Goal: Task Accomplishment & Management: Use online tool/utility

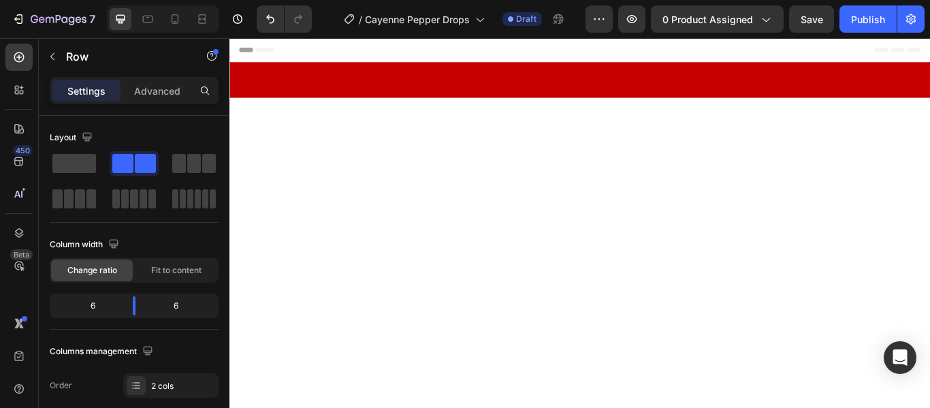
scroll to position [1186, 0]
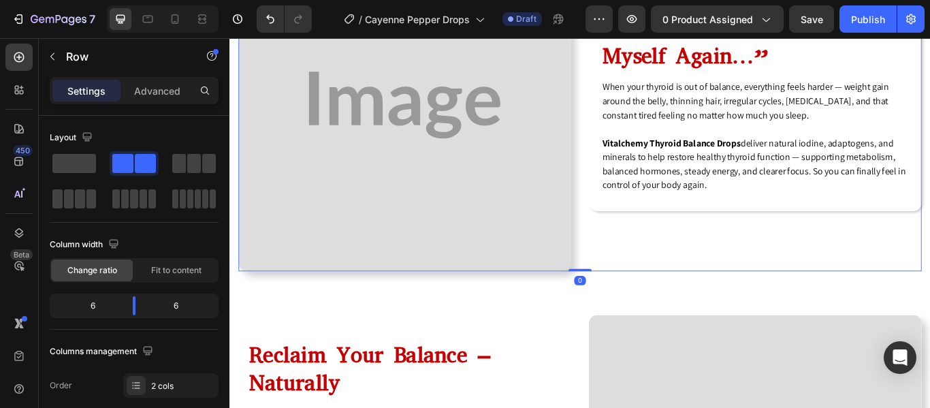
drag, startPoint x: 637, startPoint y: 325, endPoint x: 630, endPoint y: 341, distance: 17.4
click at [633, 289] on div "Image “All I Want Is to Feel Like Myself Again…” Heading When your thyroid is o…" at bounding box center [638, 115] width 796 height 387
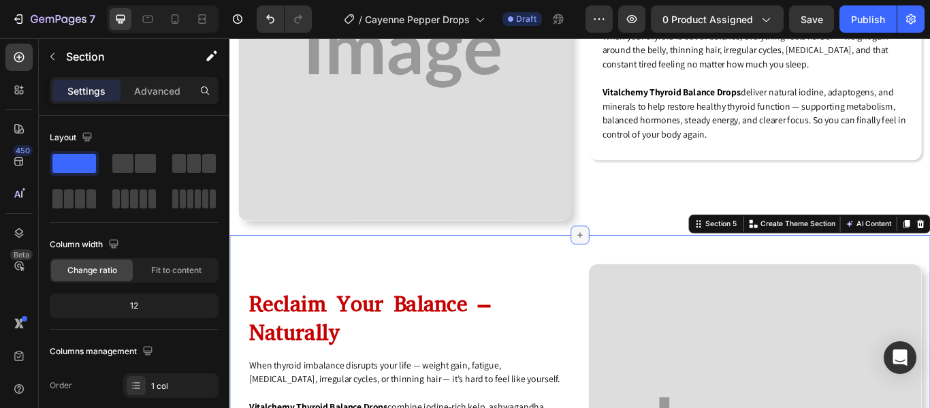
scroll to position [1246, 0]
click at [631, 231] on div "Image “All I Want Is to Feel Like Myself Again…” Heading When your thyroid is o…" at bounding box center [638, 55] width 796 height 387
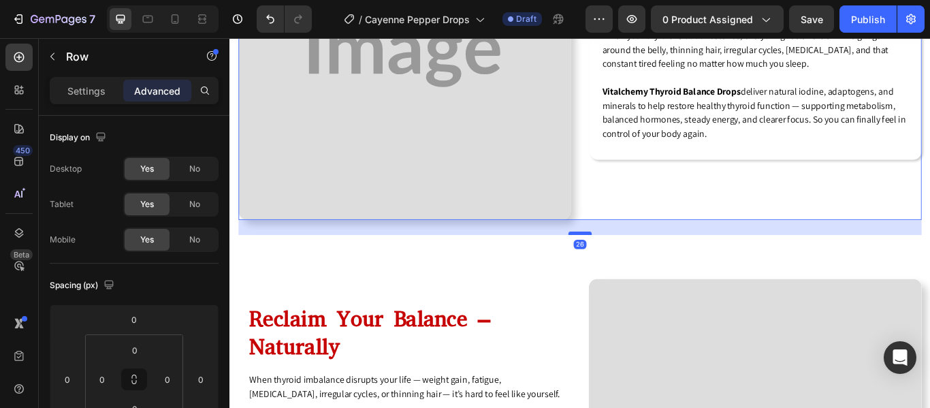
drag, startPoint x: 627, startPoint y: 244, endPoint x: 628, endPoint y: 261, distance: 17.0
click at [628, 263] on div at bounding box center [637, 265] width 27 height 4
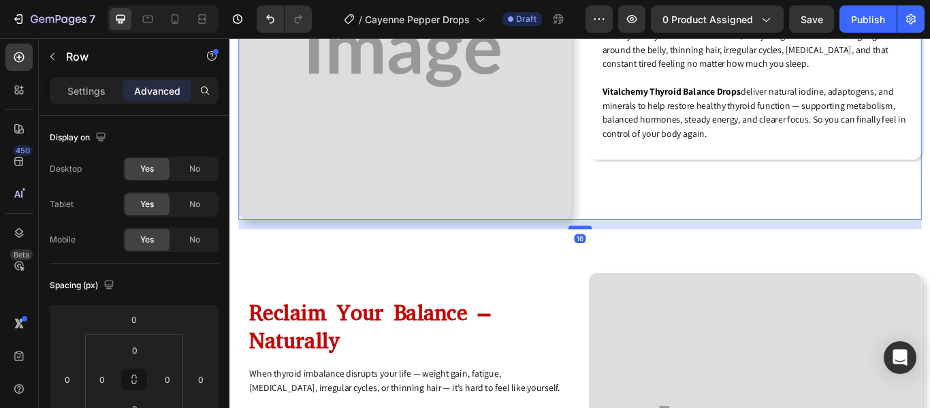
click at [628, 257] on div at bounding box center [637, 259] width 27 height 4
type input "16"
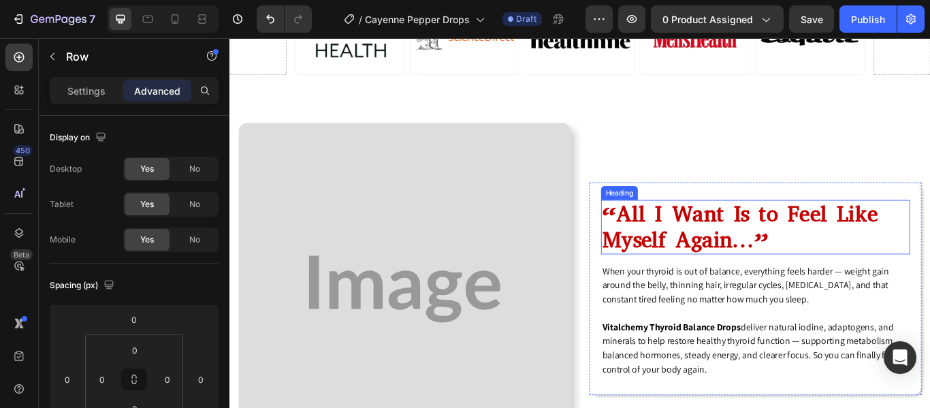
scroll to position [974, 0]
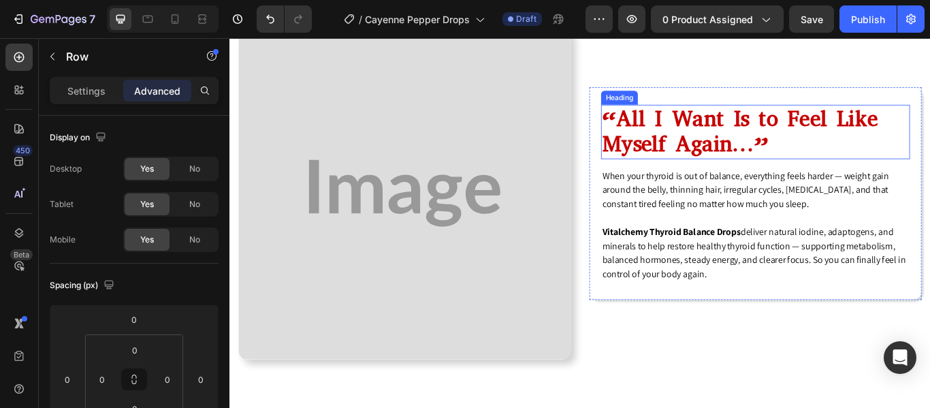
click at [737, 142] on h2 "“All I Want Is to Feel Like Myself Again…”" at bounding box center [842, 147] width 360 height 63
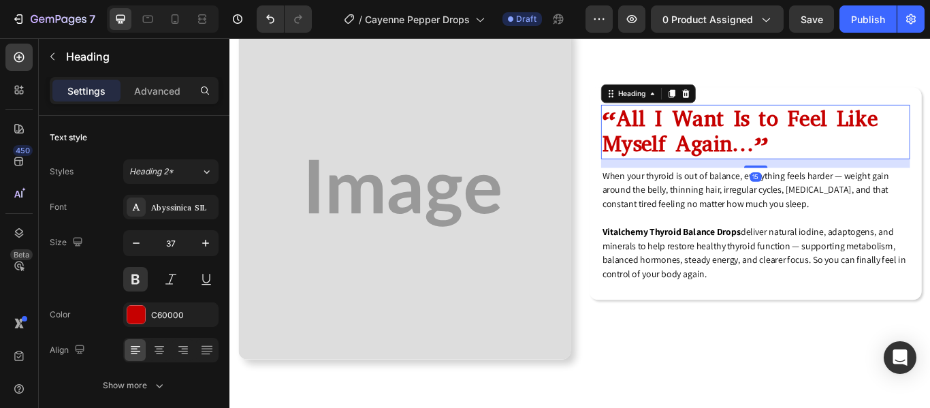
click at [737, 142] on p "“All I Want Is to Feel Like Myself Again…”" at bounding box center [842, 147] width 357 height 61
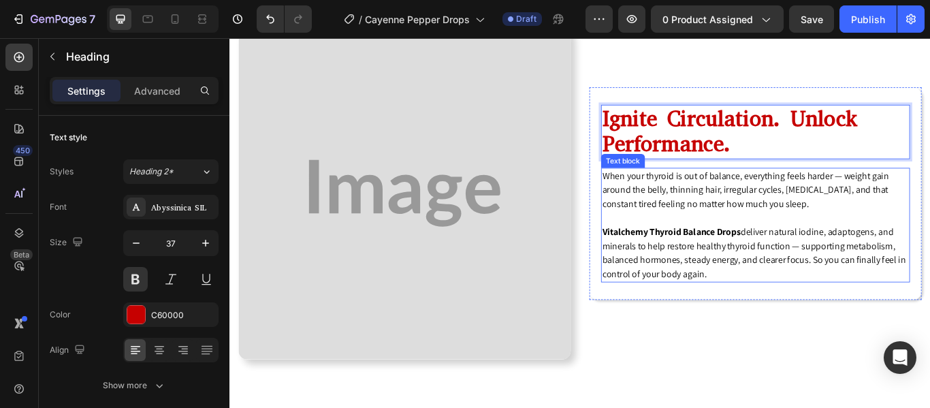
click at [747, 236] on p "When your thyroid is out of balance, everything feels harder — weight gain arou…" at bounding box center [842, 215] width 357 height 49
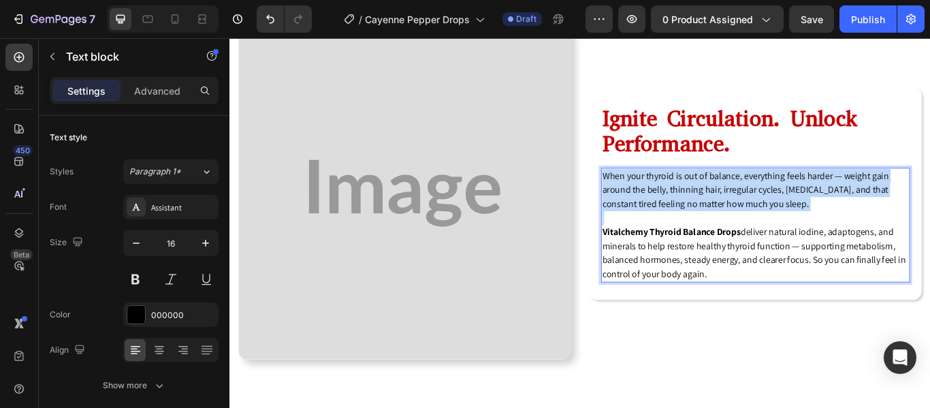
click at [747, 236] on p "When your thyroid is out of balance, everything feels harder — weight gain arou…" at bounding box center [842, 215] width 357 height 49
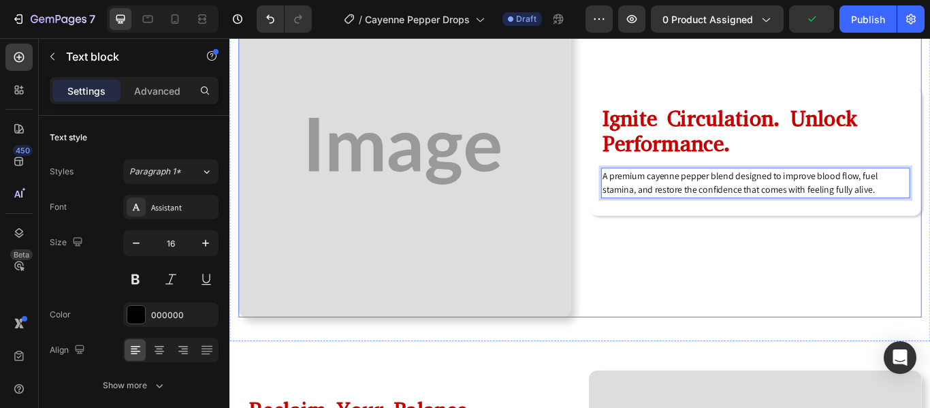
click at [660, 284] on div "Ignite Circulation. Unlock Performance. Heading A premium cayenne pepper blend …" at bounding box center [842, 169] width 387 height 387
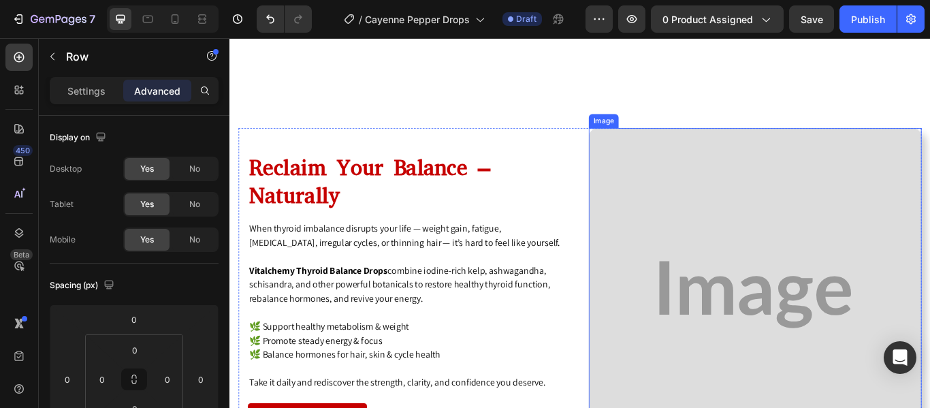
scroll to position [1438, 0]
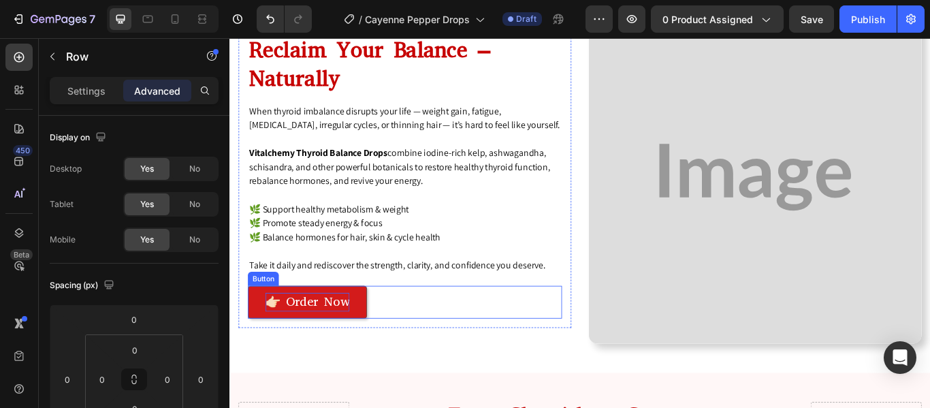
click at [344, 338] on p "👉🏻 Order Now" at bounding box center [320, 346] width 98 height 22
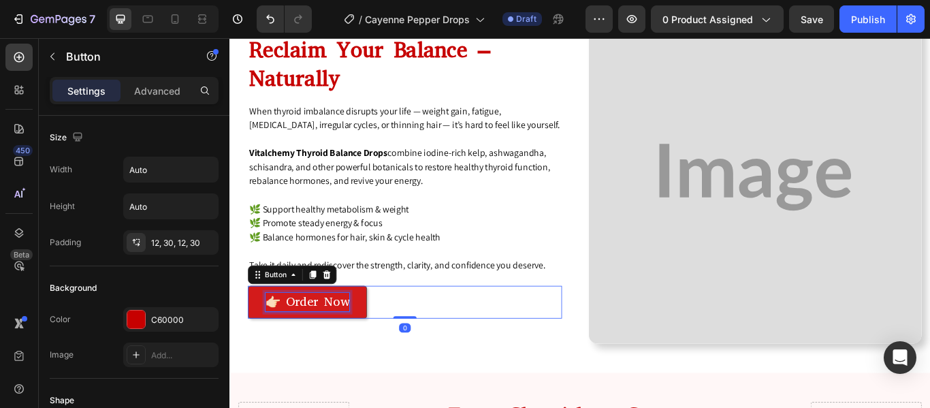
click at [344, 338] on p "👉🏻 Order Now" at bounding box center [320, 346] width 98 height 22
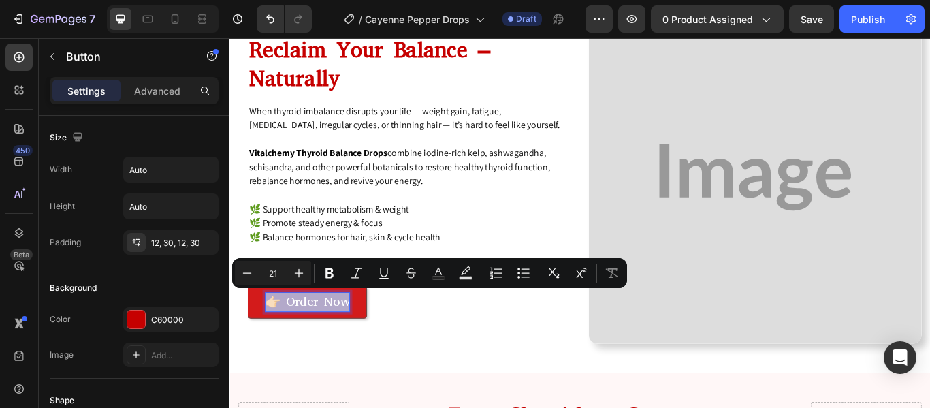
click at [344, 338] on p "👉🏻 Order Now" at bounding box center [320, 346] width 98 height 22
drag, startPoint x: 300, startPoint y: 343, endPoint x: 391, endPoint y: 347, distance: 91.3
click at [391, 347] on div "👉🏻 Order Now Button 0" at bounding box center [434, 346] width 366 height 38
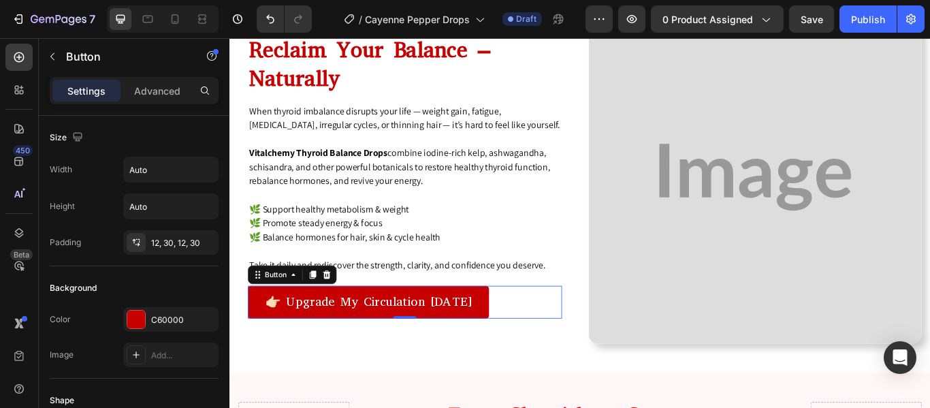
click at [575, 359] on div "👉🏻 Upgrade My Circulation Today Button 0" at bounding box center [434, 346] width 366 height 38
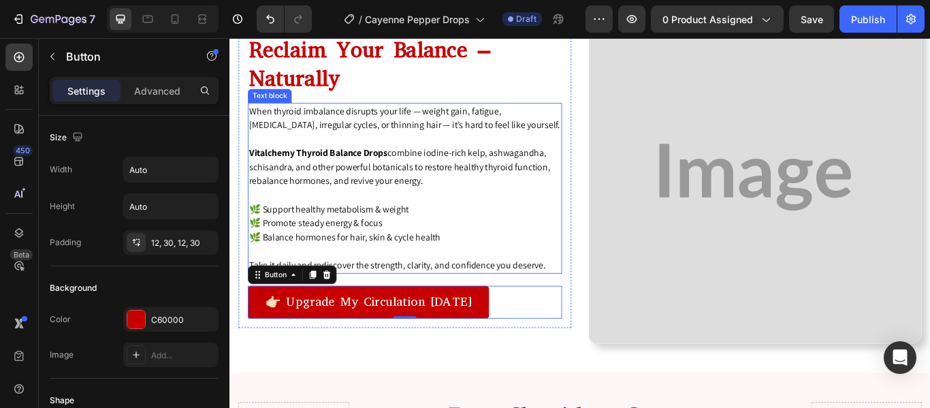
drag, startPoint x: 261, startPoint y: 310, endPoint x: 389, endPoint y: 365, distance: 139.3
click at [389, 365] on div "Reclaim Your Balance – Naturally Heading When thyroid imbalance disrupts your l…" at bounding box center [434, 200] width 388 height 352
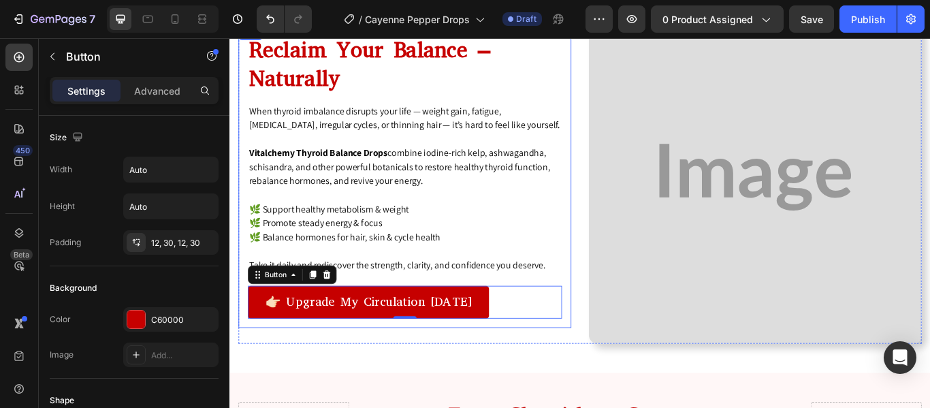
click at [389, 370] on div "Reclaim Your Balance – Naturally Heading When thyroid imbalance disrupts your l…" at bounding box center [434, 200] width 388 height 352
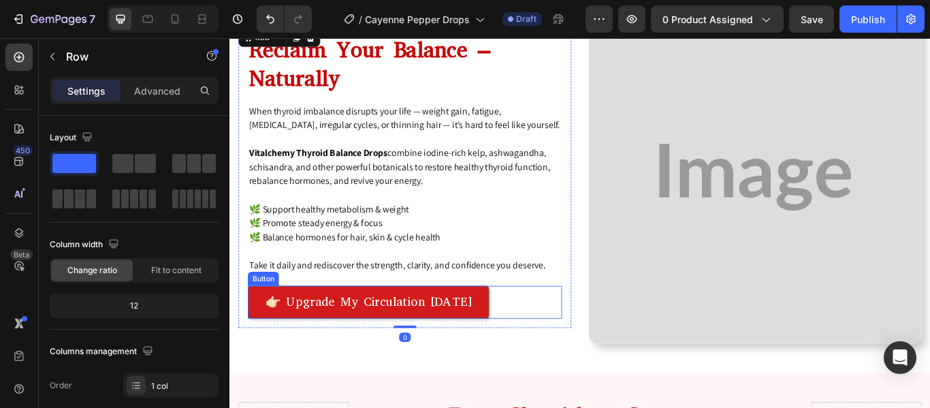
click at [270, 357] on link "👉🏻 Upgrade My Circulation Today" at bounding box center [391, 346] width 281 height 38
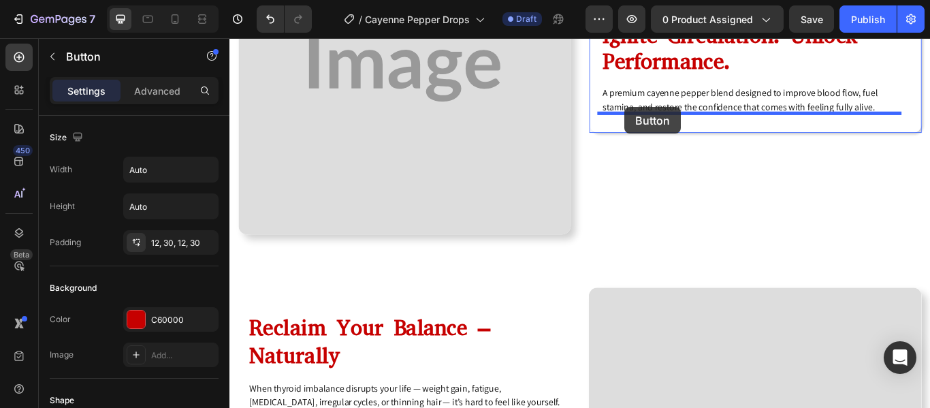
scroll to position [1099, 0]
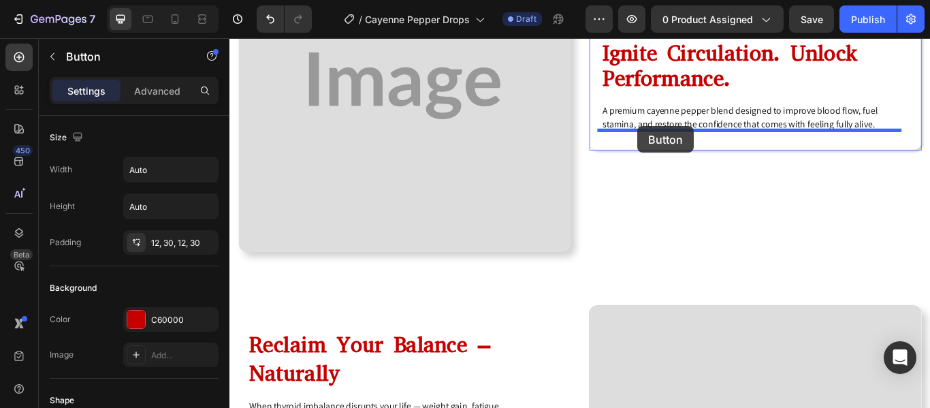
drag, startPoint x: 262, startPoint y: 312, endPoint x: 705, endPoint y: 141, distance: 474.5
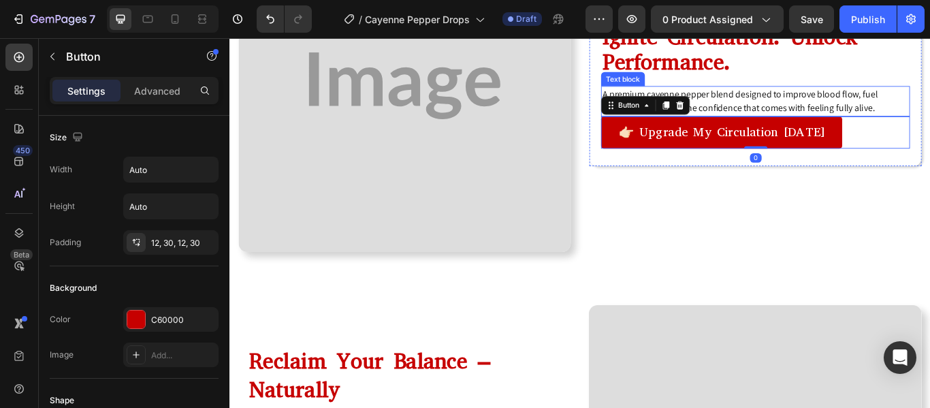
click at [847, 113] on p "A premium cayenne pepper blend designed to improve blood flow, fuel stamina, an…" at bounding box center [842, 111] width 357 height 33
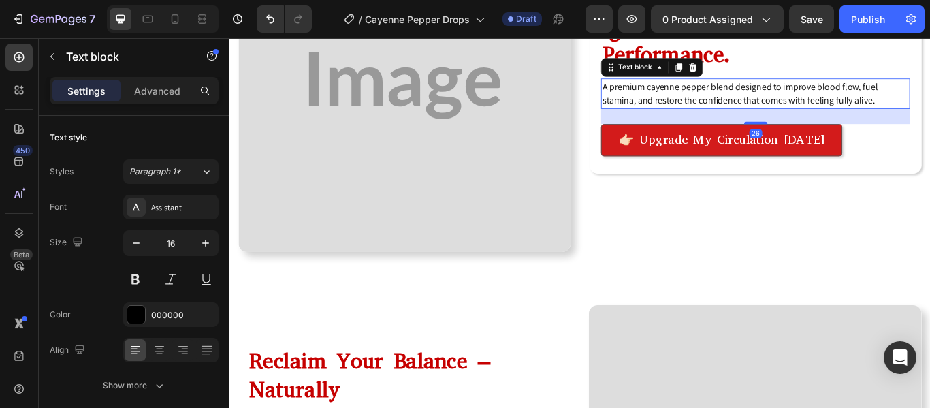
drag, startPoint x: 845, startPoint y: 123, endPoint x: 845, endPoint y: 141, distance: 17.7
click at [845, 141] on div "Ignite Circulation. Unlock Performance. Heading A premium cayenne pepper blend …" at bounding box center [842, 94] width 360 height 164
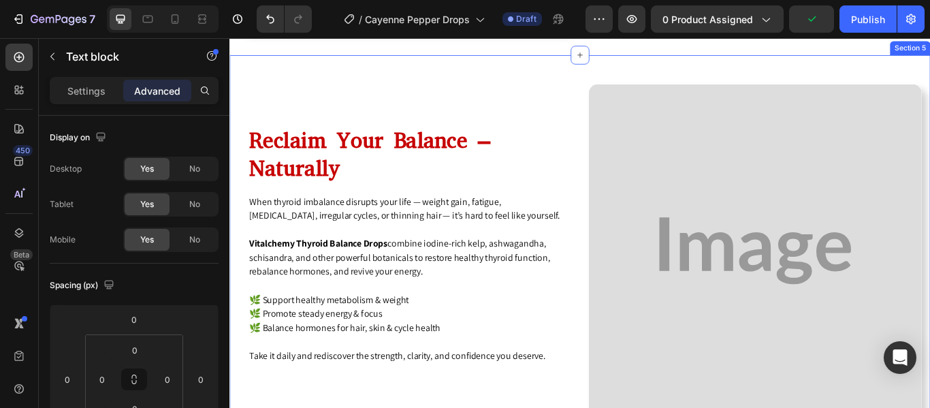
scroll to position [1361, 0]
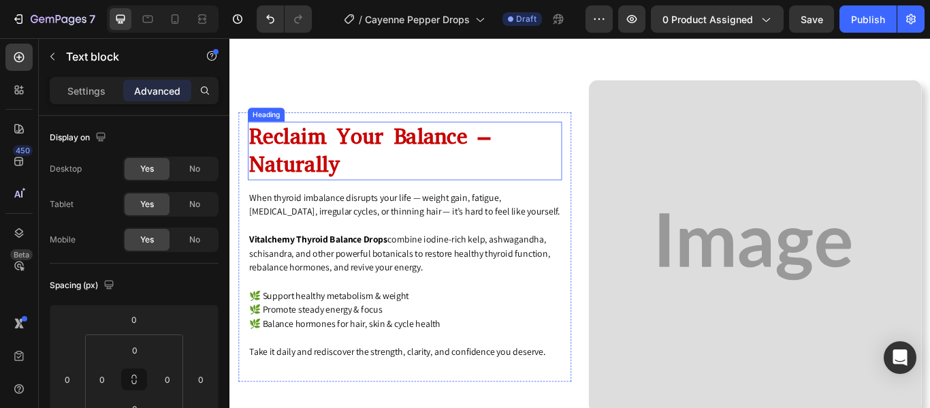
click at [335, 160] on h2 "Reclaim Your Balance – Naturally" at bounding box center [434, 169] width 366 height 68
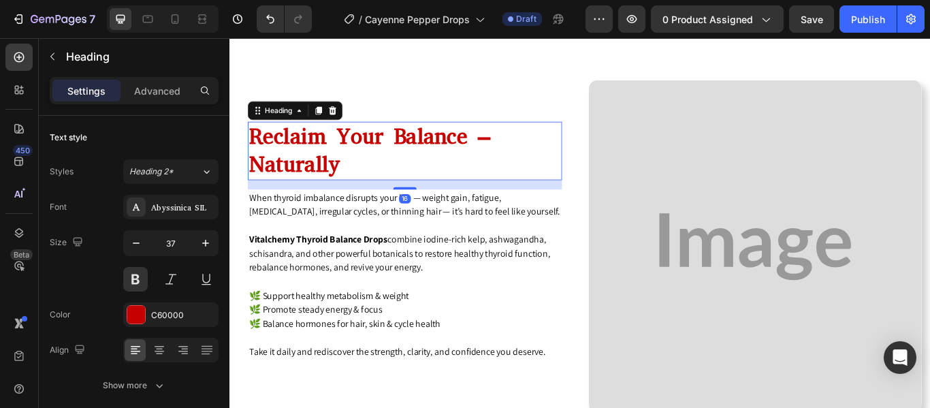
click at [335, 160] on h2 "Reclaim Your Balance – Naturally" at bounding box center [434, 169] width 366 height 68
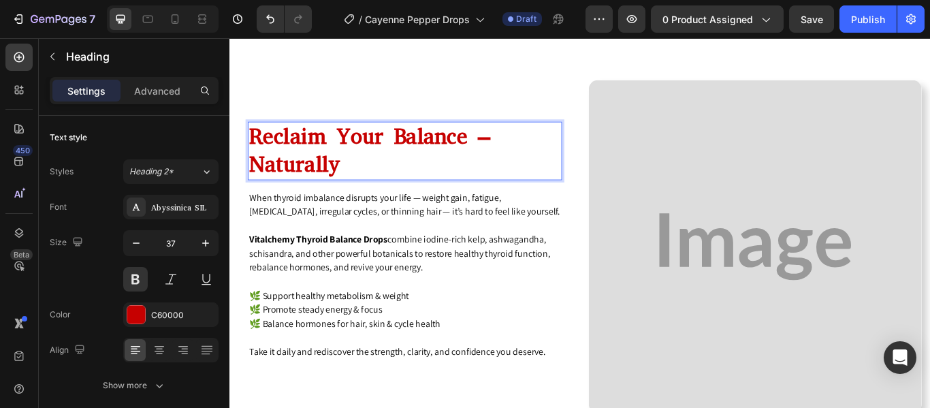
click at [335, 160] on p "Reclaim Your Balance – Naturally" at bounding box center [433, 169] width 363 height 65
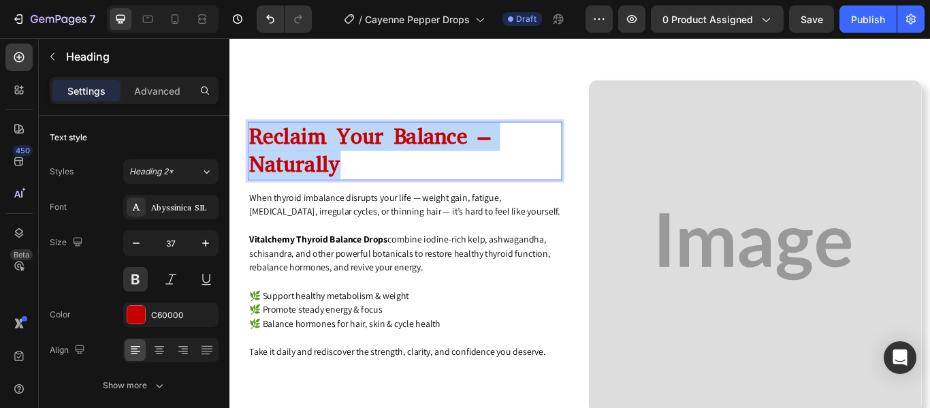
click at [335, 160] on p "Reclaim Your Balance – Naturally" at bounding box center [433, 169] width 363 height 65
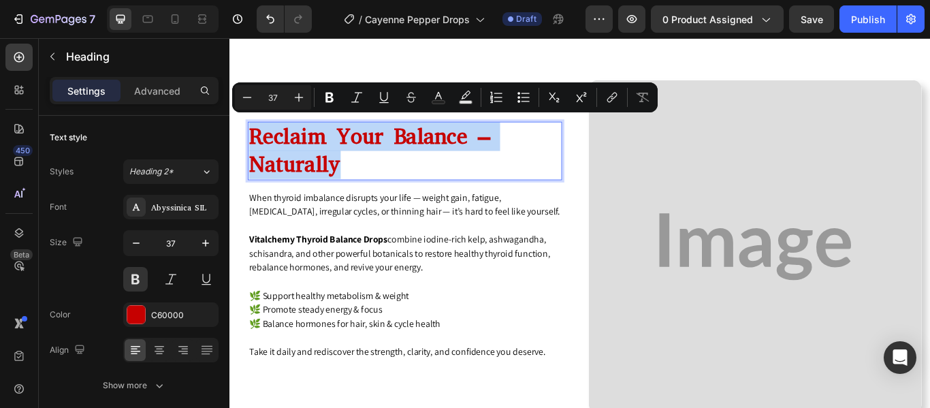
scroll to position [1378, 0]
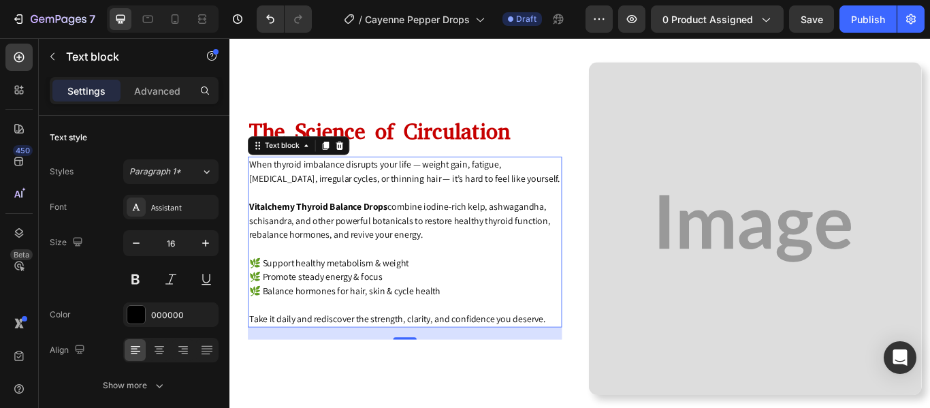
click at [374, 240] on p "Vitalchemy Thyroid Balance Drops combine iodine-rich kelp, ashwagandha, schisan…" at bounding box center [433, 251] width 363 height 49
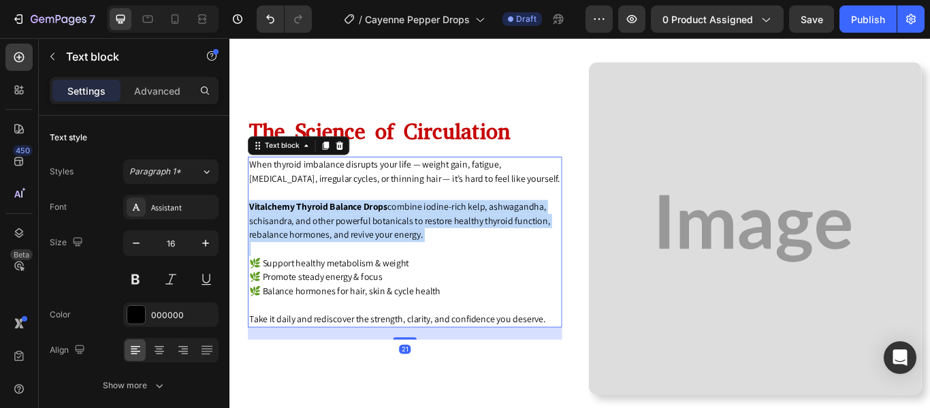
click at [374, 240] on p "Vitalchemy Thyroid Balance Drops combine iodine-rich kelp, ashwagandha, schisan…" at bounding box center [433, 251] width 363 height 49
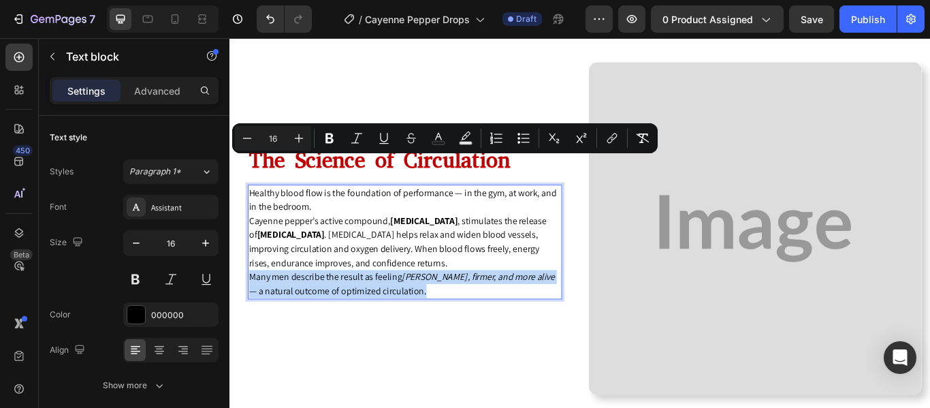
scroll to position [1410, 0]
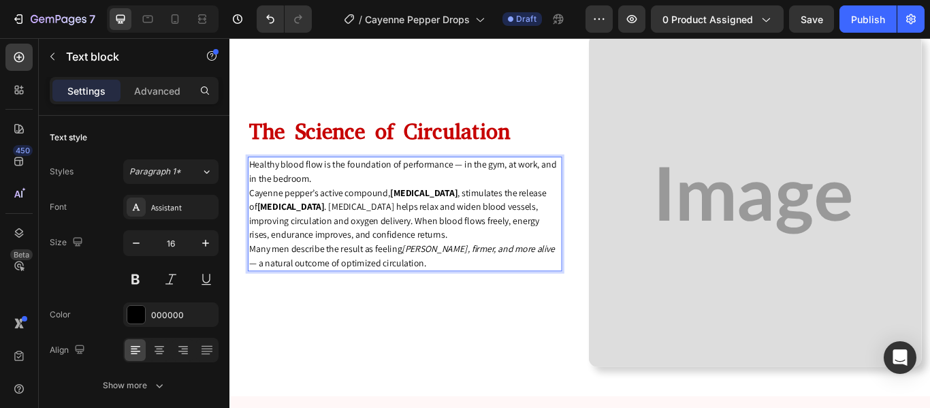
click at [328, 199] on p "Healthy blood flow is the foundation of performance — in the gym, at work, and …" at bounding box center [433, 194] width 363 height 33
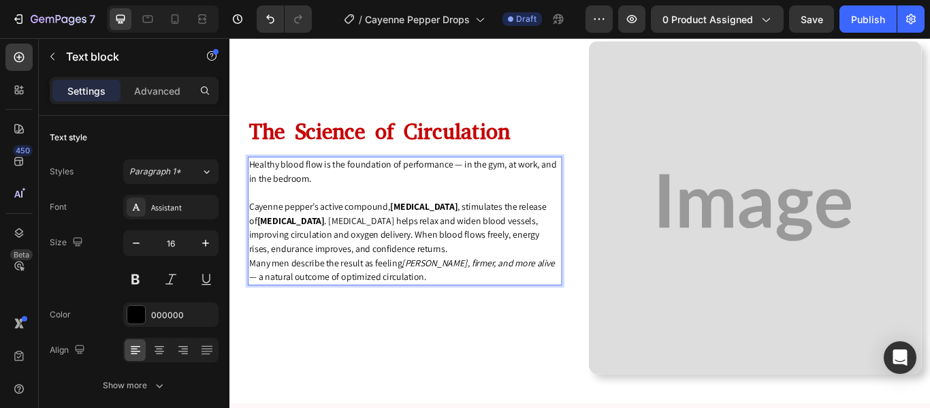
click at [410, 276] on p "Cayenne pepper’s active compound, capsaicin , stimulates the release of nitric …" at bounding box center [433, 259] width 363 height 65
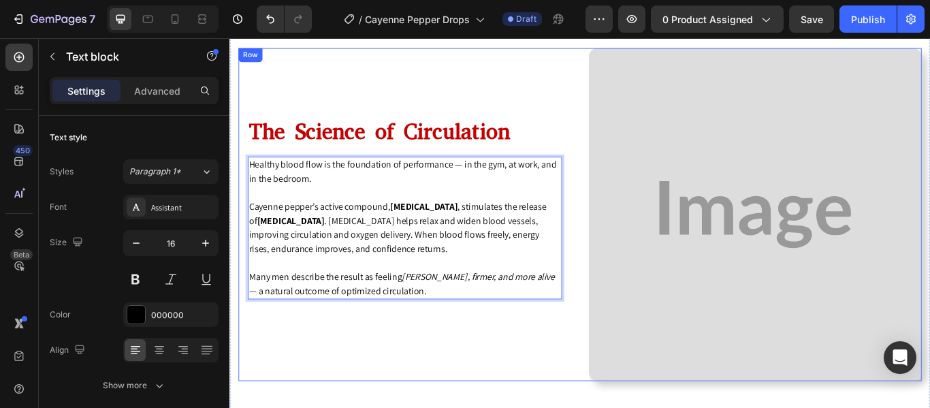
click at [551, 366] on div "The Science of Circulation Heading Healthy blood flow is the foundation of perf…" at bounding box center [434, 244] width 388 height 388
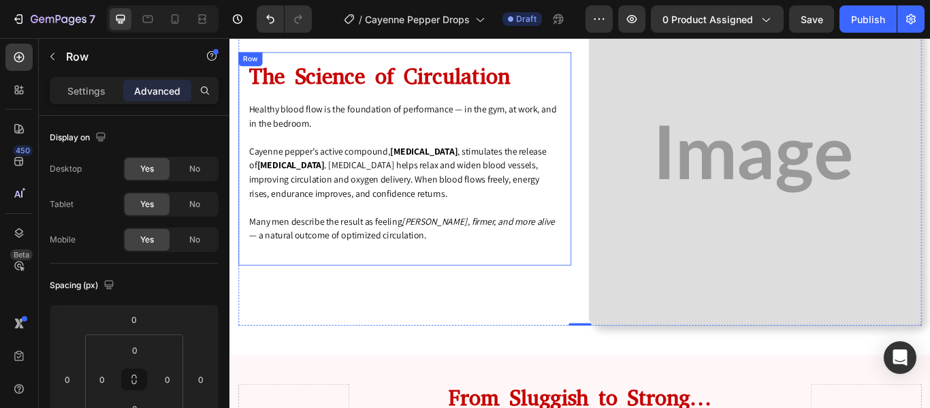
scroll to position [1498, 0]
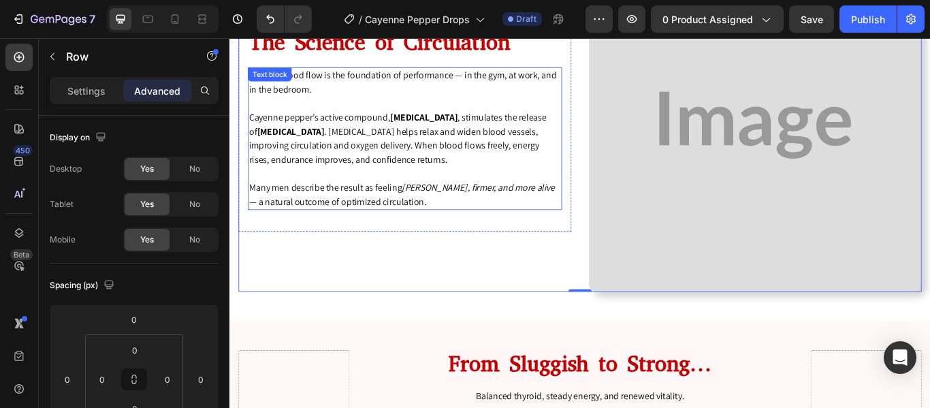
click at [447, 233] on p "Many men describe the result as feeling fuller, firmer, and more alive — a natu…" at bounding box center [433, 220] width 363 height 33
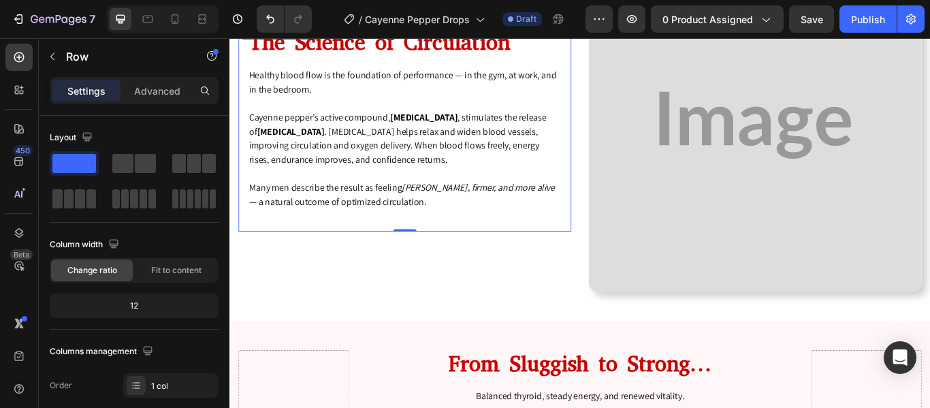
click at [395, 257] on div "The Science of Circulation Heading Healthy blood flow is the foundation of perf…" at bounding box center [434, 139] width 388 height 248
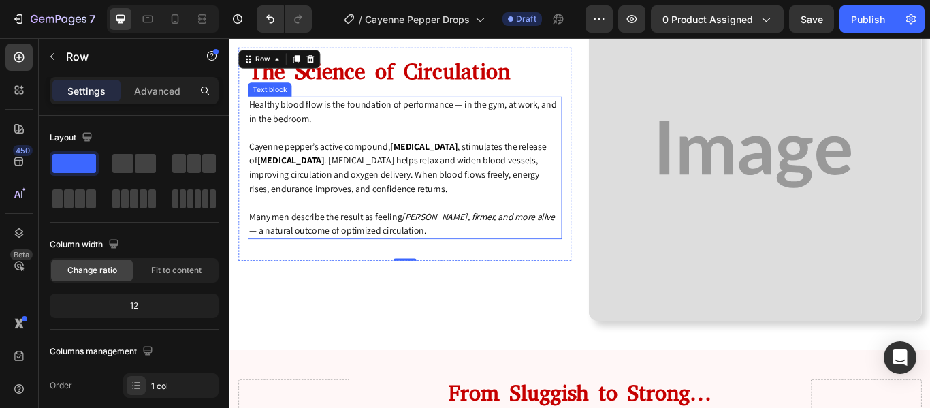
scroll to position [1475, 0]
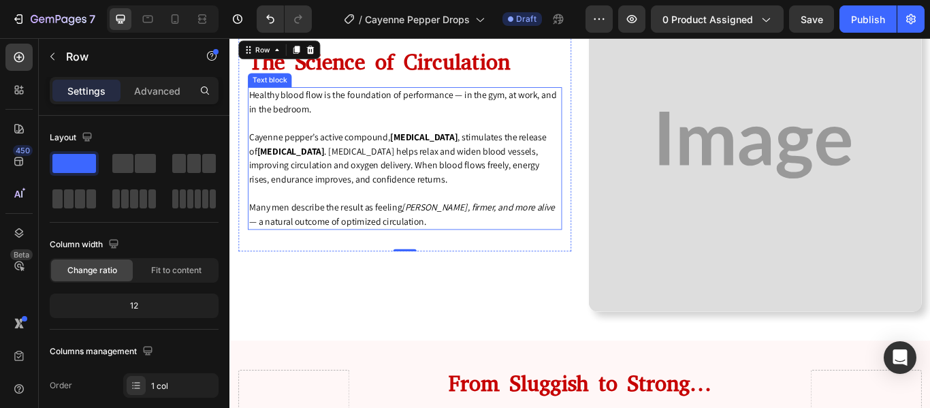
click at [408, 231] on p "Many men describe the result as feeling fuller, firmer, and more alive — a natu…" at bounding box center [433, 243] width 363 height 33
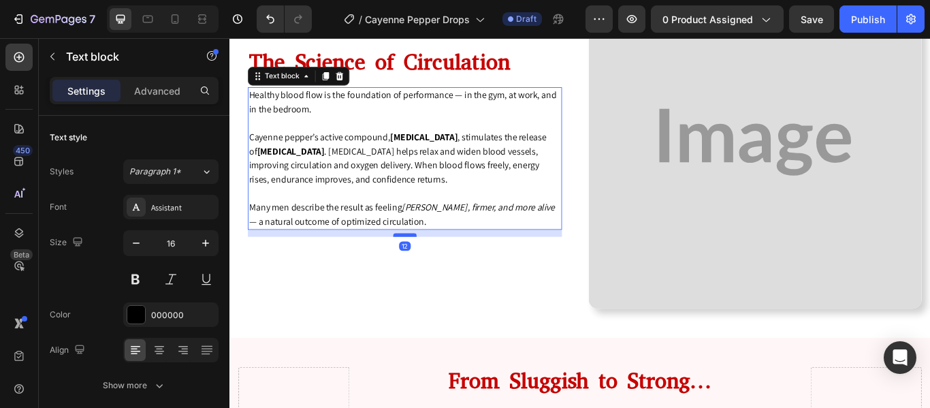
scroll to position [1480, 0]
drag, startPoint x: 426, startPoint y: 270, endPoint x: 425, endPoint y: 261, distance: 8.9
click at [425, 263] on div at bounding box center [433, 265] width 27 height 4
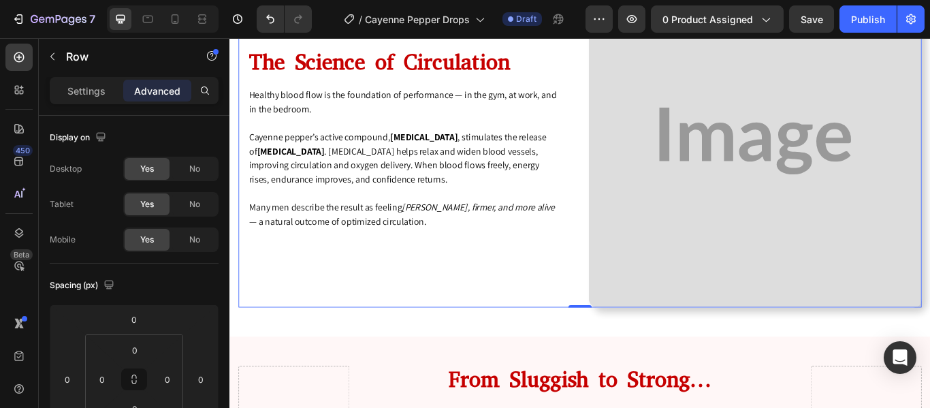
click at [556, 316] on div "The Science of Circulation Heading Healthy blood flow is the foundation of perf…" at bounding box center [434, 158] width 388 height 388
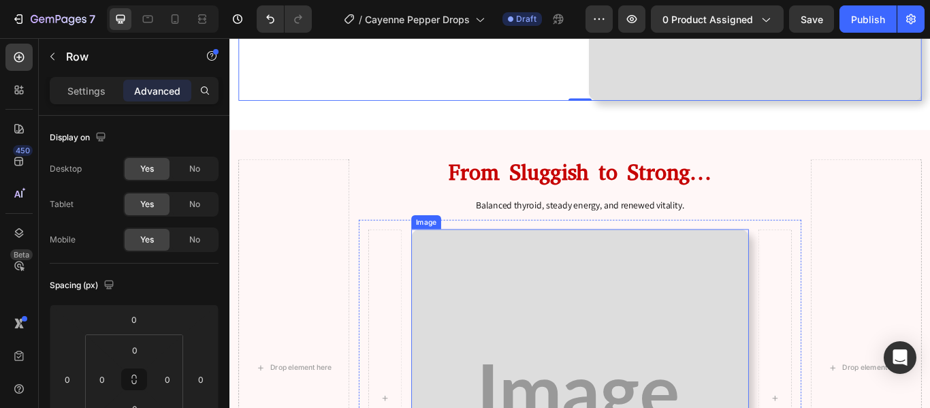
scroll to position [1767, 0]
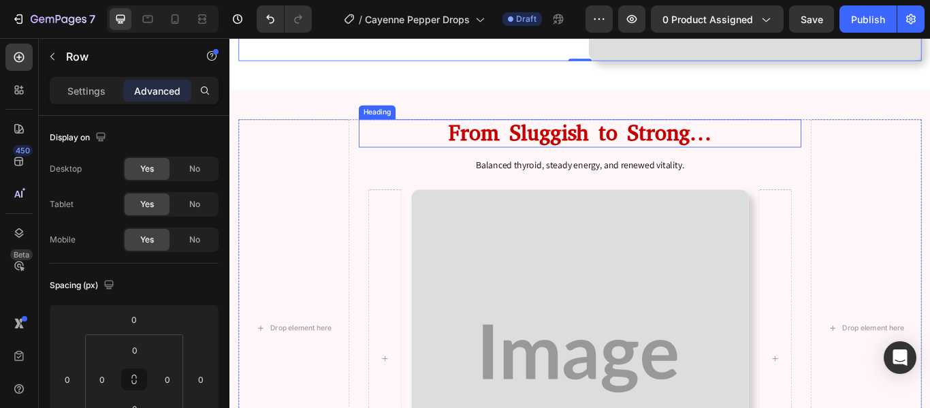
click at [572, 155] on h2 "From Sluggish to Strong…" at bounding box center [638, 149] width 517 height 33
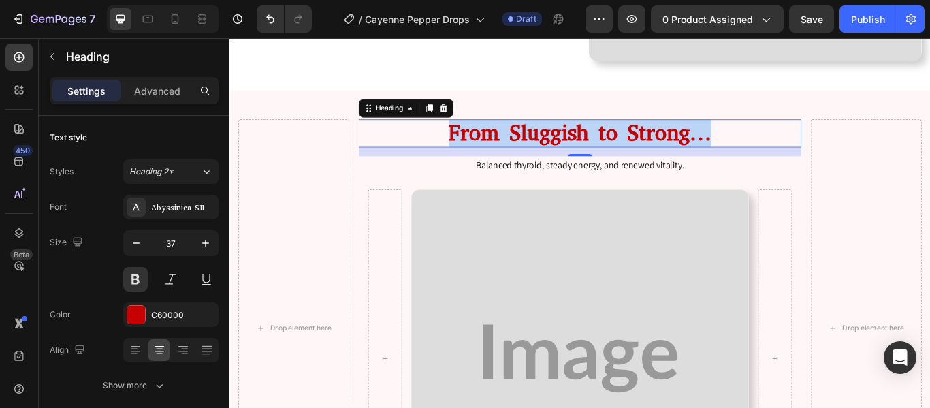
click at [572, 155] on p "From Sluggish to Strong…" at bounding box center [638, 149] width 514 height 30
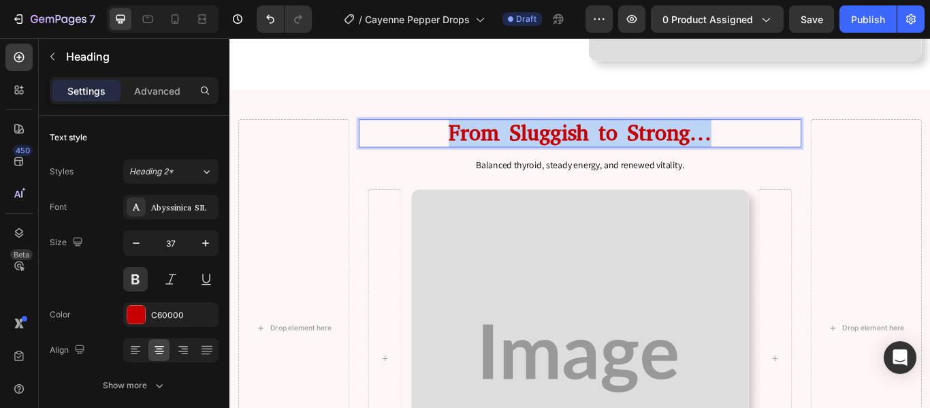
click at [572, 155] on p "From Sluggish to Strong…" at bounding box center [638, 149] width 514 height 30
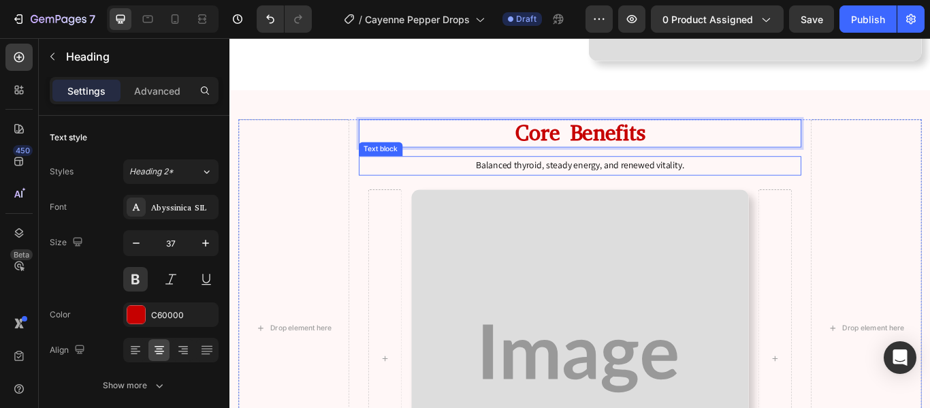
click at [551, 177] on p "Balanced thyroid, steady energy, and renewed vitality." at bounding box center [638, 187] width 514 height 20
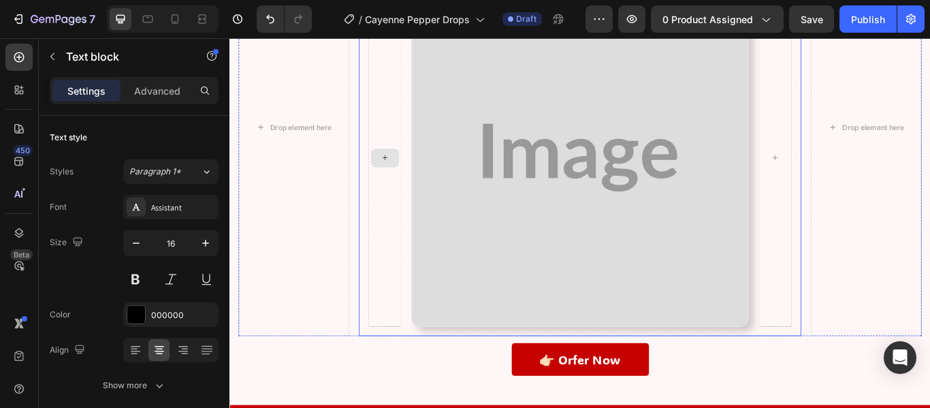
scroll to position [1999, 0]
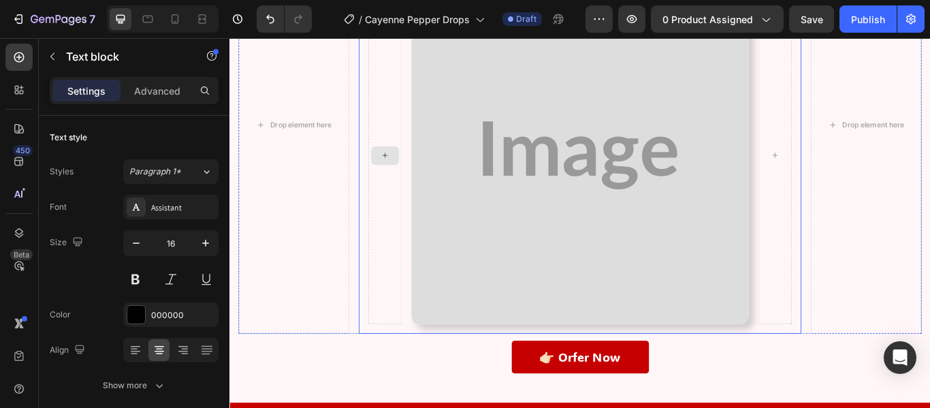
click at [400, 227] on div at bounding box center [410, 175] width 39 height 394
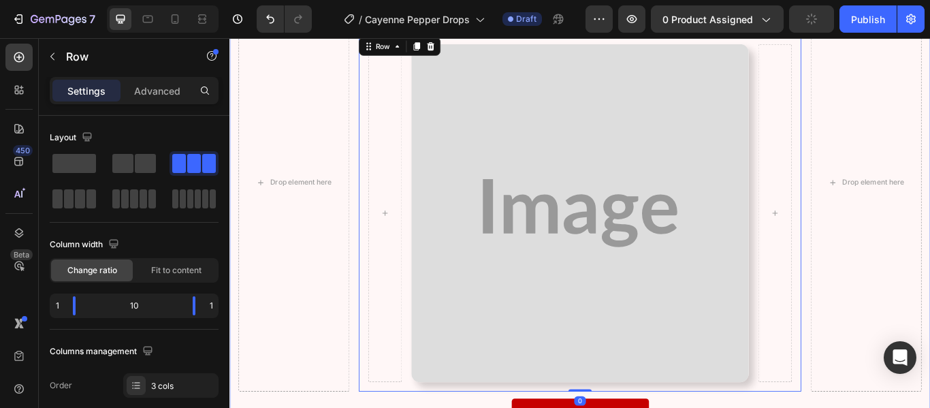
scroll to position [1677, 0]
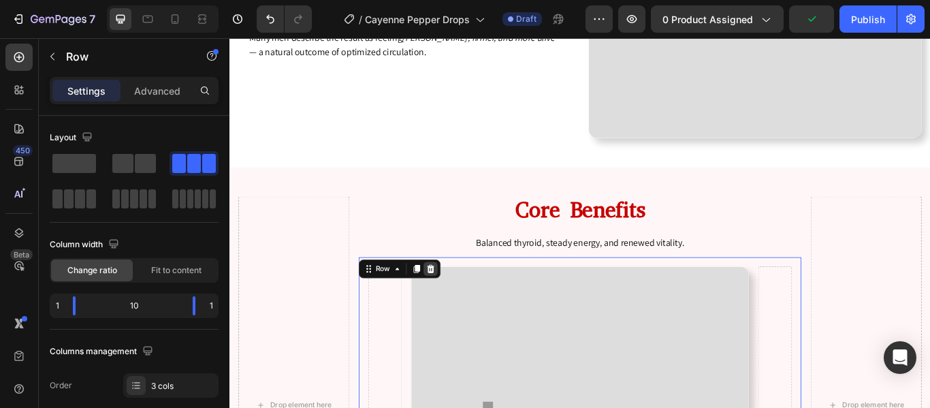
click at [462, 303] on icon at bounding box center [463, 307] width 9 height 10
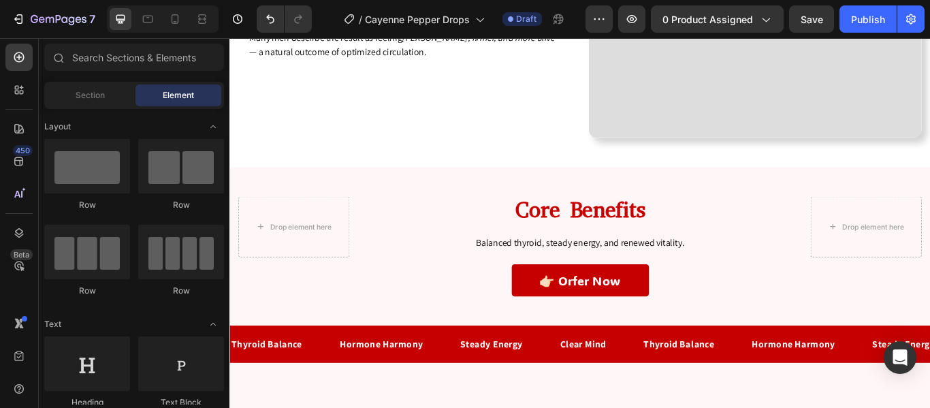
scroll to position [1763, 0]
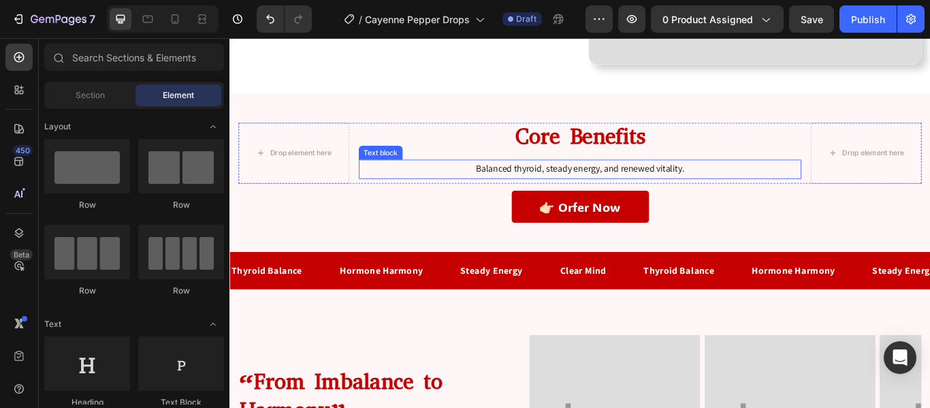
click at [539, 193] on p "Balanced thyroid, steady energy, and renewed vitality." at bounding box center [638, 191] width 514 height 20
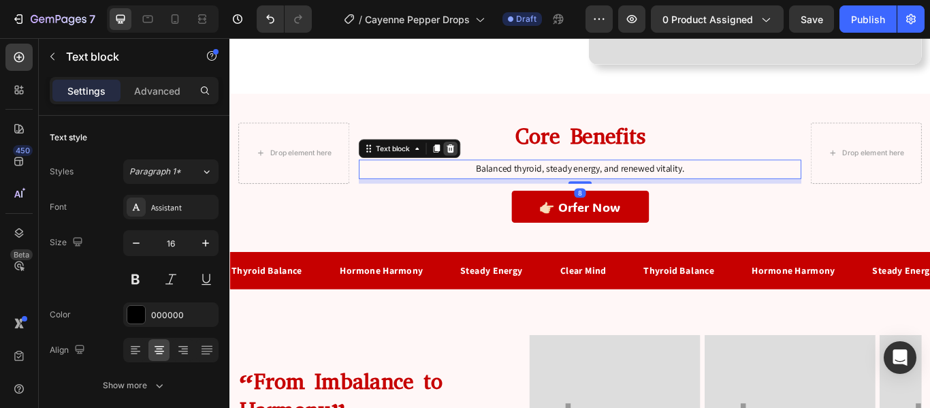
click at [484, 165] on icon at bounding box center [486, 167] width 9 height 10
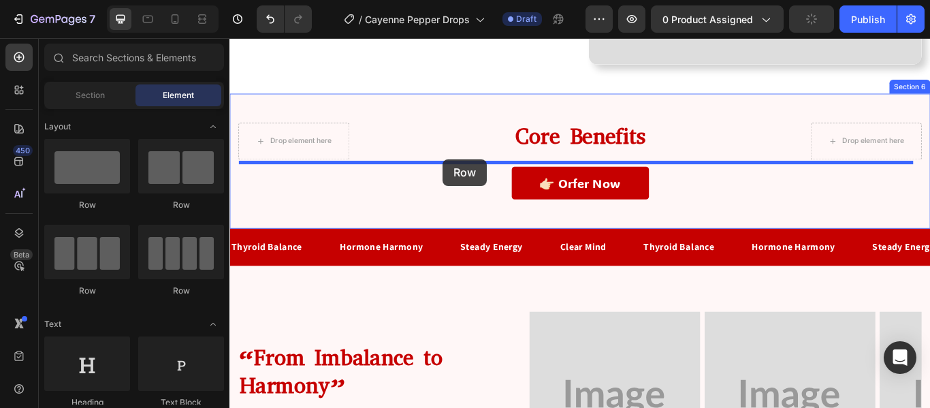
drag, startPoint x: 391, startPoint y: 293, endPoint x: 478, endPoint y: 179, distance: 143.2
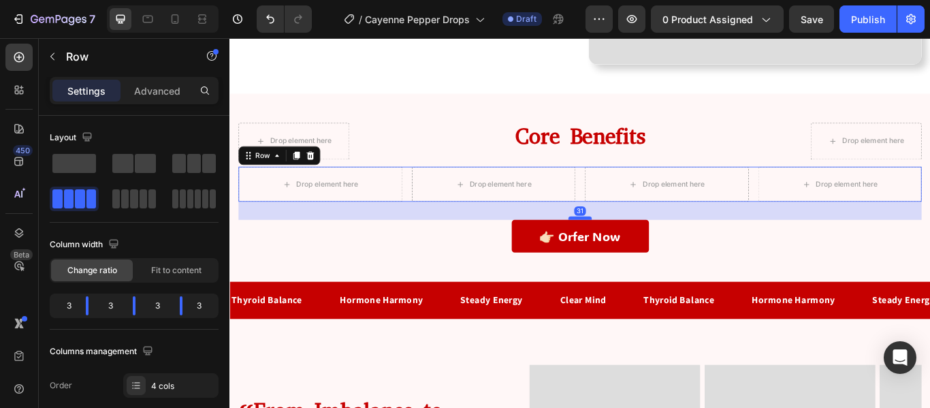
drag, startPoint x: 641, startPoint y: 231, endPoint x: 646, endPoint y: 244, distance: 13.8
click at [646, 246] on div at bounding box center [637, 248] width 27 height 4
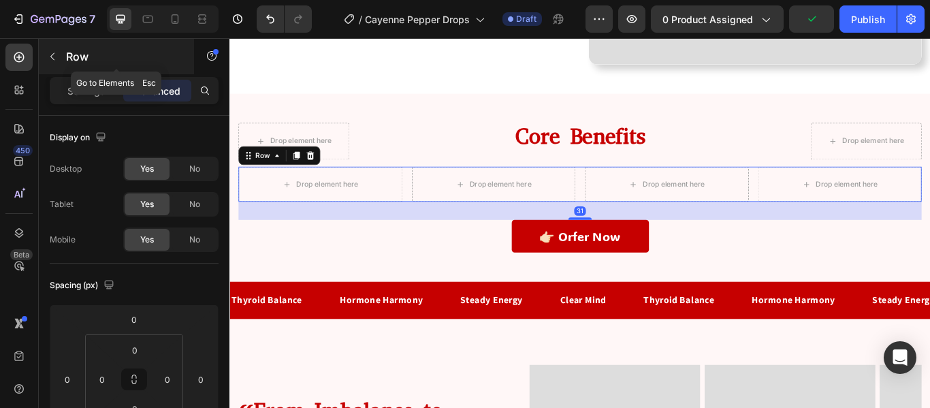
drag, startPoint x: 48, startPoint y: 61, endPoint x: 172, endPoint y: 229, distance: 208.3
click at [48, 61] on icon "button" at bounding box center [52, 56] width 11 height 11
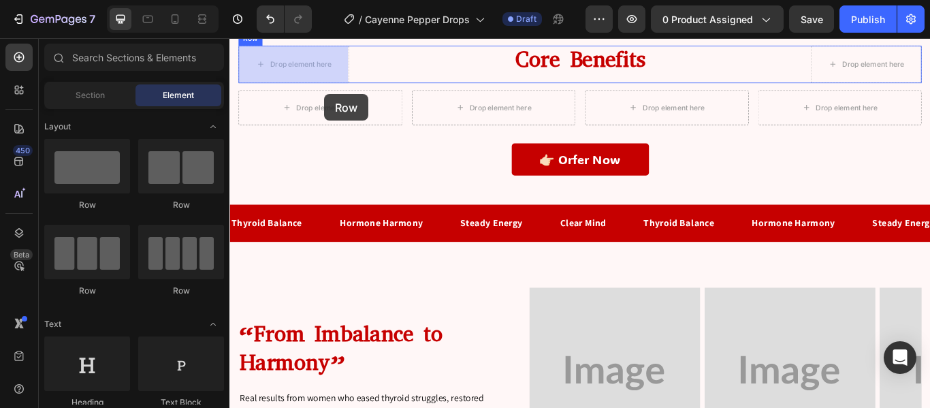
scroll to position [1833, 0]
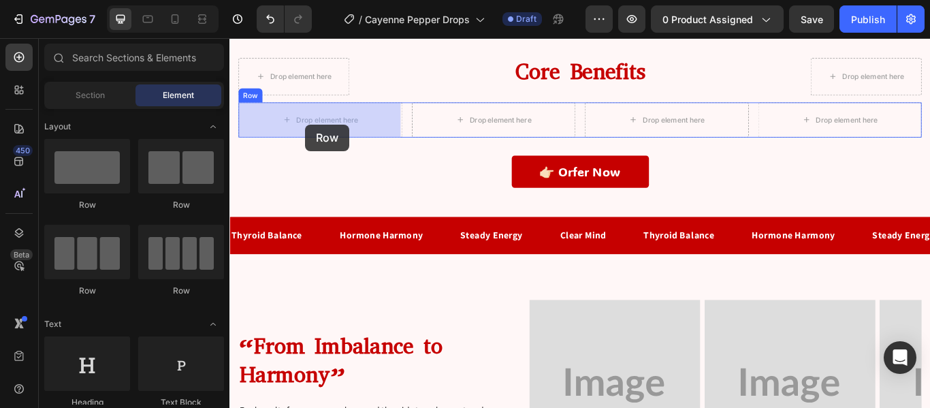
drag, startPoint x: 306, startPoint y: 204, endPoint x: 327, endPoint y: 142, distance: 65.7
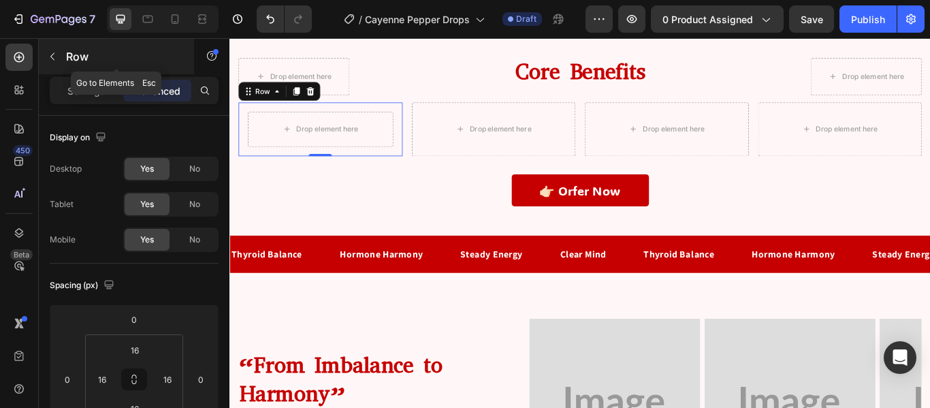
click at [53, 56] on icon "button" at bounding box center [52, 56] width 11 height 11
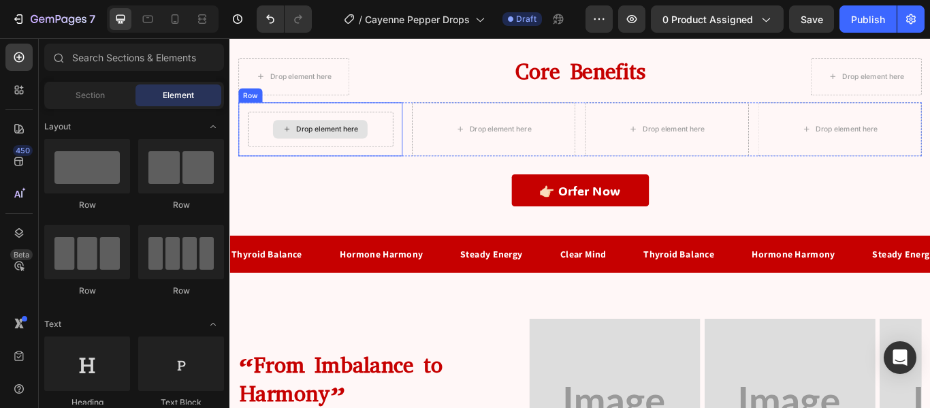
click at [264, 159] on div "Drop element here" at bounding box center [335, 144] width 169 height 41
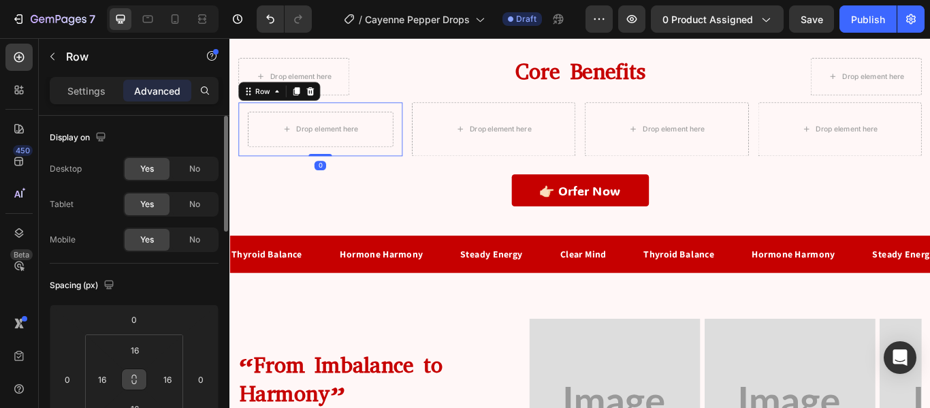
click at [124, 381] on button at bounding box center [134, 379] width 26 height 22
click at [135, 352] on input "16" at bounding box center [134, 350] width 27 height 20
type input "5"
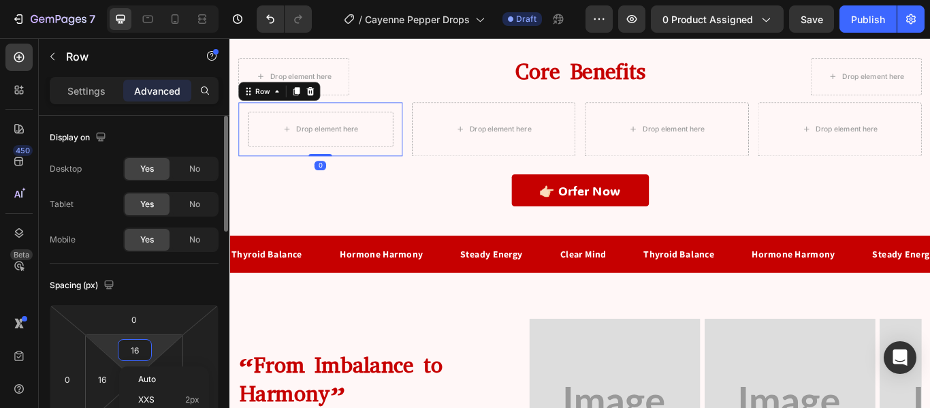
type input "5"
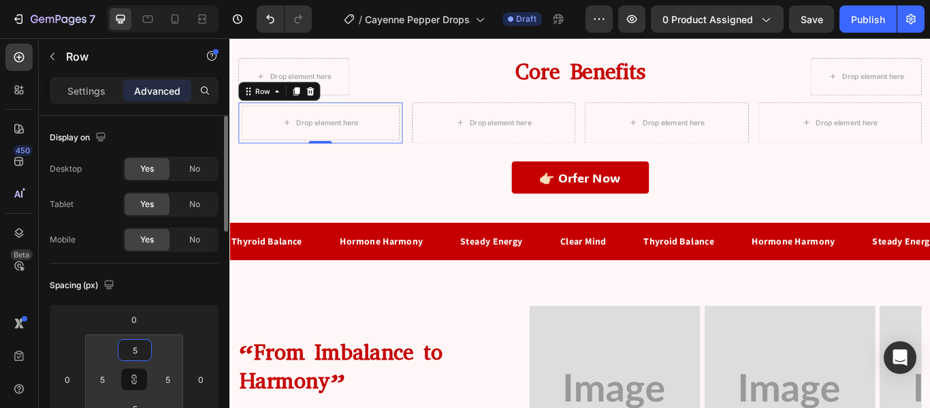
type input "5"
click at [181, 292] on div "Spacing (px)" at bounding box center [134, 285] width 169 height 22
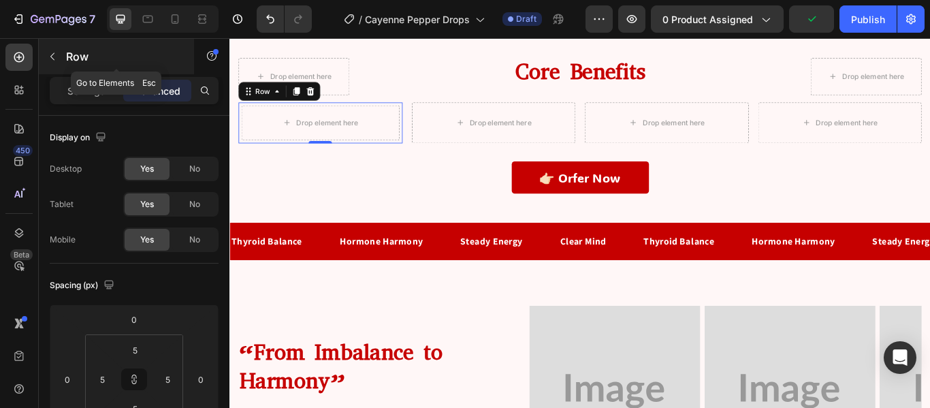
click at [53, 62] on button "button" at bounding box center [53, 57] width 22 height 22
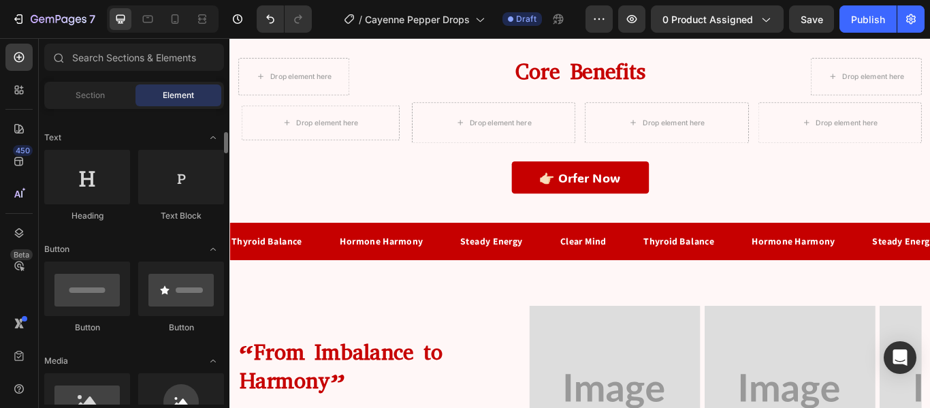
scroll to position [388, 0]
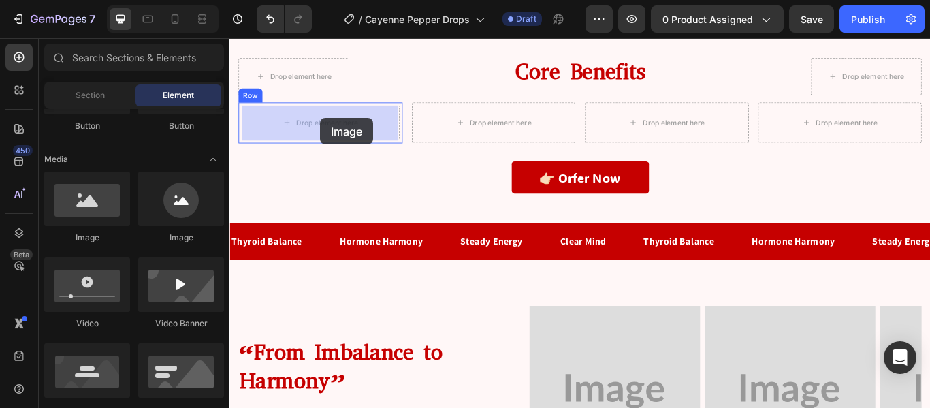
drag, startPoint x: 314, startPoint y: 240, endPoint x: 335, endPoint y: 131, distance: 110.3
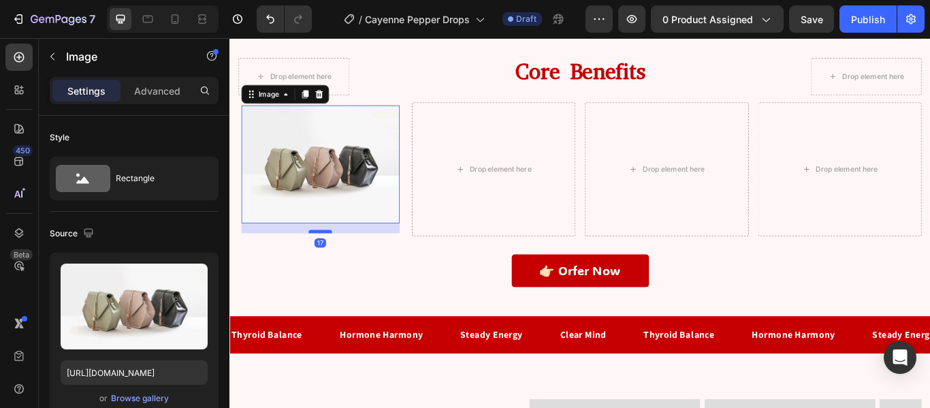
drag, startPoint x: 334, startPoint y: 251, endPoint x: 336, endPoint y: 261, distance: 10.6
click at [336, 261] on div at bounding box center [334, 263] width 27 height 4
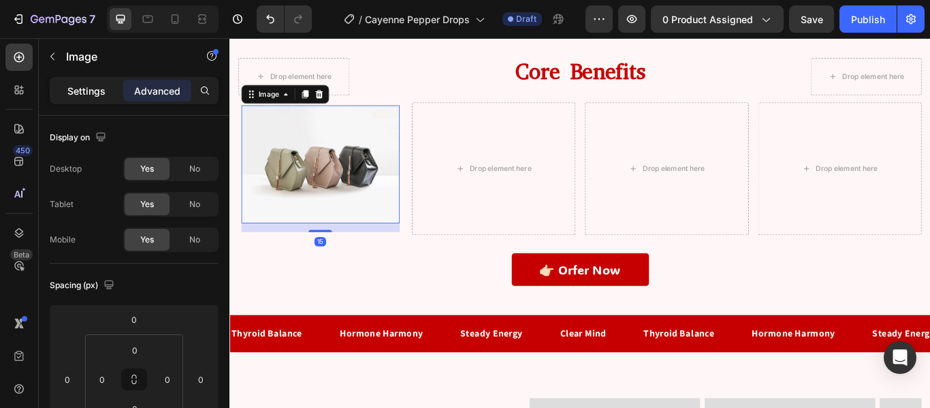
click at [82, 81] on div "Settings" at bounding box center [86, 91] width 68 height 22
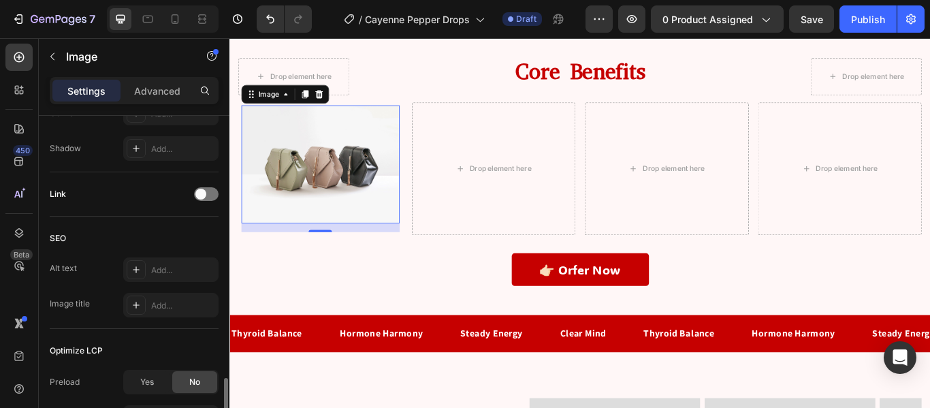
scroll to position [697, 0]
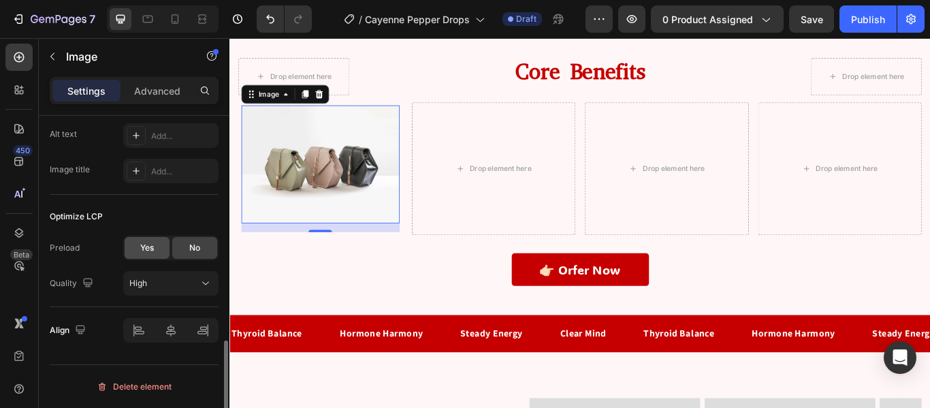
click at [148, 246] on span "Yes" at bounding box center [147, 248] width 14 height 12
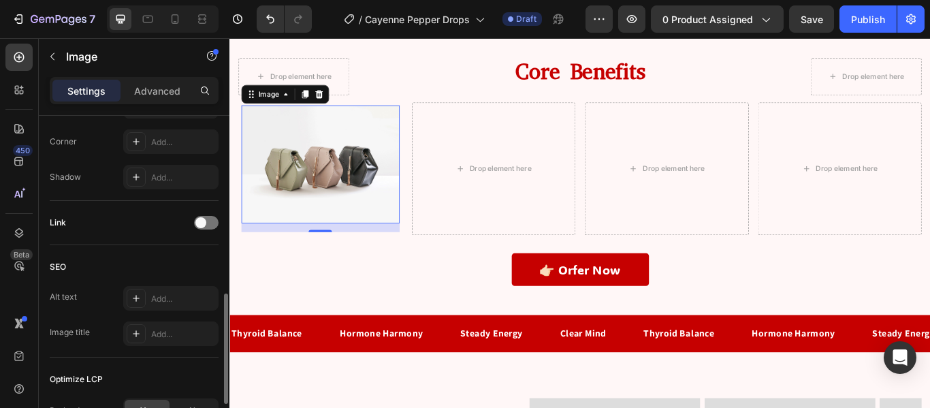
scroll to position [662, 0]
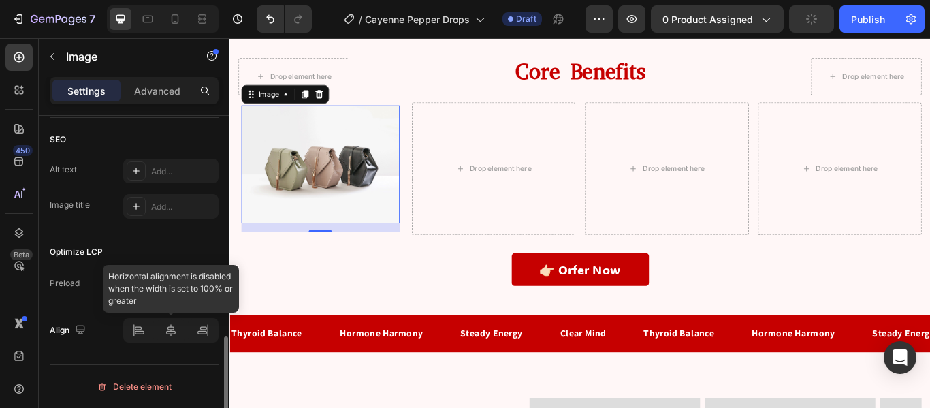
click at [170, 327] on div at bounding box center [170, 330] width 95 height 25
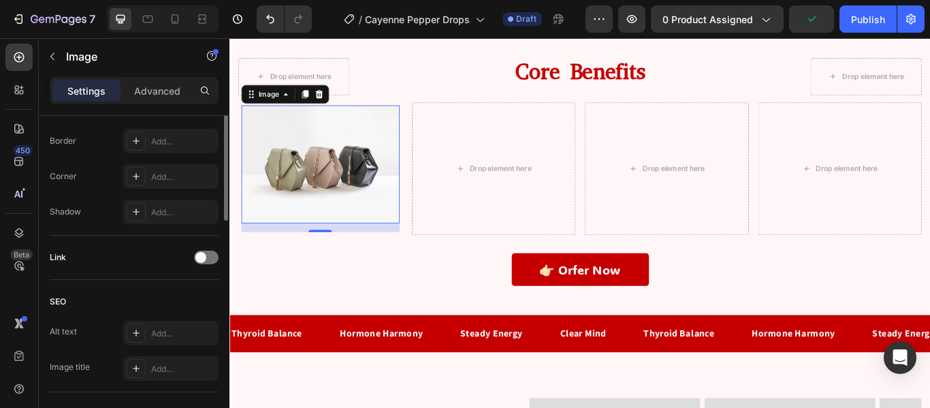
scroll to position [323, 0]
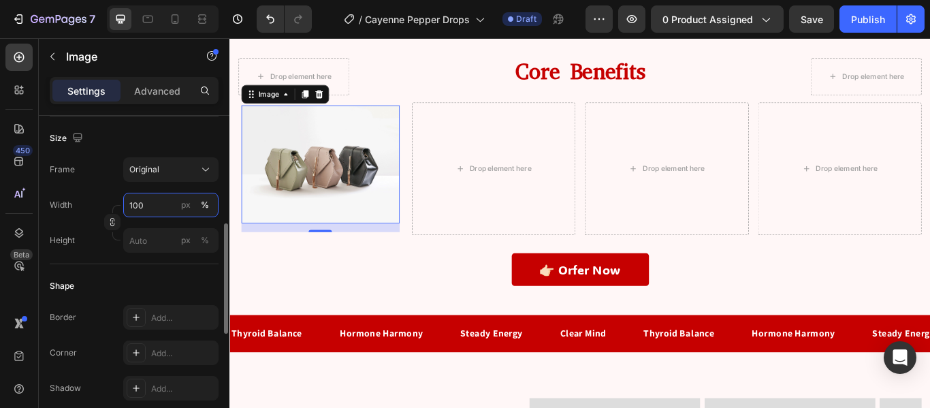
click at [149, 207] on input "100" at bounding box center [170, 205] width 95 height 25
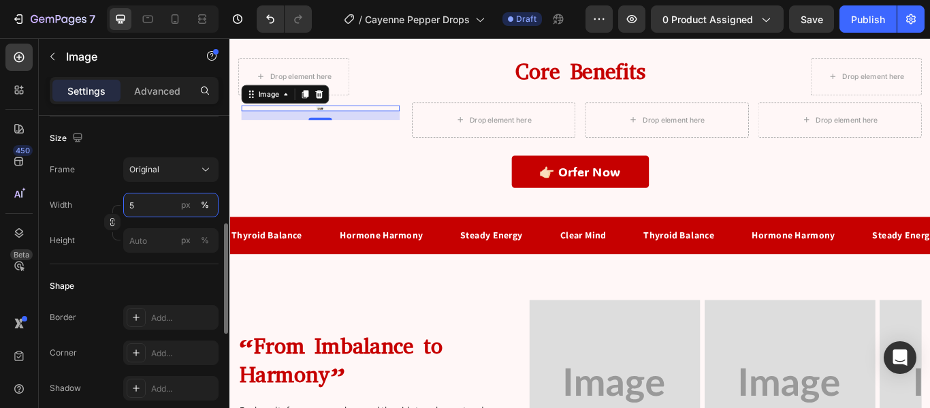
type input "50"
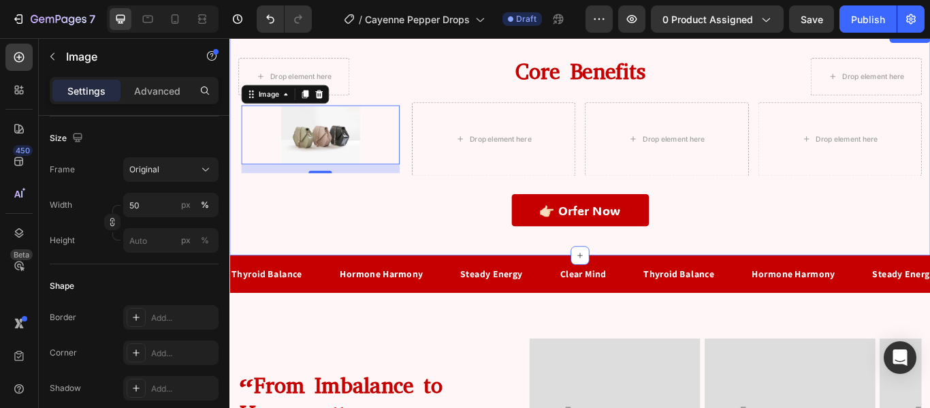
click at [306, 209] on div "Drop element here Core Benefits Heading Drop element here Row Image 15 Row Drop…" at bounding box center [638, 159] width 796 height 196
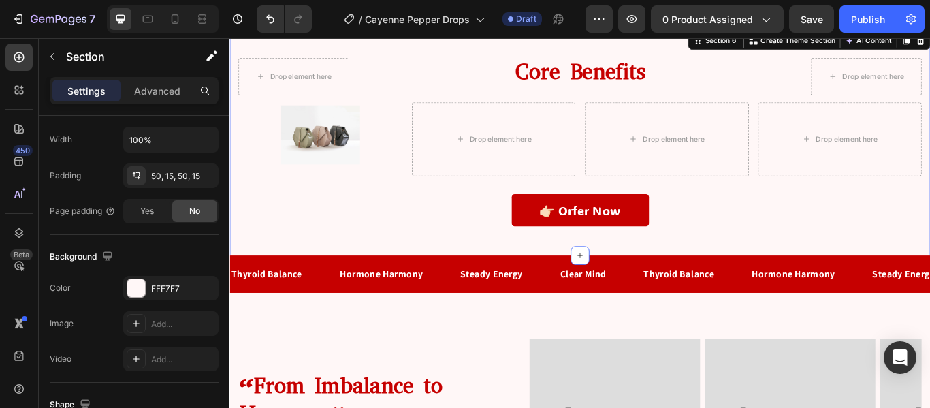
scroll to position [0, 0]
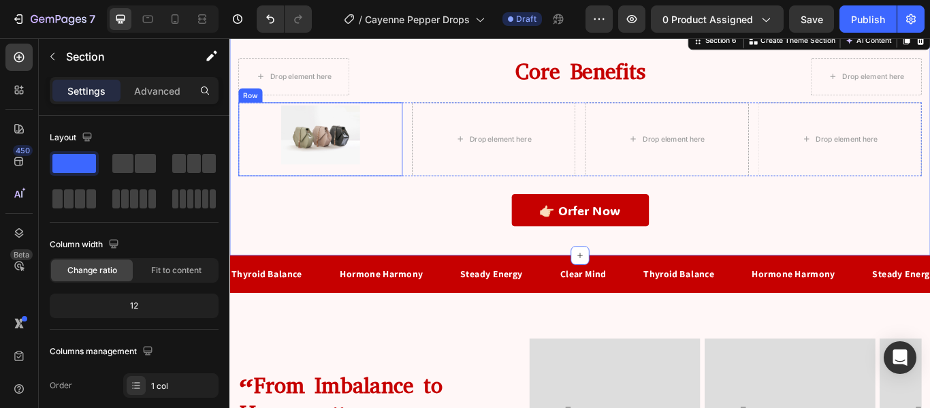
click at [283, 193] on div "Image" at bounding box center [335, 155] width 184 height 79
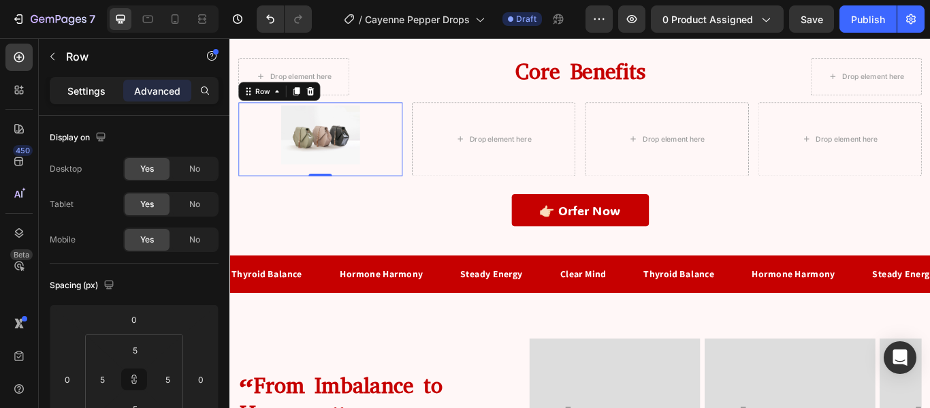
click at [75, 90] on p "Settings" at bounding box center [86, 91] width 38 height 14
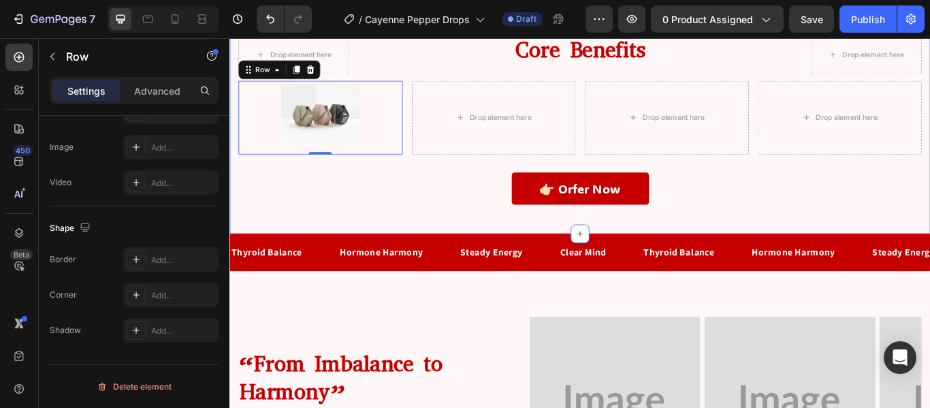
scroll to position [1854, 0]
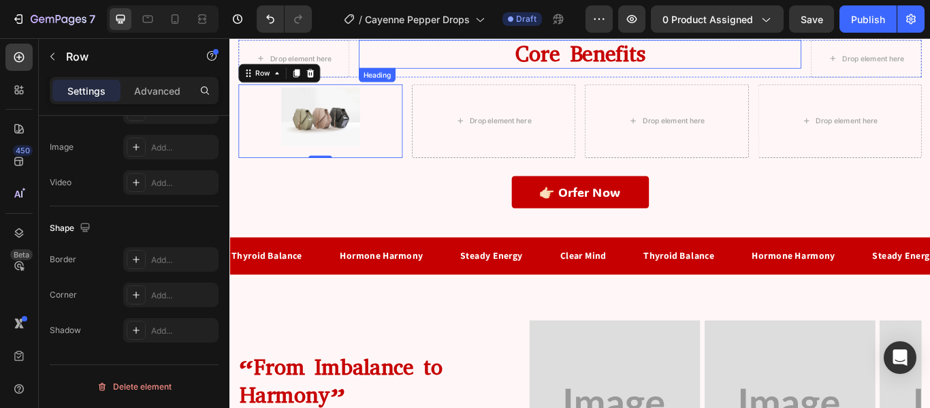
click at [572, 63] on p "Core Benefits" at bounding box center [638, 57] width 514 height 30
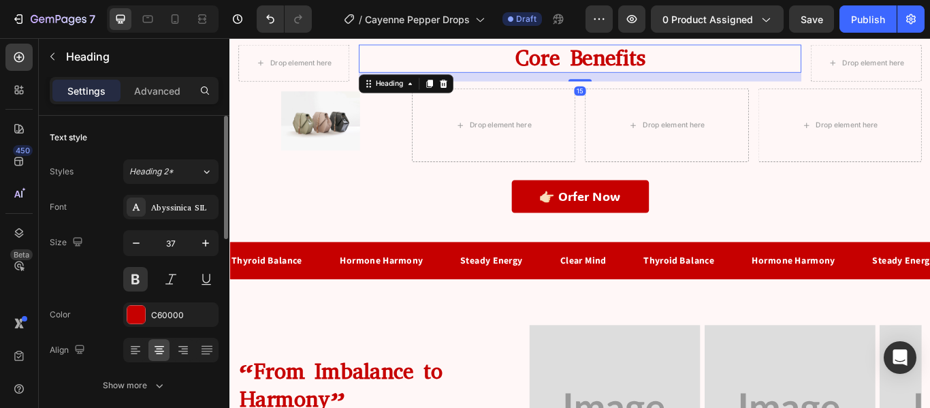
scroll to position [1820, 0]
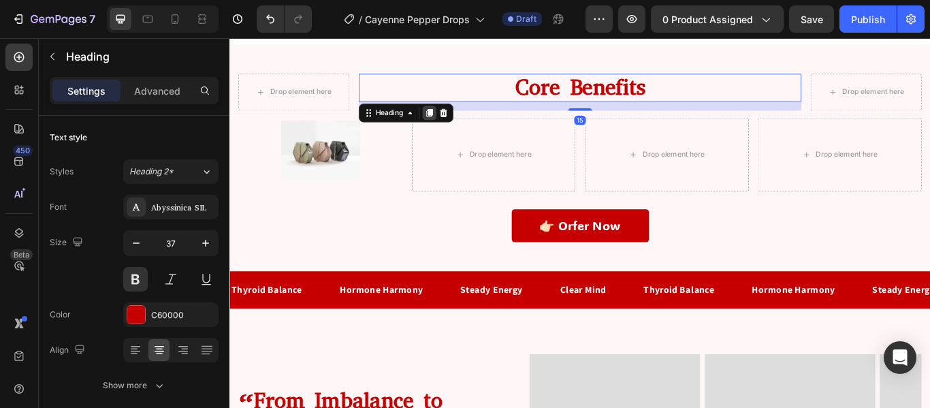
click at [459, 120] on icon at bounding box center [461, 125] width 7 height 10
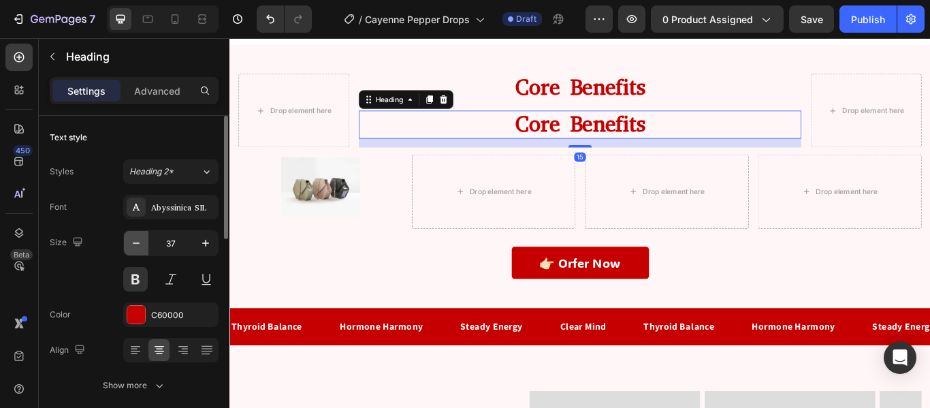
click at [138, 241] on icon "button" at bounding box center [136, 243] width 14 height 14
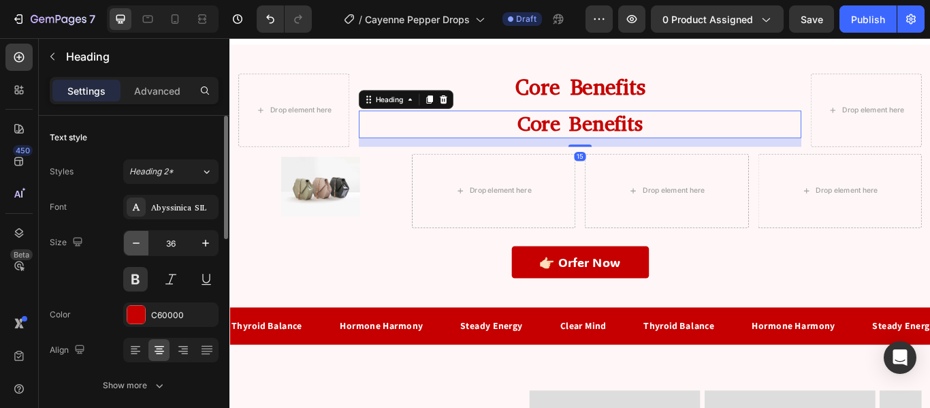
click at [138, 241] on icon "button" at bounding box center [136, 243] width 14 height 14
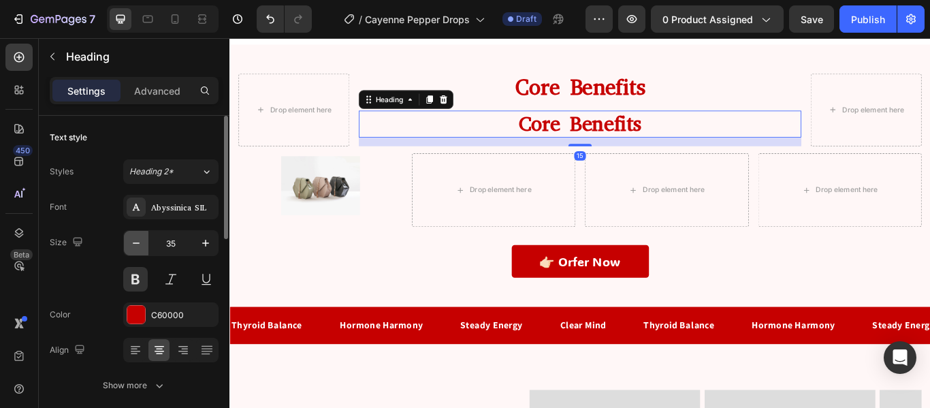
click at [138, 241] on icon "button" at bounding box center [136, 243] width 14 height 14
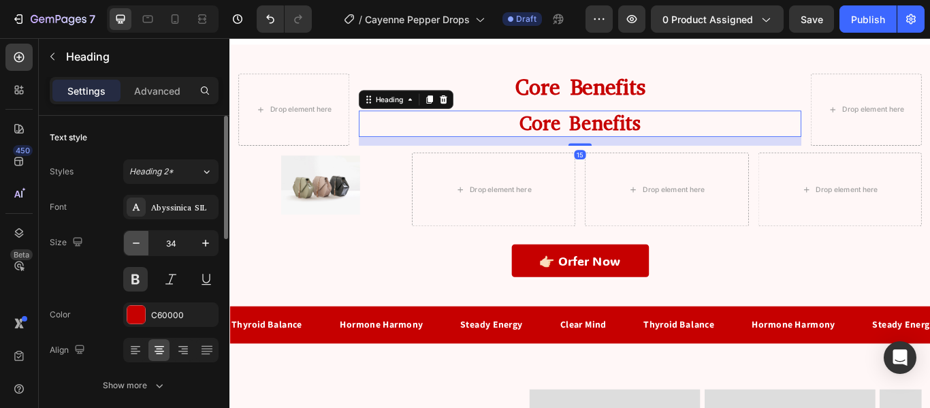
click at [138, 241] on icon "button" at bounding box center [136, 243] width 14 height 14
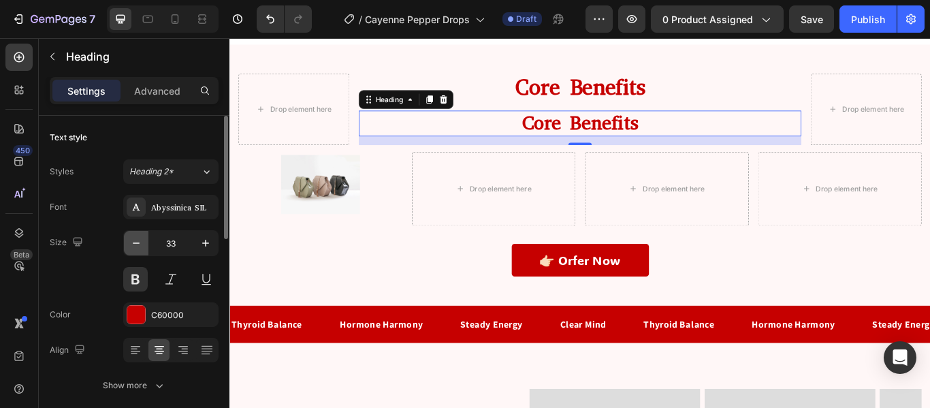
click at [138, 241] on icon "button" at bounding box center [136, 243] width 14 height 14
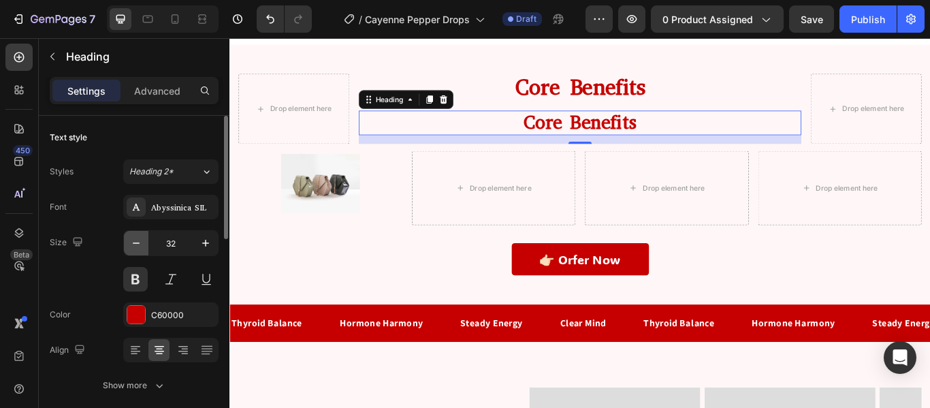
click at [138, 241] on icon "button" at bounding box center [136, 243] width 14 height 14
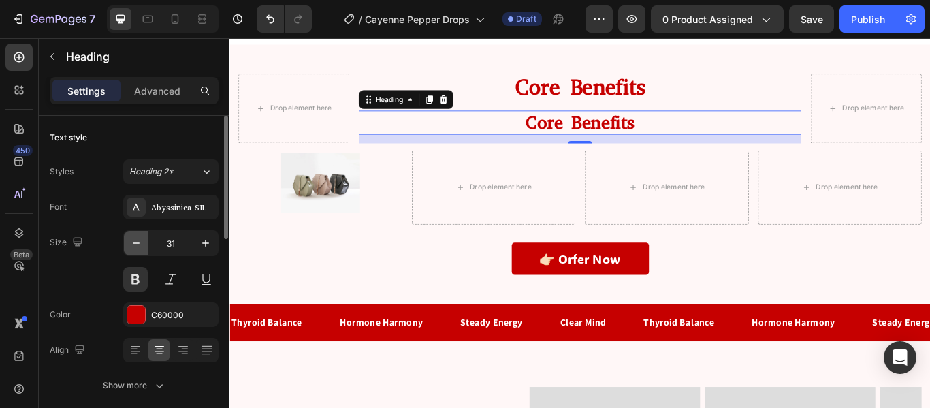
click at [138, 241] on icon "button" at bounding box center [136, 243] width 14 height 14
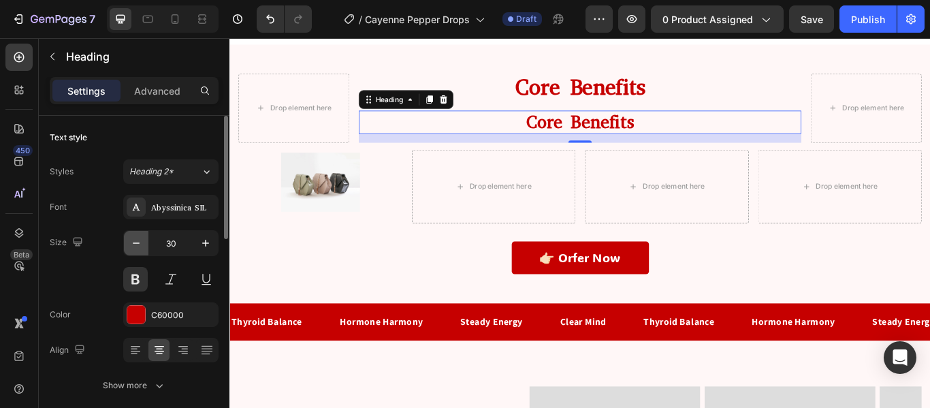
click at [138, 241] on icon "button" at bounding box center [136, 243] width 14 height 14
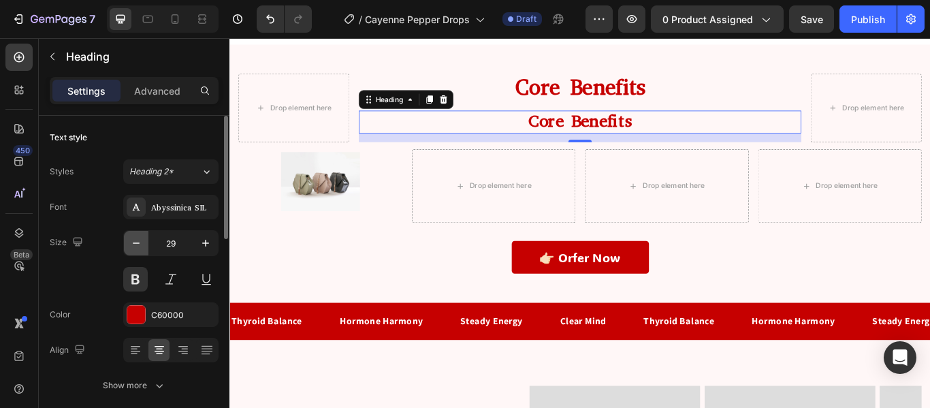
click at [138, 241] on icon "button" at bounding box center [136, 243] width 14 height 14
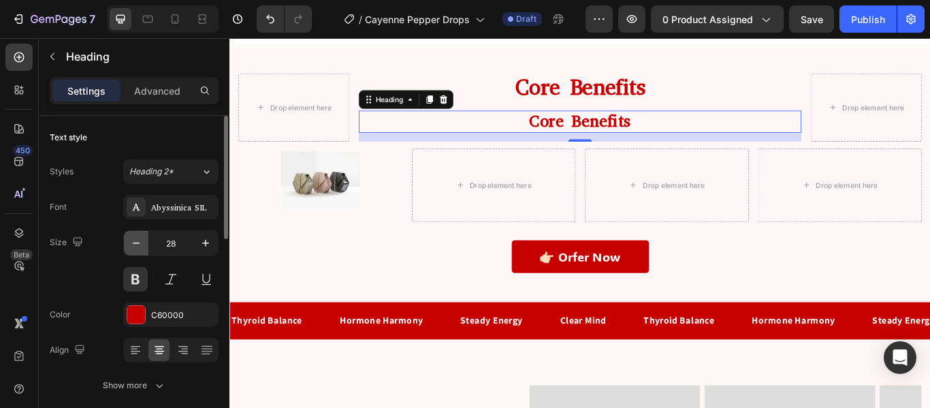
click at [138, 241] on icon "button" at bounding box center [136, 243] width 14 height 14
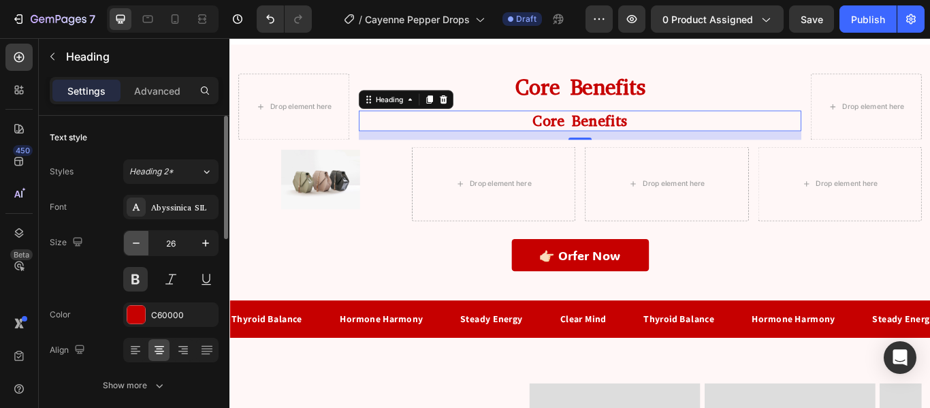
click at [138, 241] on icon "button" at bounding box center [136, 243] width 14 height 14
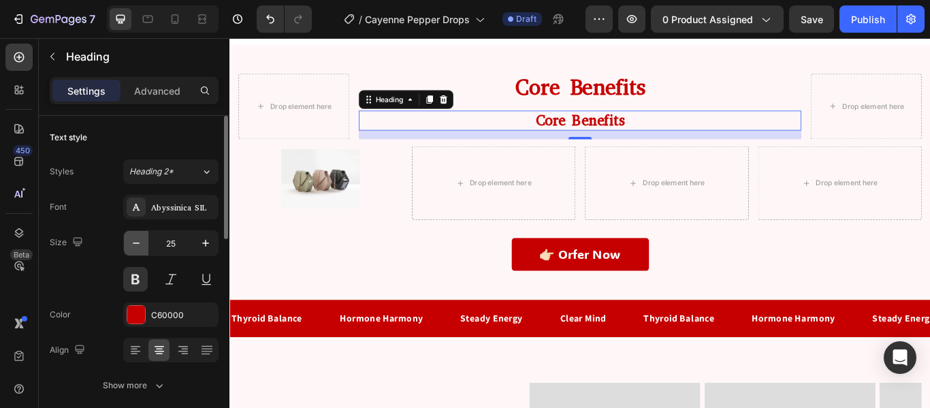
click at [138, 241] on icon "button" at bounding box center [136, 243] width 14 height 14
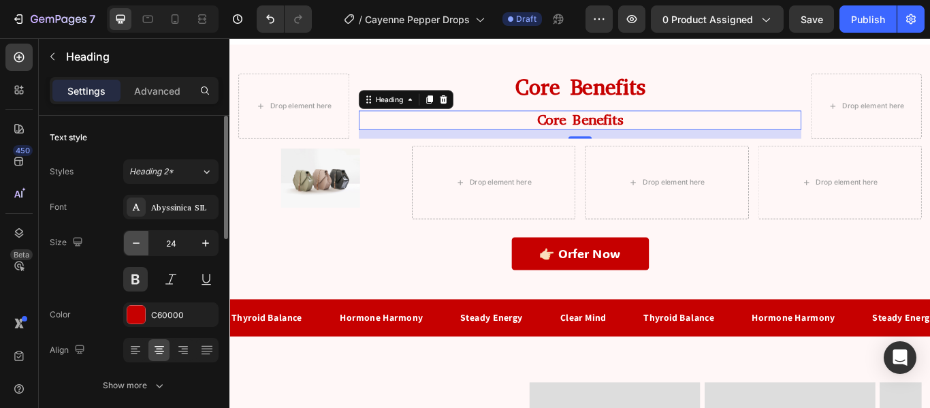
click at [138, 241] on icon "button" at bounding box center [136, 243] width 14 height 14
type input "23"
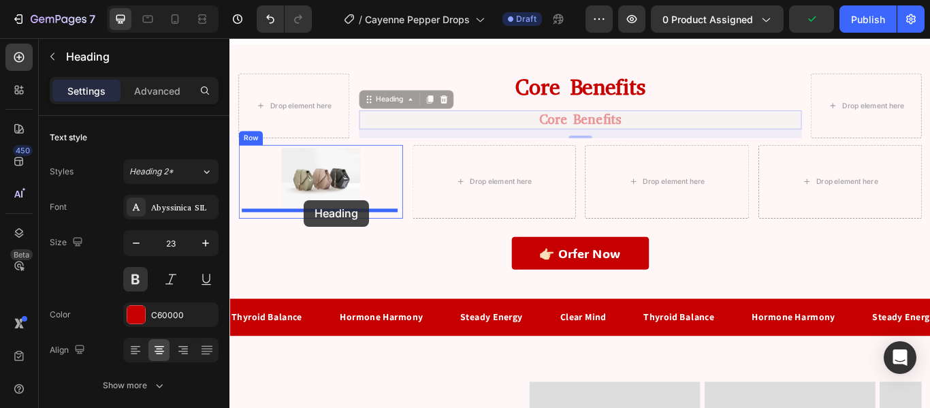
drag, startPoint x: 385, startPoint y: 106, endPoint x: 316, endPoint y: 227, distance: 139.7
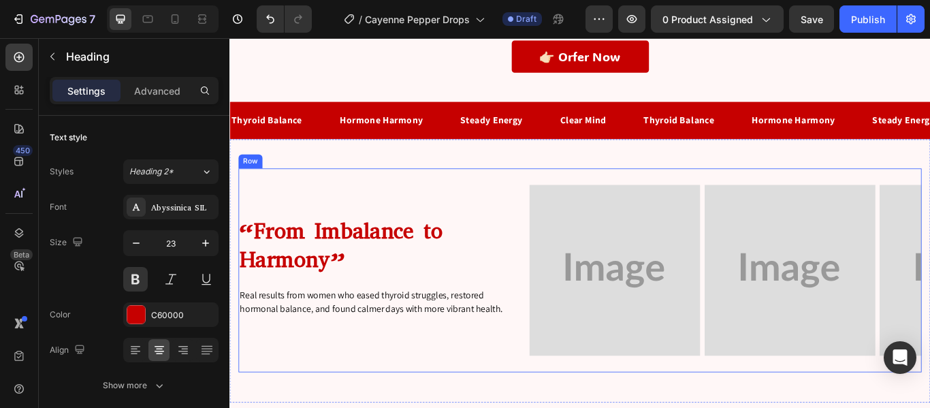
scroll to position [2101, 0]
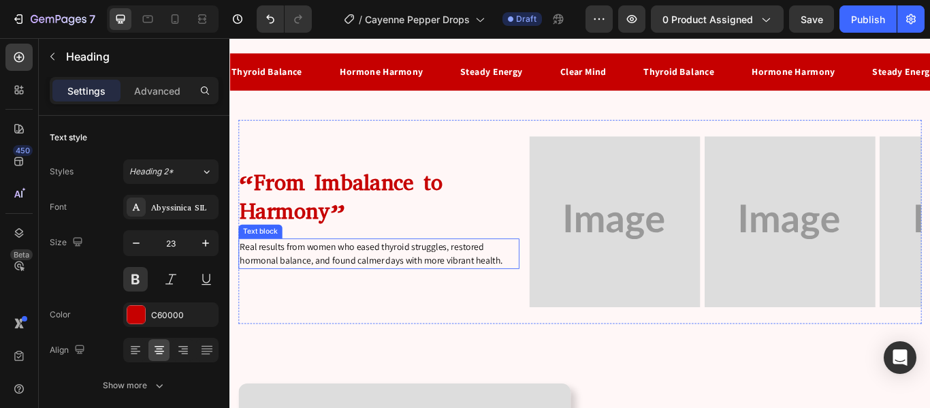
click at [359, 293] on p "Real results from women who eased thyroid struggles, restored hormonal balance,…" at bounding box center [403, 289] width 325 height 33
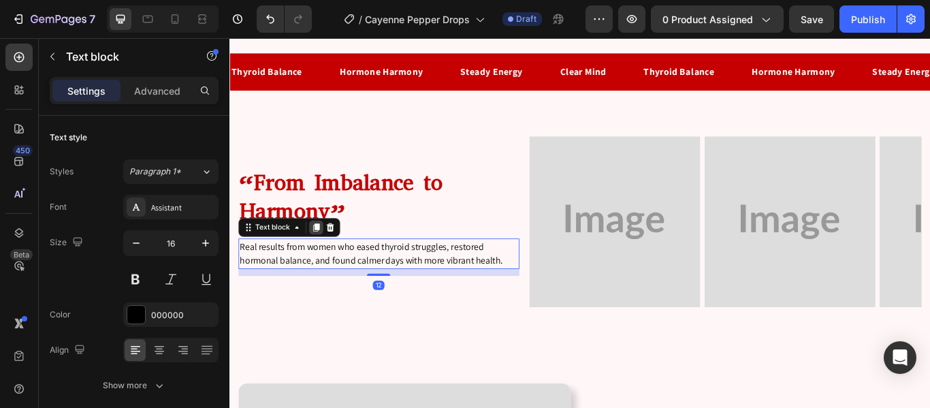
click at [330, 263] on div at bounding box center [330, 259] width 16 height 16
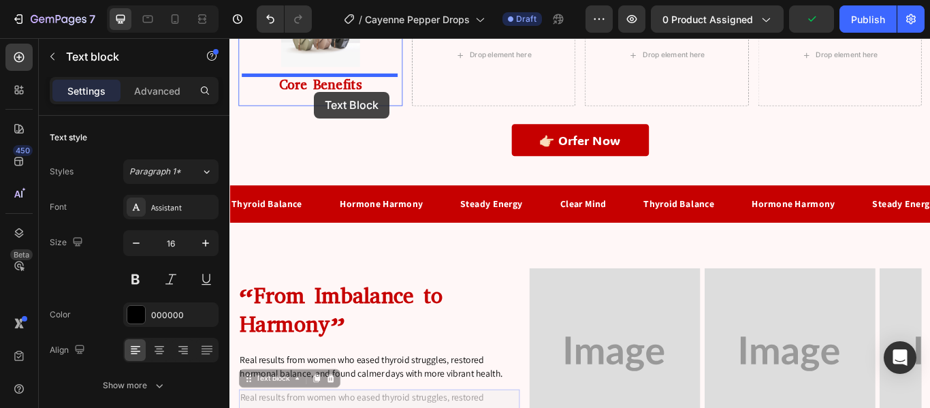
scroll to position [1933, 0]
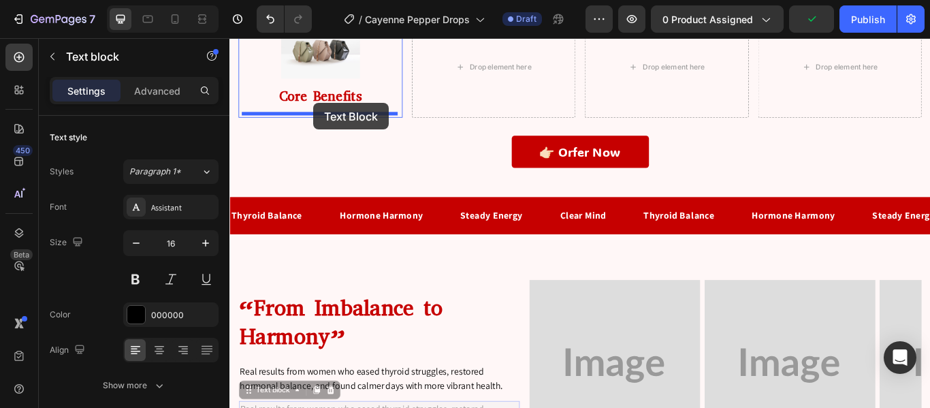
drag, startPoint x: 251, startPoint y: 278, endPoint x: 327, endPoint y: 114, distance: 181.5
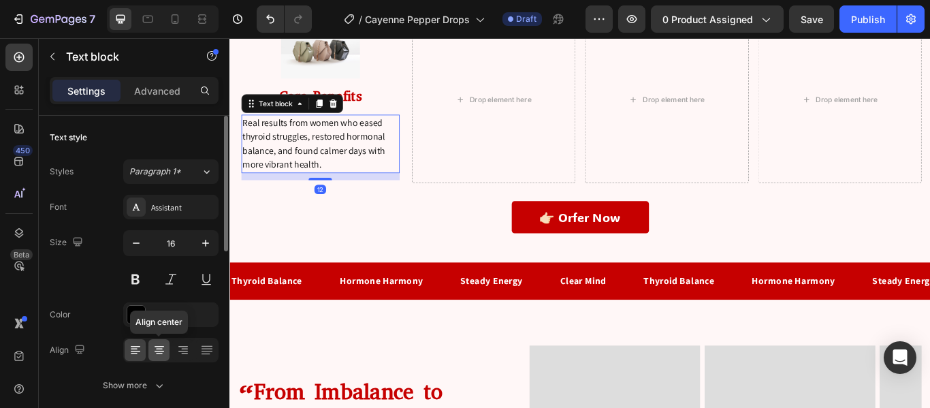
click at [163, 350] on icon at bounding box center [159, 350] width 14 height 14
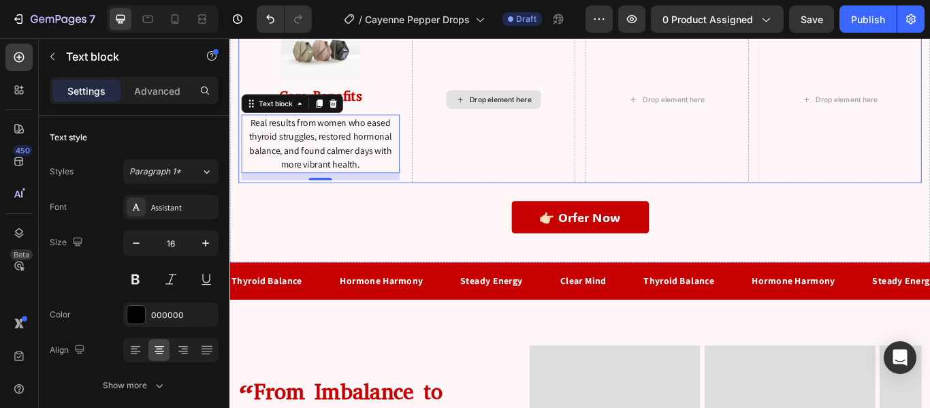
scroll to position [1823, 0]
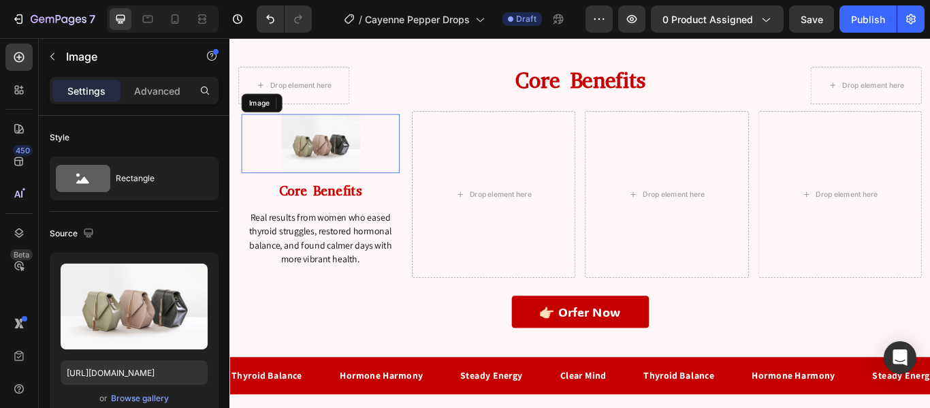
click at [371, 171] on img at bounding box center [335, 161] width 92 height 69
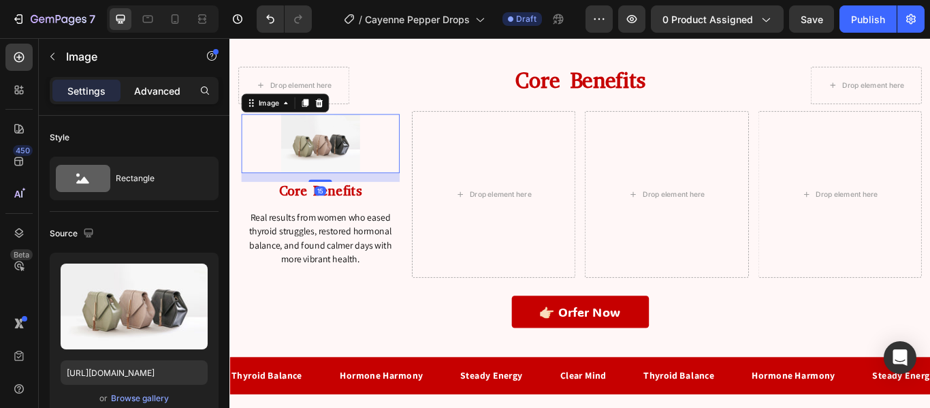
click at [150, 90] on p "Advanced" at bounding box center [157, 91] width 46 height 14
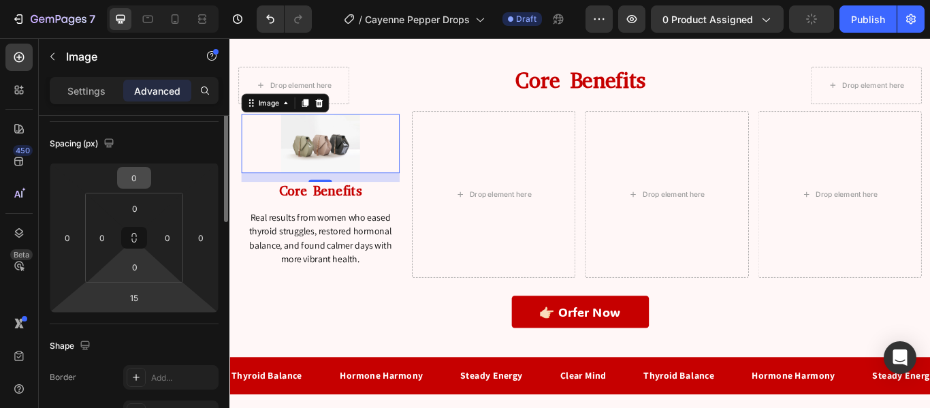
scroll to position [98, 0]
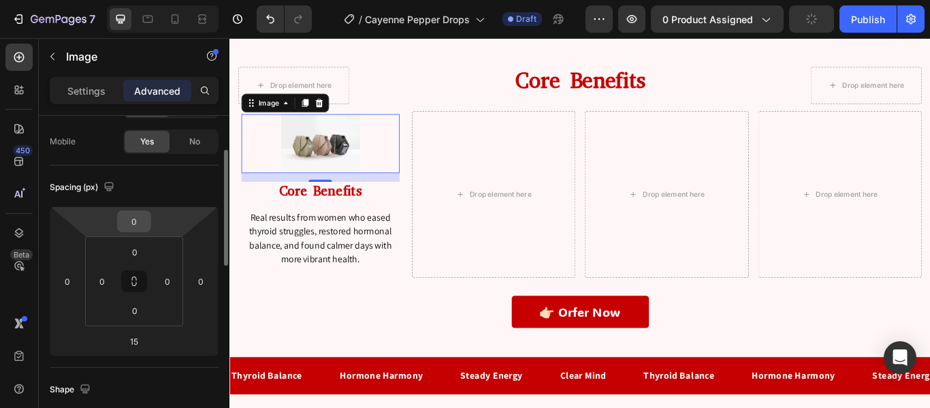
click at [135, 223] on input "0" at bounding box center [133, 221] width 27 height 20
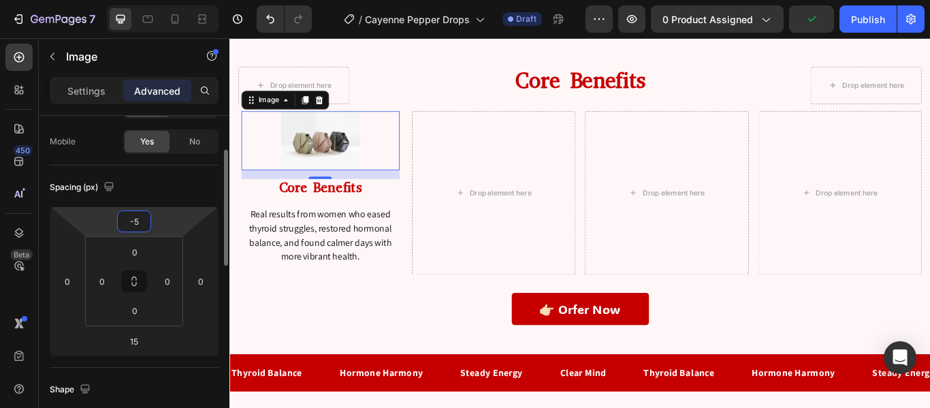
type input "-50"
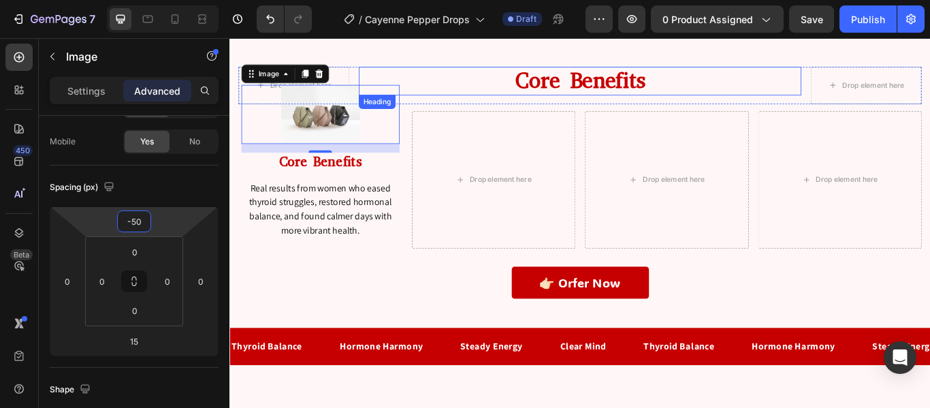
click at [526, 97] on p "Core Benefits" at bounding box center [638, 88] width 514 height 30
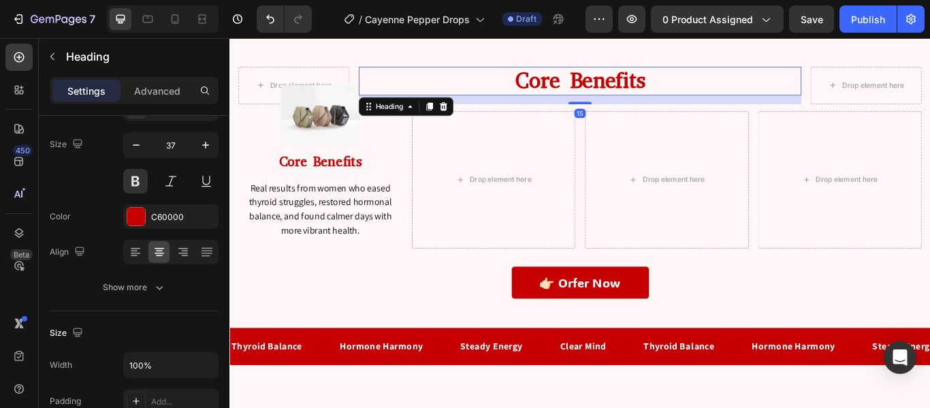
scroll to position [0, 0]
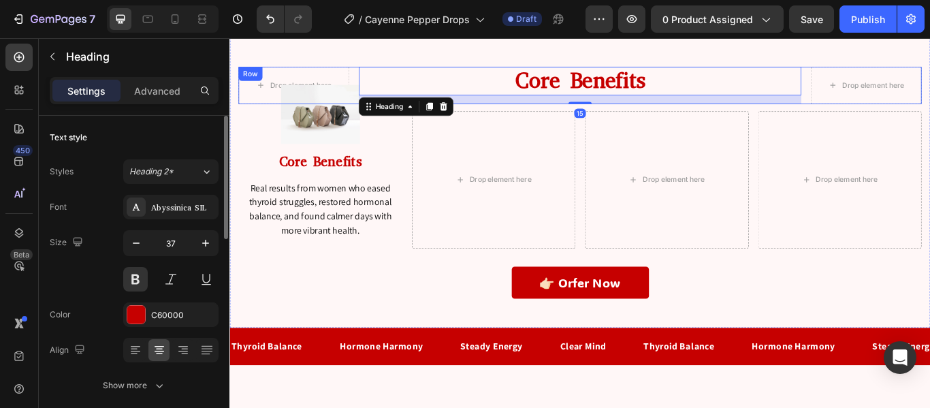
click at [371, 83] on div "Drop element here Core Benefits Heading 15 Drop element here Row" at bounding box center [638, 92] width 796 height 43
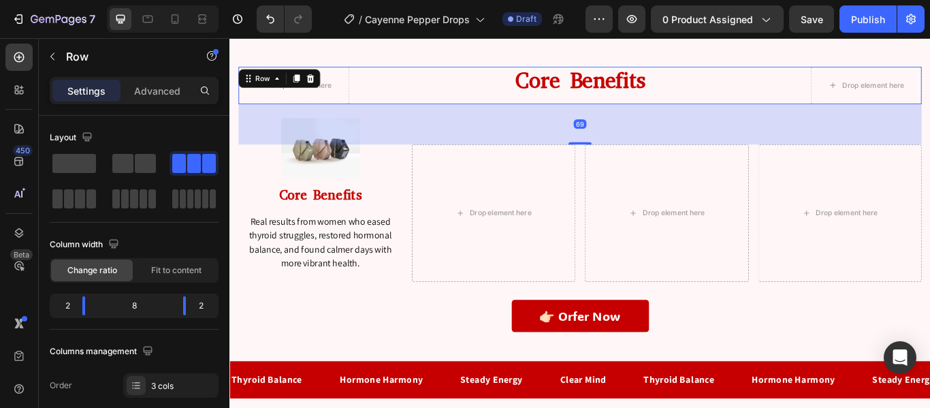
drag, startPoint x: 639, startPoint y: 122, endPoint x: 647, endPoint y: 161, distance: 39.7
click at [647, 115] on div "69" at bounding box center [638, 115] width 796 height 0
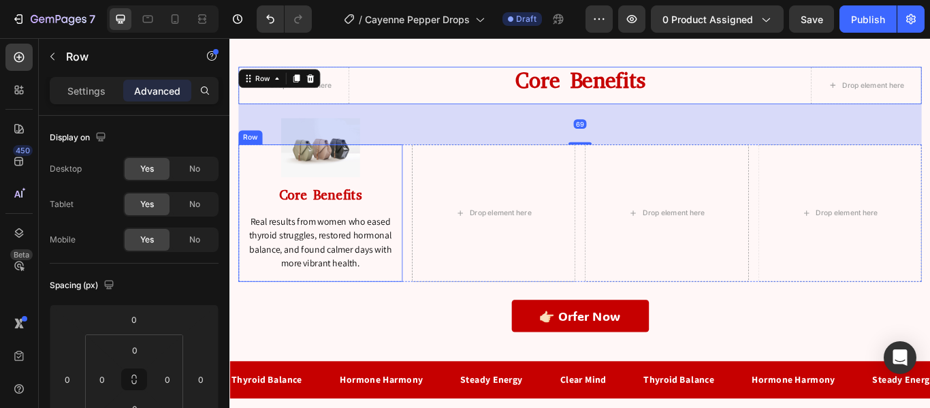
click at [355, 233] on div "Image Core Benefits Heading Real results from women who eased thyroid struggles…" at bounding box center [335, 241] width 184 height 153
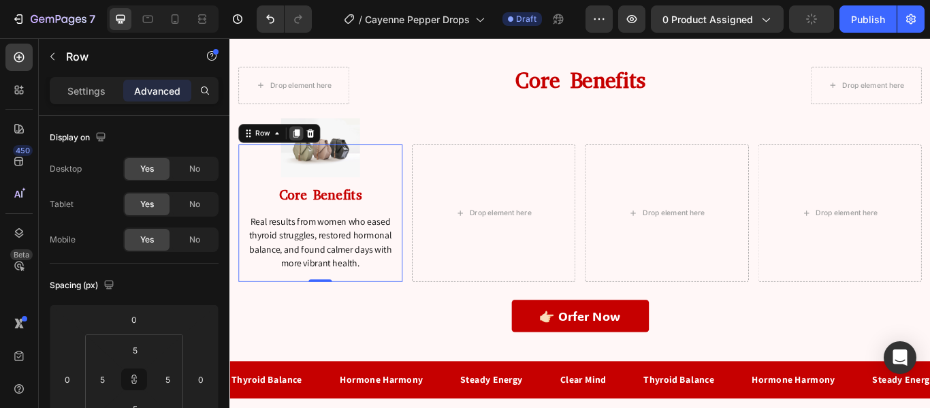
click at [308, 155] on div at bounding box center [307, 149] width 16 height 16
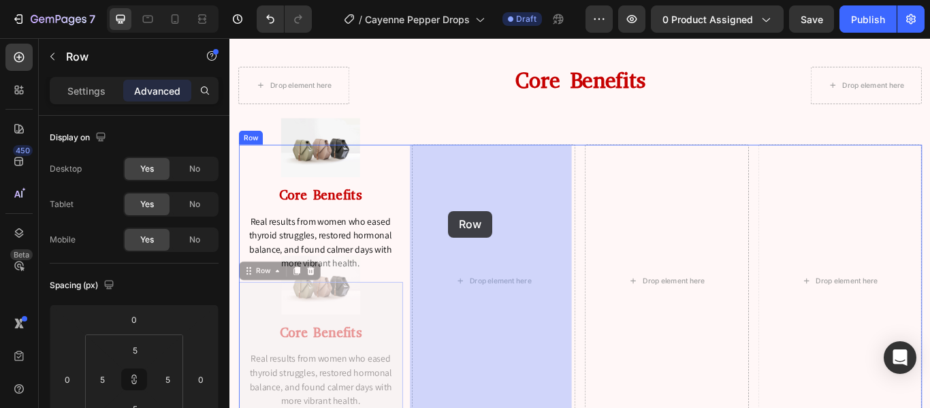
drag, startPoint x: 255, startPoint y: 312, endPoint x: 480, endPoint y: 240, distance: 236.6
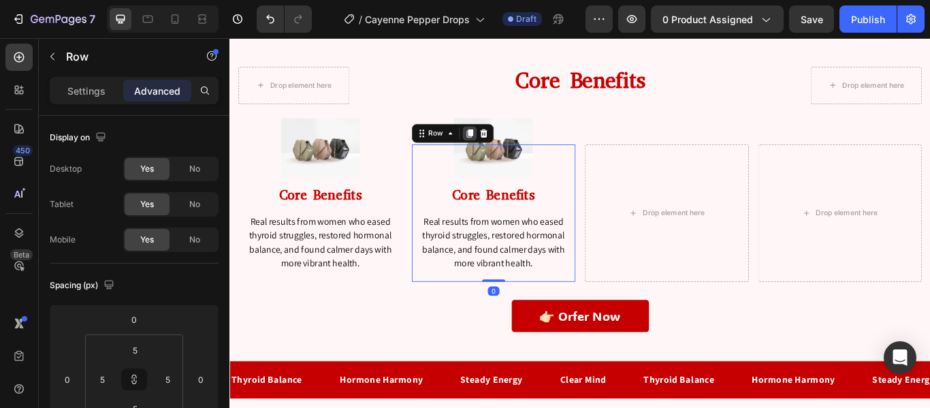
click at [506, 152] on icon at bounding box center [509, 149] width 11 height 11
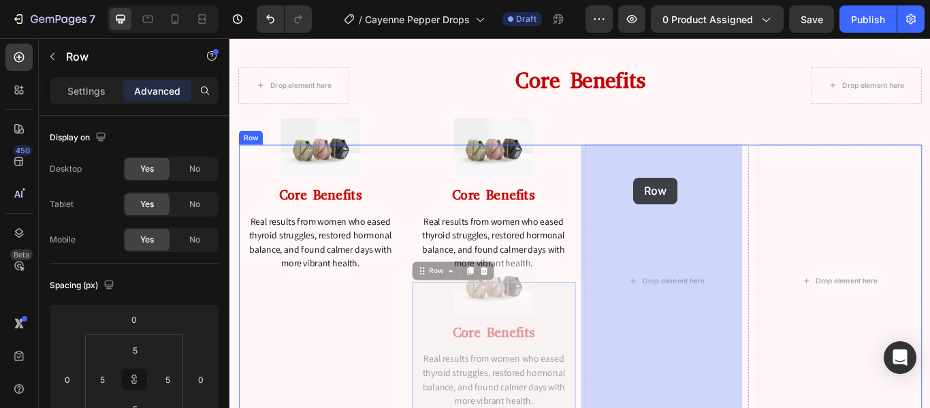
drag, startPoint x: 455, startPoint y: 306, endPoint x: 700, endPoint y: 201, distance: 266.8
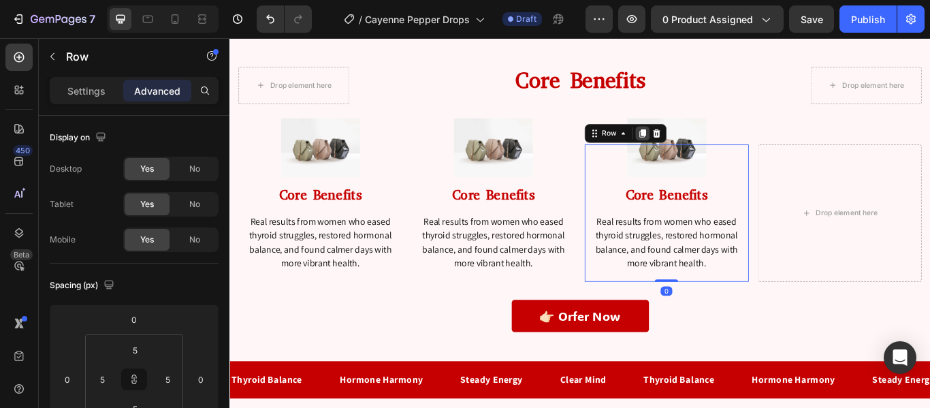
click at [707, 145] on icon at bounding box center [710, 149] width 7 height 10
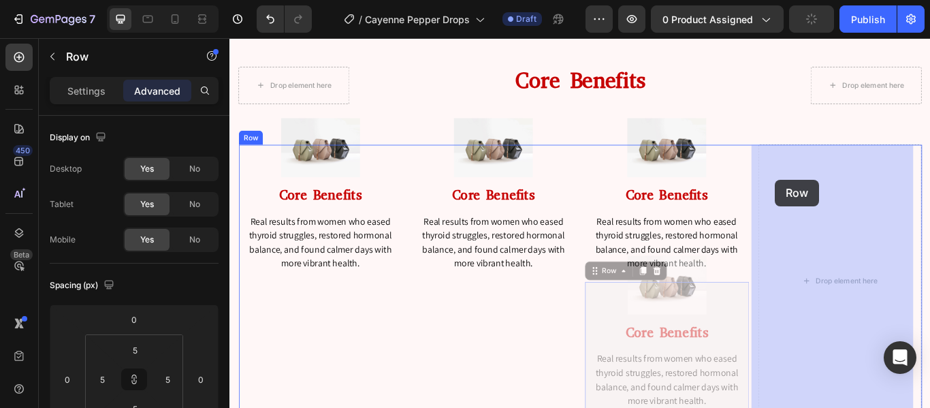
drag, startPoint x: 653, startPoint y: 308, endPoint x: 865, endPoint y: 203, distance: 236.8
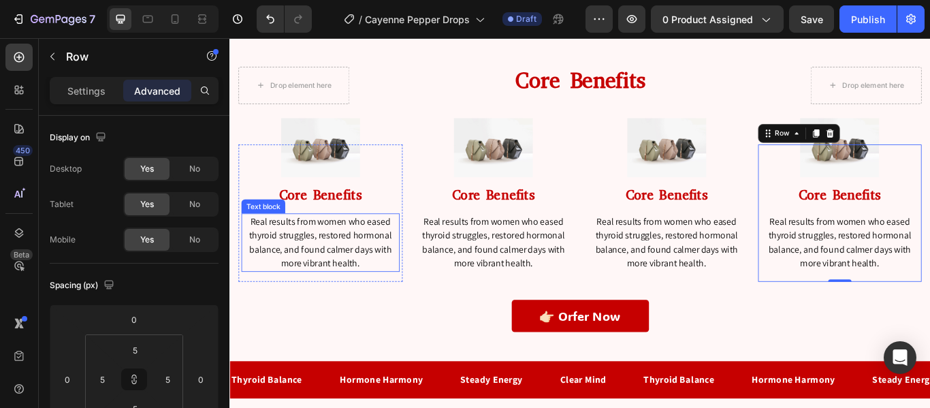
click at [308, 282] on p "Real results from women who eased thyroid struggles, restored hormonal balance,…" at bounding box center [335, 276] width 182 height 65
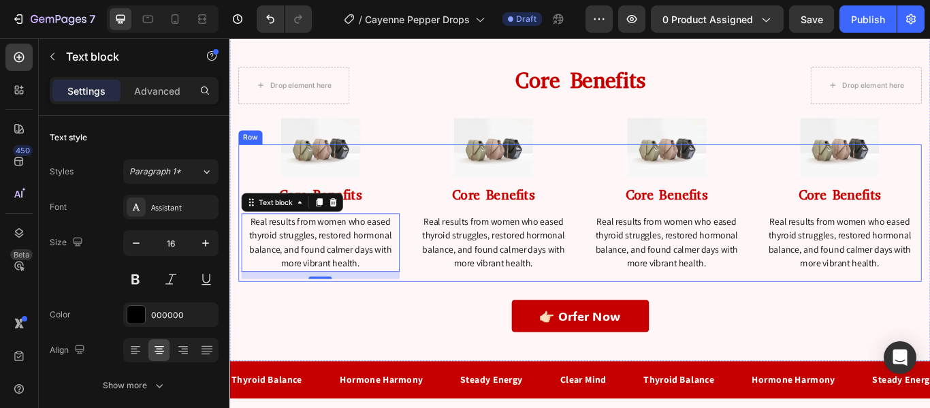
click at [432, 308] on div "Image Core Benefits Heading Real results from women who eased thyroid struggles…" at bounding box center [638, 242] width 796 height 160
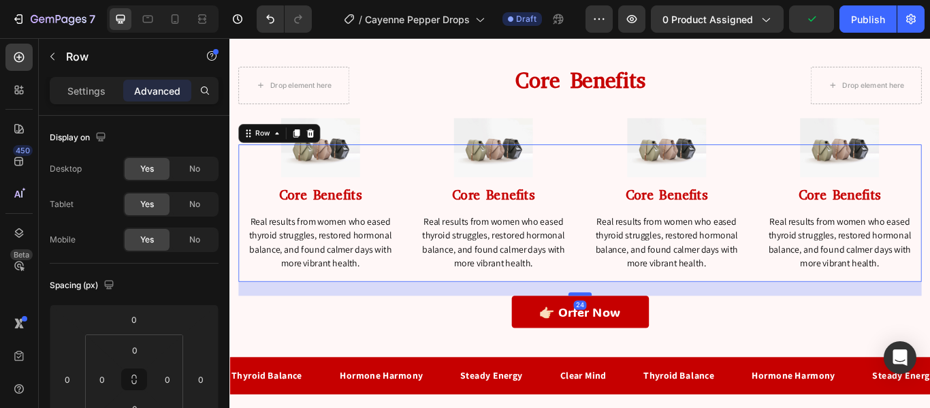
click at [624, 335] on div at bounding box center [637, 336] width 27 height 4
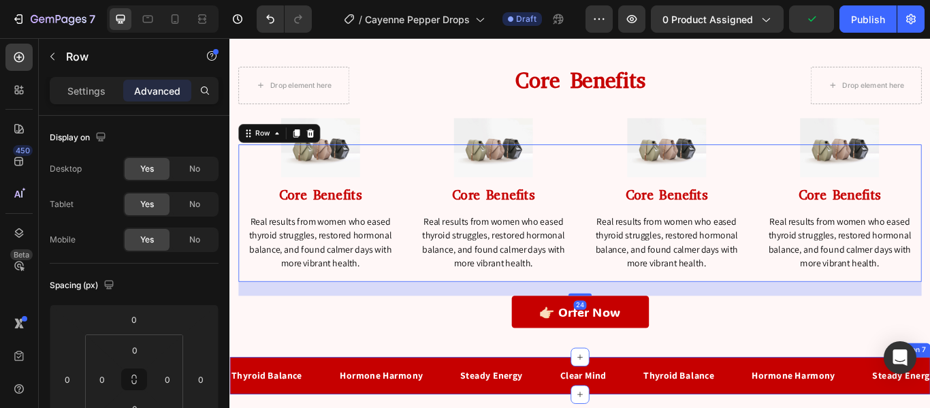
type input "24"
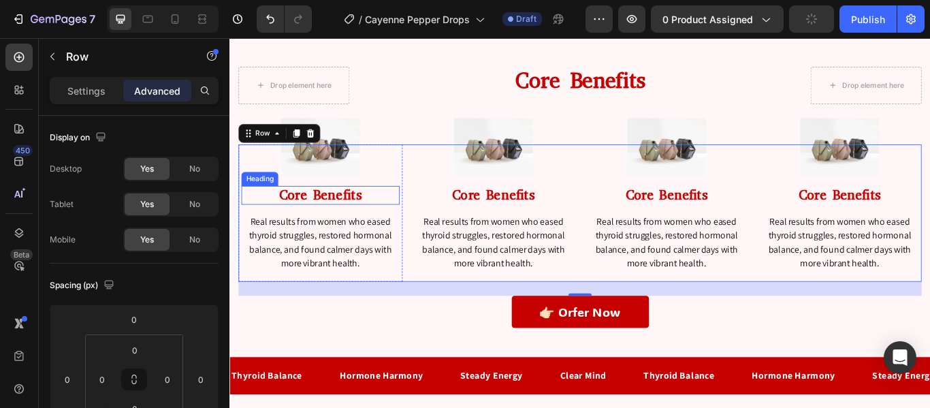
click at [338, 225] on h2 "Core Benefits" at bounding box center [335, 221] width 184 height 22
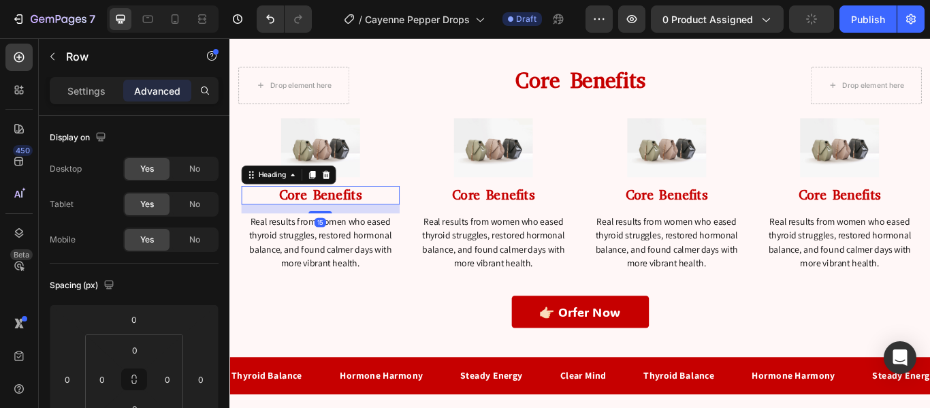
click at [338, 225] on h2 "Core Benefits" at bounding box center [335, 221] width 184 height 22
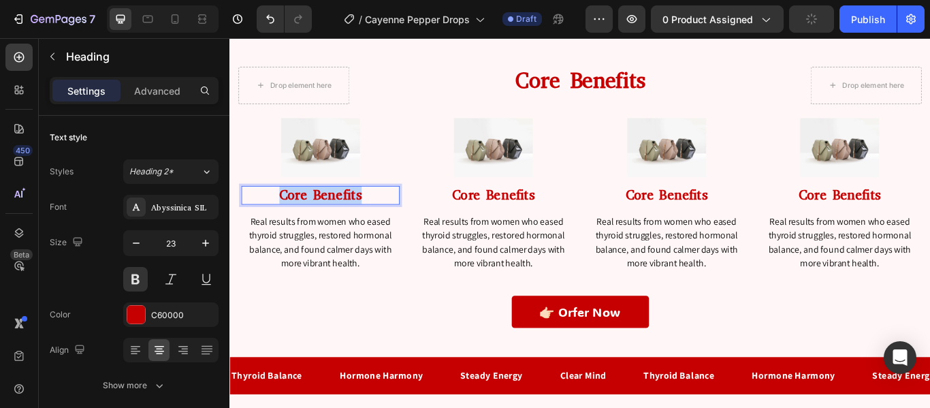
click at [338, 225] on p "Core Benefits" at bounding box center [335, 221] width 182 height 19
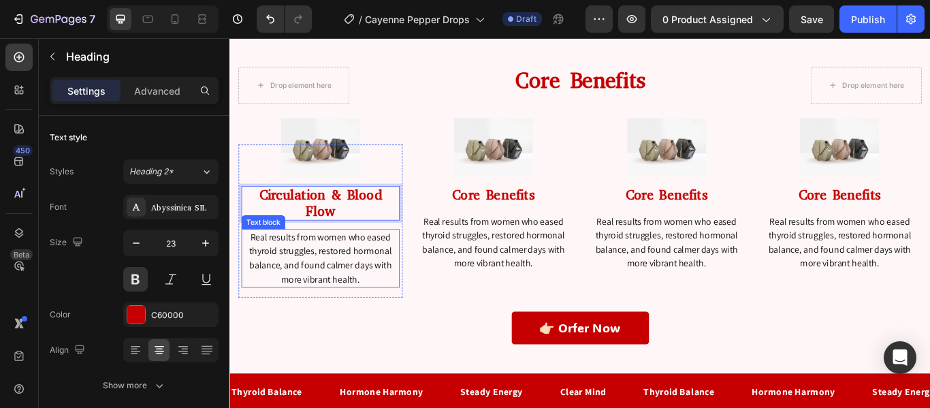
click at [353, 299] on p "Real results from women who eased thyroid struggles, restored hormonal balance,…" at bounding box center [335, 294] width 182 height 65
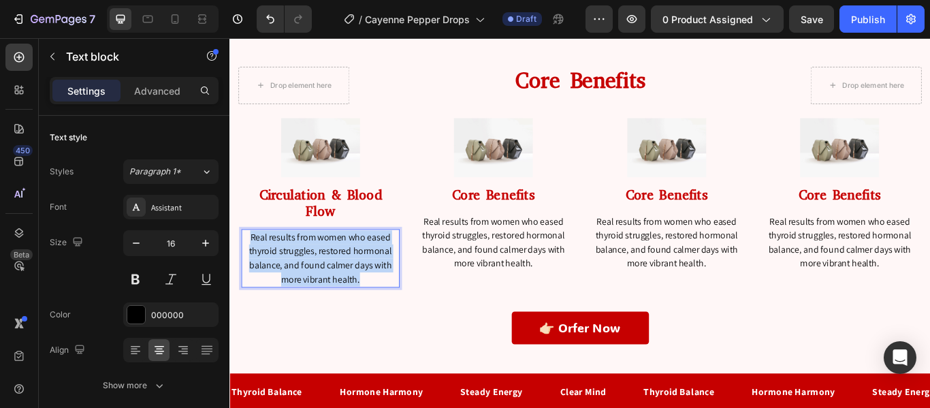
click at [353, 299] on p "Real results from women who eased thyroid struggles, restored hormonal balance,…" at bounding box center [335, 294] width 182 height 65
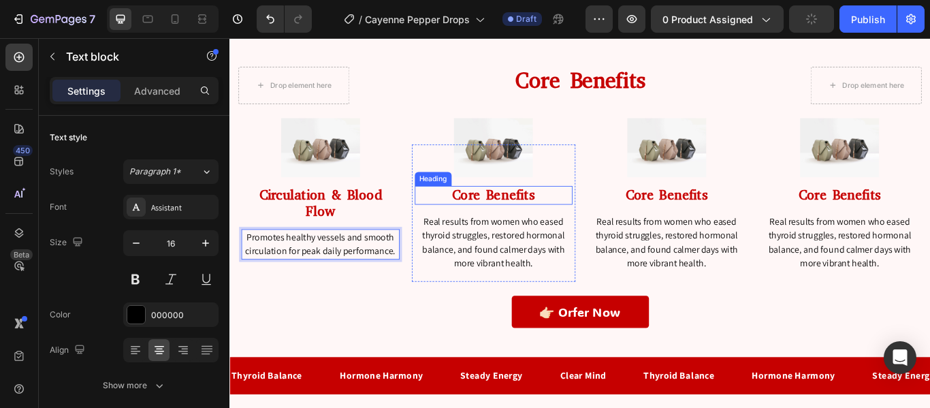
click at [547, 226] on h2 "Core Benefits" at bounding box center [537, 221] width 184 height 22
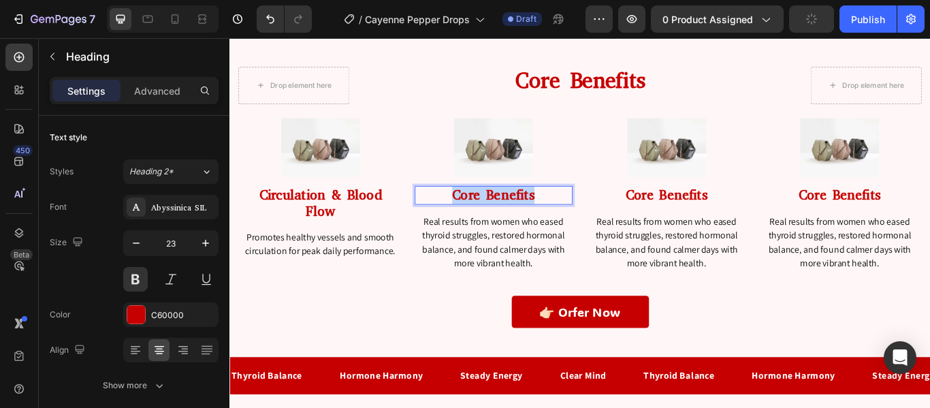
click at [547, 226] on p "Core Benefits" at bounding box center [538, 221] width 182 height 19
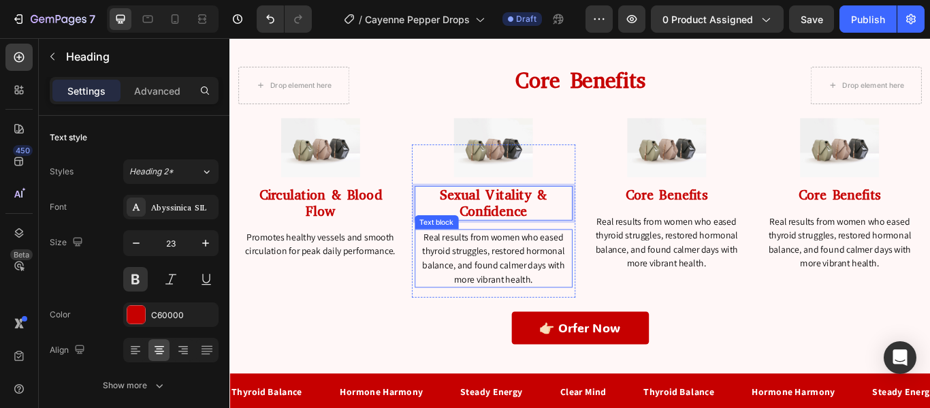
click at [534, 304] on p "Real results from women who eased thyroid struggles, restored hormonal balance,…" at bounding box center [538, 294] width 182 height 65
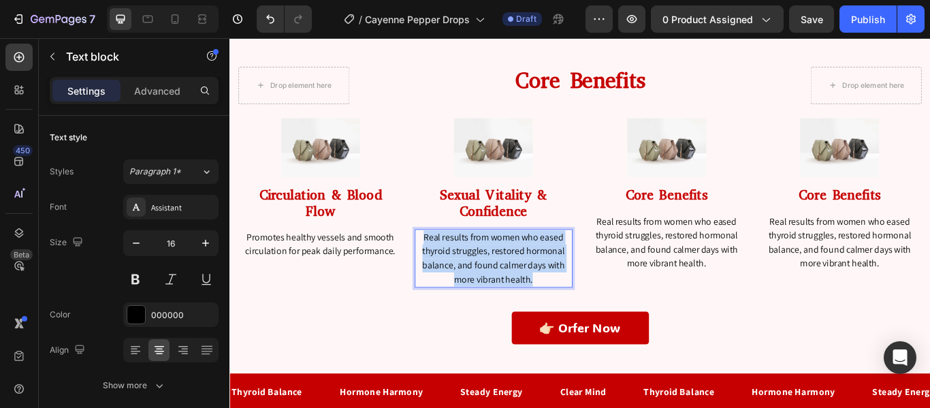
click at [534, 304] on p "Real results from women who eased thyroid struggles, restored hormonal balance,…" at bounding box center [538, 294] width 182 height 65
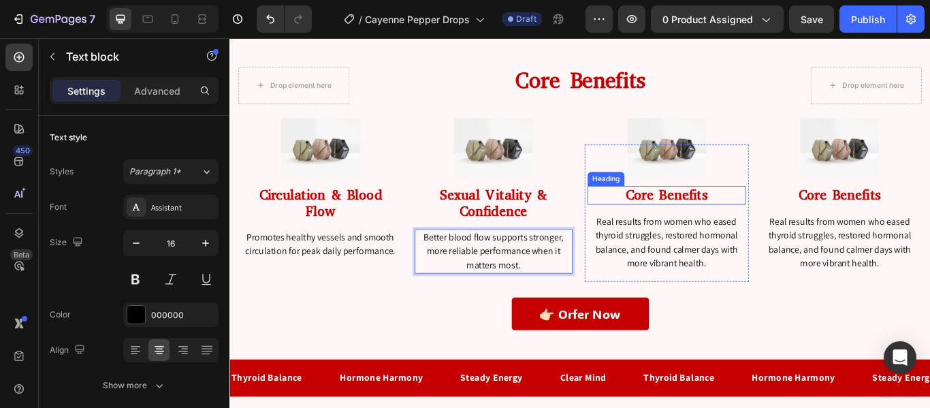
click at [732, 221] on h2 "Core Benefits" at bounding box center [739, 221] width 184 height 22
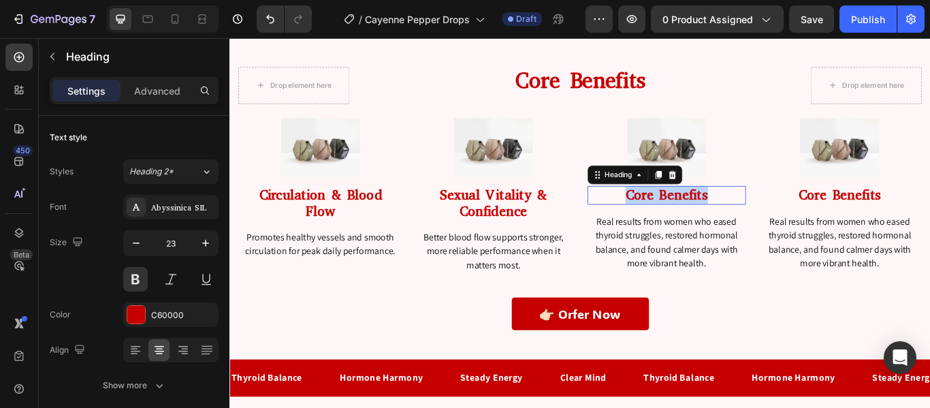
click at [732, 221] on p "Core Benefits" at bounding box center [739, 221] width 182 height 19
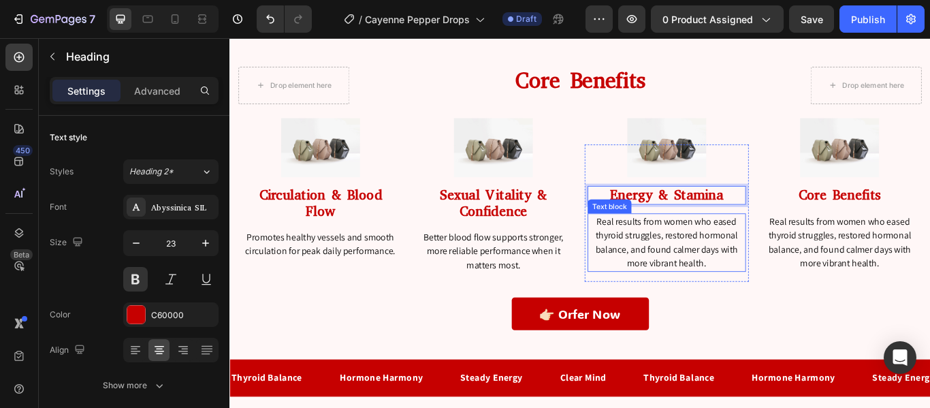
click at [728, 261] on p "Real results from women who eased thyroid struggles, restored hormonal balance,…" at bounding box center [739, 276] width 182 height 65
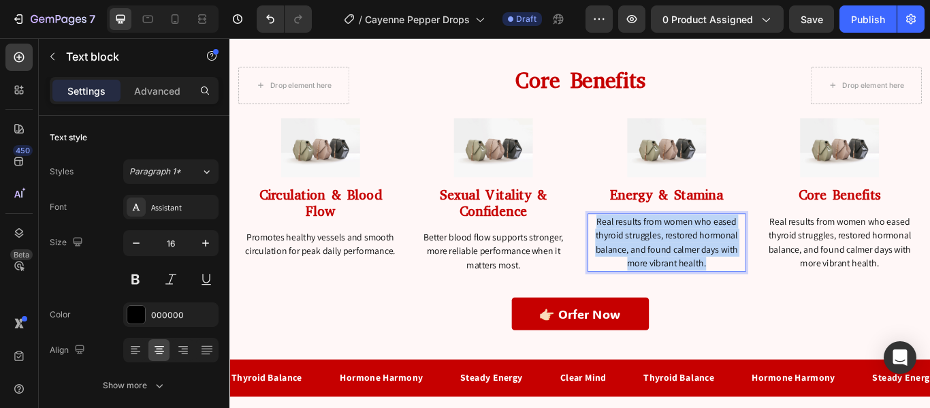
click at [728, 261] on p "Real results from women who eased thyroid struggles, restored hormonal balance,…" at bounding box center [739, 276] width 182 height 65
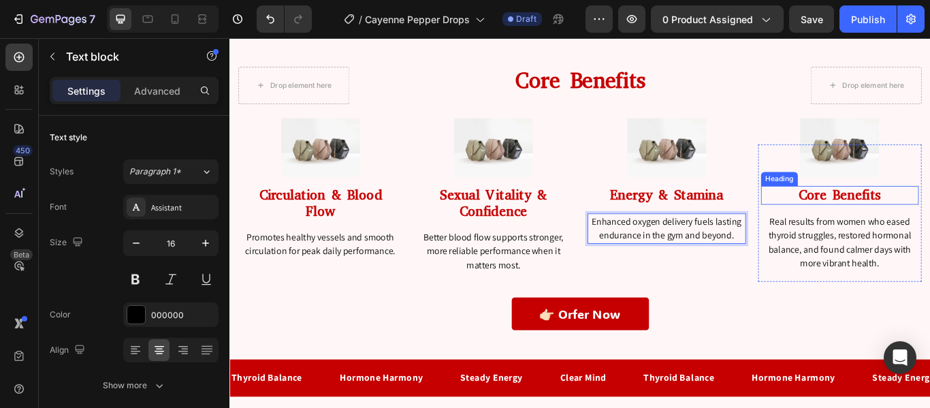
click at [929, 225] on h2 "Core Benefits" at bounding box center [941, 221] width 184 height 22
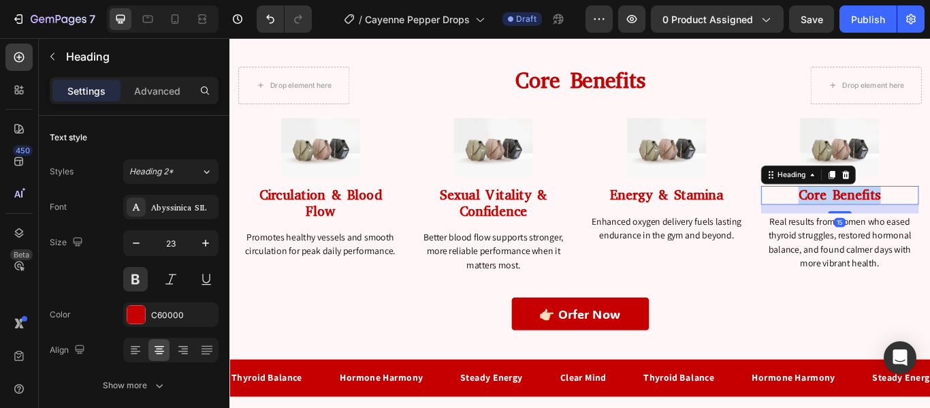
click at [929, 225] on p "Core Benefits" at bounding box center [941, 221] width 182 height 19
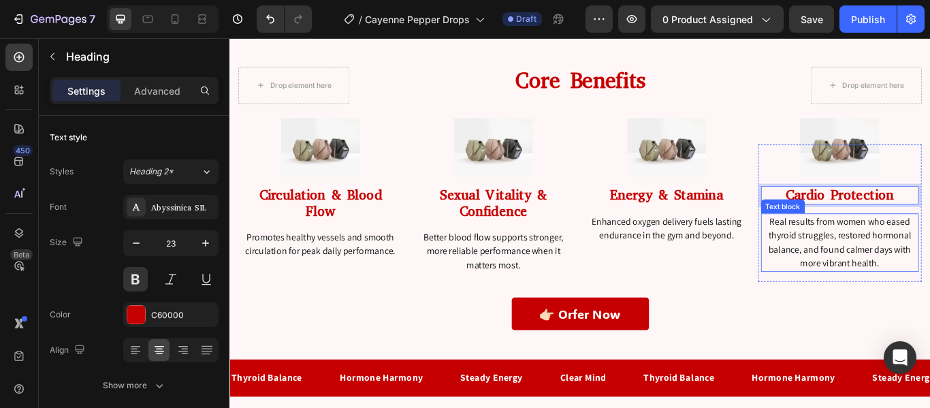
click at [890, 282] on p "Real results from women who eased thyroid struggles, restored hormonal balance,…" at bounding box center [941, 276] width 182 height 65
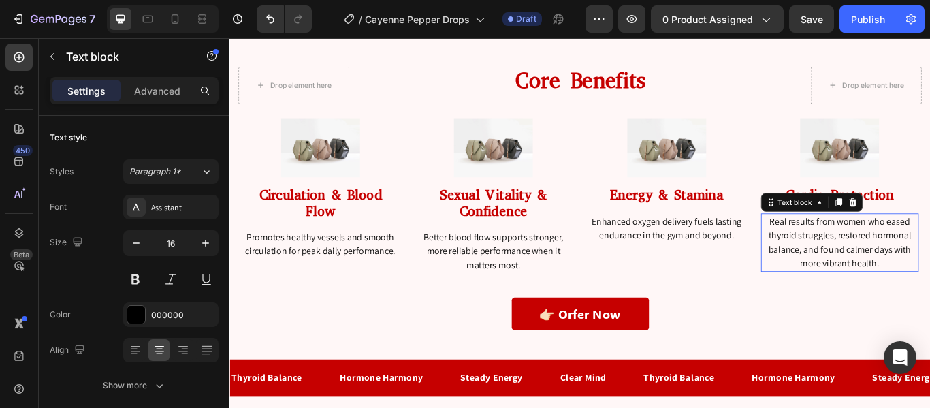
click at [890, 282] on p "Real results from women who eased thyroid struggles, restored hormonal balance,…" at bounding box center [941, 276] width 182 height 65
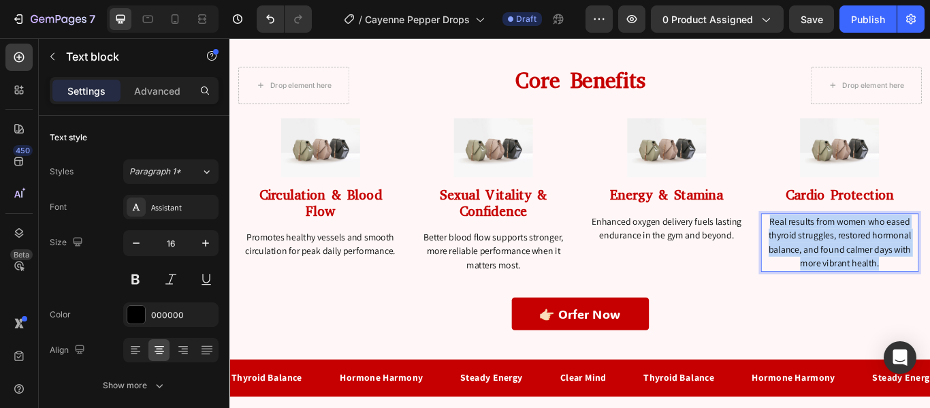
click at [890, 282] on p "Real results from women who eased thyroid struggles, restored hormonal balance,…" at bounding box center [941, 276] width 182 height 65
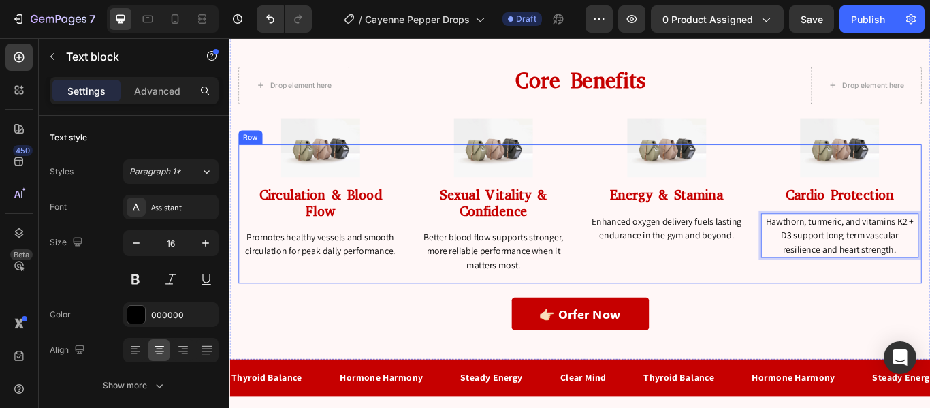
click at [824, 295] on div "Image Energy & Stamina Heading Enhanced oxygen delivery fuels lasting endurance…" at bounding box center [738, 243] width 191 height 163
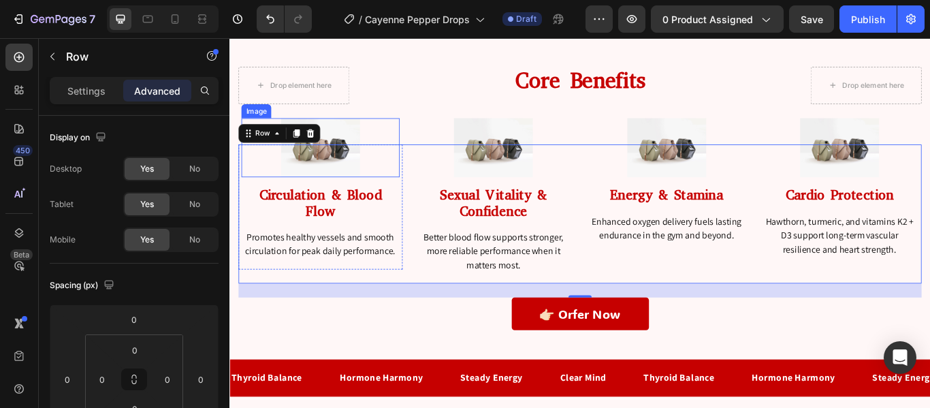
click at [346, 192] on img at bounding box center [335, 165] width 92 height 69
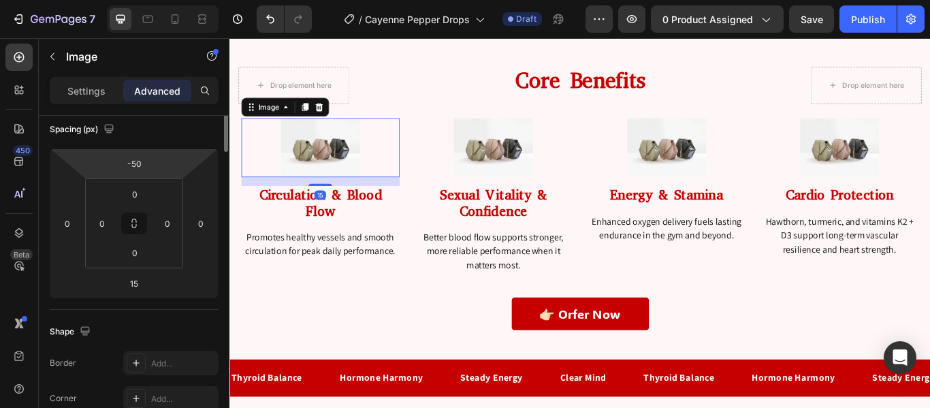
scroll to position [43, 0]
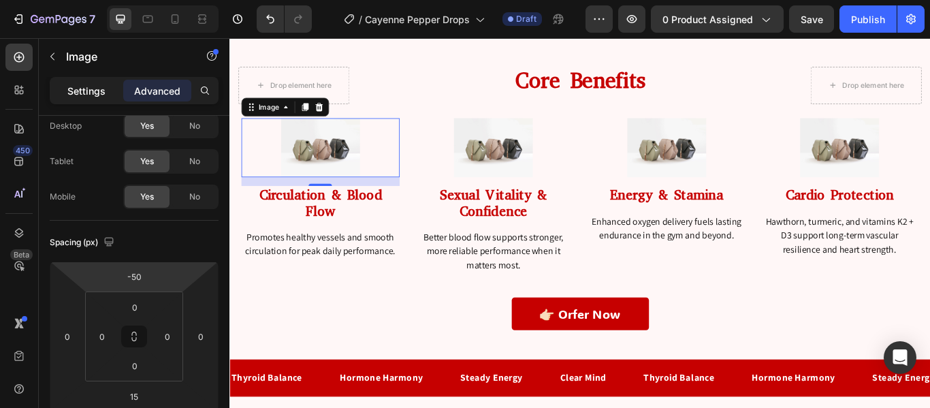
click at [80, 91] on p "Settings" at bounding box center [86, 91] width 38 height 14
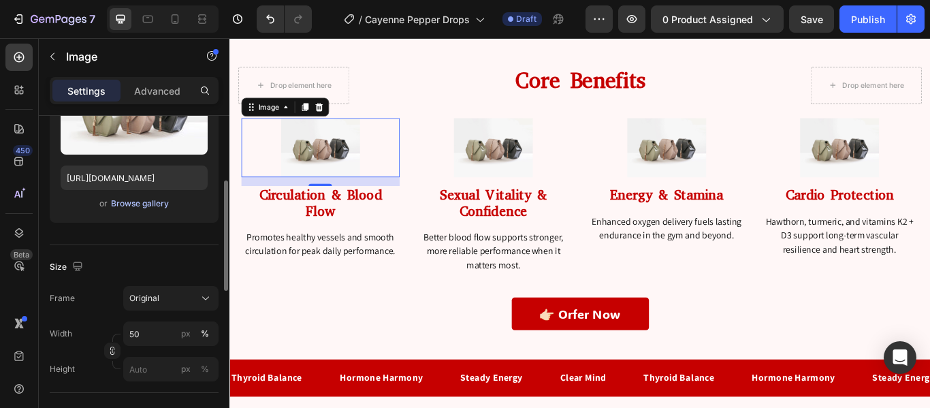
scroll to position [197, 0]
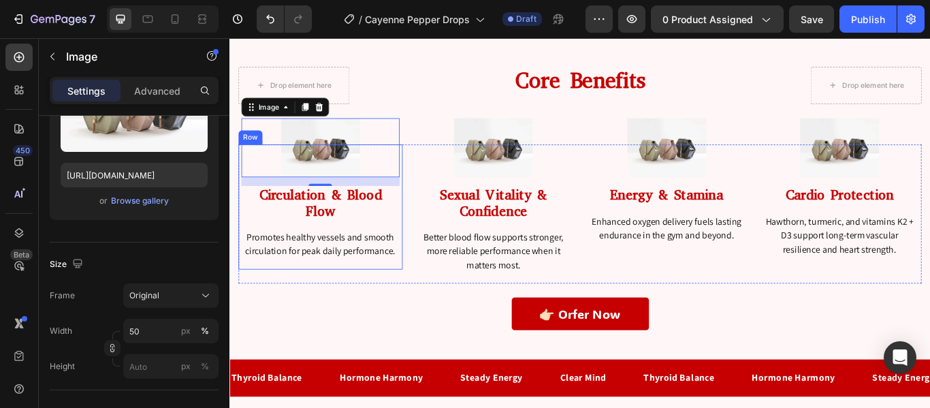
click at [242, 215] on div "Image 15 Circulation & Blood Flow Heading Promotes healthy vessels and smooth c…" at bounding box center [335, 235] width 191 height 146
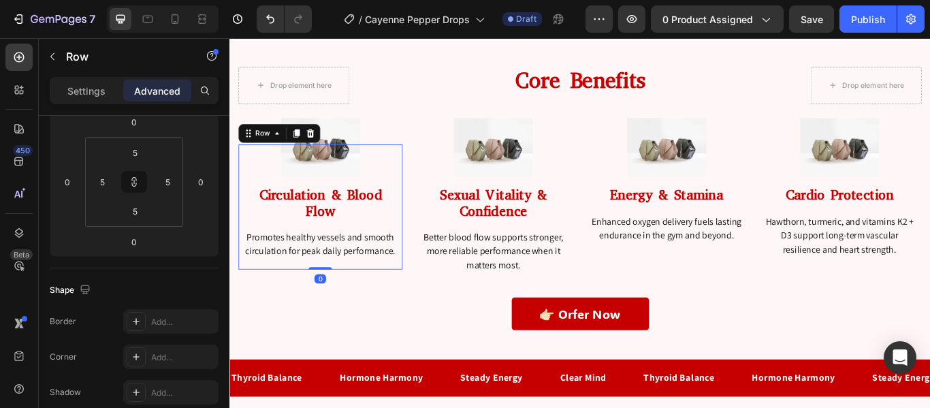
scroll to position [0, 0]
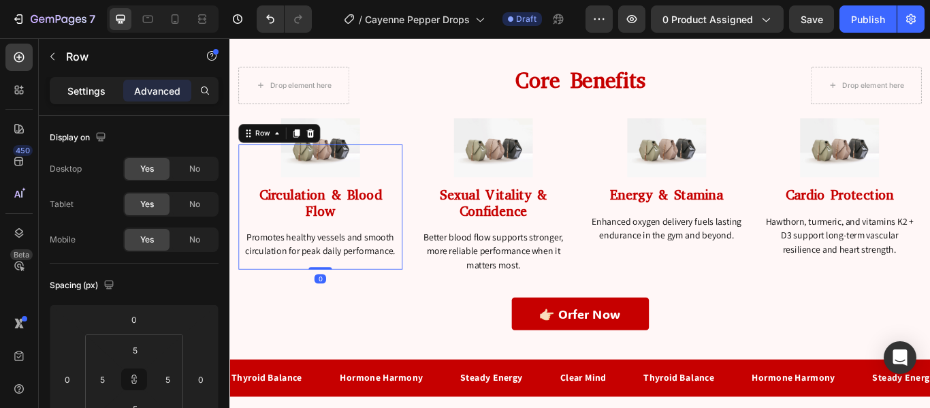
click at [93, 86] on p "Settings" at bounding box center [86, 91] width 38 height 14
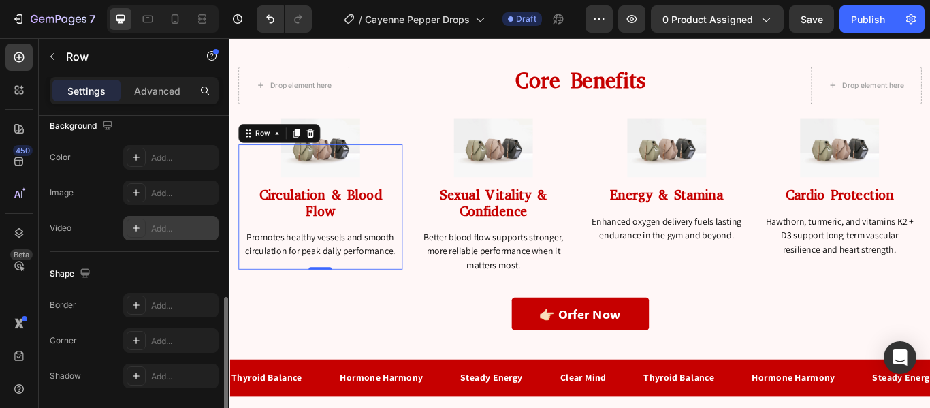
scroll to position [452, 0]
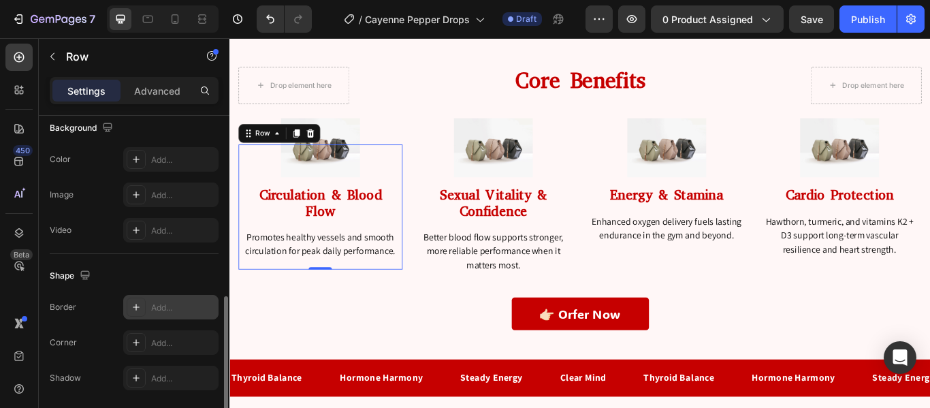
click at [137, 300] on div at bounding box center [136, 306] width 19 height 19
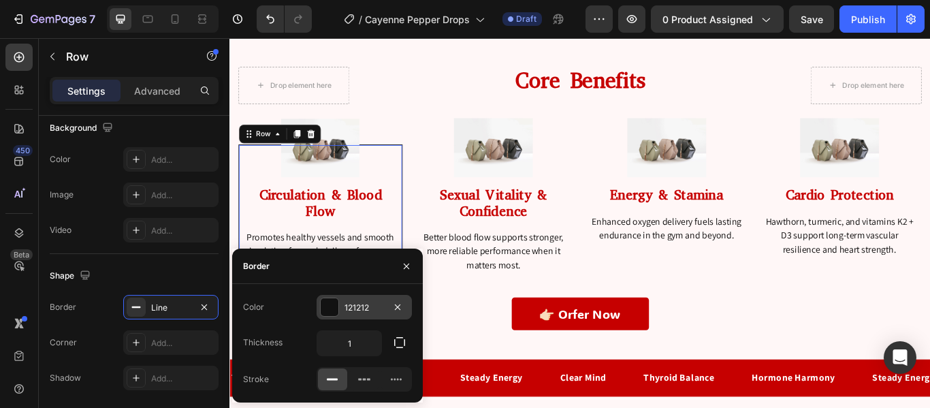
click at [331, 312] on div at bounding box center [330, 307] width 18 height 18
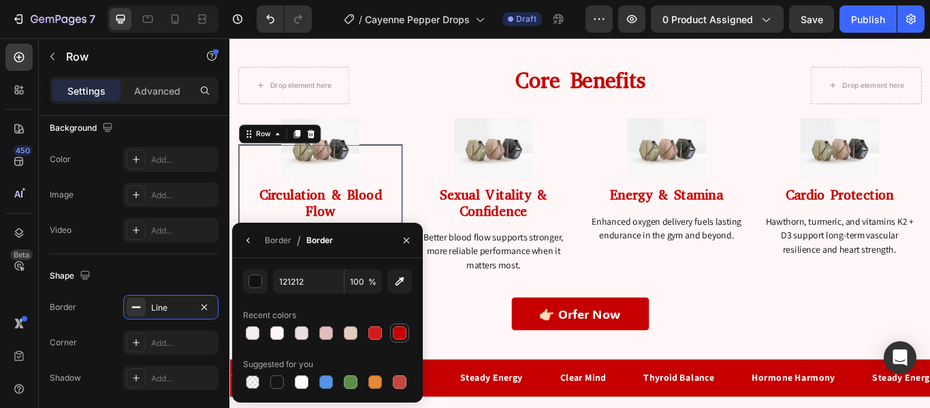
click at [400, 332] on div at bounding box center [400, 333] width 14 height 14
type input "C60000"
click at [250, 239] on icon "button" at bounding box center [248, 240] width 11 height 11
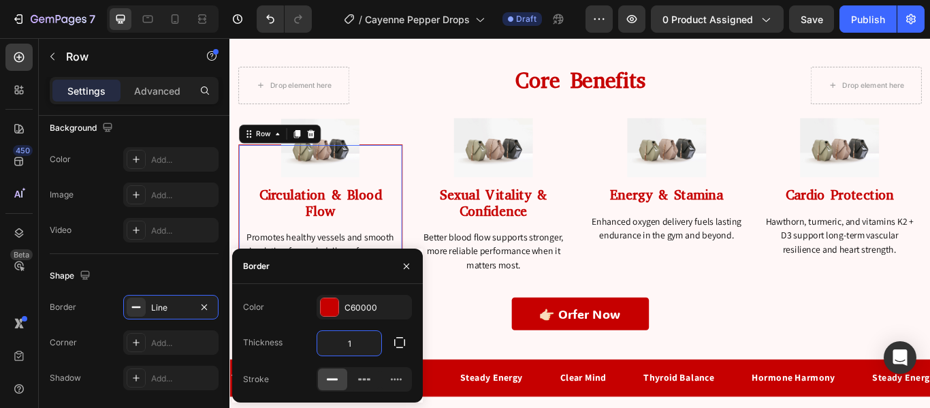
click at [372, 334] on input "1" at bounding box center [349, 343] width 64 height 25
type input "2"
click at [190, 280] on div "Shape" at bounding box center [134, 276] width 169 height 22
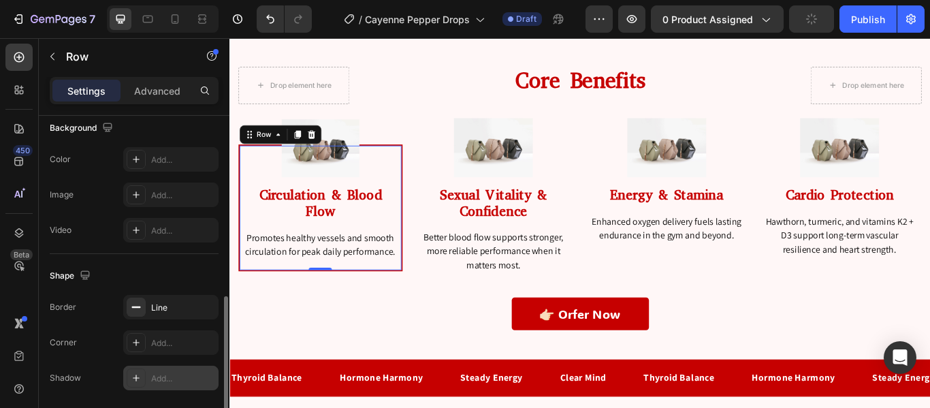
click at [134, 376] on icon at bounding box center [136, 377] width 11 height 11
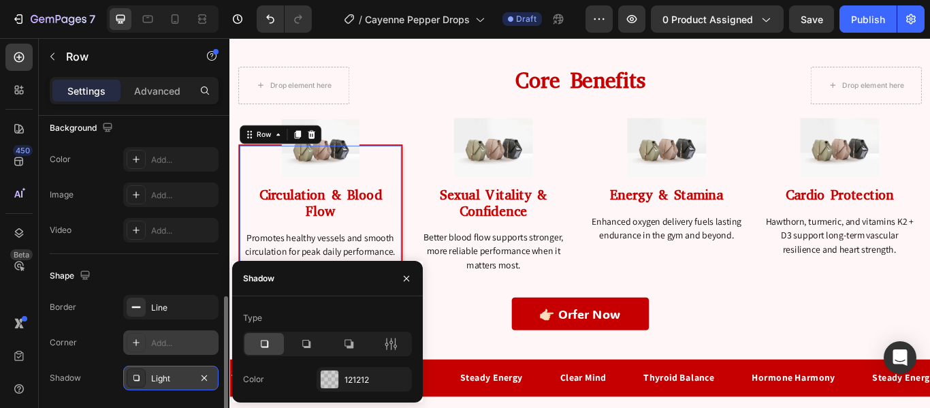
click at [135, 342] on icon at bounding box center [136, 342] width 11 height 11
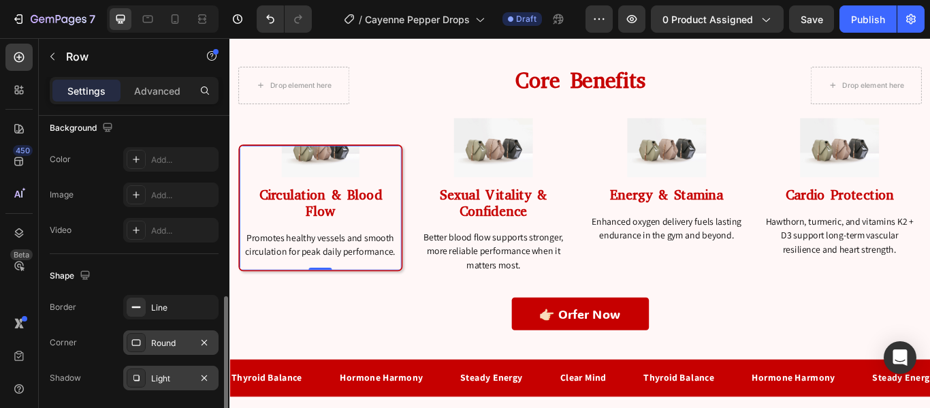
click at [161, 274] on div "Shape" at bounding box center [134, 276] width 169 height 22
click at [333, 178] on img at bounding box center [335, 167] width 91 height 68
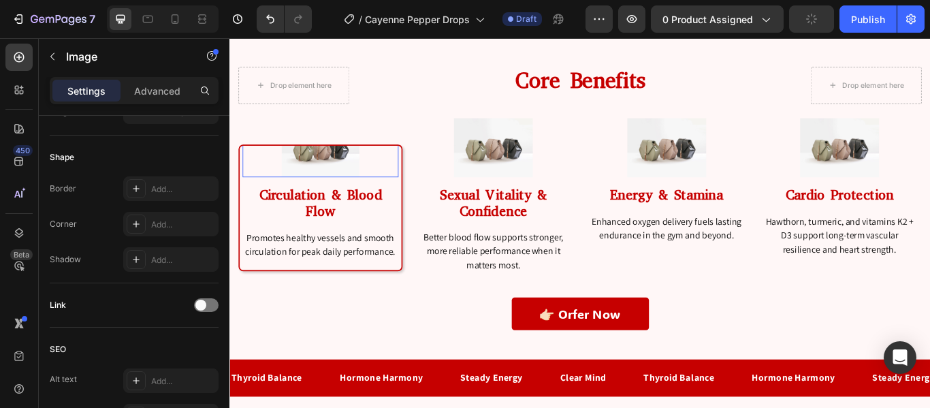
scroll to position [0, 0]
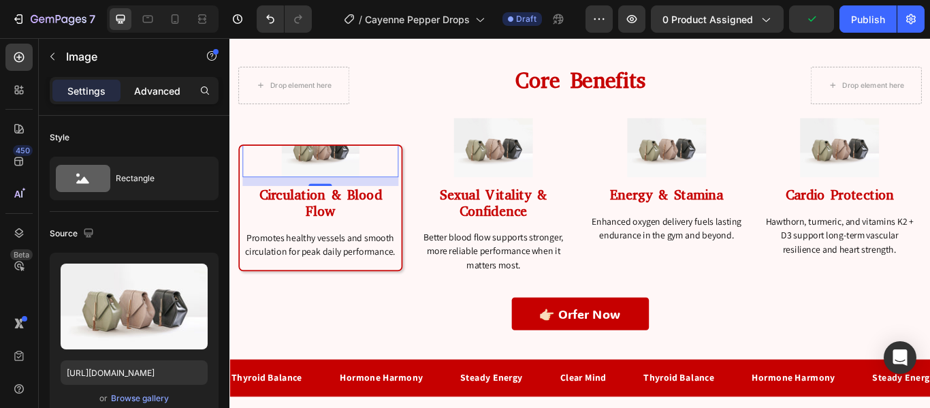
click at [171, 91] on p "Advanced" at bounding box center [157, 91] width 46 height 14
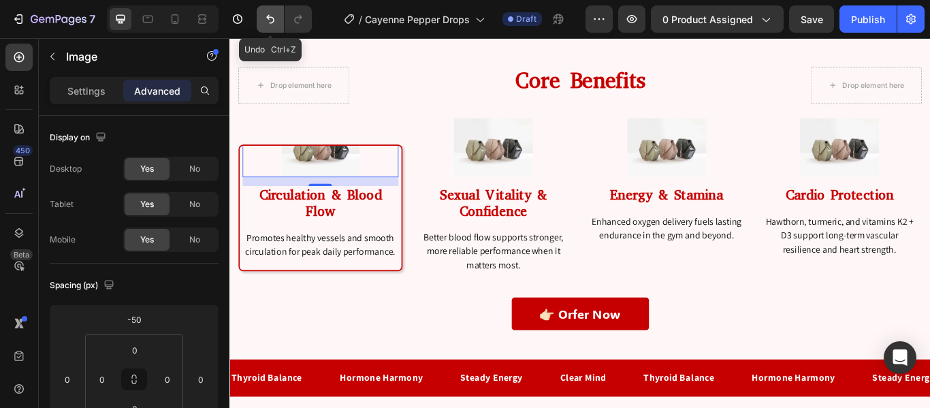
click at [267, 26] on button "Undo/Redo" at bounding box center [270, 18] width 27 height 27
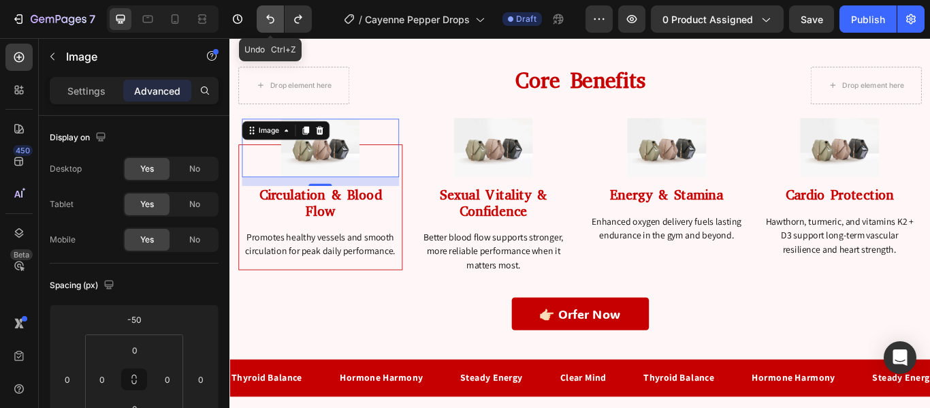
click at [267, 26] on button "Undo/Redo" at bounding box center [270, 18] width 27 height 27
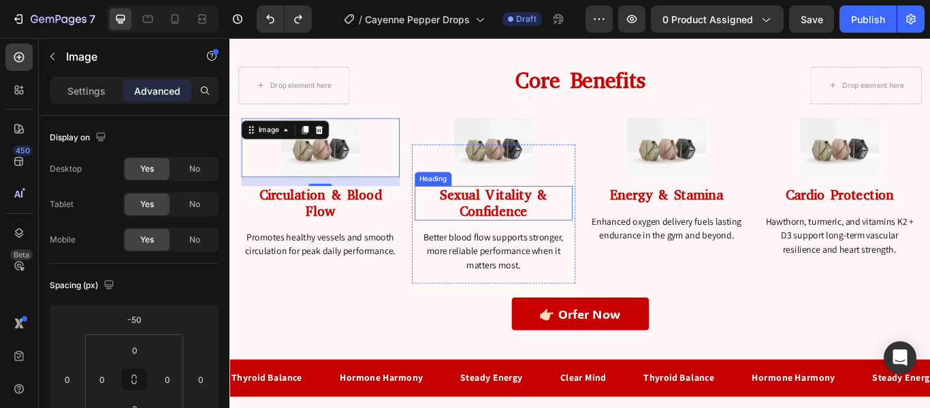
click at [466, 223] on p "Sexual Vitality & Confidence" at bounding box center [538, 230] width 182 height 37
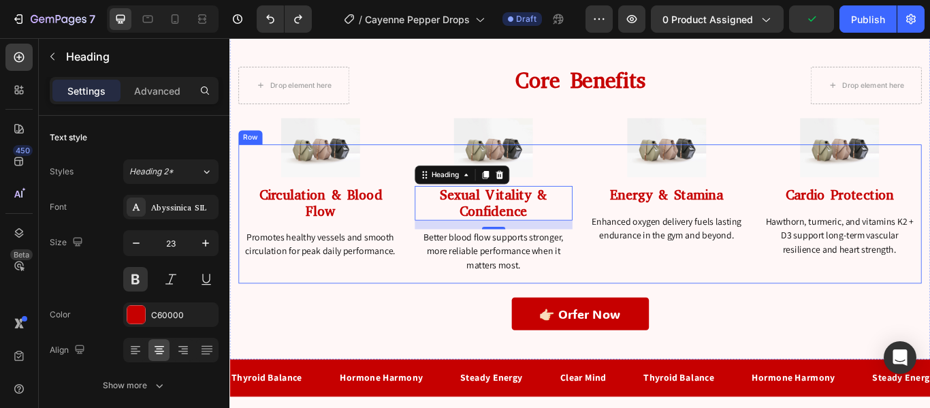
click at [430, 255] on div "Image Circulation & Blood Flow Heading Promotes healthy vessels and smooth circ…" at bounding box center [638, 243] width 796 height 163
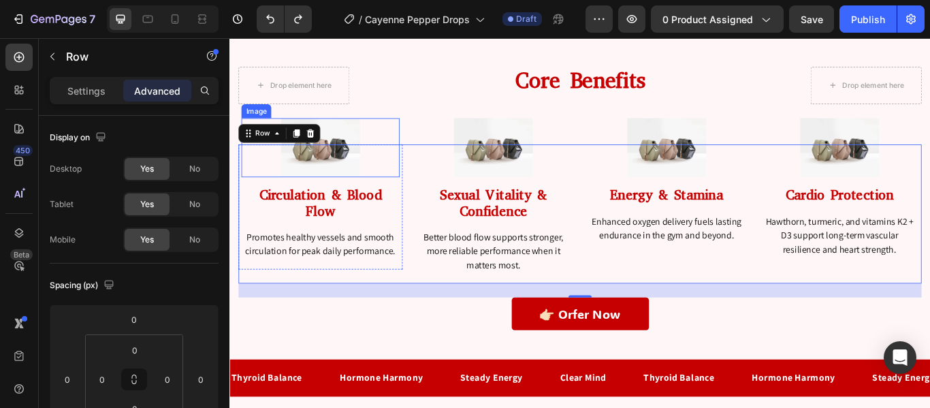
click at [369, 150] on img at bounding box center [335, 165] width 92 height 69
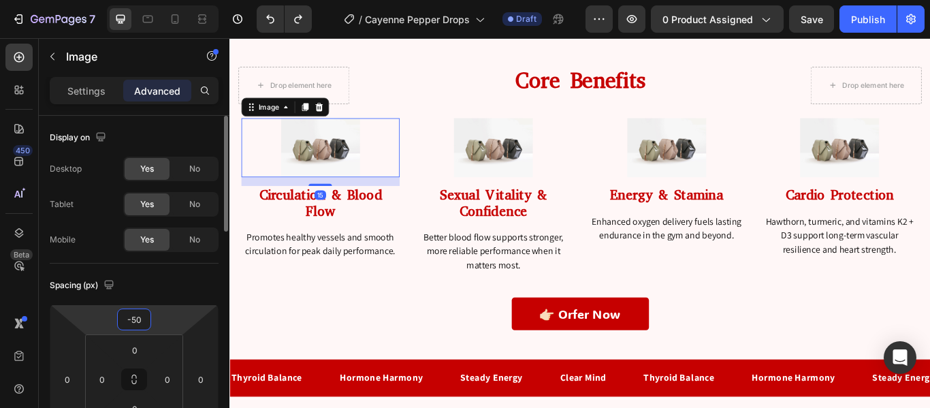
click at [142, 320] on input "-50" at bounding box center [133, 319] width 27 height 20
type input "0"
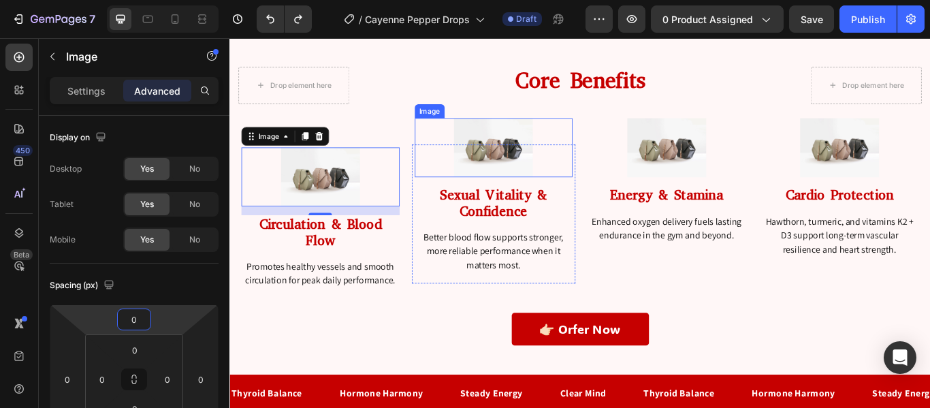
click at [533, 159] on img at bounding box center [537, 165] width 92 height 69
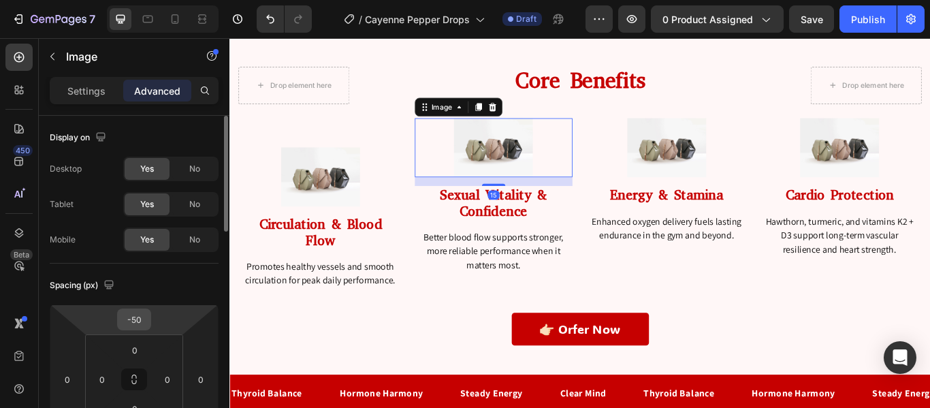
click at [133, 317] on input "-50" at bounding box center [133, 319] width 27 height 20
type input "0"
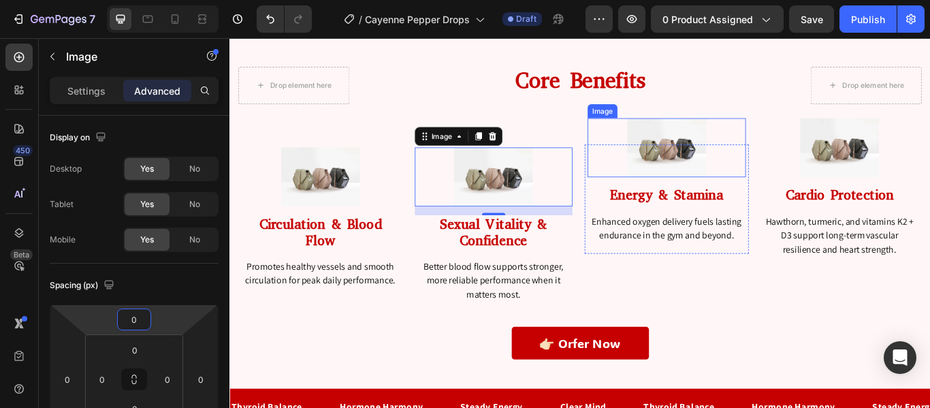
click at [702, 178] on img at bounding box center [739, 165] width 92 height 69
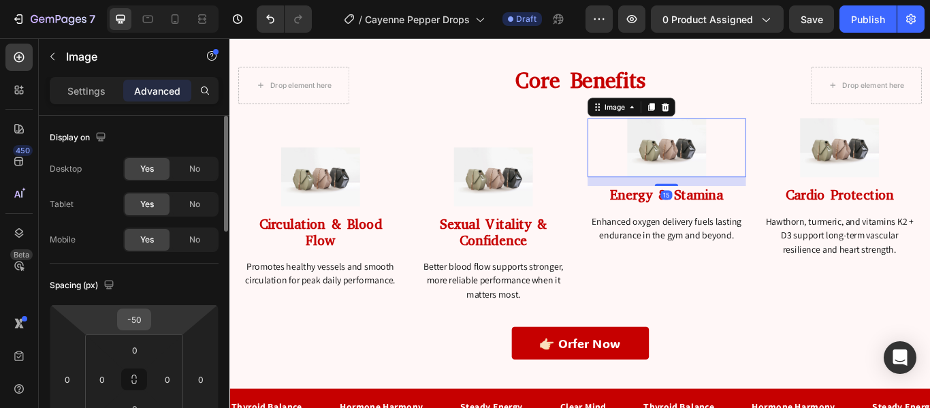
click at [137, 320] on input "-50" at bounding box center [133, 319] width 27 height 20
type input "0"
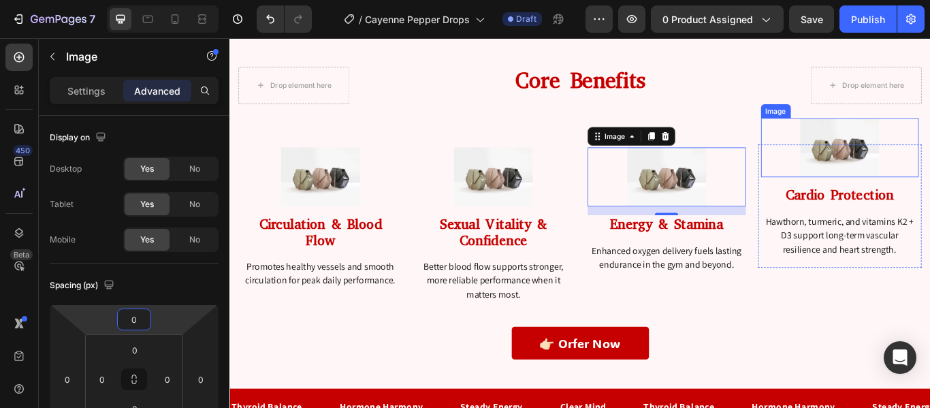
click at [916, 187] on img at bounding box center [940, 165] width 92 height 69
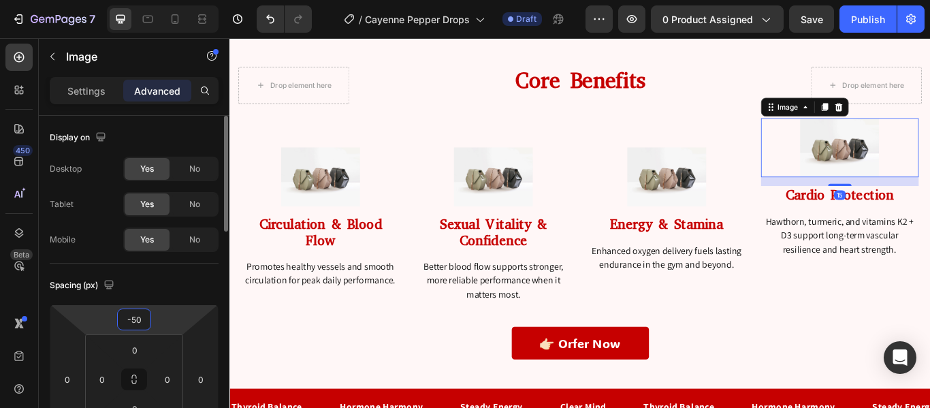
click at [134, 319] on input "-50" at bounding box center [133, 319] width 27 height 20
type input "0"
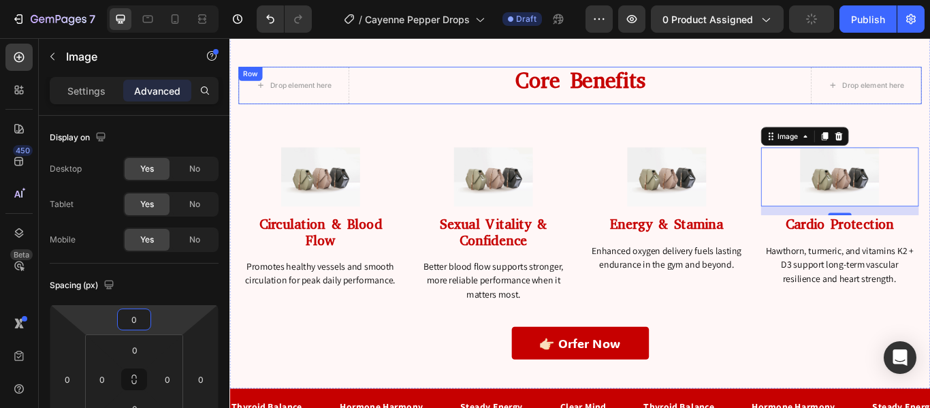
click at [450, 113] on div "Core Benefits Heading" at bounding box center [638, 92] width 517 height 43
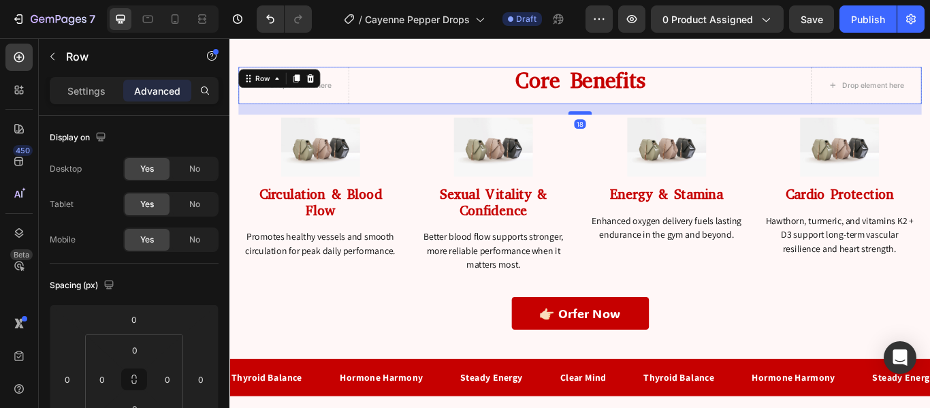
drag, startPoint x: 630, startPoint y: 159, endPoint x: 626, endPoint y: 125, distance: 34.9
click at [626, 125] on div at bounding box center [637, 125] width 27 height 4
type input "18"
click at [612, 86] on p "Core Benefits" at bounding box center [638, 88] width 514 height 30
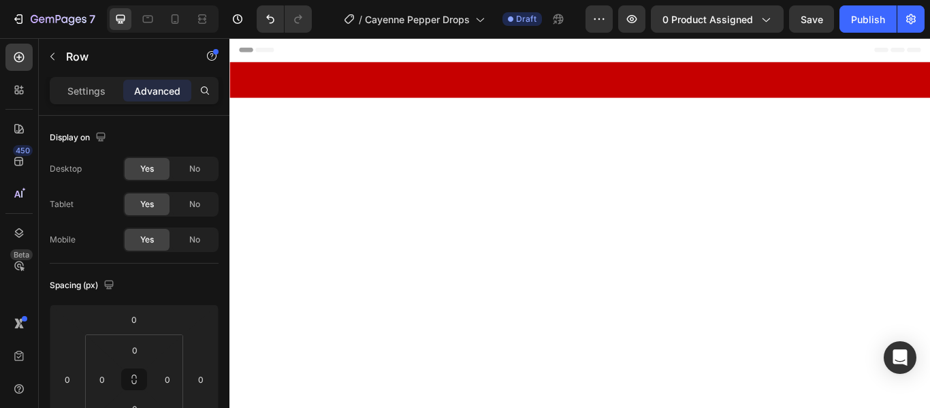
scroll to position [1823, 0]
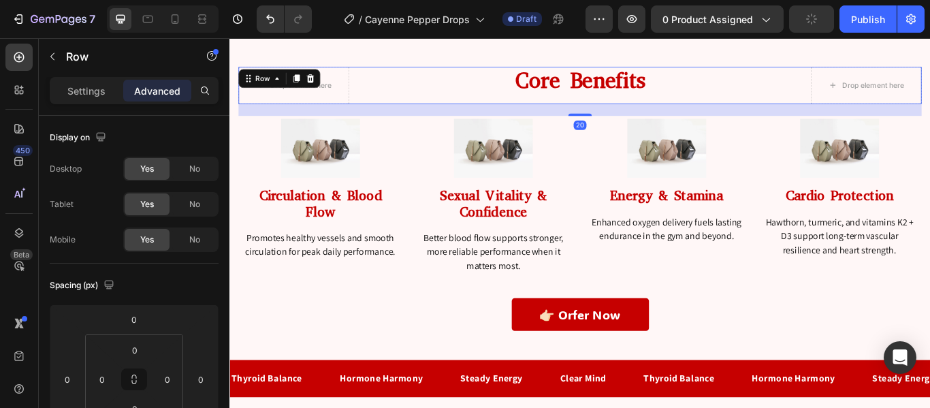
click at [639, 127] on div at bounding box center [637, 127] width 27 height 3
type input "20"
click at [643, 308] on div "Image Energy & Stamina Heading Enhanced oxygen delivery fuels lasting endurance…" at bounding box center [738, 227] width 191 height 197
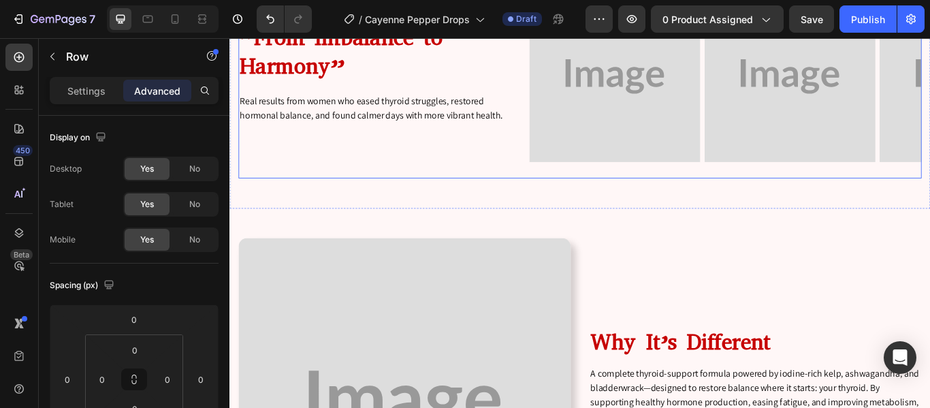
scroll to position [2349, 0]
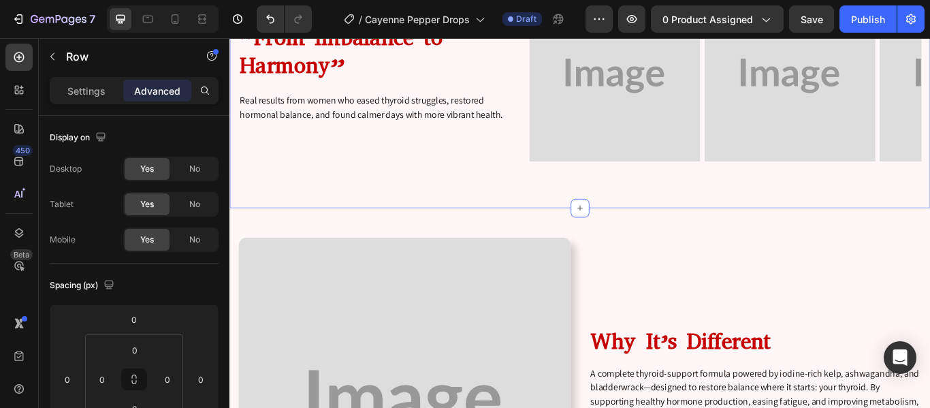
click at [566, 222] on div "“From Imbalance to Harmony” Heading Real results from women who eased thyroid s…" at bounding box center [637, 82] width 817 height 307
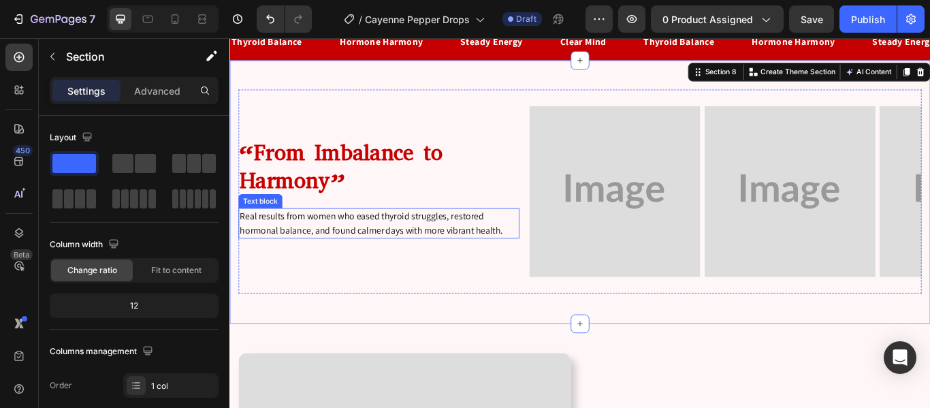
scroll to position [2208, 0]
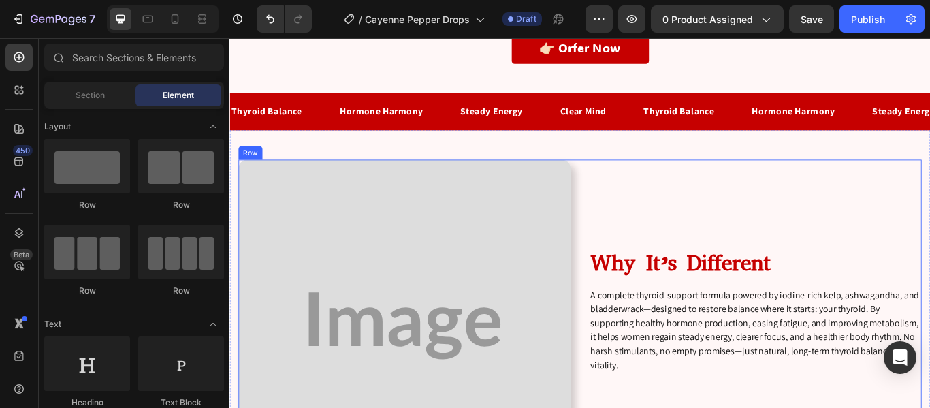
scroll to position [2128, 0]
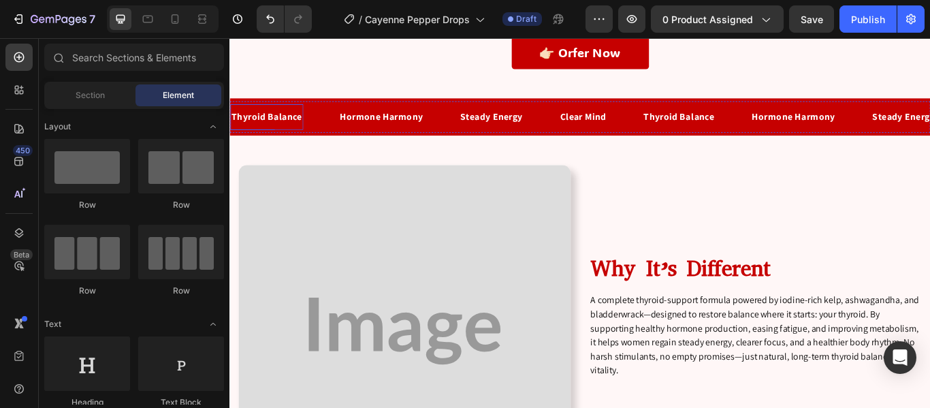
click at [295, 128] on p "Thyroid Balance" at bounding box center [272, 130] width 82 height 16
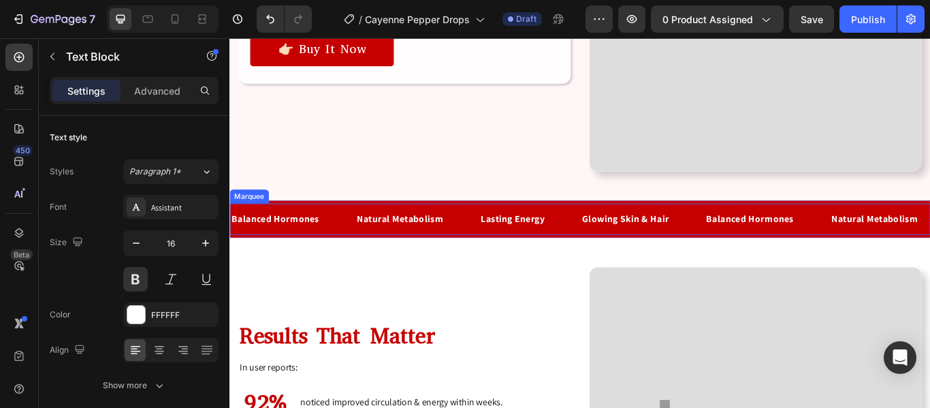
scroll to position [3825, 0]
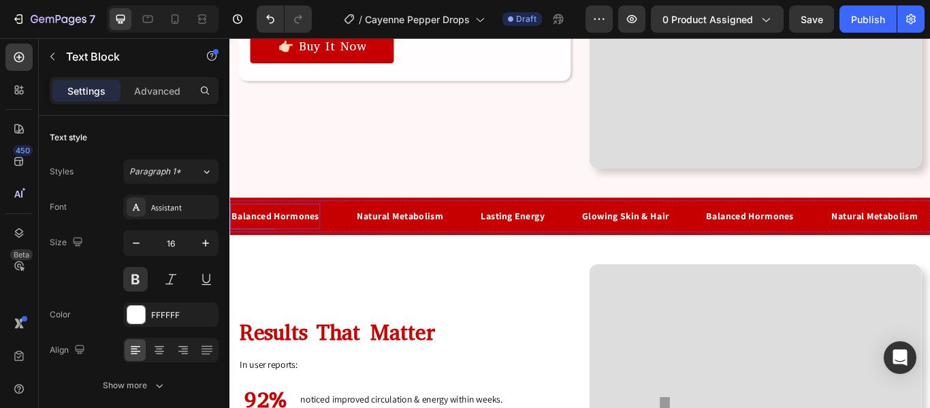
click at [316, 238] on p "Balanced Hormones" at bounding box center [282, 246] width 102 height 16
click at [415, 236] on div "Natural Metabolism" at bounding box center [434, 245] width 104 height 19
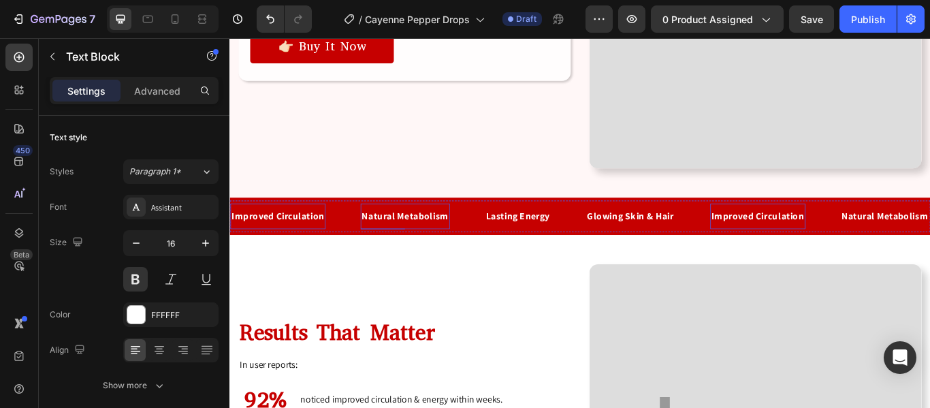
click at [415, 236] on div "Natural Metabolism" at bounding box center [434, 245] width 104 height 19
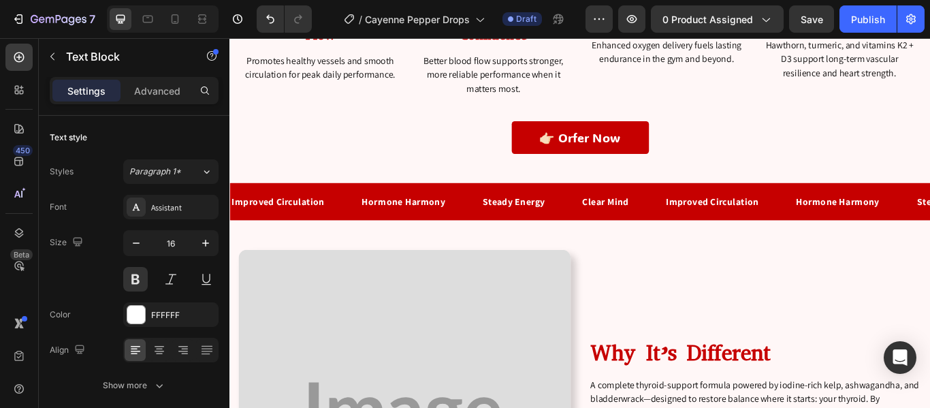
scroll to position [2014, 0]
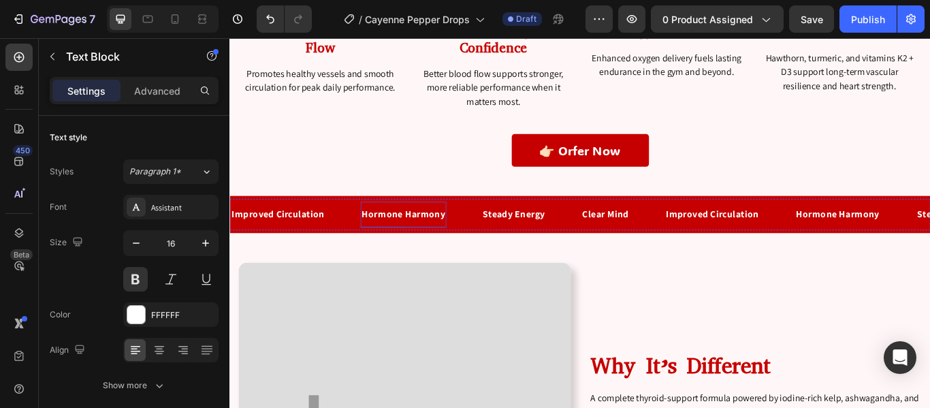
click at [438, 241] on p "Hormone Harmony" at bounding box center [431, 244] width 97 height 16
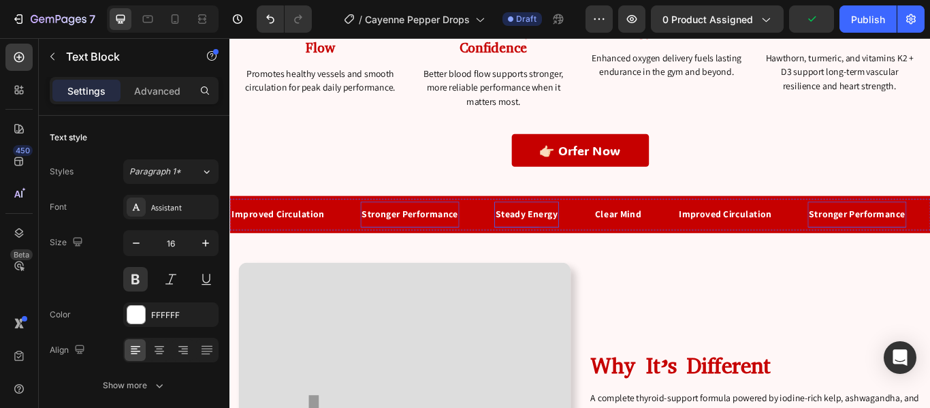
click at [589, 240] on p "Steady Energy" at bounding box center [575, 244] width 73 height 16
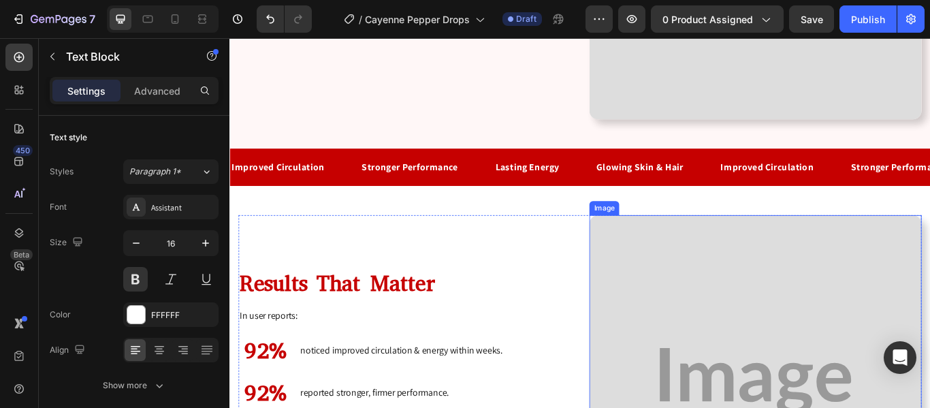
scroll to position [3871, 0]
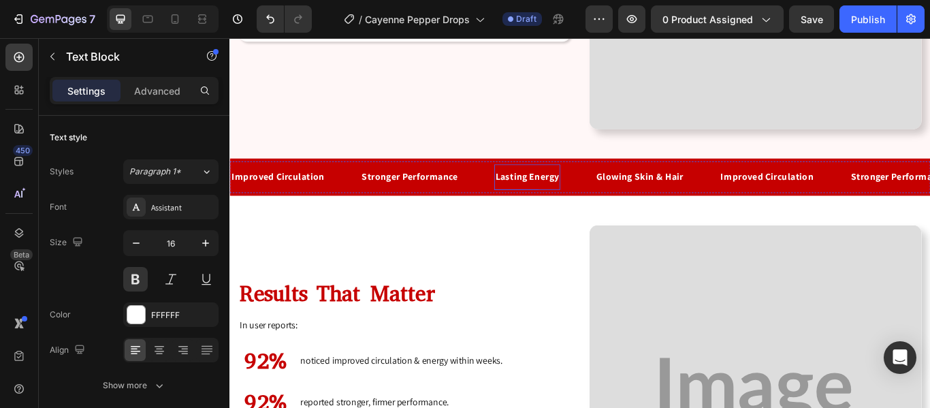
click at [572, 192] on p "Lasting Energy" at bounding box center [576, 200] width 74 height 16
click at [702, 192] on p "Glowing Skin & Hair" at bounding box center [716, 200] width 101 height 16
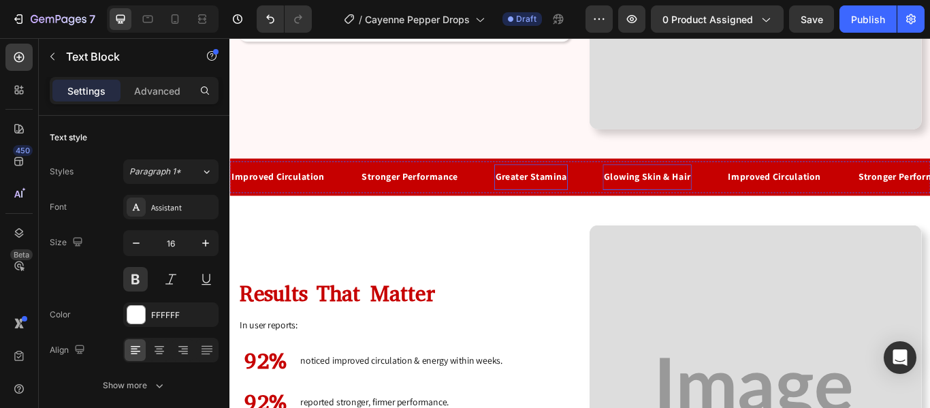
click at [702, 192] on p "Glowing Skin & Hair" at bounding box center [716, 200] width 101 height 16
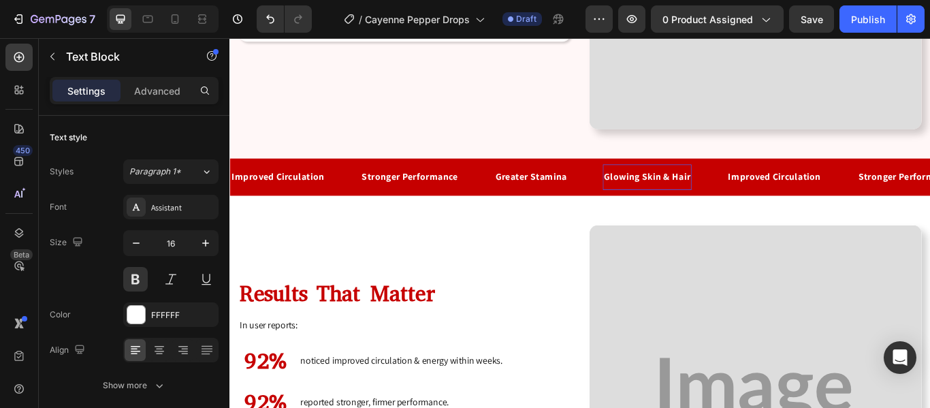
click at [702, 192] on p "Glowing Skin & Hair" at bounding box center [716, 200] width 101 height 16
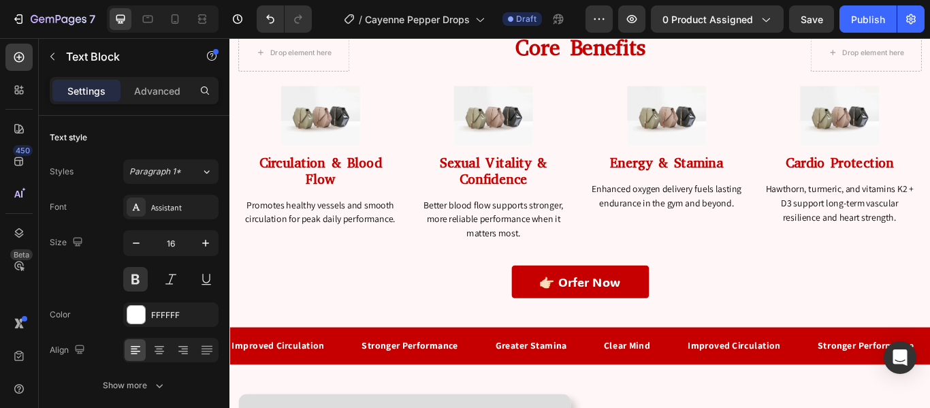
scroll to position [1869, 0]
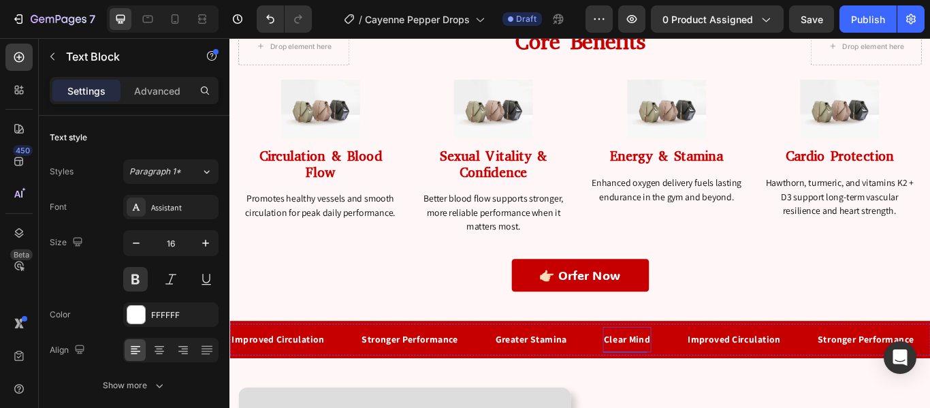
click at [693, 384] on p "Clear Mind" at bounding box center [693, 389] width 54 height 16
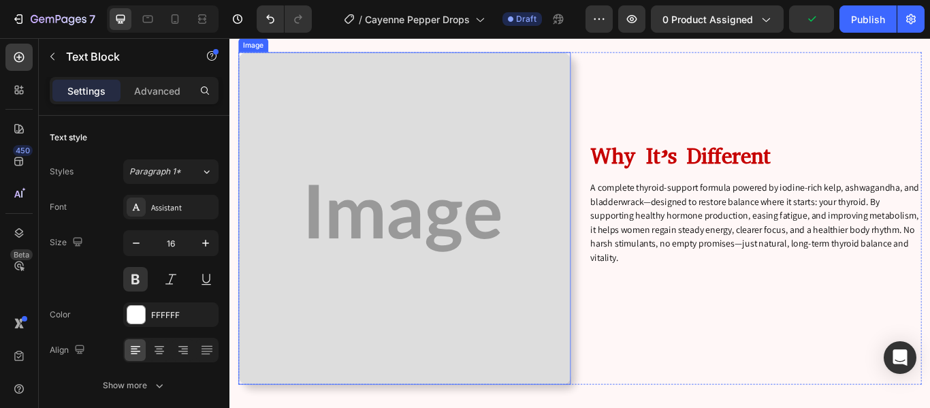
scroll to position [2285, 0]
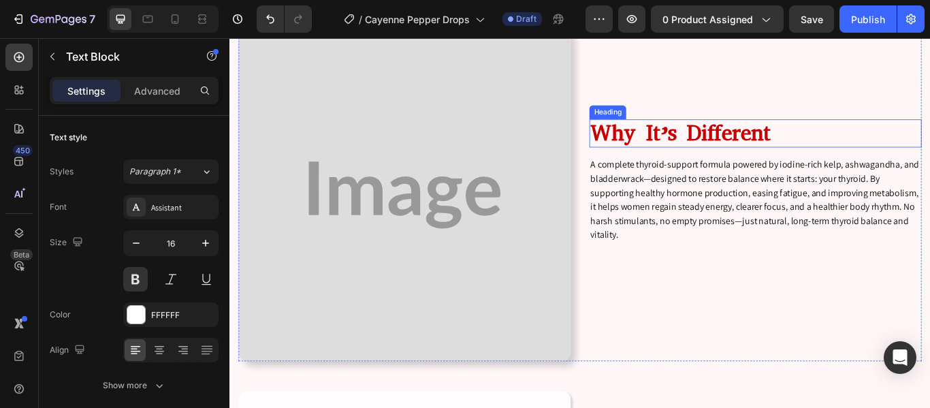
click at [705, 153] on h2 "Why It’s Different" at bounding box center [842, 149] width 387 height 33
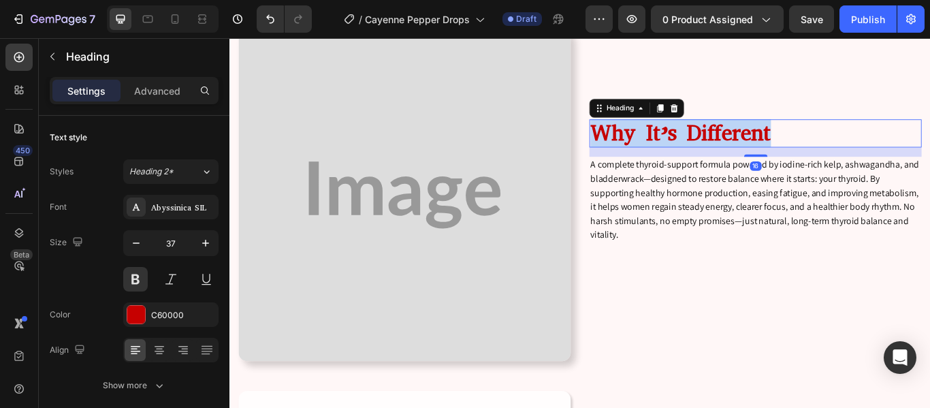
click at [705, 153] on p "Why It’s Different" at bounding box center [842, 149] width 385 height 30
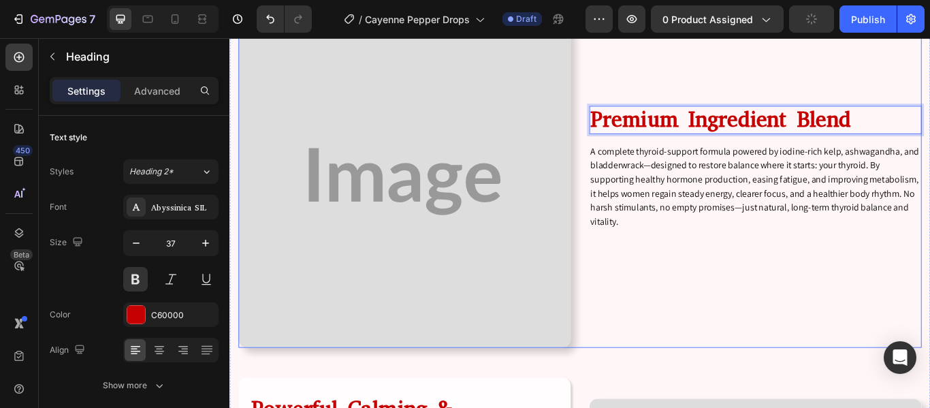
scroll to position [2345, 0]
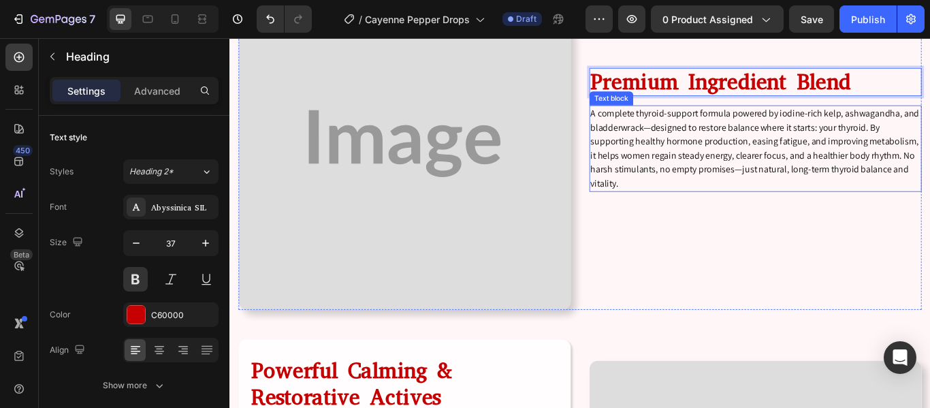
click at [747, 142] on p "A complete thyroid-support formula powered by iodine-rich kelp, ashwagandha, an…" at bounding box center [842, 167] width 385 height 98
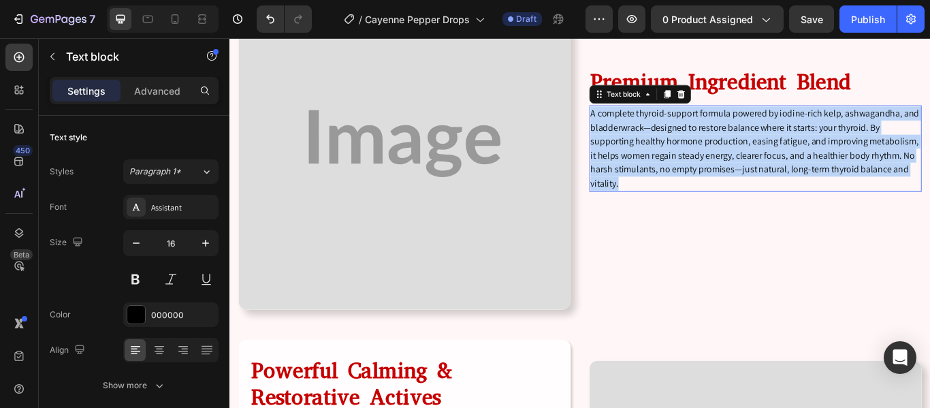
click at [747, 142] on p "A complete thyroid-support formula powered by iodine-rich kelp, ashwagandha, an…" at bounding box center [842, 167] width 385 height 98
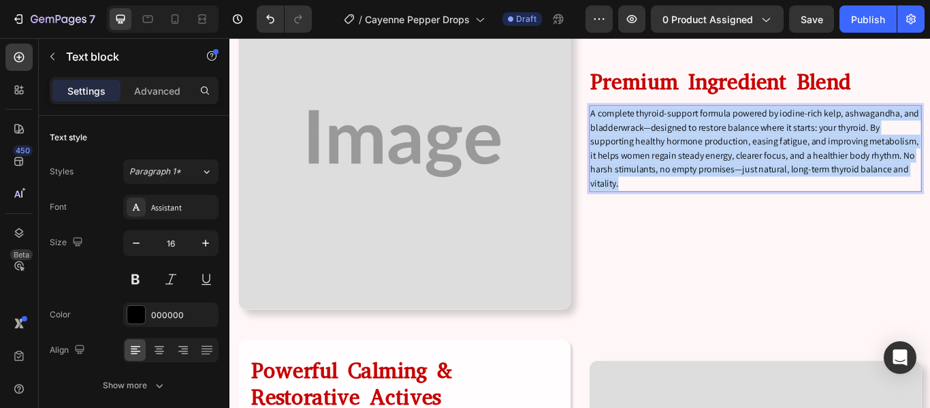
click at [747, 142] on p "A complete thyroid-support formula powered by iodine-rich kelp, ashwagandha, an…" at bounding box center [842, 167] width 385 height 98
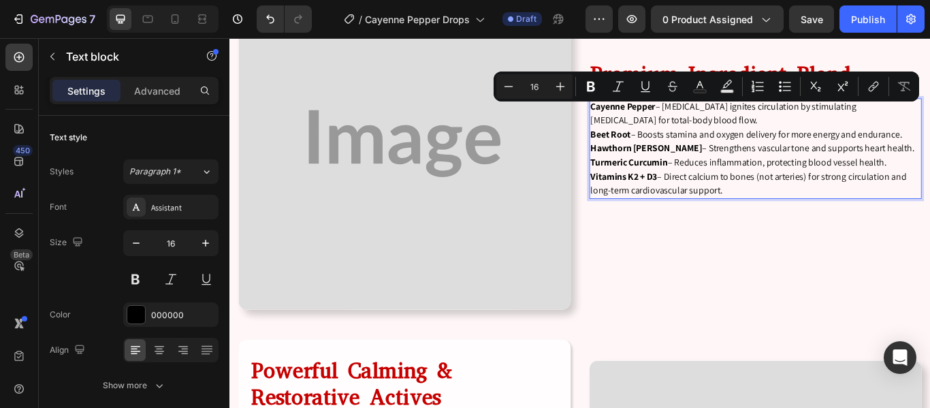
scroll to position [2337, 0]
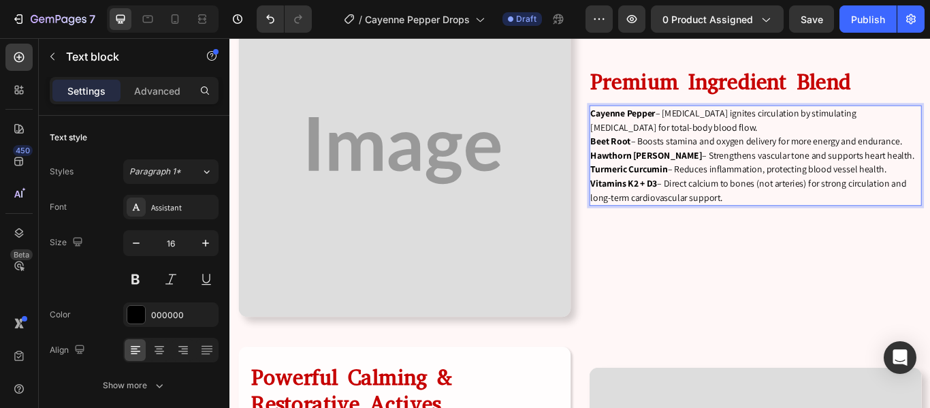
click at [728, 137] on p "Cayenne Pepper – Capsaicin ignites circulation by stimulating nitric oxide for …" at bounding box center [842, 175] width 385 height 114
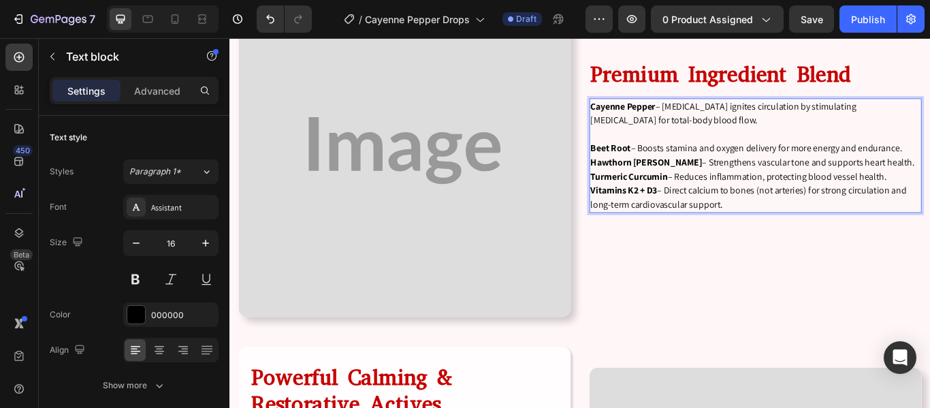
scroll to position [2329, 0]
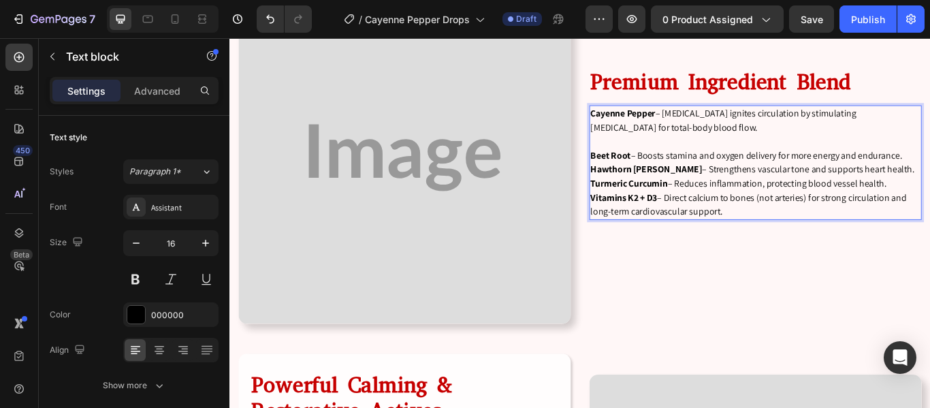
click at [929, 174] on p "⁠⁠⁠⁠⁠⁠⁠ Beet Root – Boosts stamina and oxygen delivery for more energy and endu…" at bounding box center [842, 199] width 385 height 98
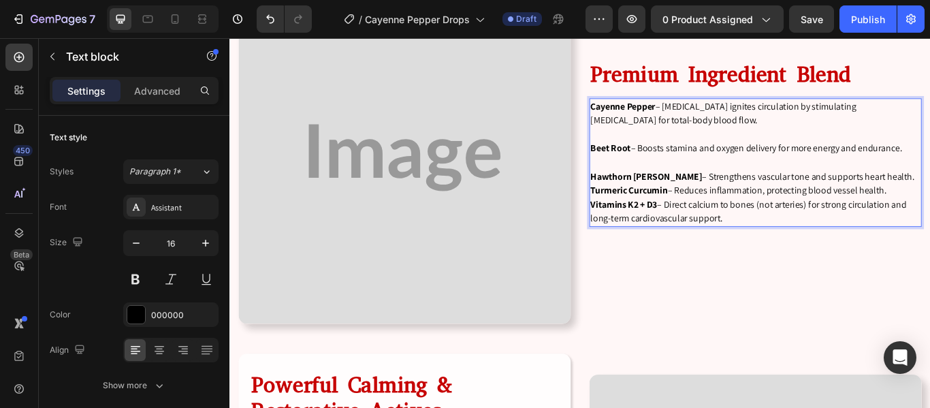
scroll to position [2321, 0]
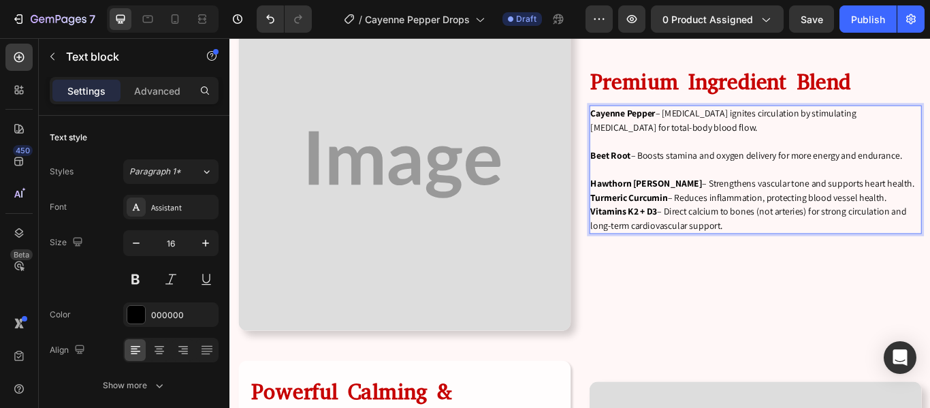
click at [929, 201] on p "⁠⁠⁠⁠⁠⁠⁠ Hawthorn Berry – Strengthens vascular tone and supports heart health. T…" at bounding box center [842, 224] width 385 height 82
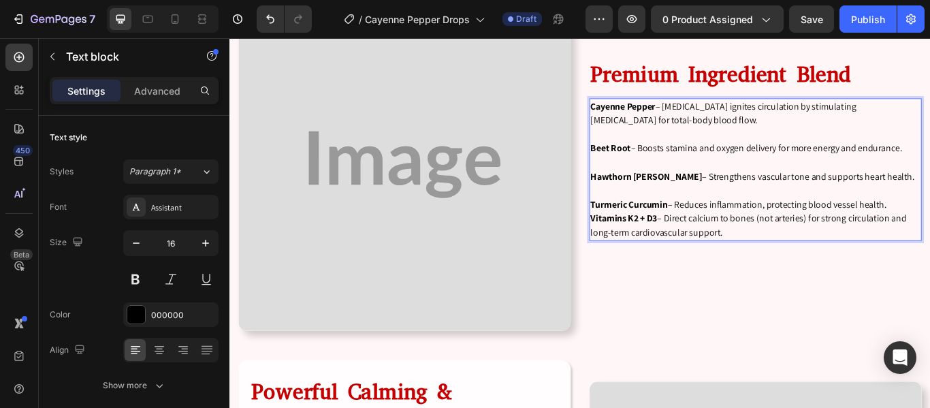
scroll to position [2312, 0]
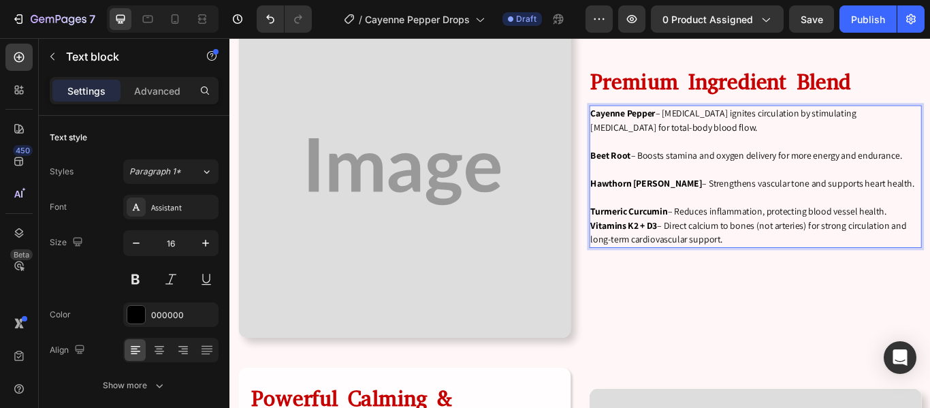
click at [929, 240] on p "⁠⁠⁠⁠⁠⁠⁠ Turmeric Curcumin – Reduces inflammation, protecting blood vessel healt…" at bounding box center [842, 248] width 385 height 65
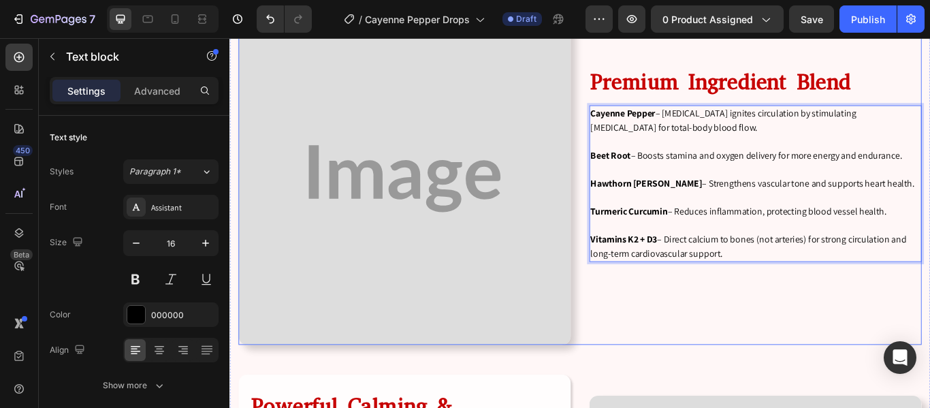
click at [795, 338] on div "Premium Ingredient Blend Heading Cayenne Pepper – Capsaicin ignites circulation…" at bounding box center [842, 201] width 387 height 387
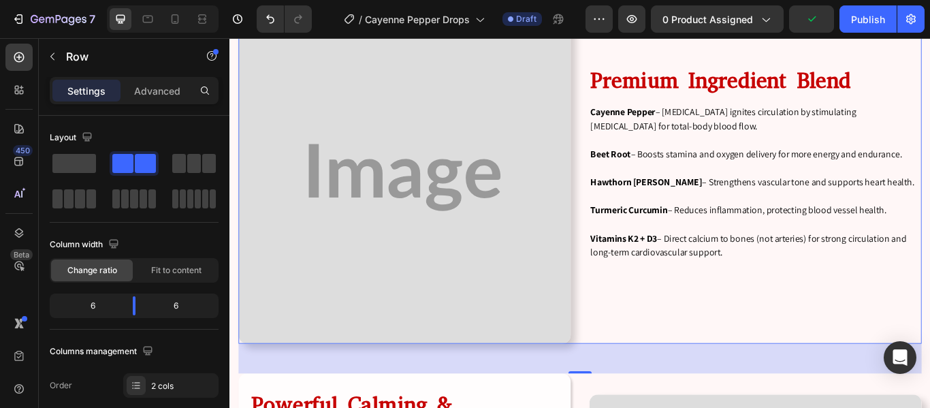
scroll to position [2301, 0]
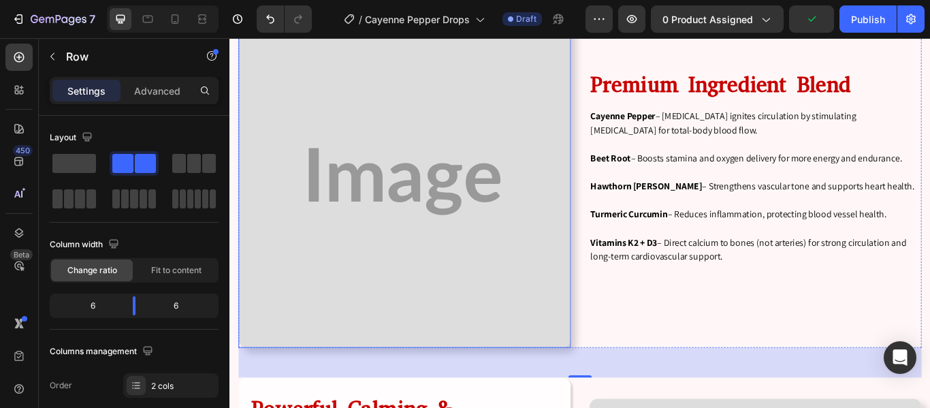
click at [442, 250] on img at bounding box center [433, 205] width 387 height 387
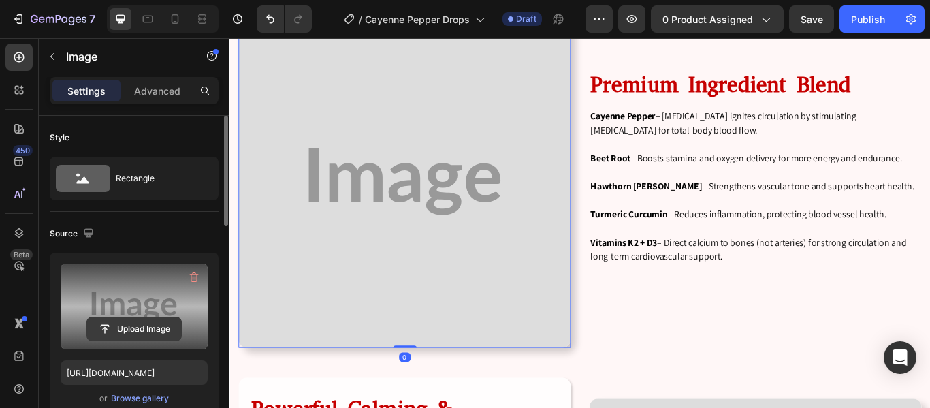
click at [134, 326] on input "file" at bounding box center [134, 328] width 94 height 23
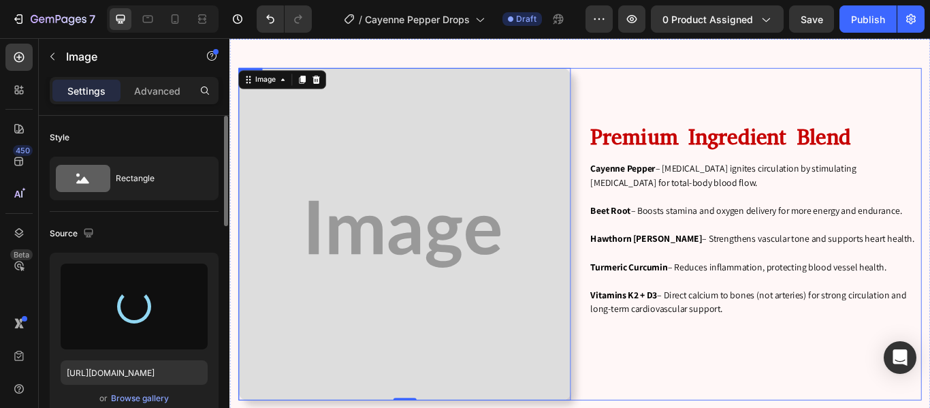
scroll to position [2250, 0]
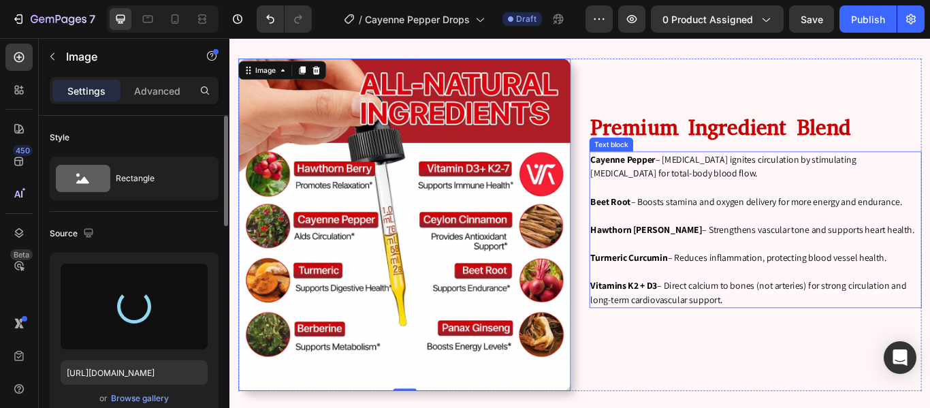
type input "https://cdn.shopify.com/s/files/1/0926/5496/0931/files/gempages_581625443682091…"
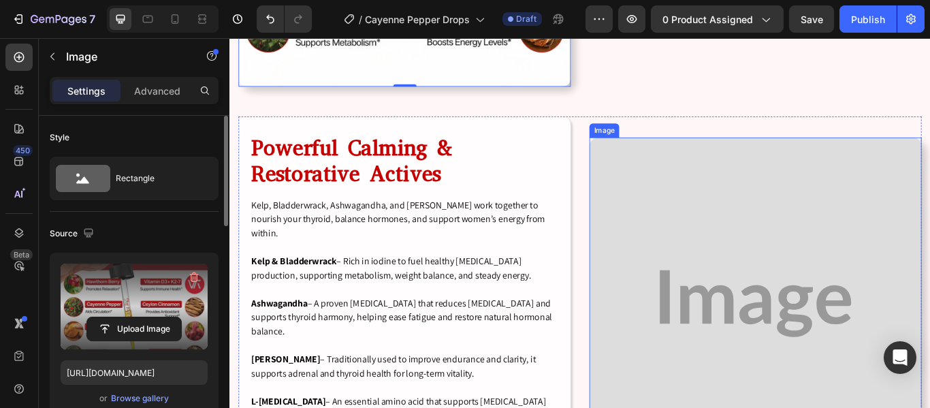
scroll to position [2606, 0]
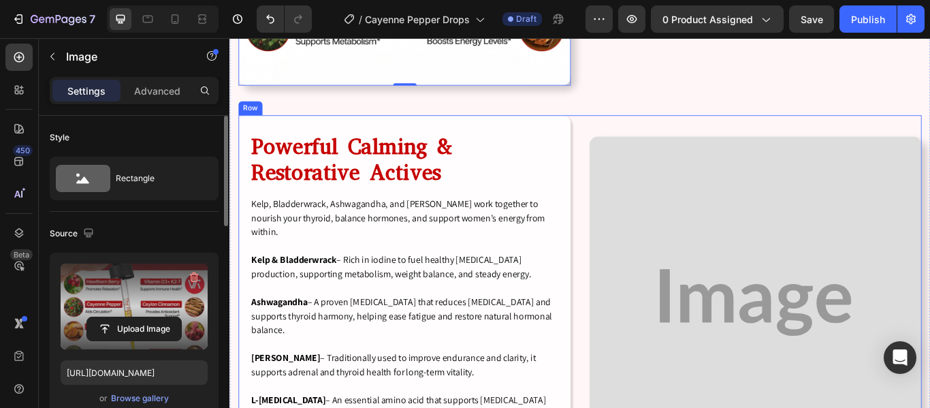
click at [637, 138] on div "Image Powerful Calming & Restorative Actives Heading Kelp, Bladderwrack, Ashwag…" at bounding box center [638, 346] width 796 height 436
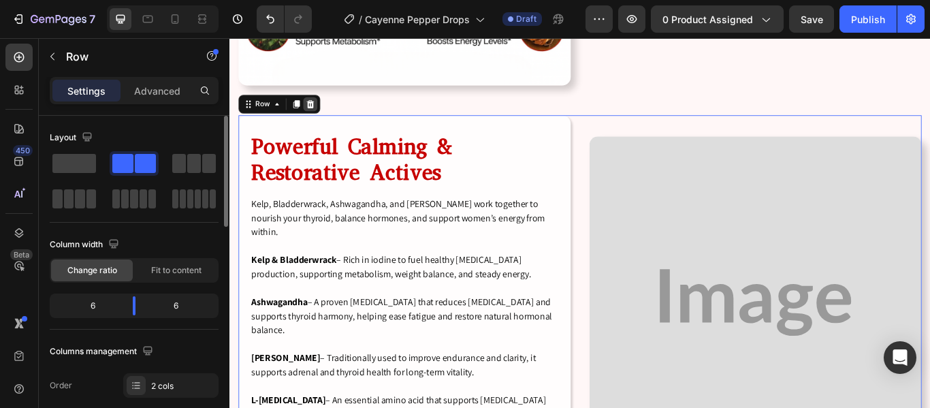
click at [321, 112] on icon at bounding box center [323, 115] width 11 height 11
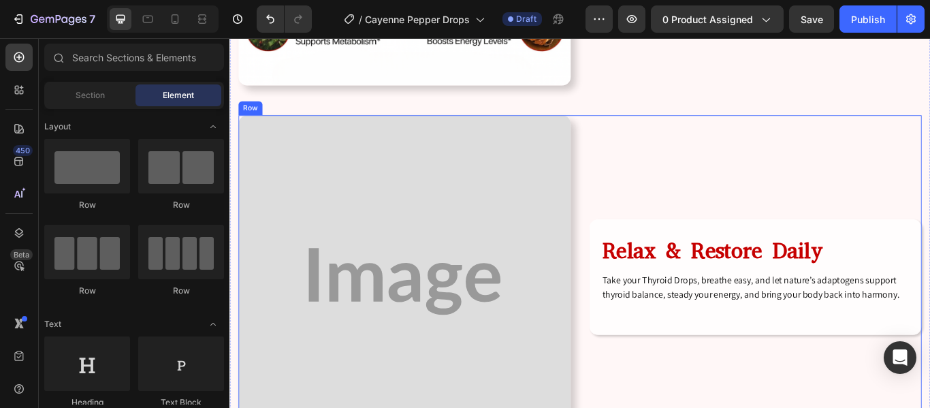
click at [649, 151] on div "Relax & Restore Daily Heading Take your Thyroid Drops, breathe easy, and let na…" at bounding box center [842, 321] width 387 height 387
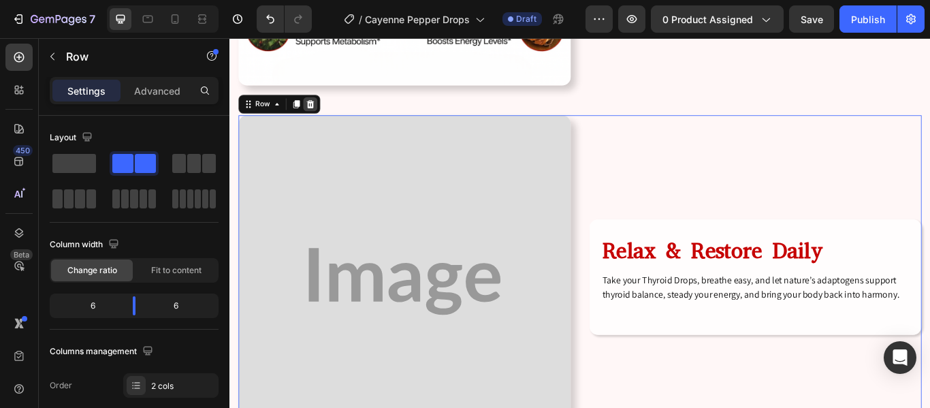
click at [327, 110] on icon at bounding box center [323, 115] width 11 height 11
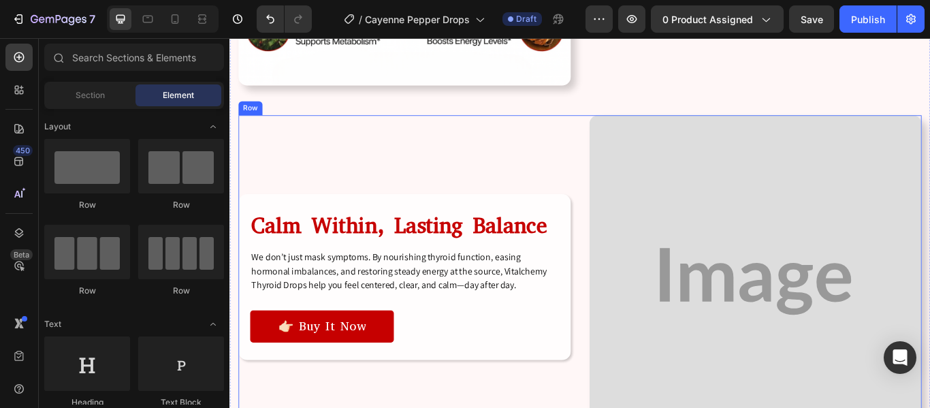
click at [631, 169] on div "Image Calm Within, Lasting Balance Heading We don’t just mask symptoms. By nour…" at bounding box center [638, 321] width 796 height 387
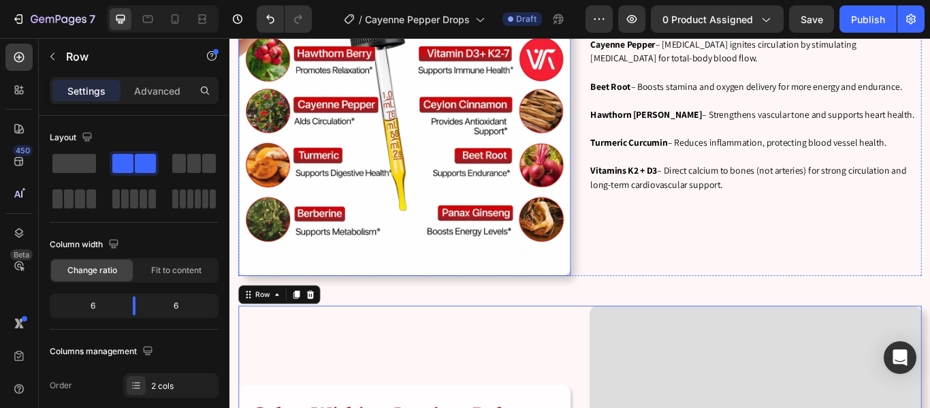
scroll to position [2557, 0]
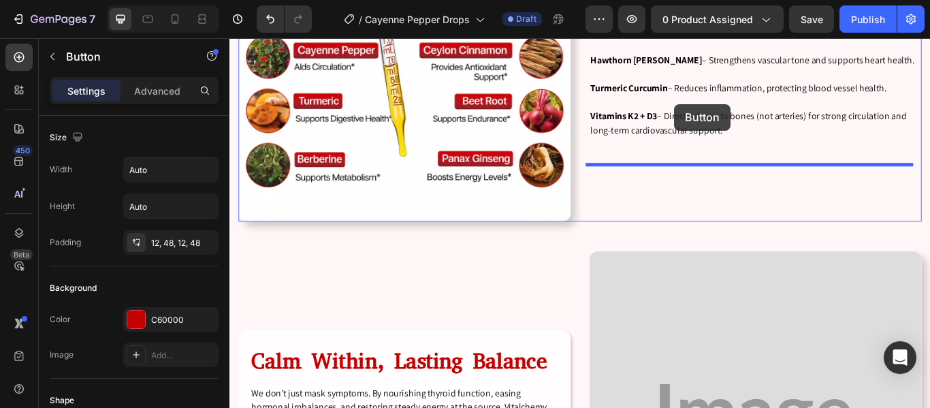
scroll to position [2427, 0]
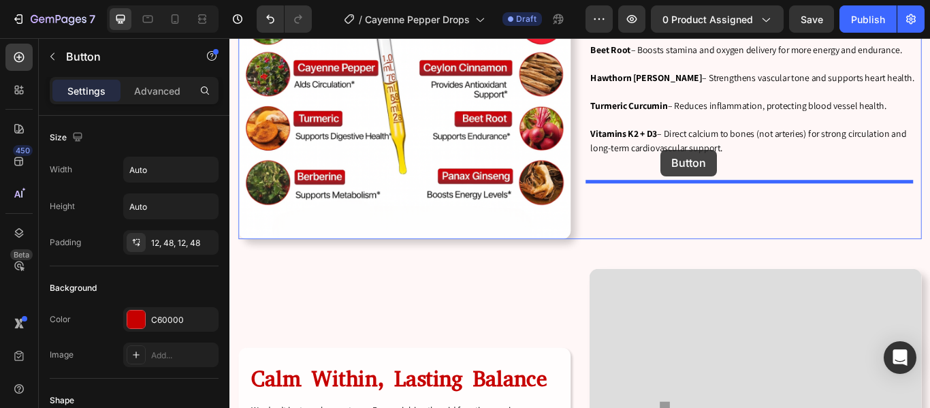
drag, startPoint x: 267, startPoint y: 385, endPoint x: 732, endPoint y: 168, distance: 512.8
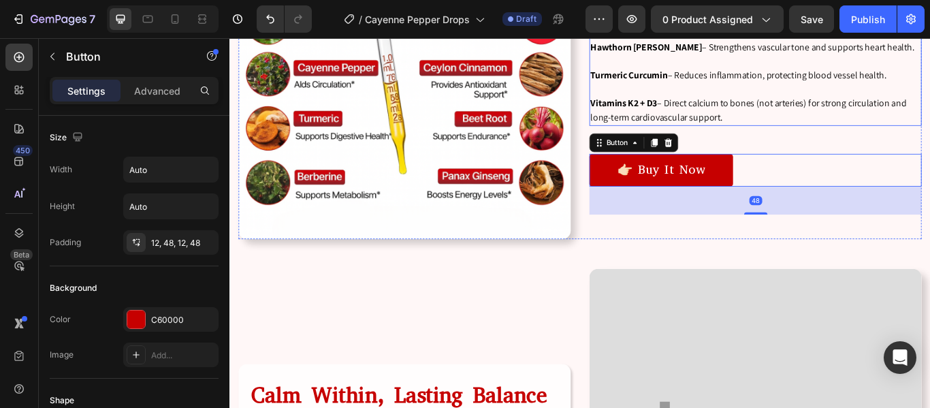
click at [843, 106] on p "⁠⁠⁠⁠⁠⁠⁠ Vitamins K2 + D3 – Direct calcium to bones (not arteries) for strong ci…" at bounding box center [842, 114] width 385 height 49
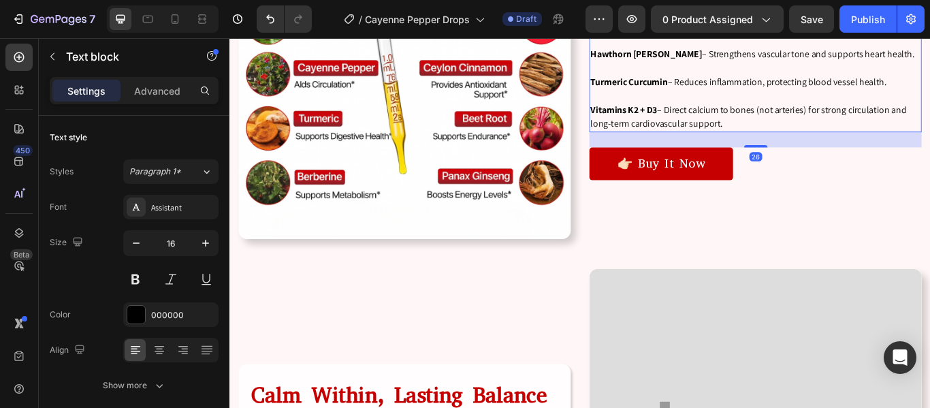
drag, startPoint x: 843, startPoint y: 169, endPoint x: 842, endPoint y: 155, distance: 15.0
click at [842, 148] on div "26" at bounding box center [842, 148] width 387 height 0
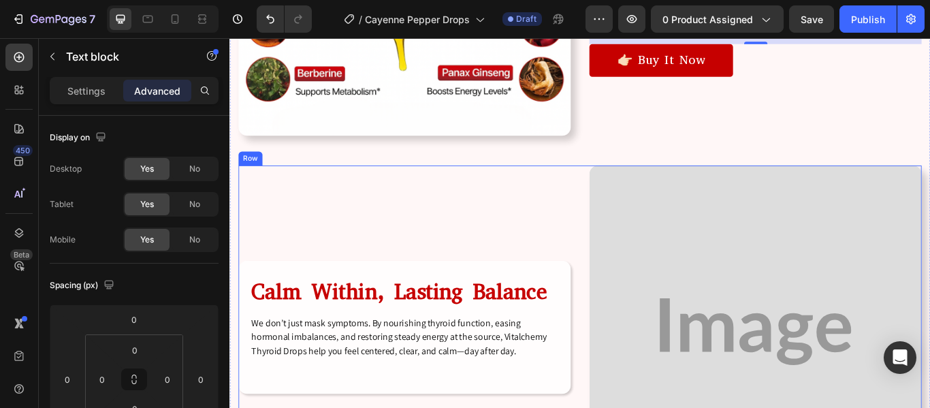
scroll to position [2448, 0]
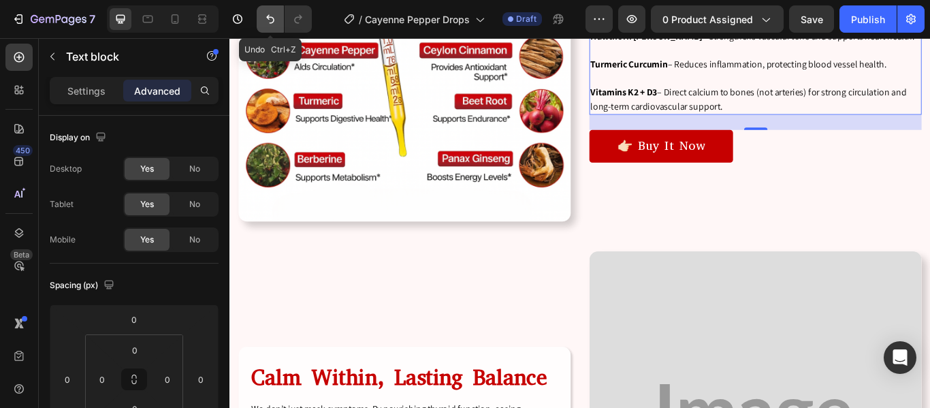
click at [265, 20] on icon "Undo/Redo" at bounding box center [270, 19] width 14 height 14
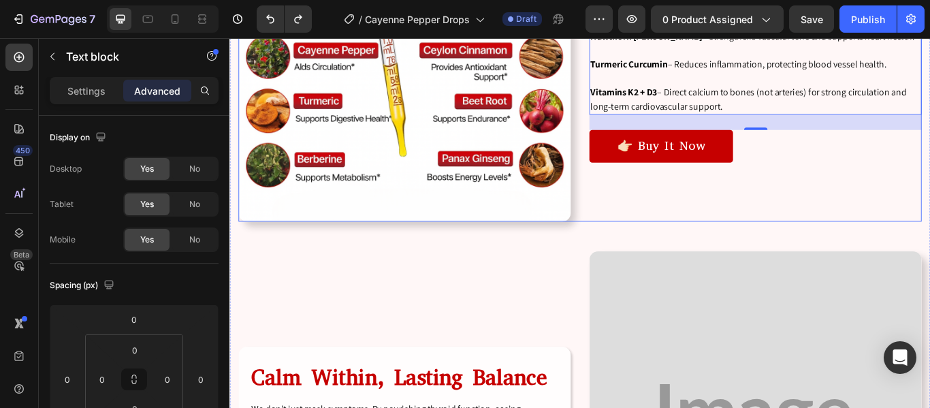
click at [670, 192] on div "👉🏻 Buy It Now Button" at bounding box center [842, 180] width 387 height 71
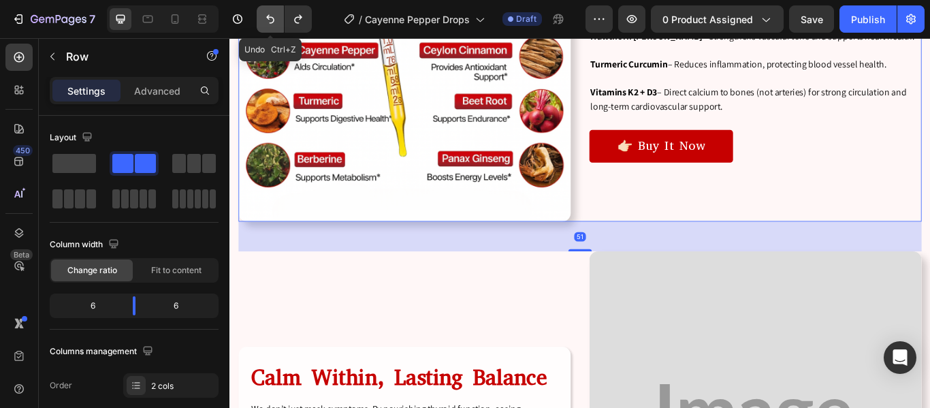
click at [270, 25] on icon "Undo/Redo" at bounding box center [270, 19] width 14 height 14
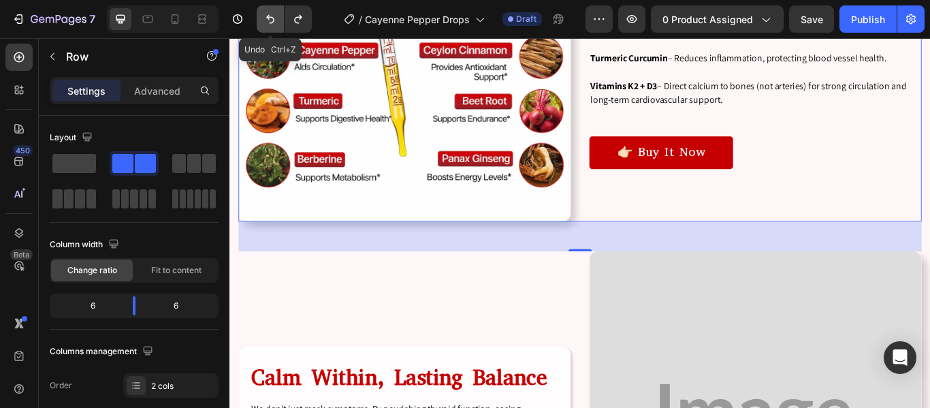
click at [270, 25] on icon "Undo/Redo" at bounding box center [270, 19] width 14 height 14
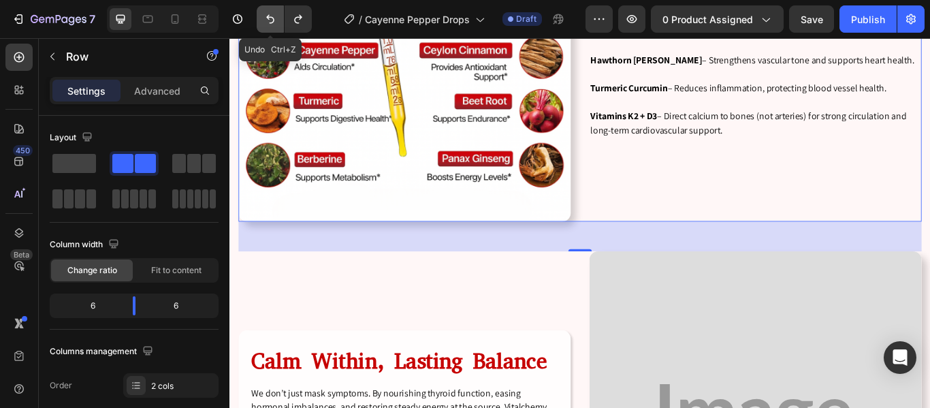
click at [270, 25] on icon "Undo/Redo" at bounding box center [270, 19] width 14 height 14
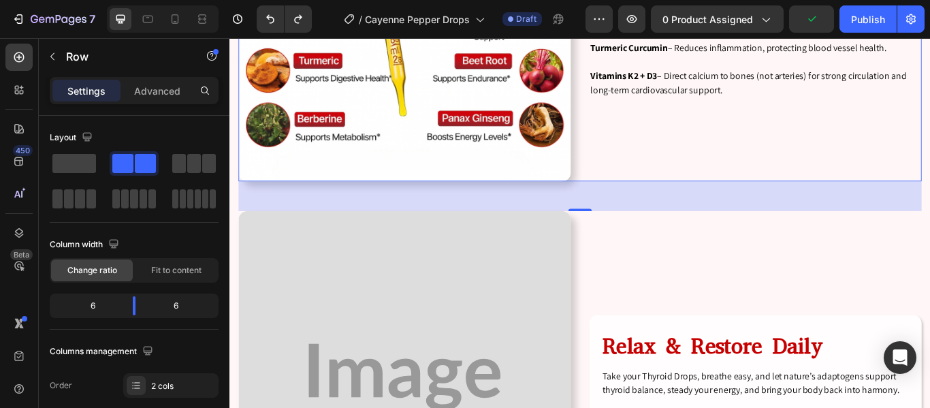
scroll to position [2357, 0]
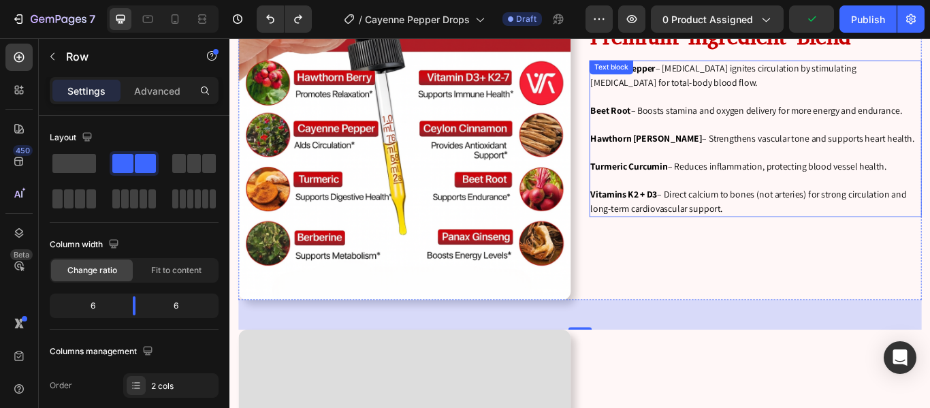
click at [713, 148] on strong "Hawthorn Berry" at bounding box center [715, 155] width 130 height 14
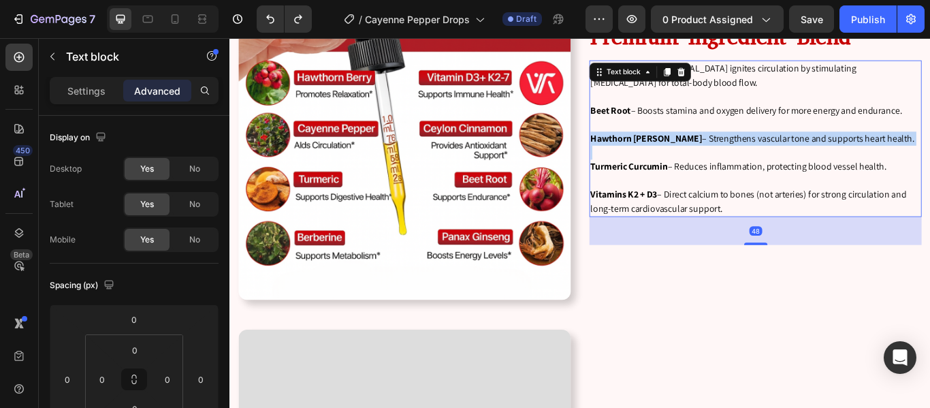
click at [713, 148] on strong "Hawthorn Berry" at bounding box center [715, 155] width 130 height 14
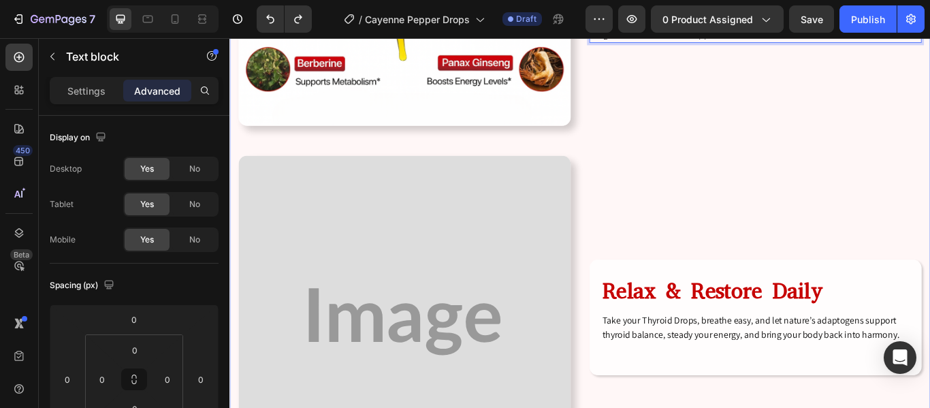
scroll to position [2631, 0]
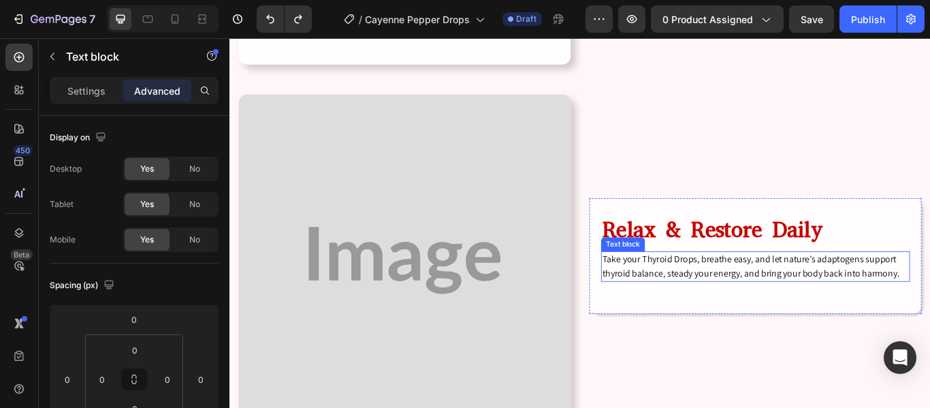
click at [765, 288] on p "Take your Thyroid Drops, breathe easy, and let nature’s adaptogens support thyr…" at bounding box center [842, 304] width 357 height 33
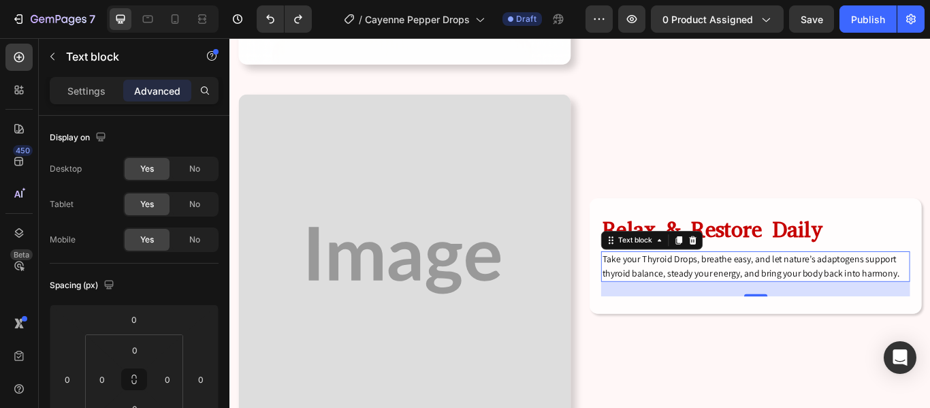
click at [765, 288] on p "Take your Thyroid Drops, breathe easy, and let nature’s adaptogens support thyr…" at bounding box center [842, 304] width 357 height 33
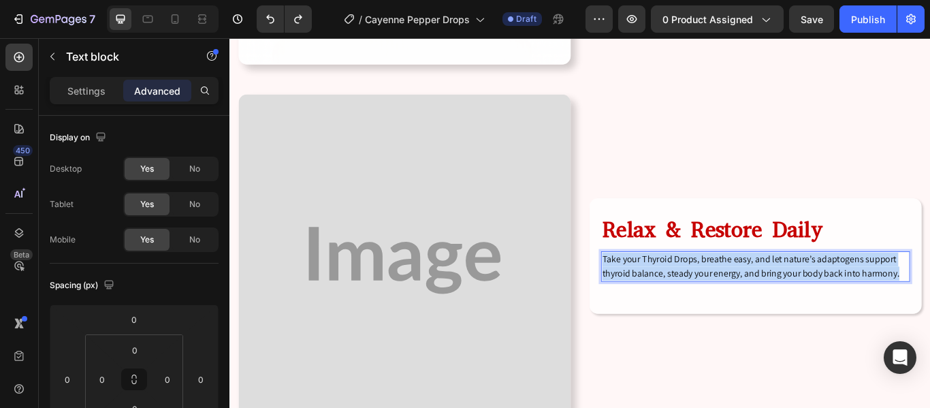
click at [765, 288] on p "Take your Thyroid Drops, breathe easy, and let nature’s adaptogens support thyr…" at bounding box center [842, 304] width 357 height 33
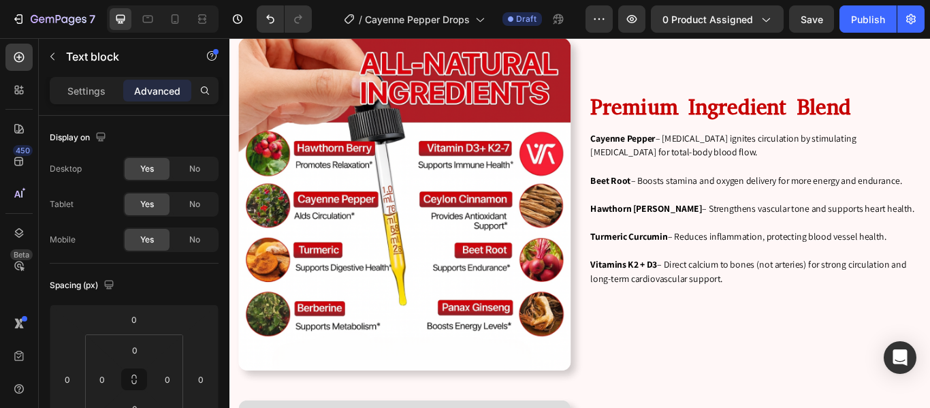
scroll to position [2181, 0]
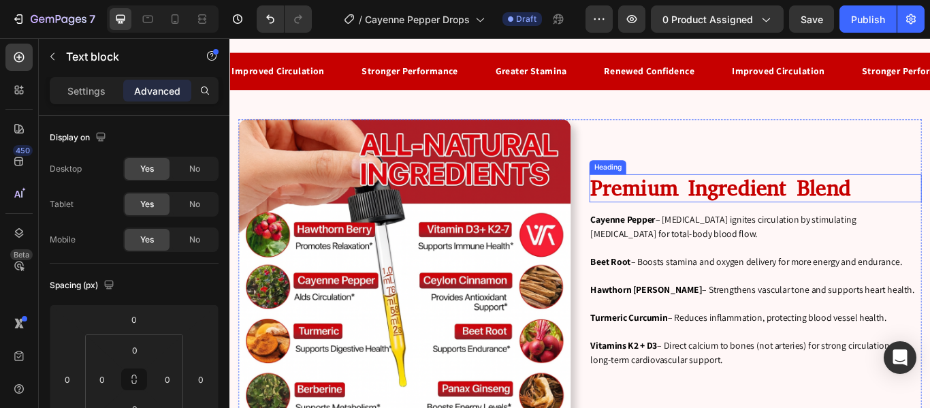
click at [764, 213] on p "Premium Ingredient Blend" at bounding box center [842, 213] width 385 height 30
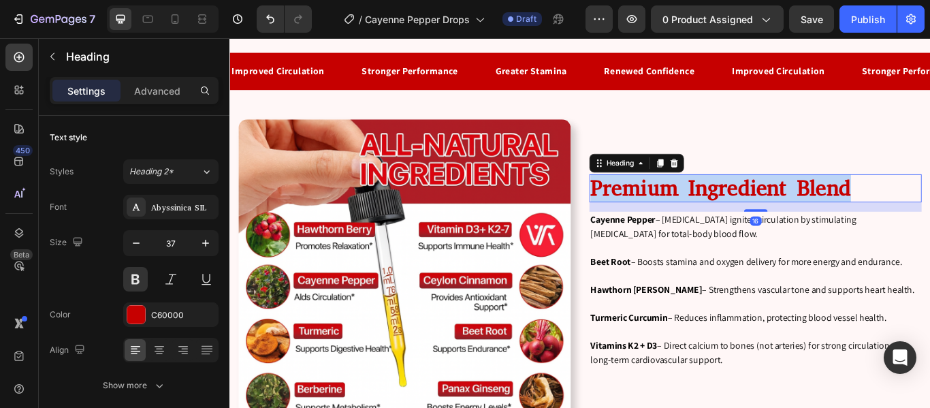
click at [764, 213] on p "Premium Ingredient Blend" at bounding box center [842, 213] width 385 height 30
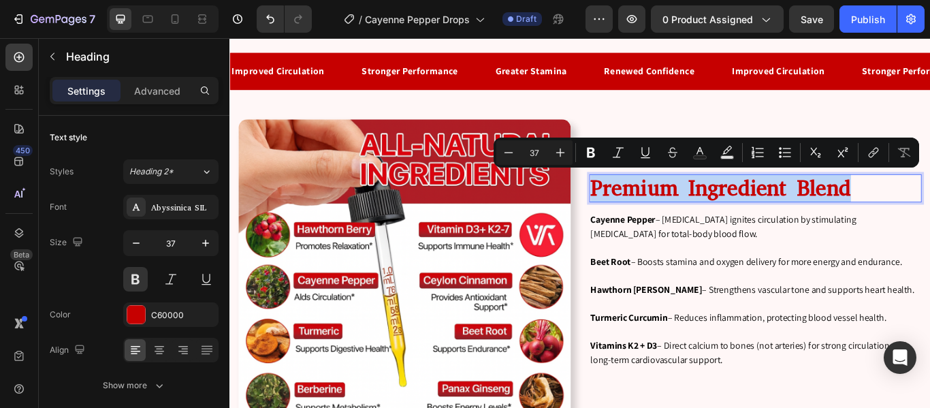
copy p "Premium Ingredient Blend"
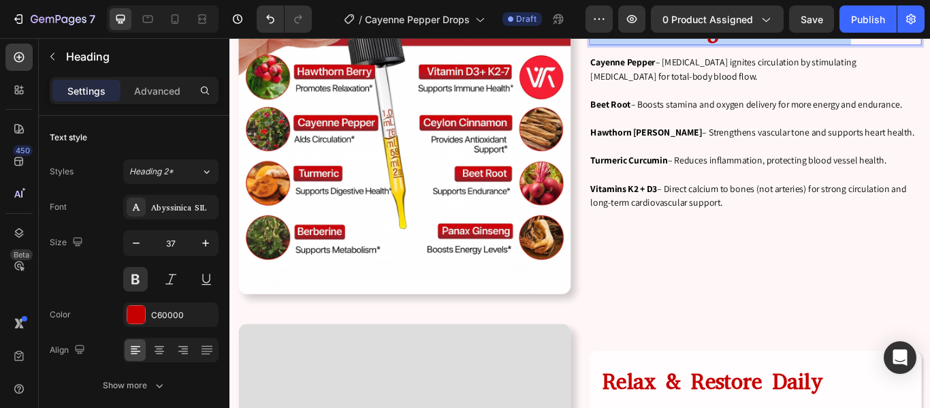
scroll to position [2566, 0]
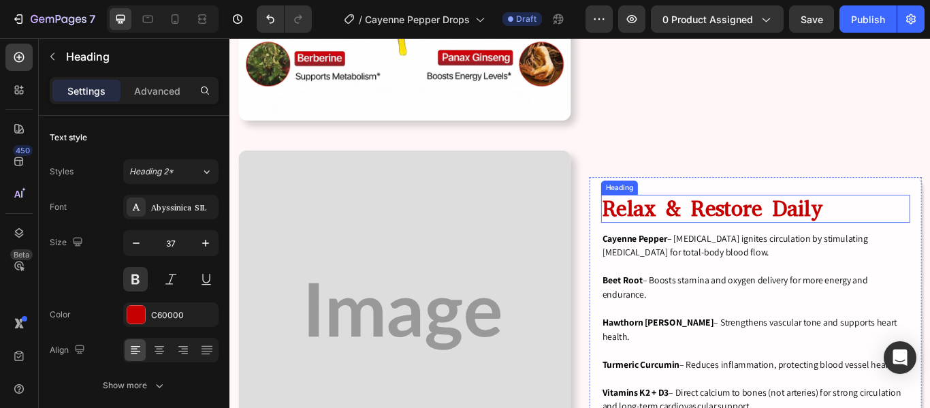
click at [741, 242] on h2 "Relax & Restore Daily" at bounding box center [842, 237] width 360 height 33
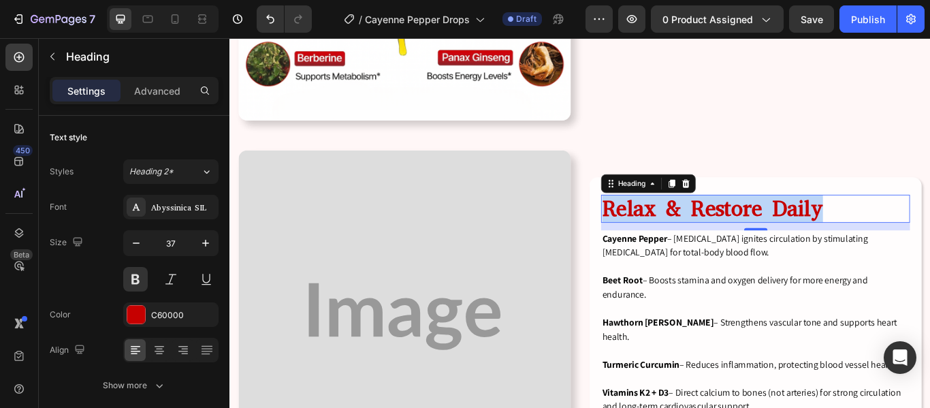
click at [741, 242] on p "Relax & Restore Daily" at bounding box center [842, 237] width 357 height 30
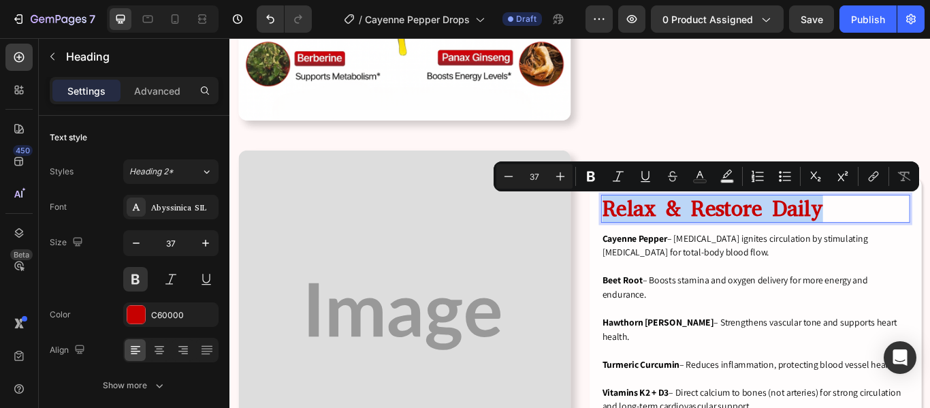
click at [741, 242] on p "Relax & Restore Daily" at bounding box center [842, 237] width 357 height 30
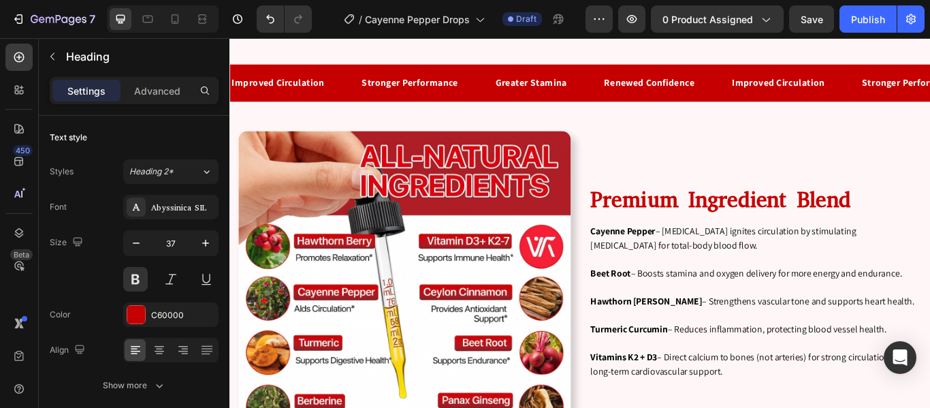
scroll to position [2167, 0]
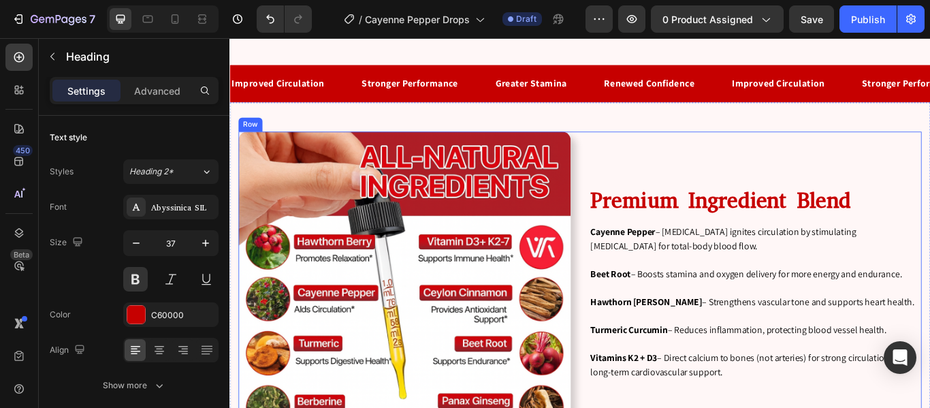
click at [634, 212] on div "Image Premium Ingredient Blend Heading Cayenne Pepper – Capsaicin ignites circu…" at bounding box center [638, 340] width 796 height 387
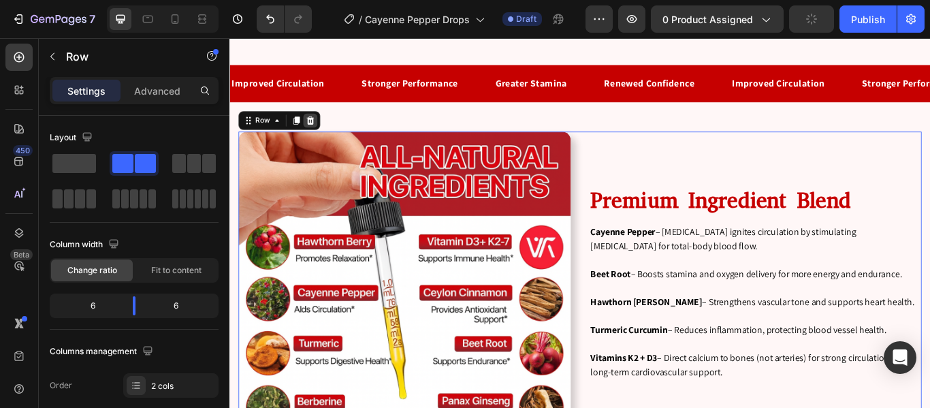
click at [319, 132] on icon at bounding box center [323, 134] width 11 height 11
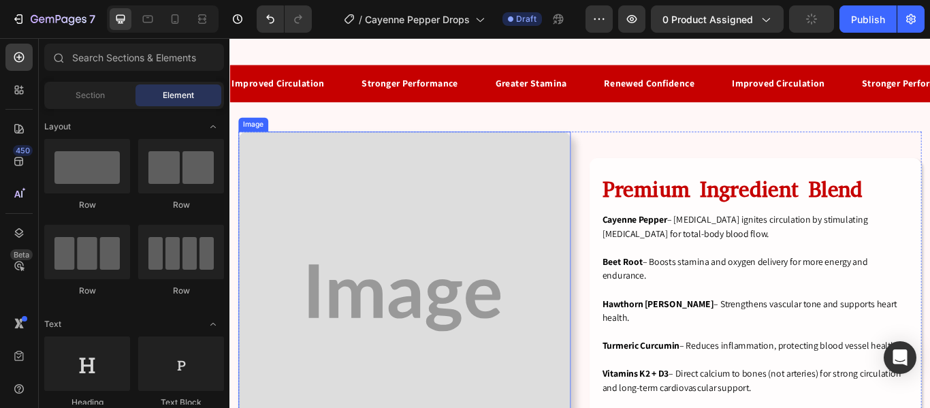
click at [459, 251] on img at bounding box center [433, 340] width 387 height 387
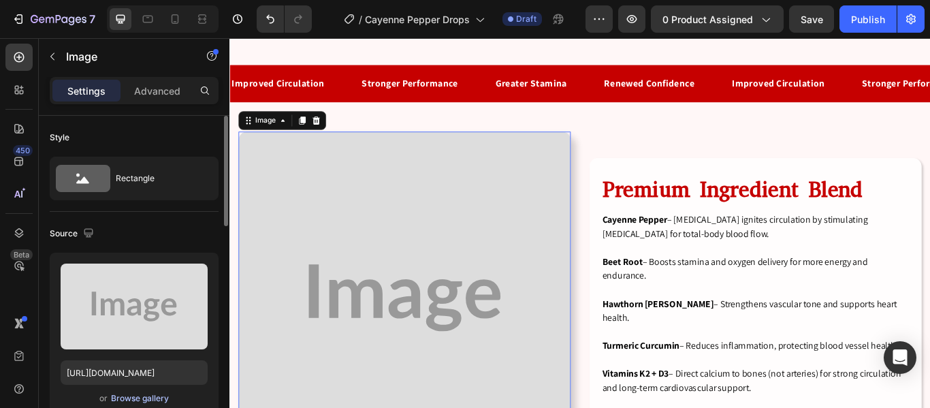
click at [142, 400] on div "Browse gallery" at bounding box center [140, 398] width 58 height 12
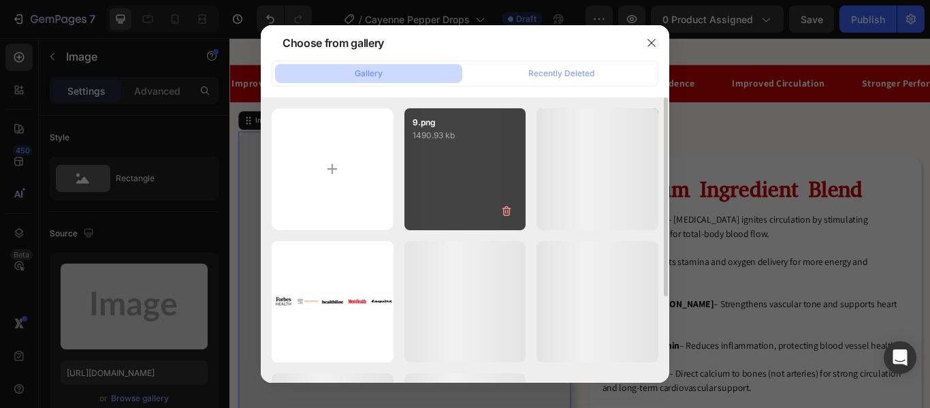
click at [491, 140] on p "1490.93 kb" at bounding box center [466, 136] width 106 height 14
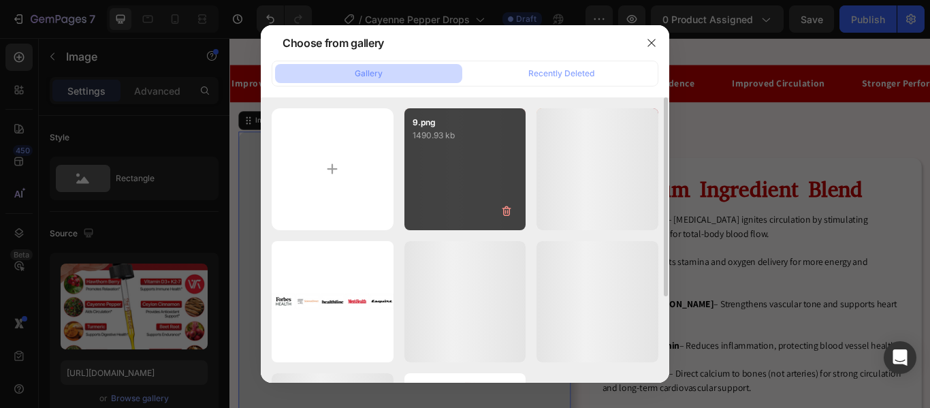
type input "https://cdn.shopify.com/s/files/1/0926/5496/0931/files/gempages_581625443682091…"
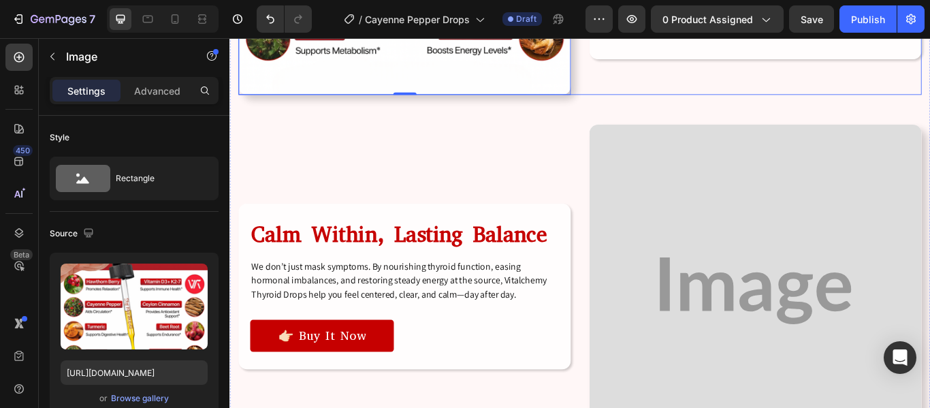
scroll to position [2597, 0]
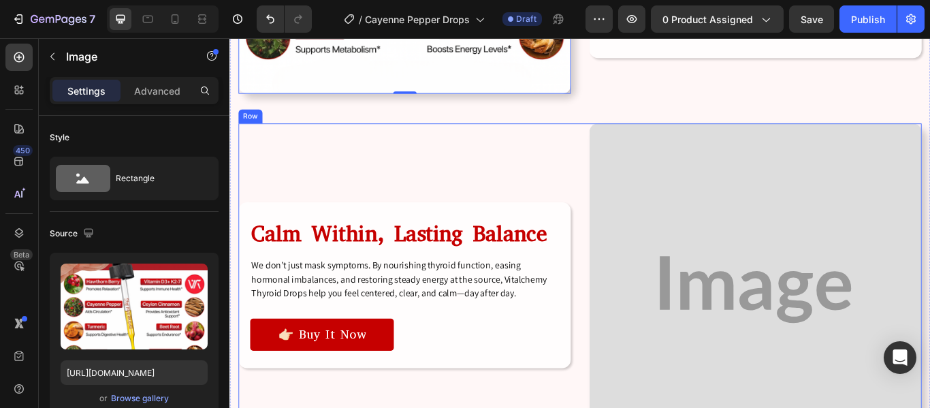
click at [625, 189] on div "Image Calm Within, Lasting Balance Heading We don’t just mask symptoms. By nour…" at bounding box center [638, 331] width 796 height 387
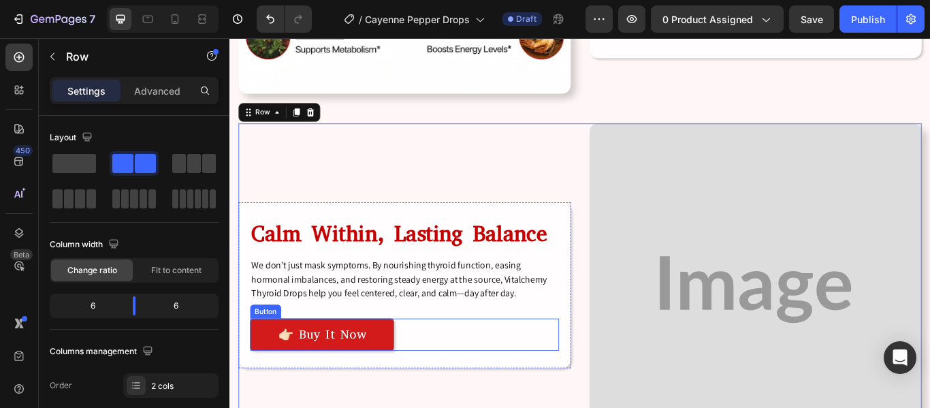
click at [414, 374] on link "👉🏻 Buy It Now" at bounding box center [336, 384] width 167 height 38
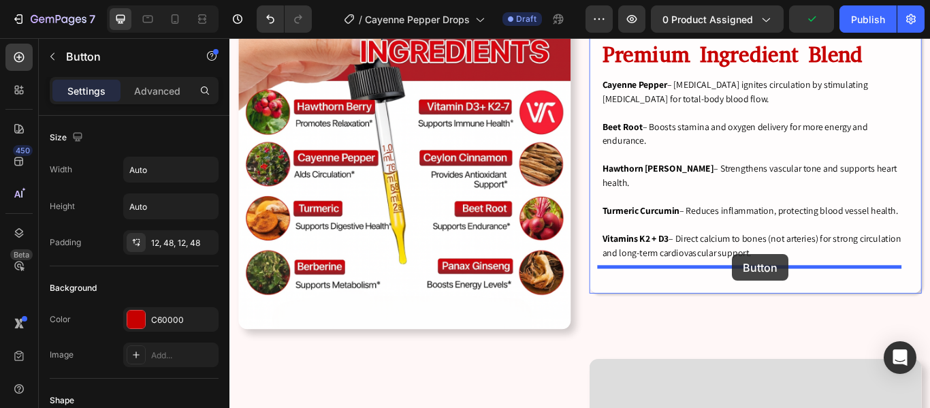
scroll to position [2282, 0]
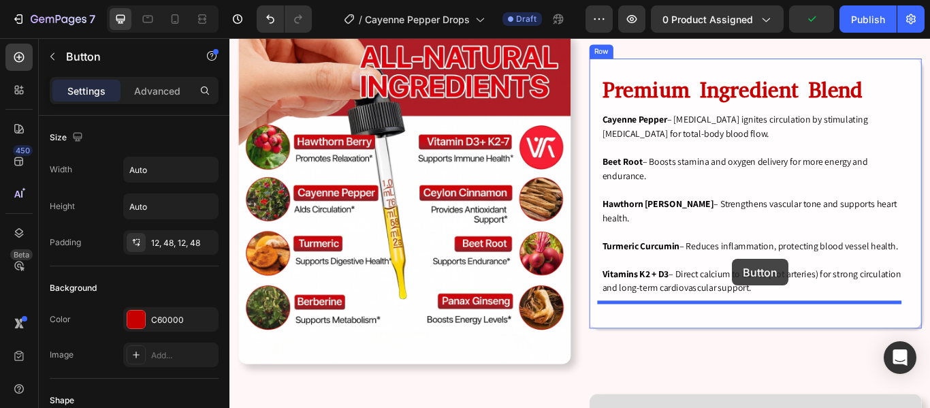
drag, startPoint x: 266, startPoint y: 344, endPoint x: 815, endPoint y: 295, distance: 551.5
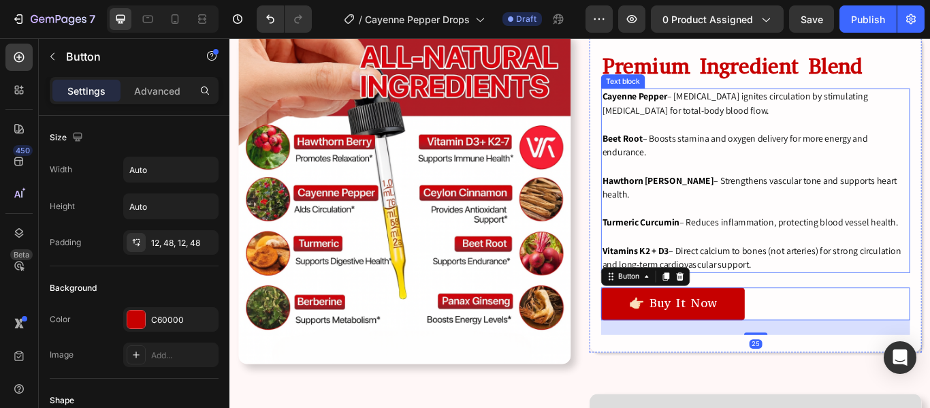
click at [876, 265] on p "Vitamins K2 + D3 – Direct calcium to bones (not arteries) for strong circulatio…" at bounding box center [842, 285] width 357 height 49
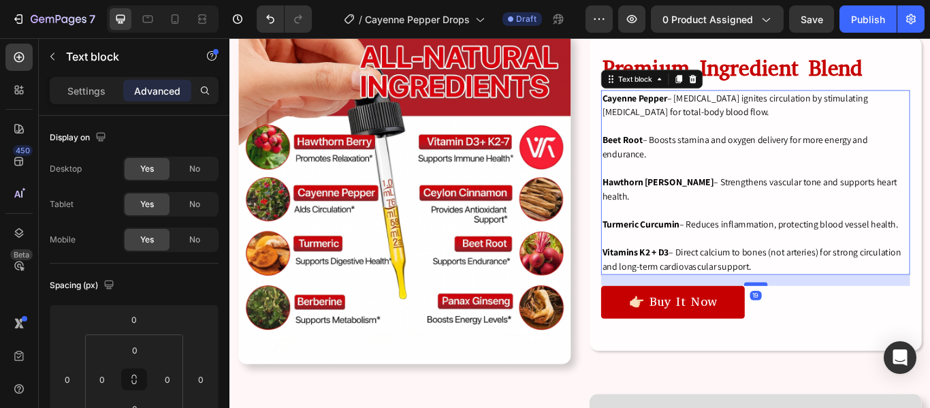
click at [842, 323] on div at bounding box center [842, 325] width 27 height 4
type input "19"
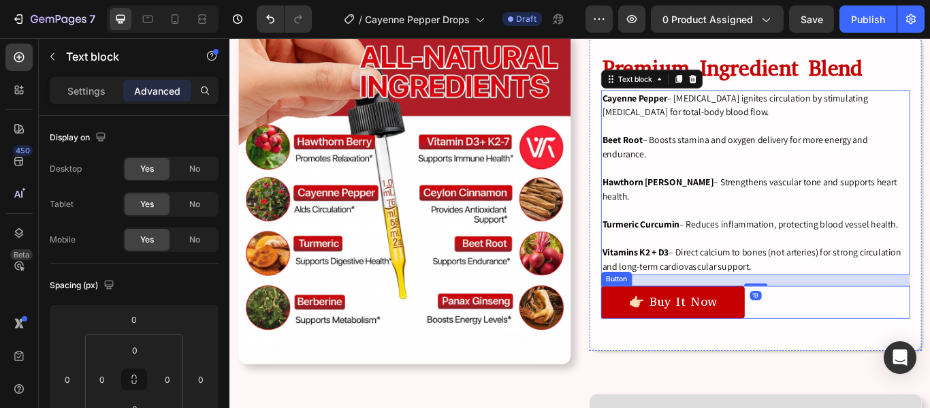
click at [866, 333] on div "👉🏻 Buy It Now Button" at bounding box center [842, 346] width 360 height 38
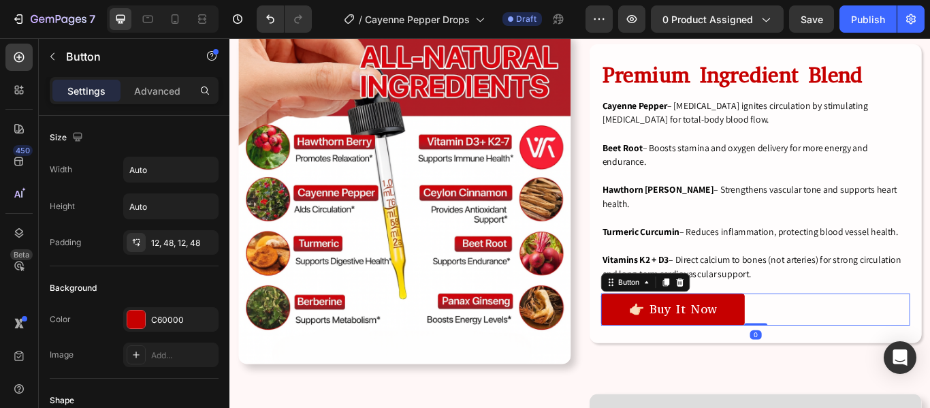
drag, startPoint x: 841, startPoint y: 370, endPoint x: 839, endPoint y: 344, distance: 25.3
click at [839, 344] on div "👉🏻 Buy It Now Button 0" at bounding box center [842, 355] width 360 height 38
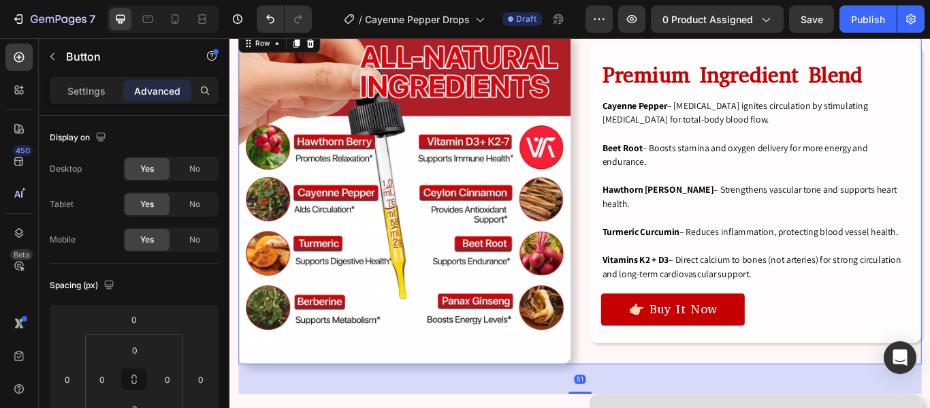
click at [652, 402] on div "Premium Ingredient Blend Heading Cayenne Pepper – Capsaicin ignites circulation…" at bounding box center [842, 224] width 387 height 387
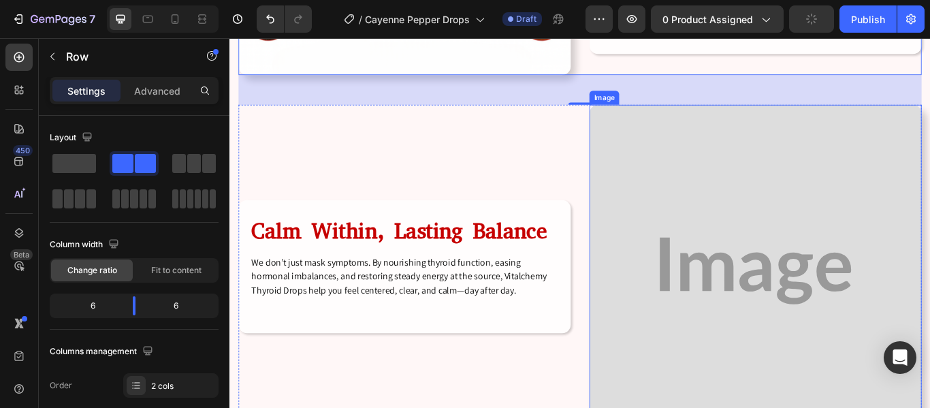
scroll to position [2626, 0]
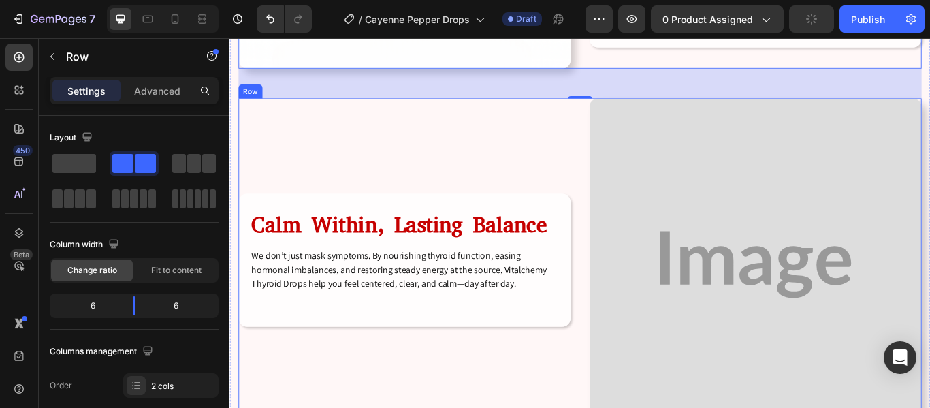
click at [628, 145] on div "Image Calm Within, Lasting Balance Heading We don’t just mask symptoms. By nour…" at bounding box center [638, 301] width 796 height 387
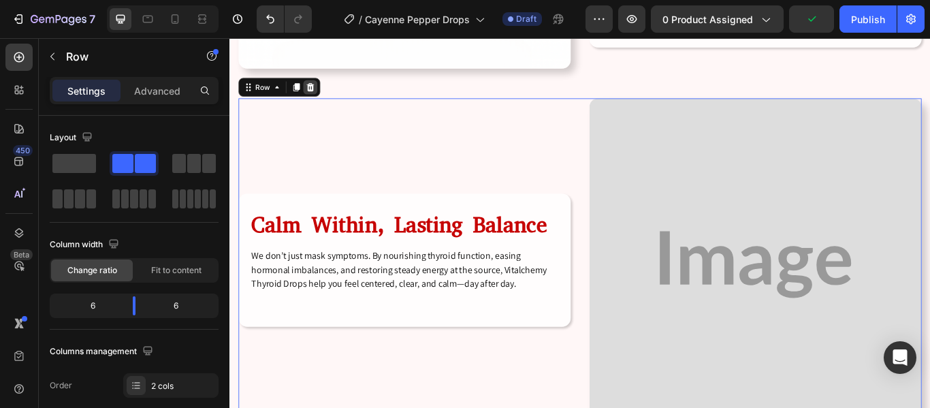
click at [324, 94] on icon at bounding box center [323, 96] width 9 height 10
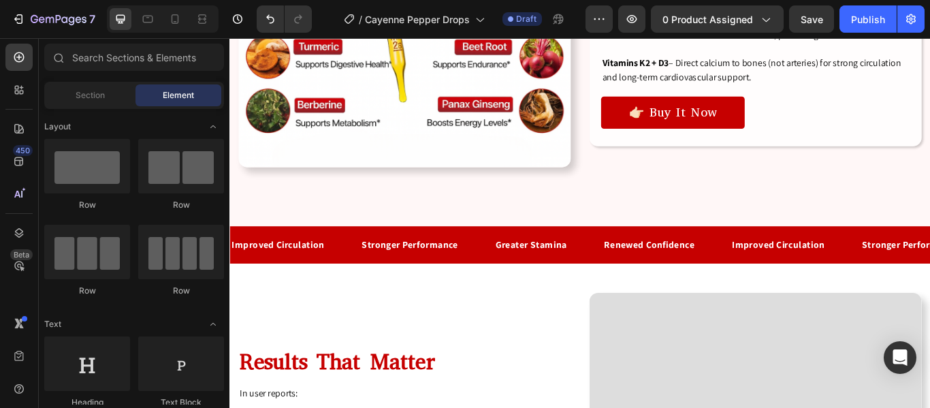
scroll to position [2565, 0]
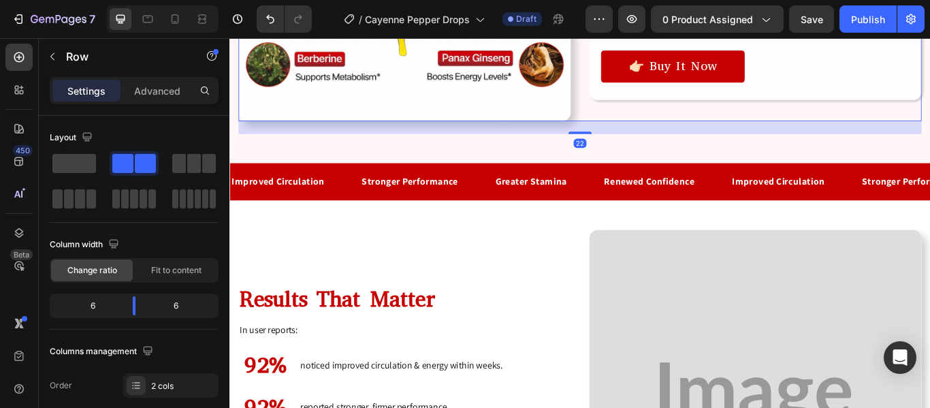
drag, startPoint x: 642, startPoint y: 163, endPoint x: 641, endPoint y: 144, distance: 19.8
click at [641, 147] on div at bounding box center [637, 148] width 27 height 3
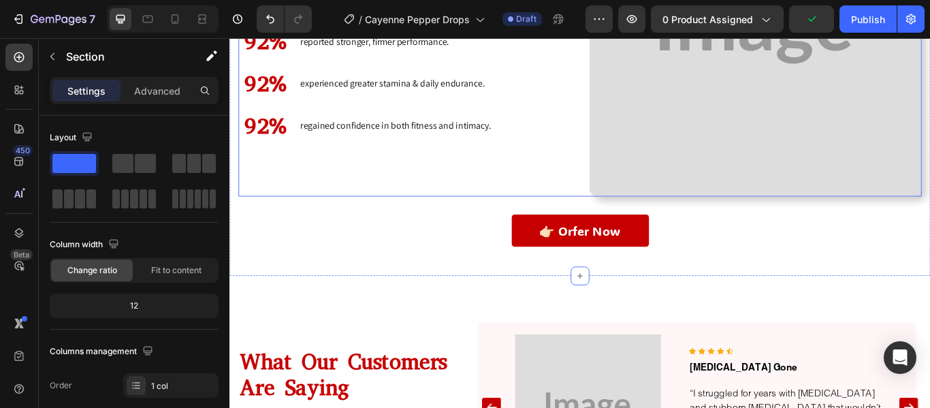
scroll to position [2991, 0]
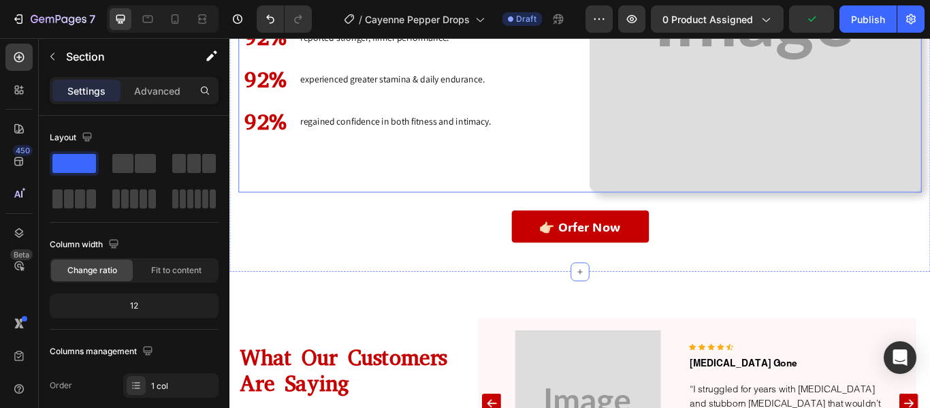
click at [617, 193] on div "Results That Matter Heading In user reports: Text block 92% Heading noticed imp…" at bounding box center [433, 24] width 387 height 387
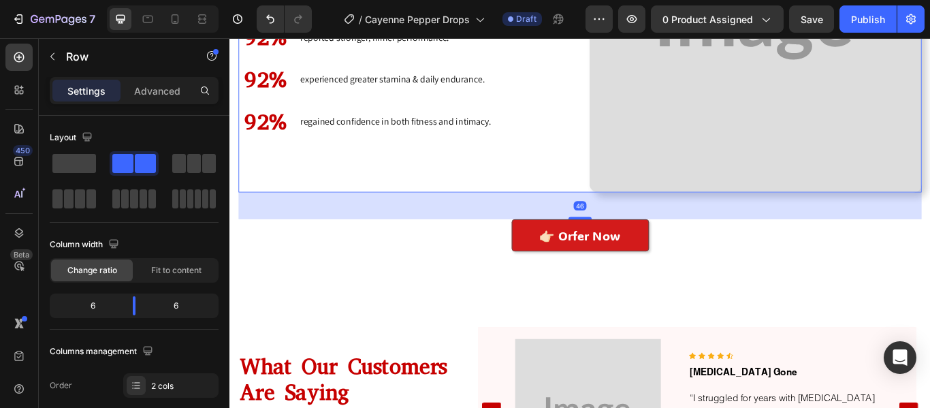
drag, startPoint x: 632, startPoint y: 231, endPoint x: 636, endPoint y: 242, distance: 10.8
click at [638, 246] on div at bounding box center [637, 247] width 27 height 3
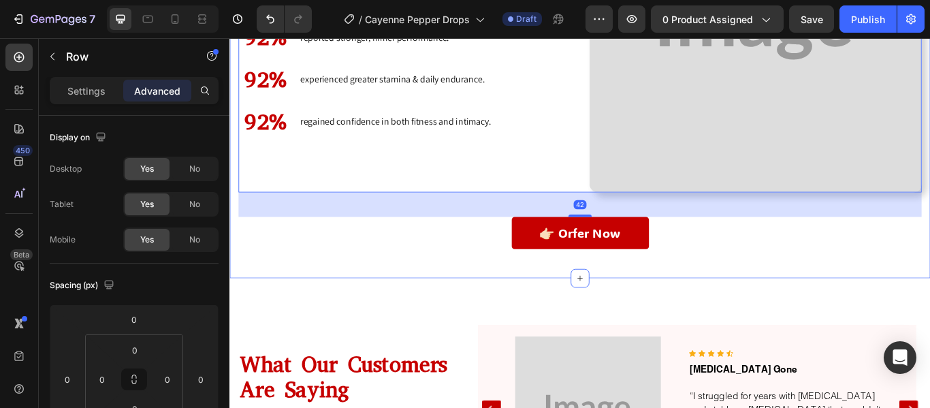
click at [537, 311] on div "Image Results That Matter Heading In user reports: Text block 92% Heading notic…" at bounding box center [637, 57] width 817 height 522
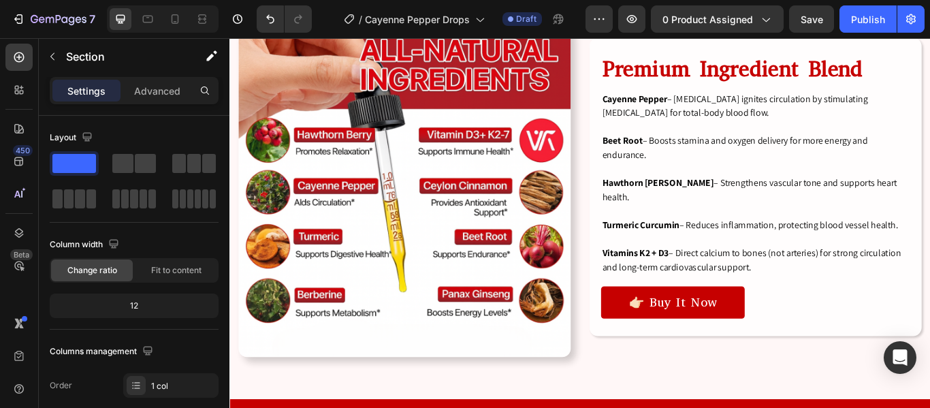
scroll to position [2395, 0]
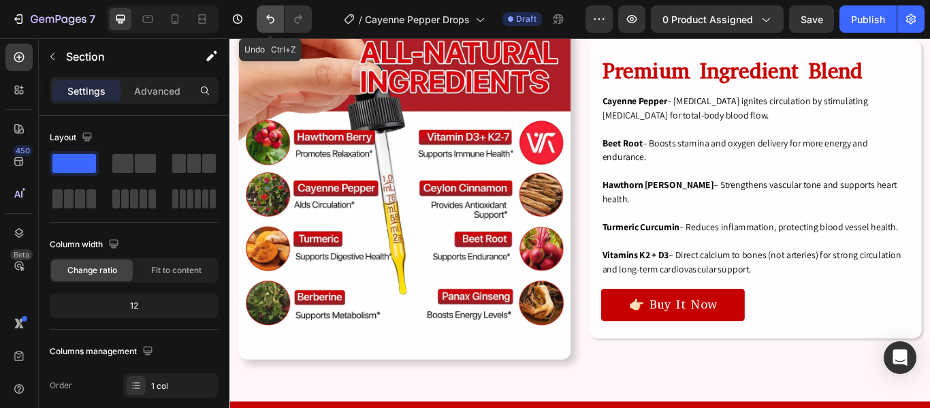
click at [264, 22] on icon "Undo/Redo" at bounding box center [270, 19] width 14 height 14
click at [274, 17] on icon "Undo/Redo" at bounding box center [270, 19] width 14 height 14
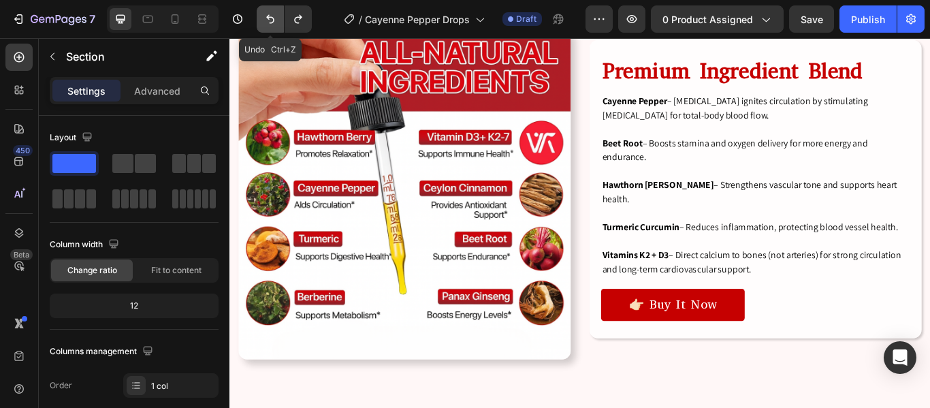
click at [274, 17] on icon "Undo/Redo" at bounding box center [270, 19] width 14 height 14
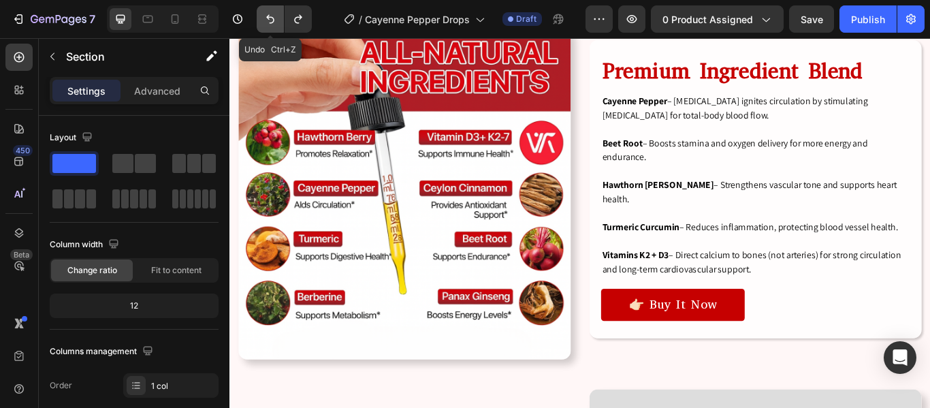
click at [274, 17] on icon "Undo/Redo" at bounding box center [270, 19] width 14 height 14
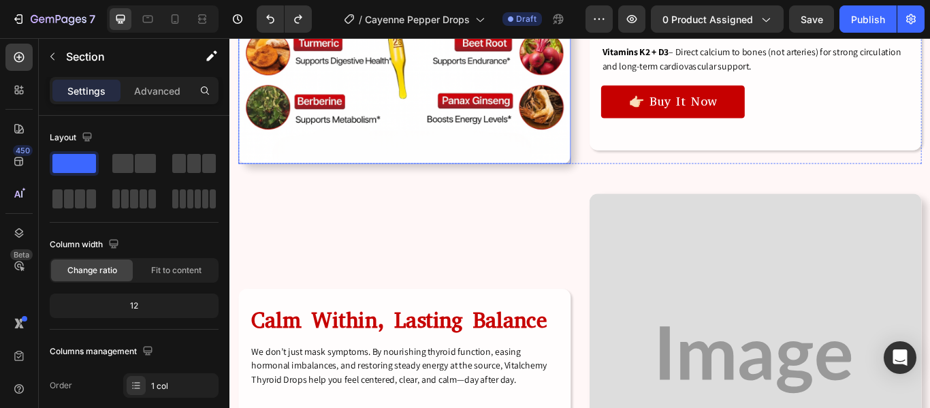
scroll to position [2629, 0]
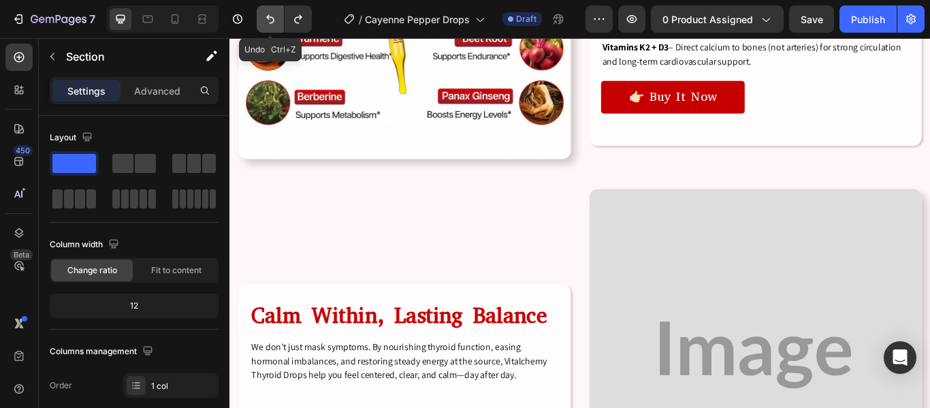
click at [268, 18] on icon "Undo/Redo" at bounding box center [270, 19] width 8 height 9
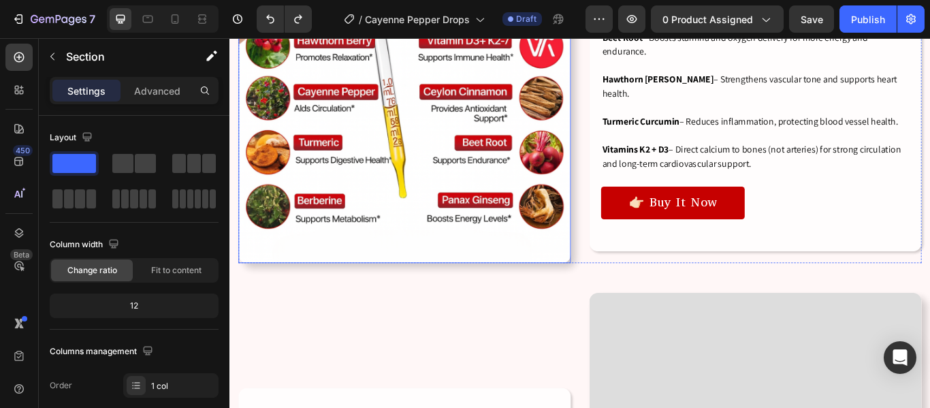
scroll to position [2508, 0]
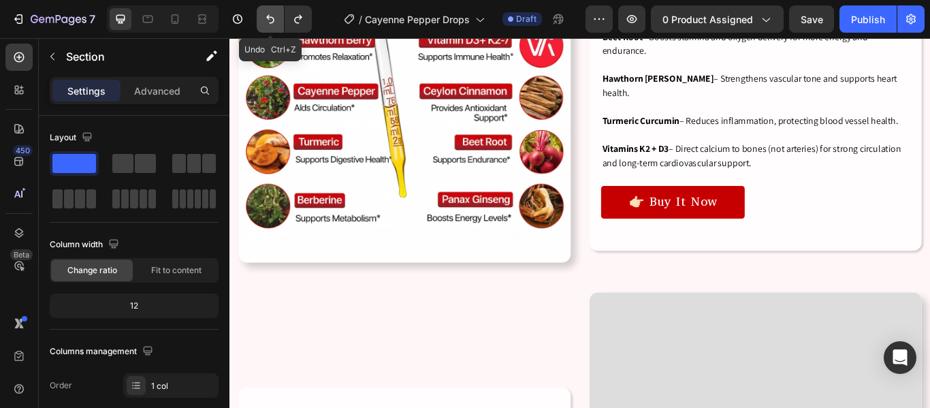
click at [265, 20] on icon "Undo/Redo" at bounding box center [270, 19] width 14 height 14
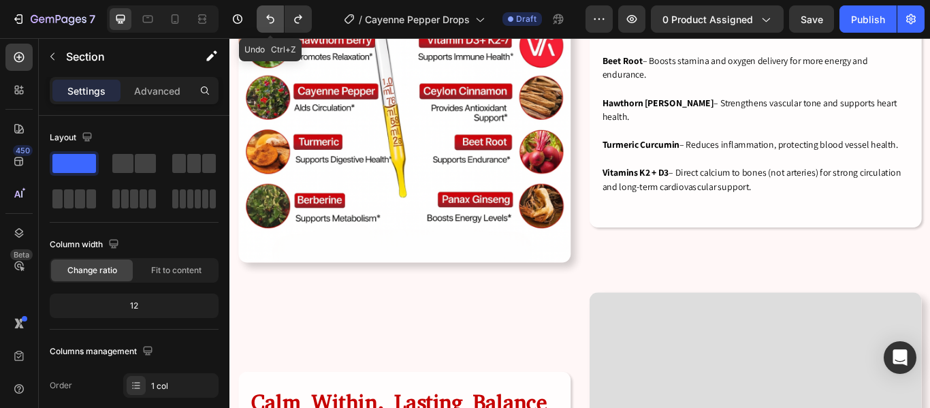
click at [265, 20] on icon "Undo/Redo" at bounding box center [270, 19] width 14 height 14
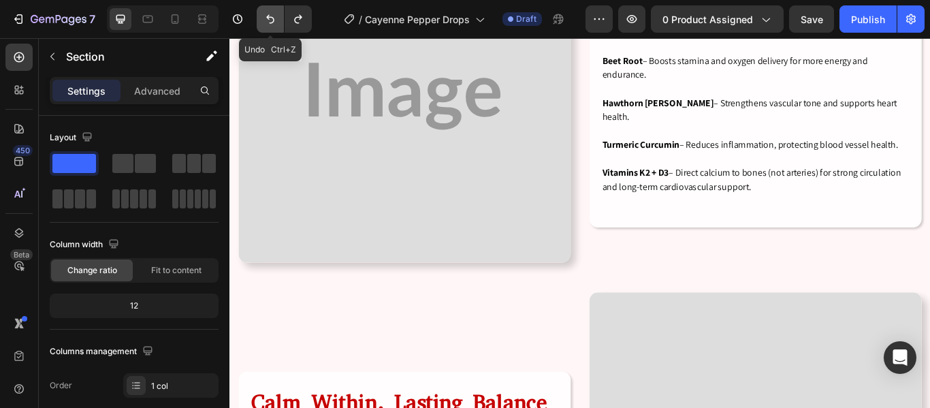
click at [269, 20] on icon "Undo/Redo" at bounding box center [270, 19] width 14 height 14
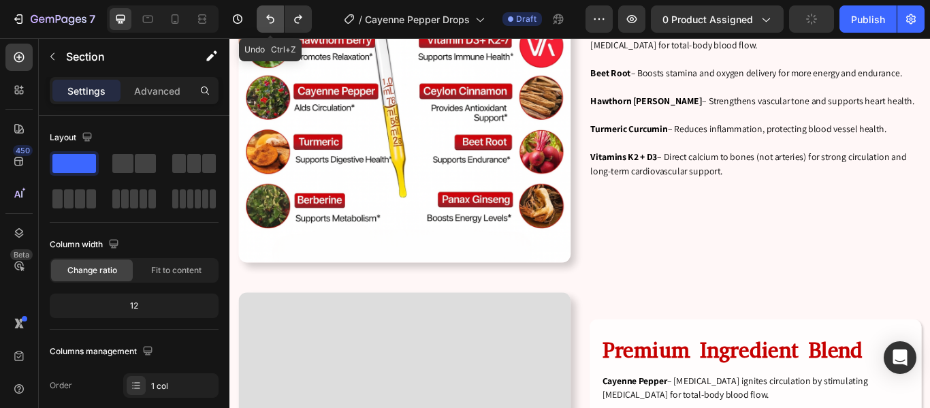
scroll to position [2926, 0]
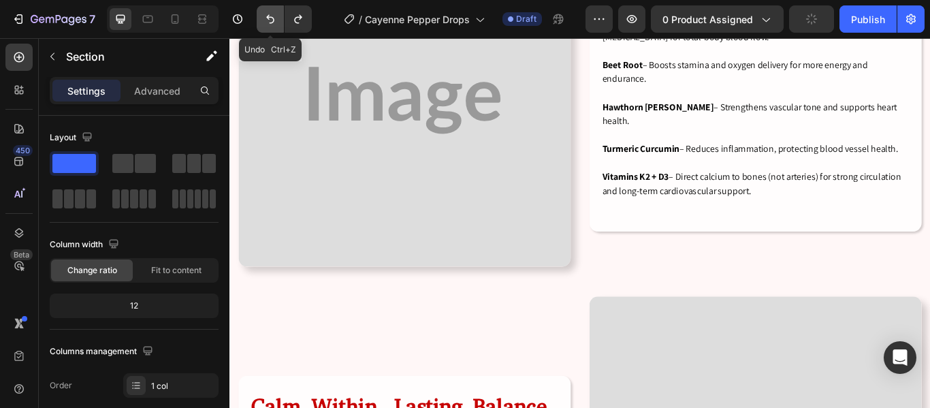
click at [269, 20] on icon "Undo/Redo" at bounding box center [270, 19] width 14 height 14
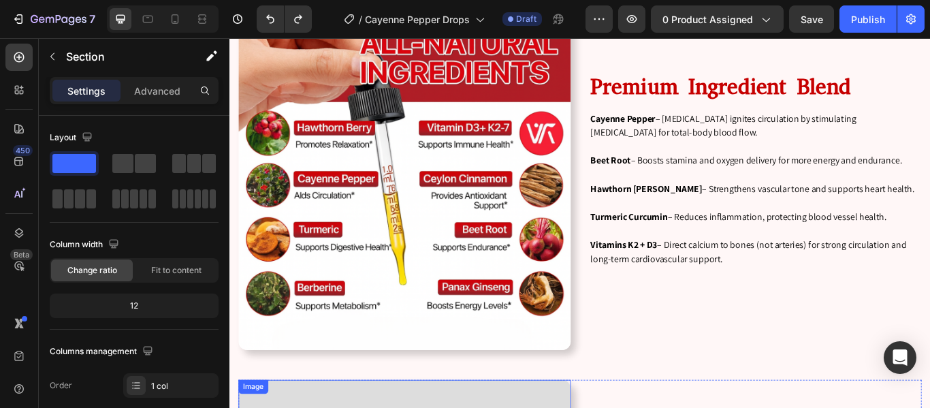
scroll to position [2367, 0]
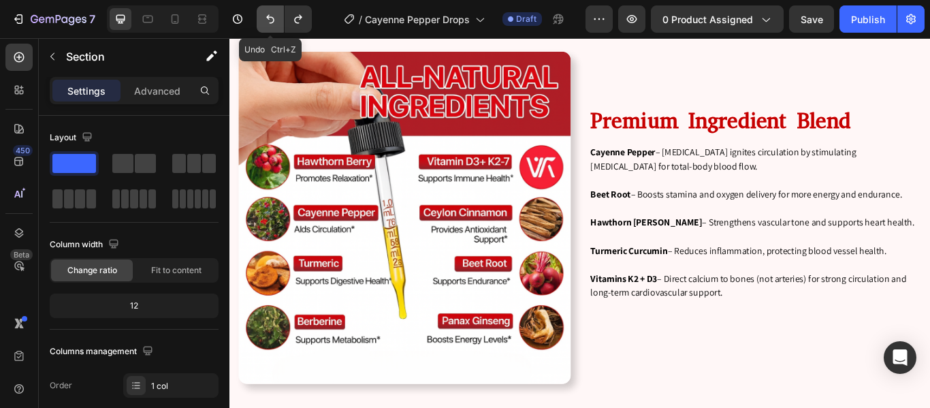
click at [265, 16] on icon "Undo/Redo" at bounding box center [270, 19] width 14 height 14
click at [269, 18] on icon "Undo/Redo" at bounding box center [270, 19] width 8 height 9
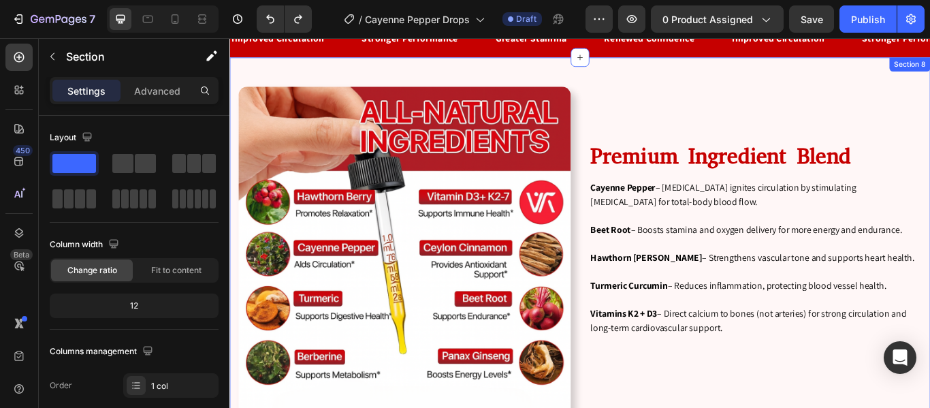
scroll to position [2421, 0]
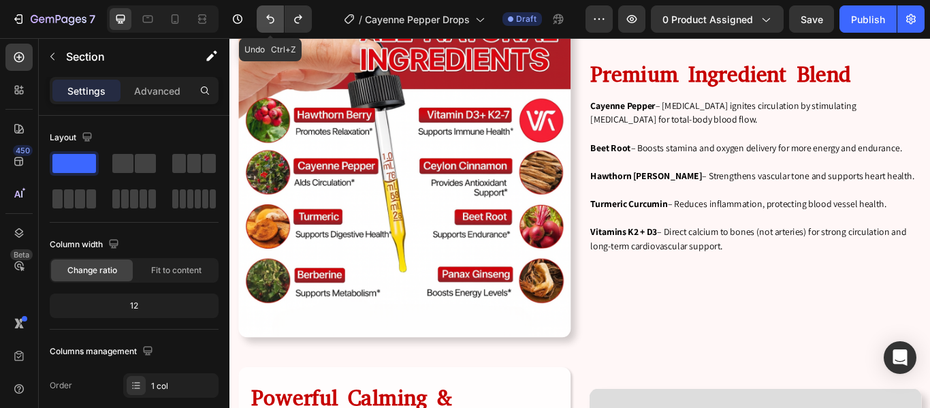
click at [266, 20] on icon "Undo/Redo" at bounding box center [270, 19] width 14 height 14
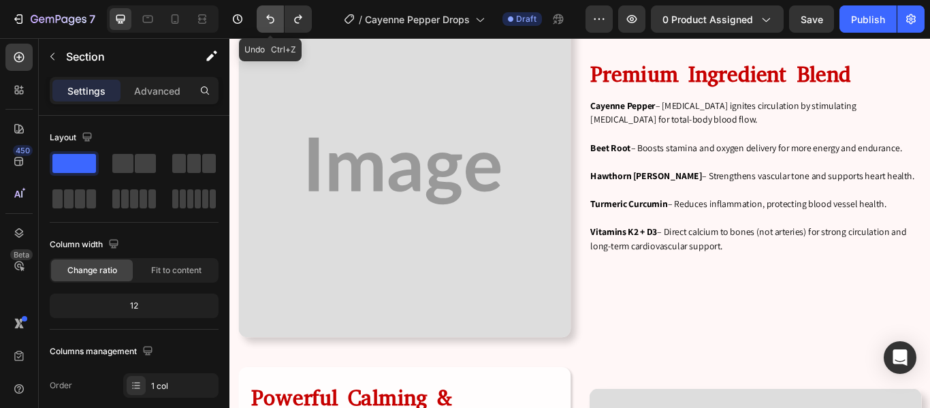
click at [266, 20] on icon "Undo/Redo" at bounding box center [270, 19] width 14 height 14
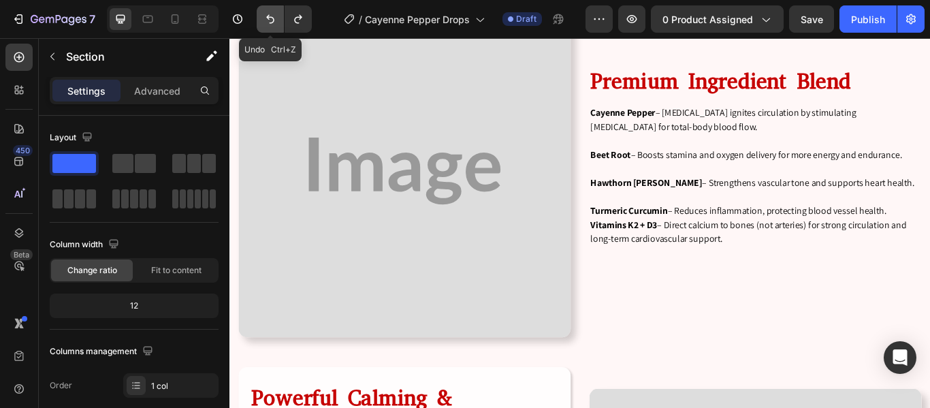
click at [266, 20] on icon "Undo/Redo" at bounding box center [270, 19] width 14 height 14
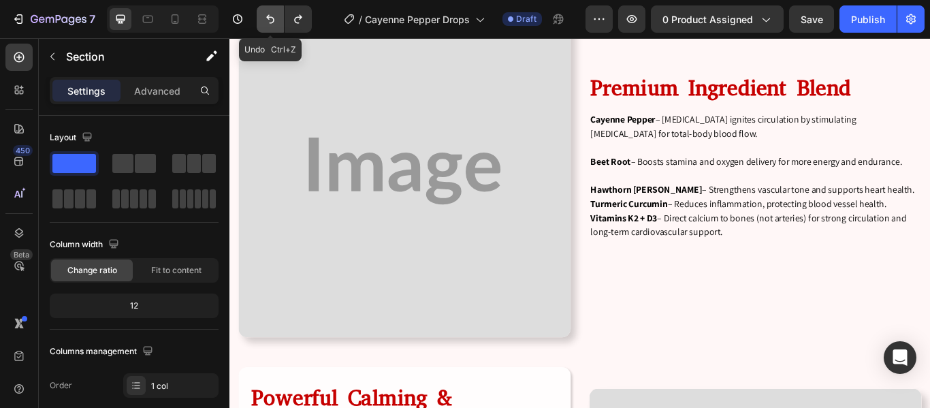
click at [266, 20] on icon "Undo/Redo" at bounding box center [270, 19] width 14 height 14
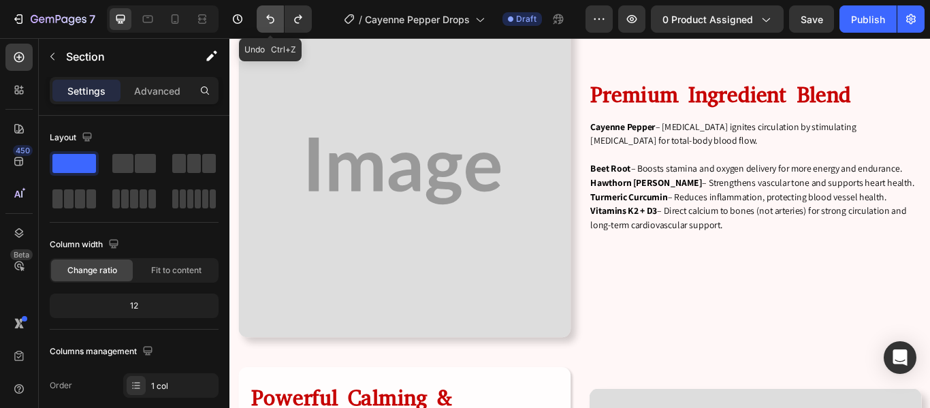
click at [266, 20] on icon "Undo/Redo" at bounding box center [270, 19] width 14 height 14
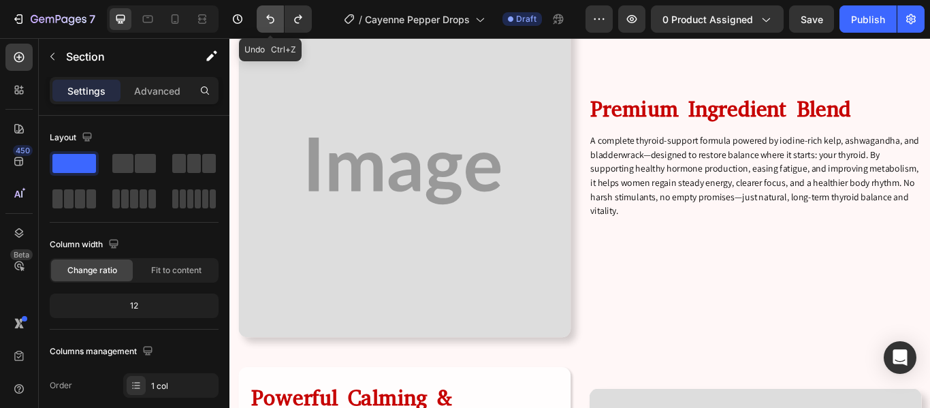
click at [266, 20] on icon "Undo/Redo" at bounding box center [270, 19] width 14 height 14
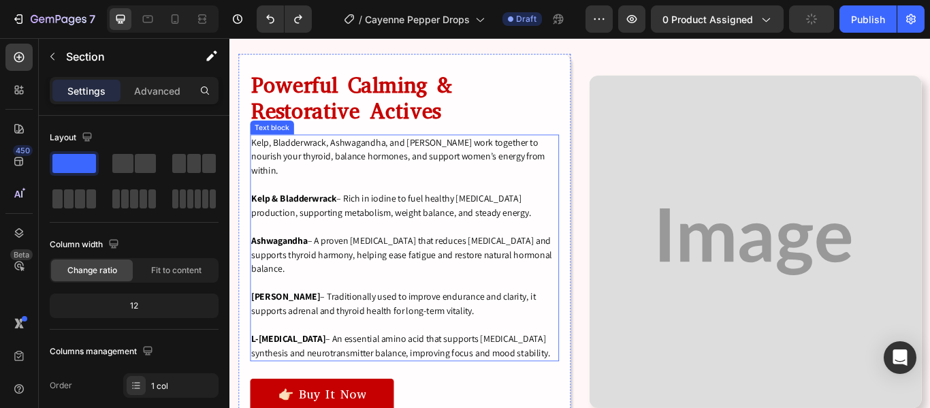
scroll to position [2787, 0]
click at [407, 112] on h2 "Powerful Calming & Restorative Actives" at bounding box center [433, 107] width 360 height 63
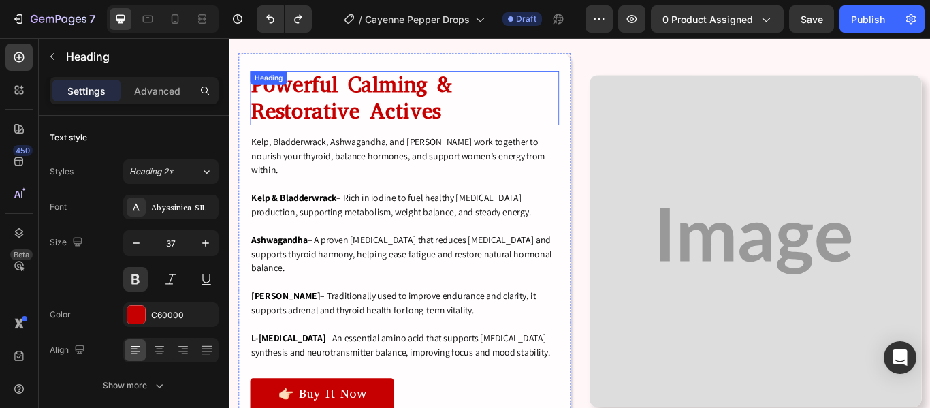
click at [407, 112] on h2 "Powerful Calming & Restorative Actives" at bounding box center [433, 107] width 360 height 63
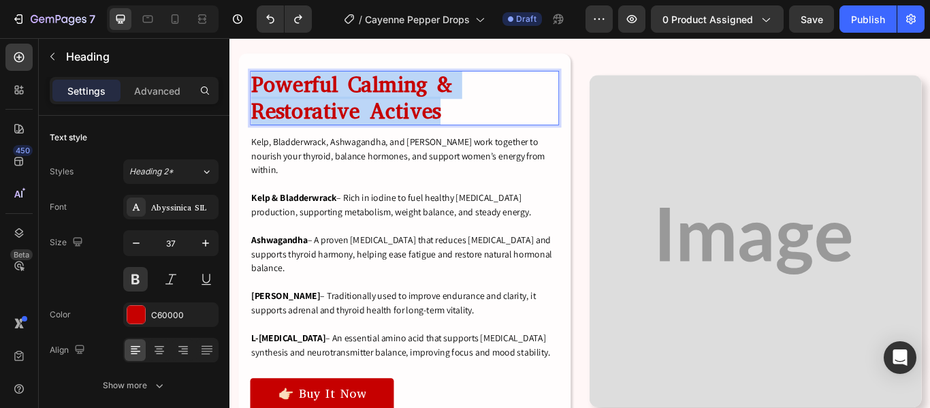
click at [407, 112] on p "Powerful Calming & Restorative Actives" at bounding box center [433, 108] width 357 height 61
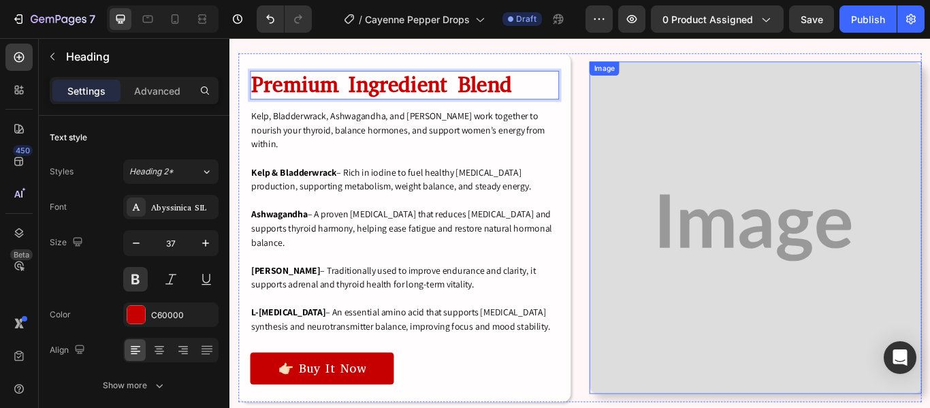
click at [782, 230] on img at bounding box center [842, 258] width 387 height 387
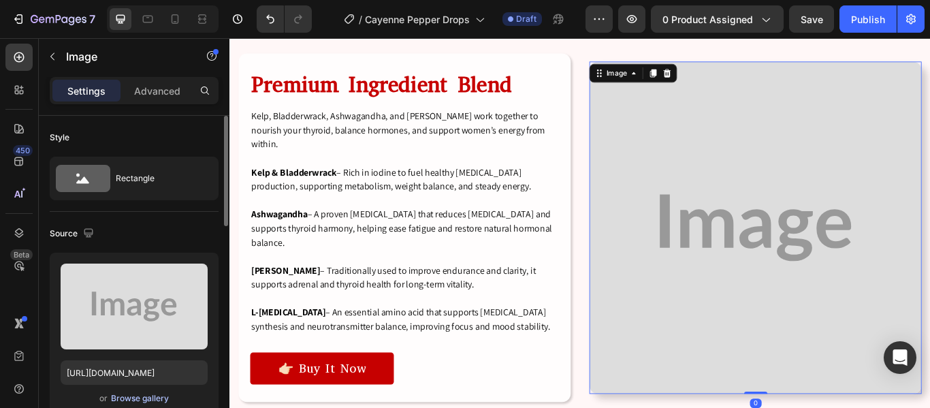
click at [144, 398] on div "Browse gallery" at bounding box center [140, 398] width 58 height 12
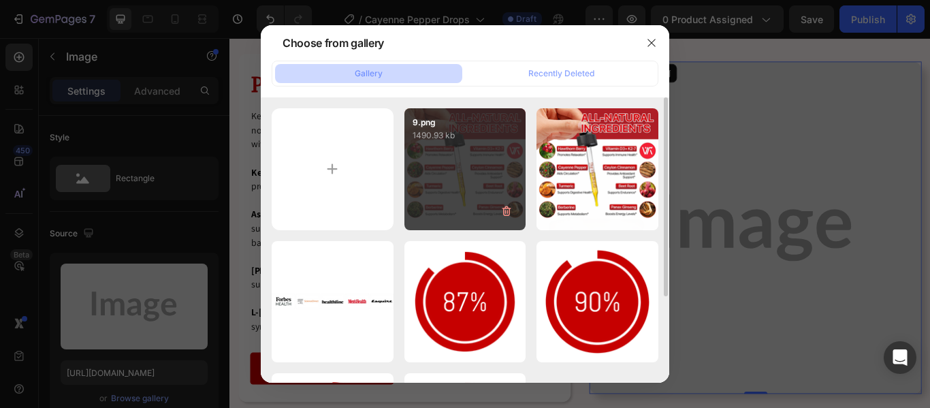
click at [440, 187] on div "9.png 1490.93 kb" at bounding box center [465, 169] width 122 height 122
type input "https://cdn.shopify.com/s/files/1/0926/5496/0931/files/gempages_581625443682091…"
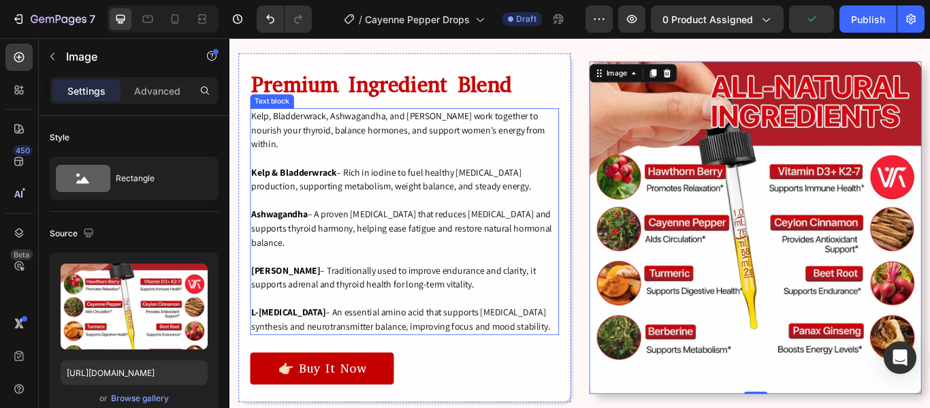
click at [440, 301] on p "Schisandra Berry – Traditionally used to improve endurance and clarity, it supp…" at bounding box center [433, 317] width 357 height 33
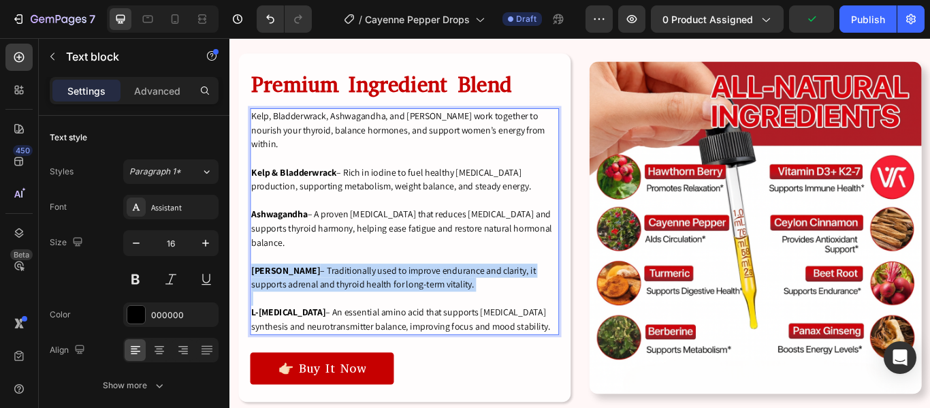
click at [440, 301] on p "Schisandra Berry – Traditionally used to improve endurance and clarity, it supp…" at bounding box center [433, 317] width 357 height 33
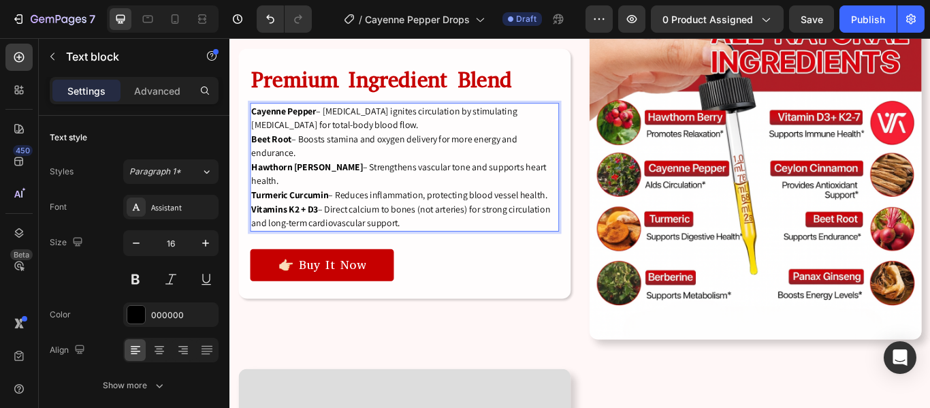
click at [366, 144] on p "Cayenne Pepper – Capsaicin ignites circulation by stimulating nitric oxide for …" at bounding box center [433, 188] width 357 height 147
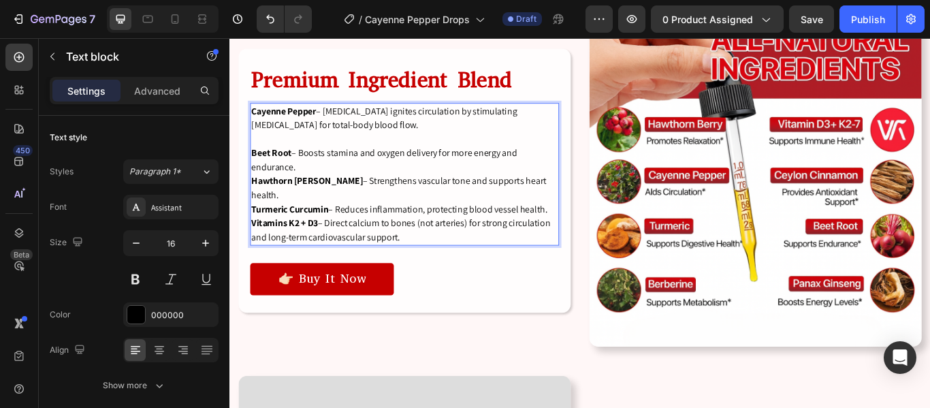
click at [341, 183] on p "⁠⁠⁠⁠⁠⁠⁠ Beet Root – Boosts stamina and oxygen delivery for more energy and endu…" at bounding box center [433, 213] width 357 height 131
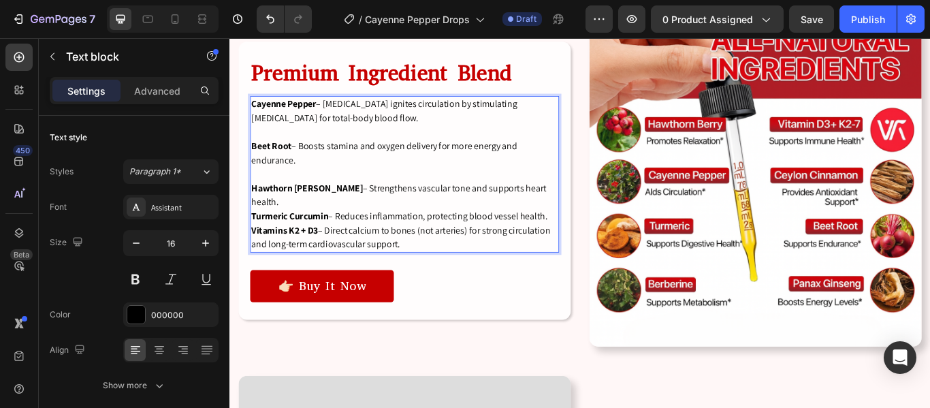
scroll to position [2824, 0]
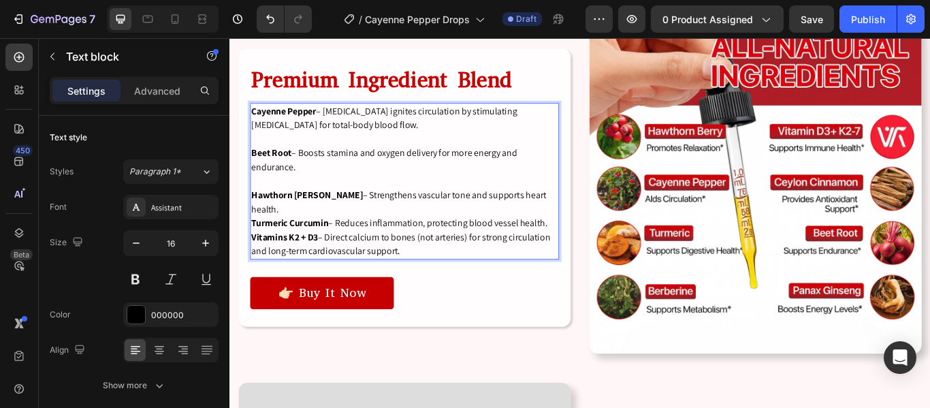
click at [589, 223] on p "⁠⁠⁠⁠⁠⁠⁠ Hawthorn Berry – Strengthens vascular tone and supports heart health. T…" at bounding box center [433, 246] width 357 height 98
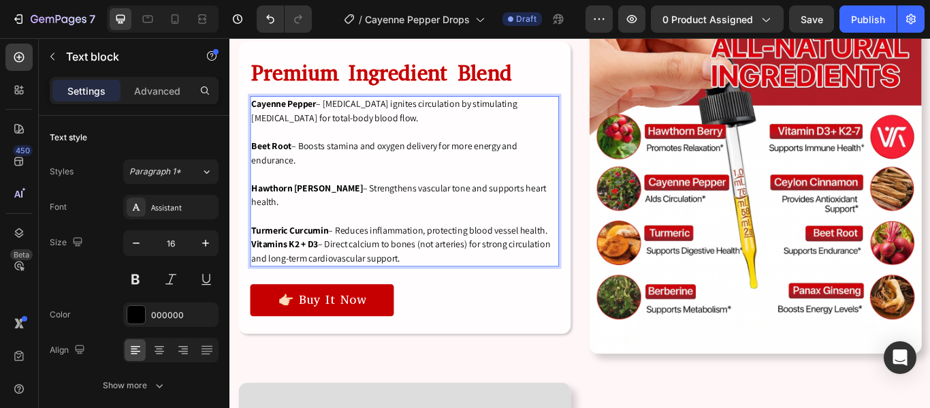
scroll to position [2816, 0]
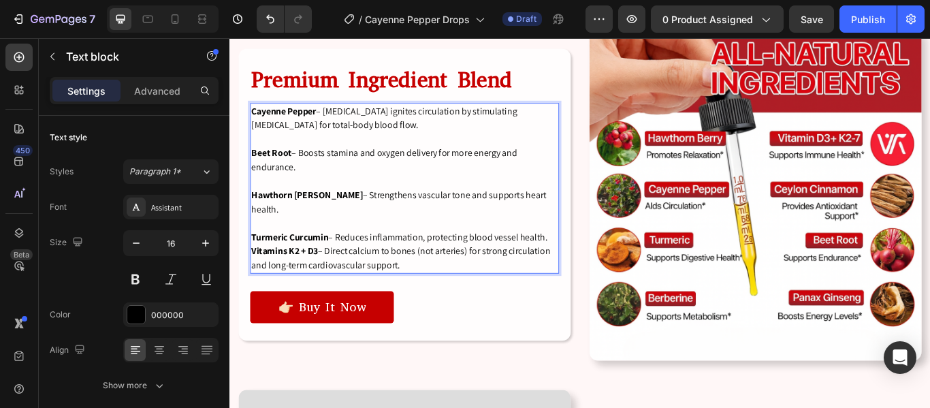
click at [602, 254] on p "⁠⁠⁠⁠⁠⁠⁠ Turmeric Curcumin – Reduces inflammation, protecting blood vessel healt…" at bounding box center [433, 278] width 357 height 65
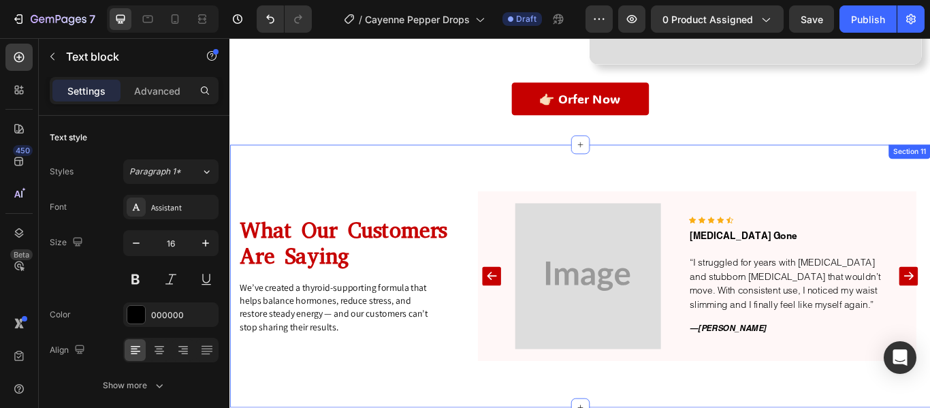
scroll to position [4490, 0]
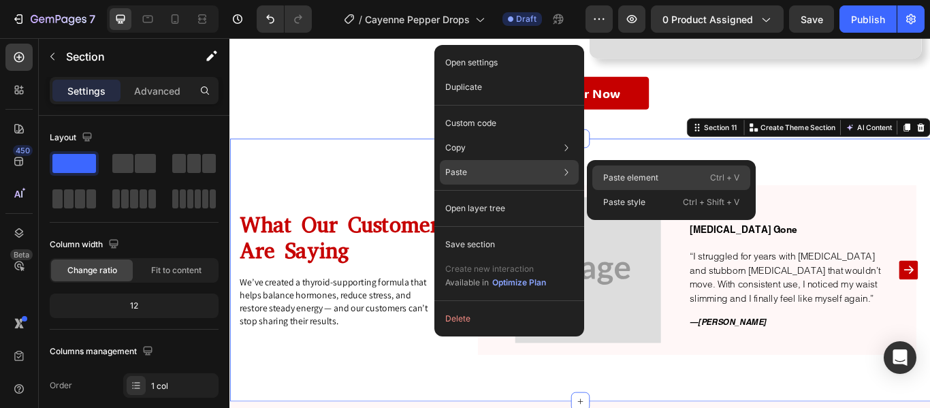
click at [615, 175] on p "Paste element" at bounding box center [630, 178] width 55 height 12
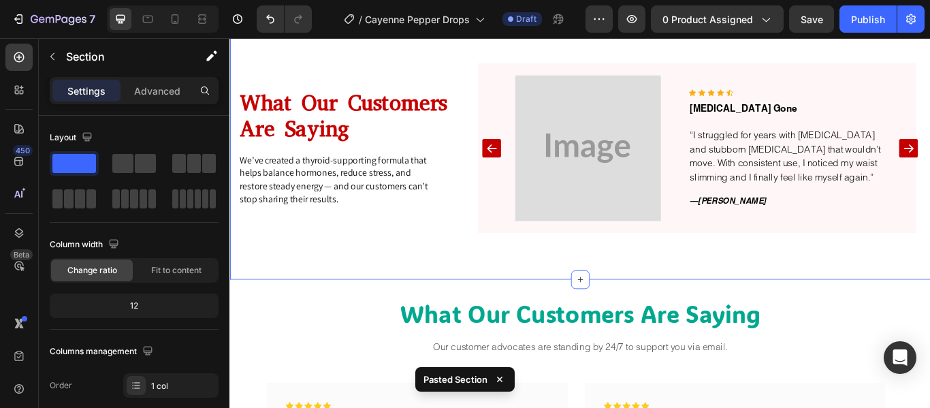
scroll to position [4642, 0]
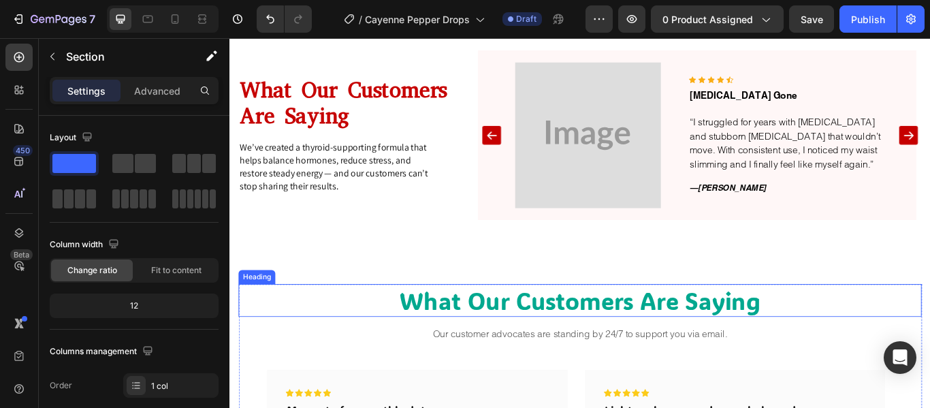
click at [545, 355] on p "What Our Customers Are Saying" at bounding box center [638, 343] width 794 height 35
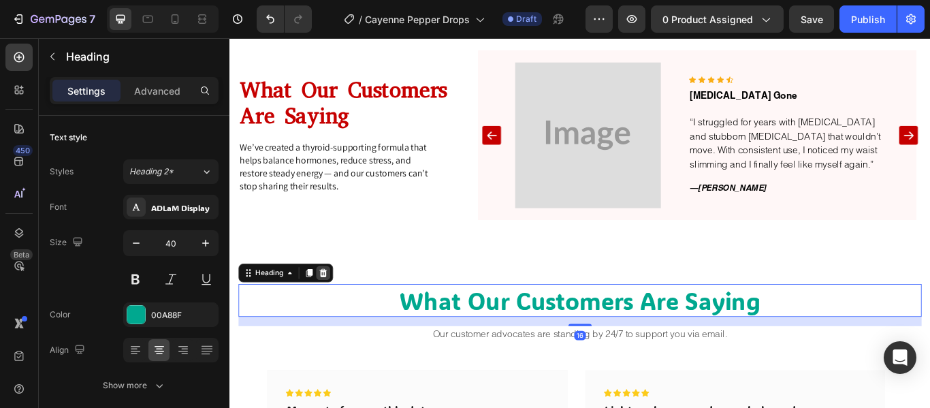
click at [343, 314] on icon at bounding box center [338, 311] width 11 height 11
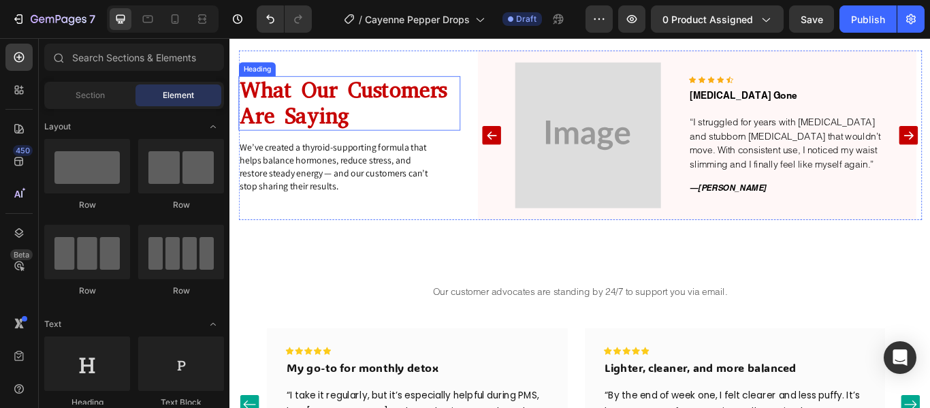
click at [317, 98] on h2 "What Our Customers Are Saying" at bounding box center [369, 113] width 259 height 63
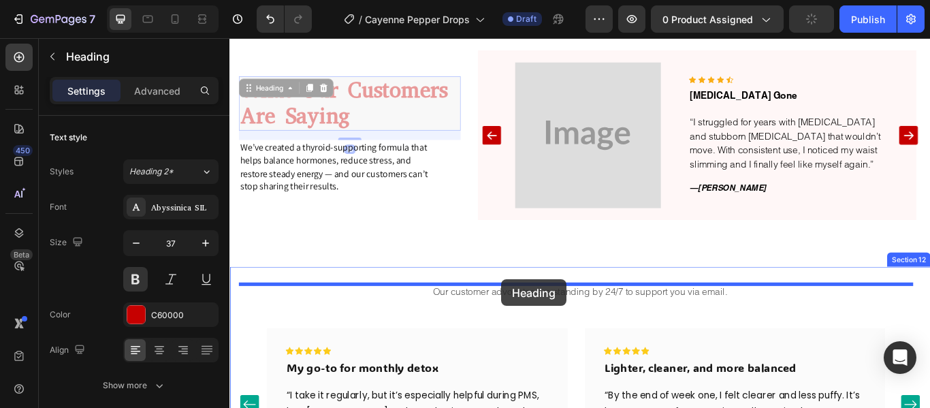
drag, startPoint x: 248, startPoint y: 99, endPoint x: 546, endPoint y: 319, distance: 370.5
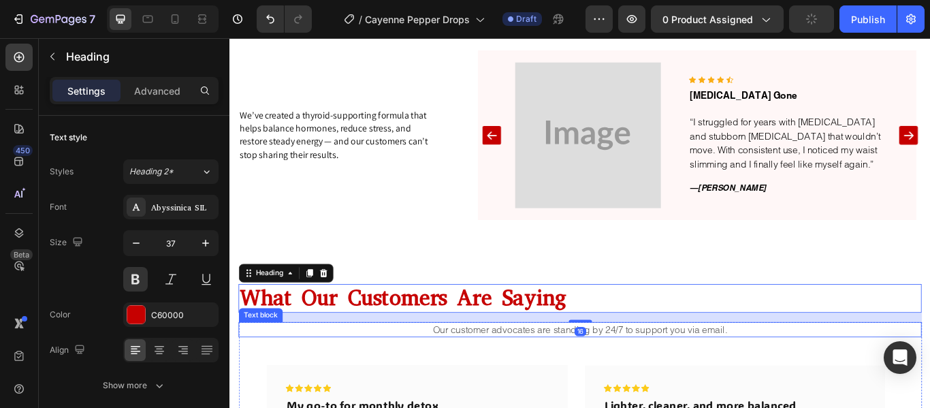
click at [493, 381] on p "Our customer advocates are standing by 24/7 to support you via email." at bounding box center [638, 377] width 794 height 15
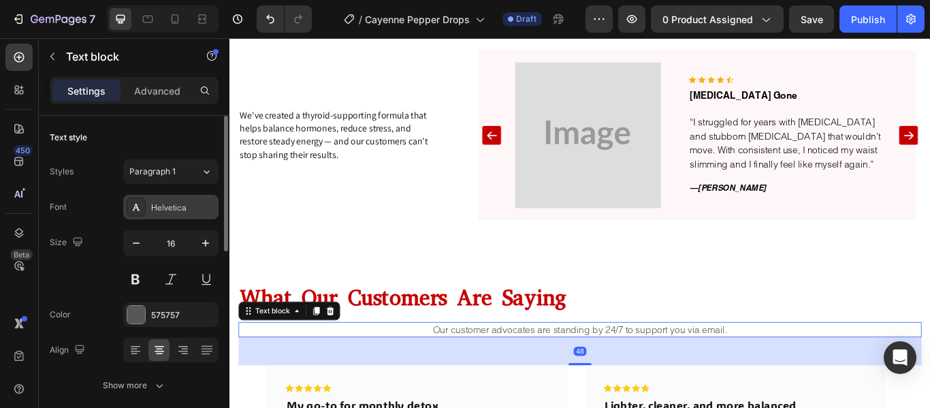
click at [180, 204] on div "Helvetica" at bounding box center [183, 207] width 64 height 12
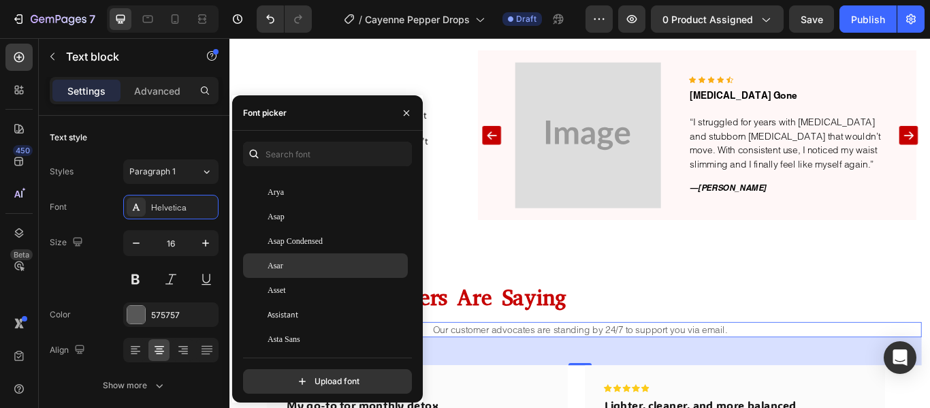
scroll to position [3054, 0]
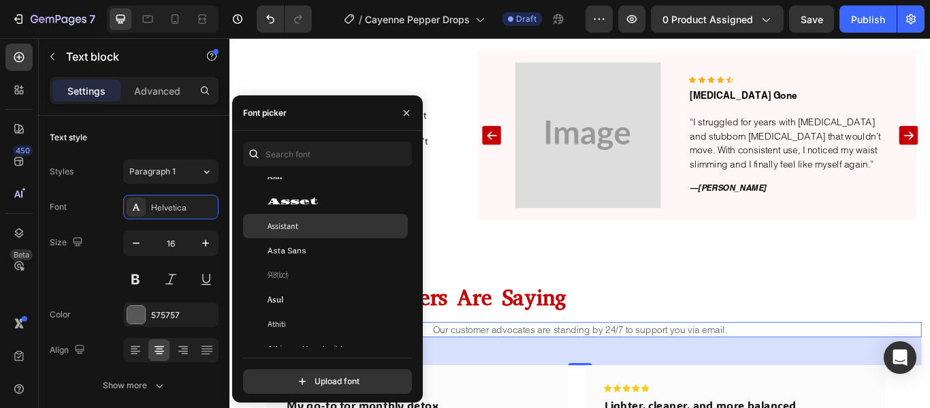
click at [300, 228] on div "Assistant" at bounding box center [337, 226] width 138 height 12
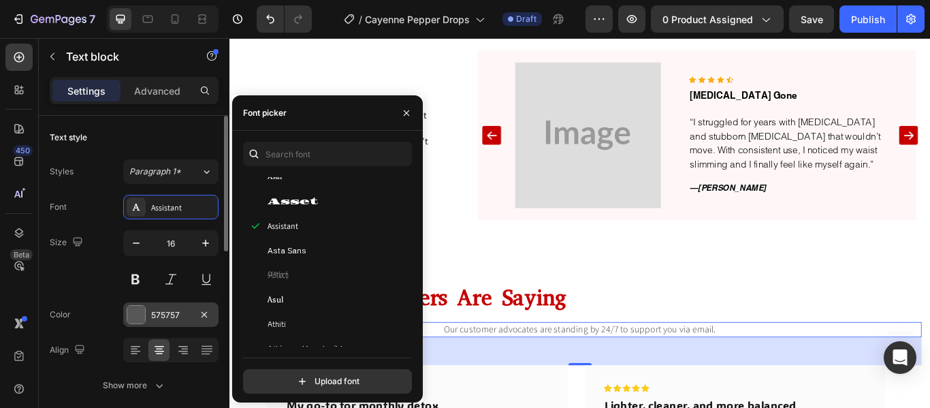
click at [136, 306] on div at bounding box center [136, 315] width 18 height 18
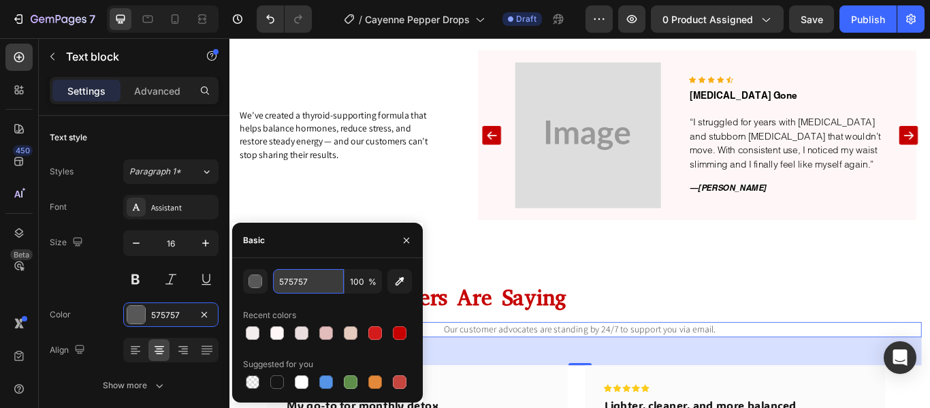
click at [310, 282] on input "575757" at bounding box center [308, 281] width 71 height 25
type input "00000"
click at [80, 266] on div "Size 16" at bounding box center [134, 260] width 169 height 61
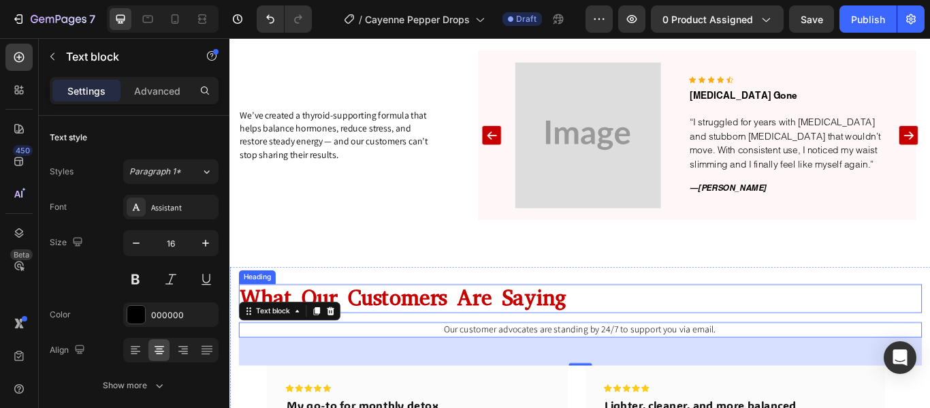
scroll to position [4809, 0]
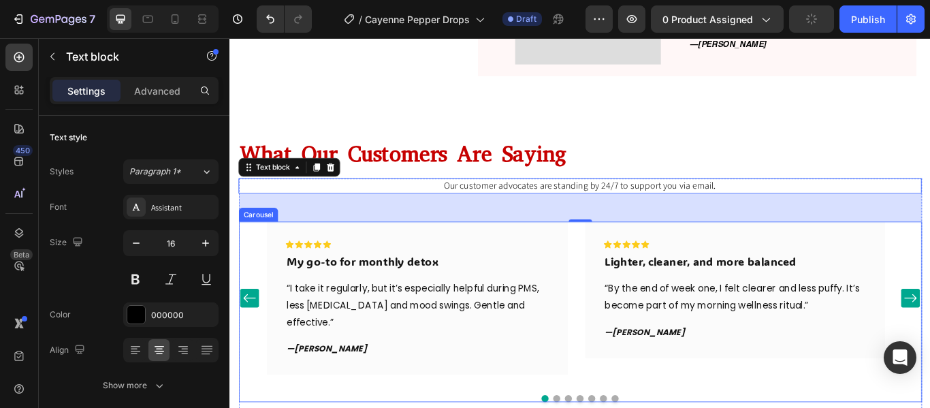
click at [259, 366] on div "Icon Icon Icon Icon Icon Row My go-to for monthly detox Text block “I take it r…" at bounding box center [638, 341] width 796 height 178
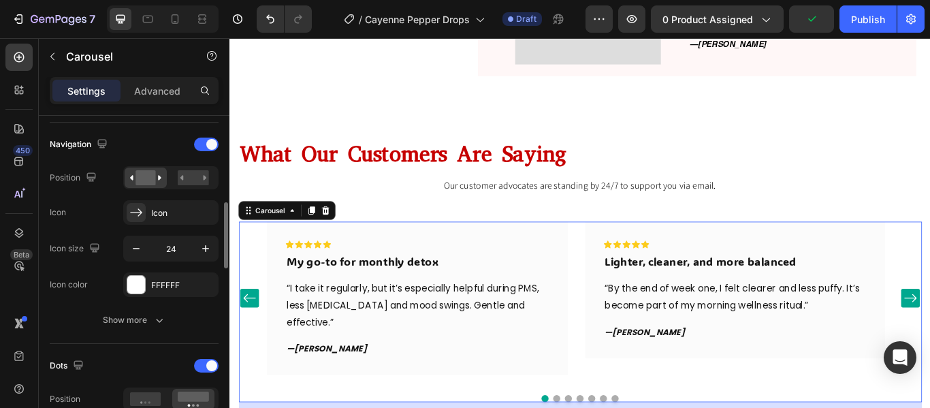
scroll to position [472, 0]
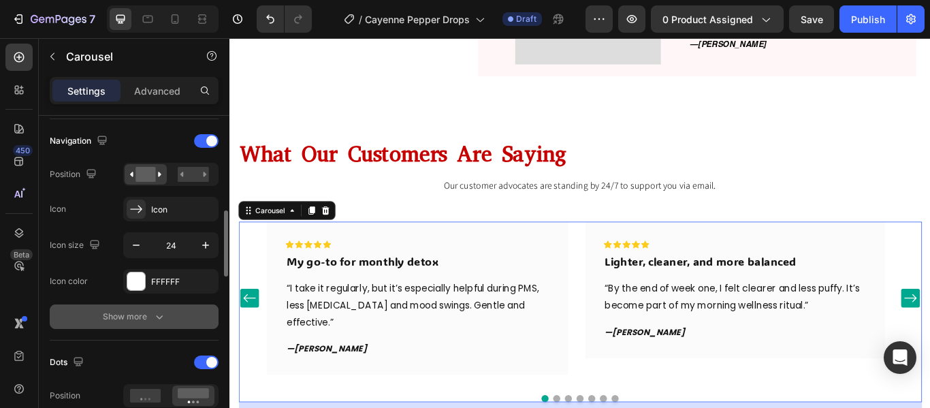
click at [159, 315] on icon "button" at bounding box center [159, 317] width 14 height 14
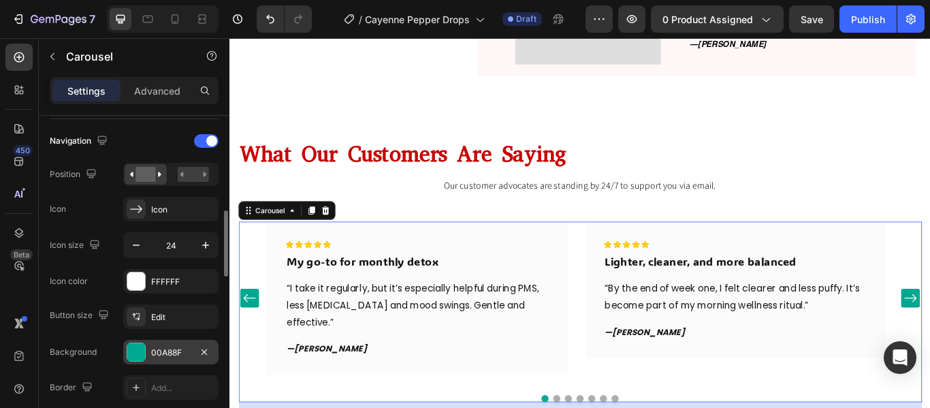
click at [140, 345] on div at bounding box center [136, 352] width 18 height 18
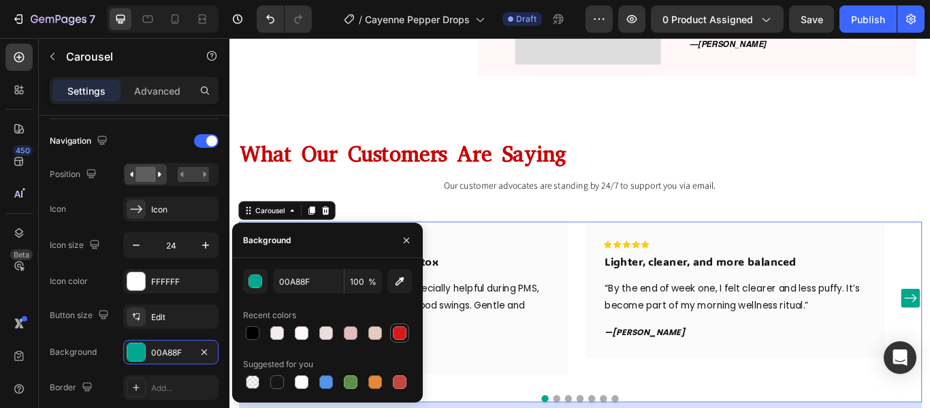
click at [398, 336] on div at bounding box center [400, 333] width 14 height 14
type input "D31B1B"
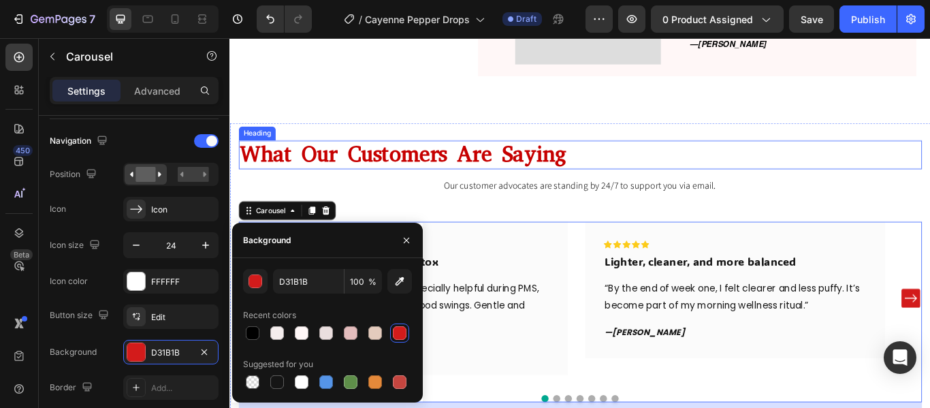
click at [438, 172] on h2 "What Our Customers Are Saying" at bounding box center [638, 173] width 796 height 33
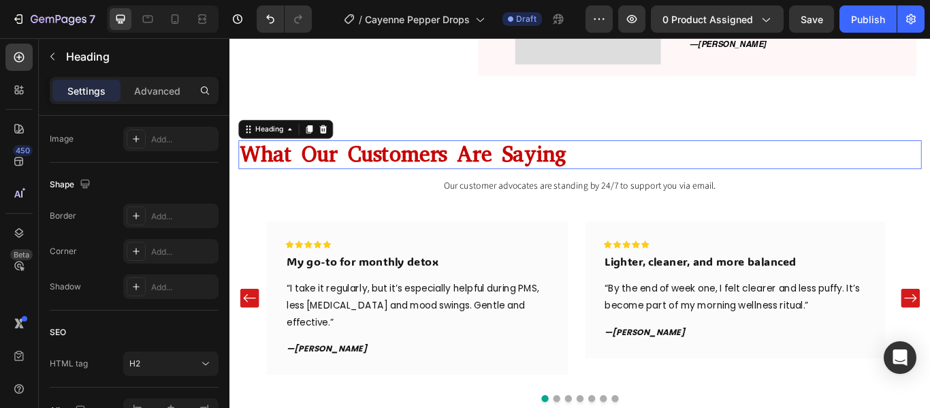
scroll to position [0, 0]
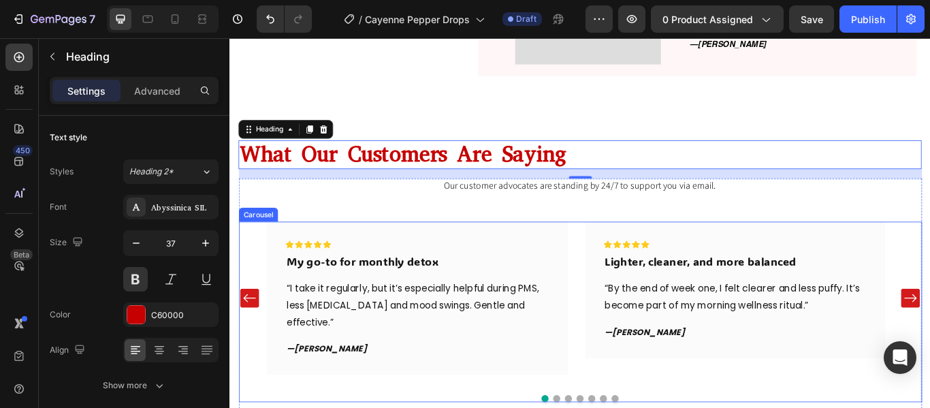
click at [251, 335] on icon "Carousel Back Arrow" at bounding box center [252, 341] width 16 height 16
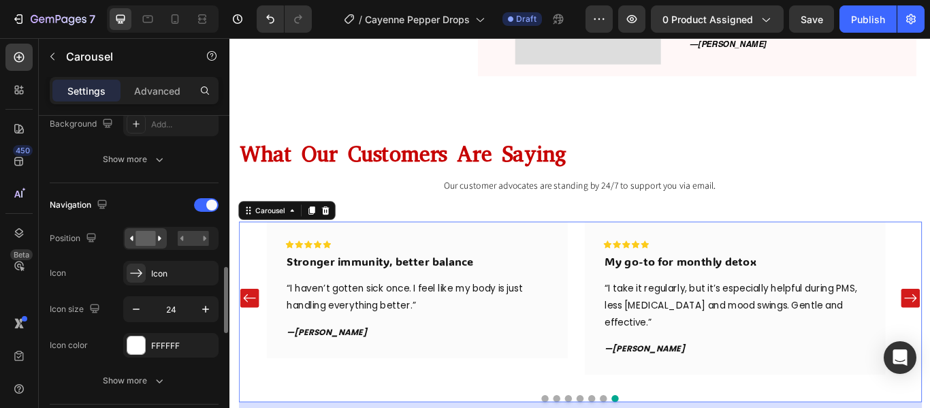
scroll to position [471, 0]
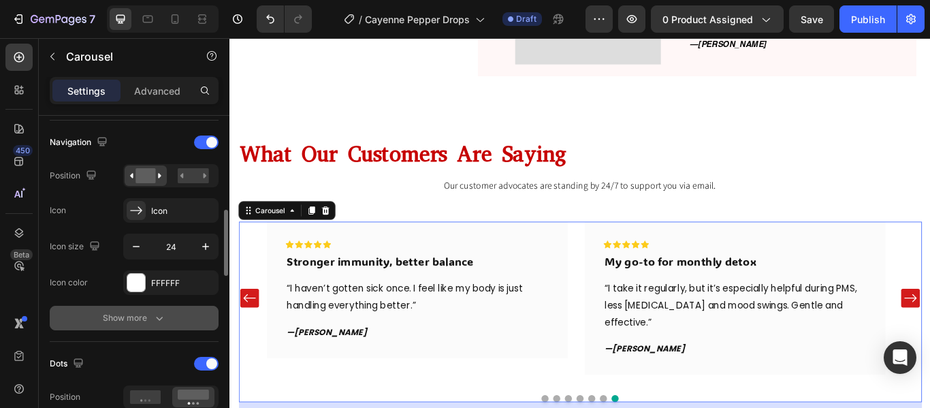
click at [153, 310] on button "Show more" at bounding box center [134, 318] width 169 height 25
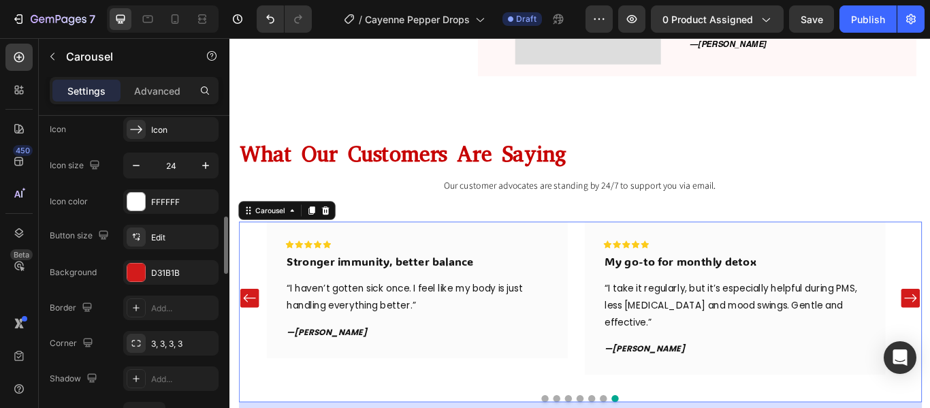
scroll to position [559, 0]
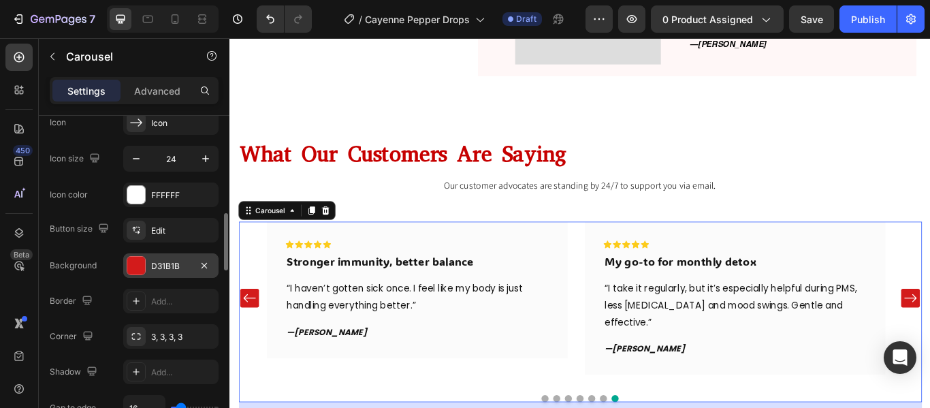
click at [140, 265] on div at bounding box center [136, 266] width 18 height 18
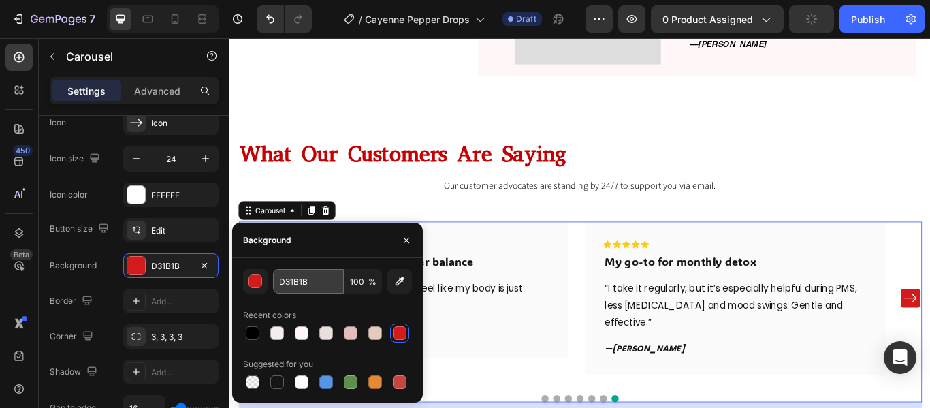
click at [320, 275] on input "D31B1B" at bounding box center [308, 281] width 71 height 25
type input "c600000"
click at [91, 278] on div "Button size Edit Background D31B1B Border Add... Corner 3, 3, 3, 3 Shadow Add..…" at bounding box center [134, 337] width 169 height 238
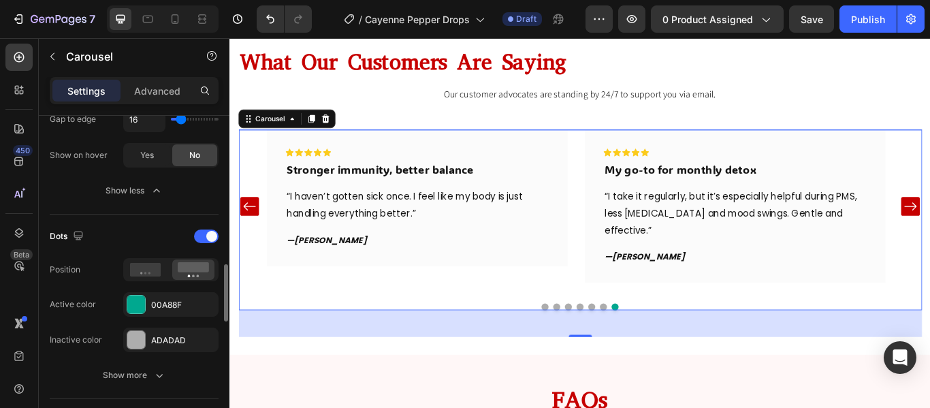
scroll to position [848, 0]
click at [133, 302] on div at bounding box center [136, 304] width 18 height 18
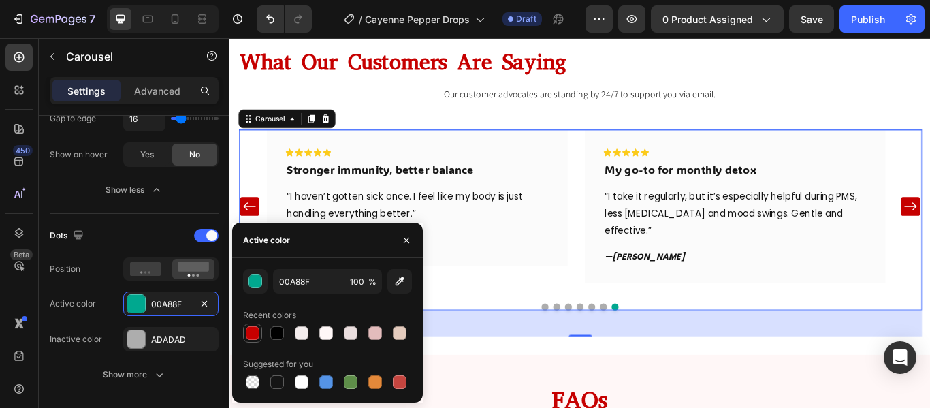
click at [253, 331] on div at bounding box center [253, 333] width 14 height 14
type input "C60000"
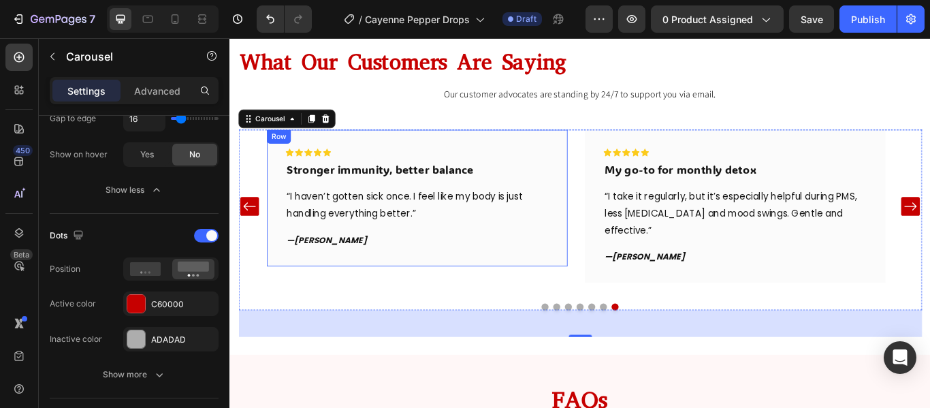
click at [598, 293] on div "Icon Icon Icon Icon Icon Row Stronger immunity, better balance Text block “I ha…" at bounding box center [447, 224] width 351 height 159
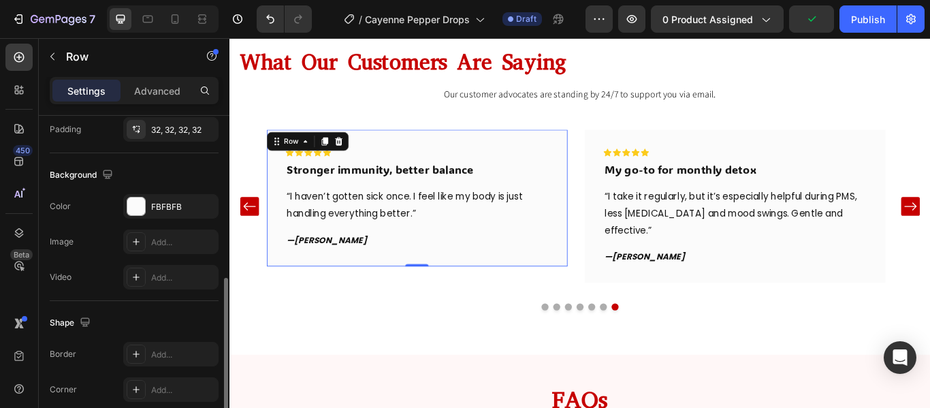
scroll to position [407, 0]
click at [129, 206] on div at bounding box center [136, 204] width 18 height 18
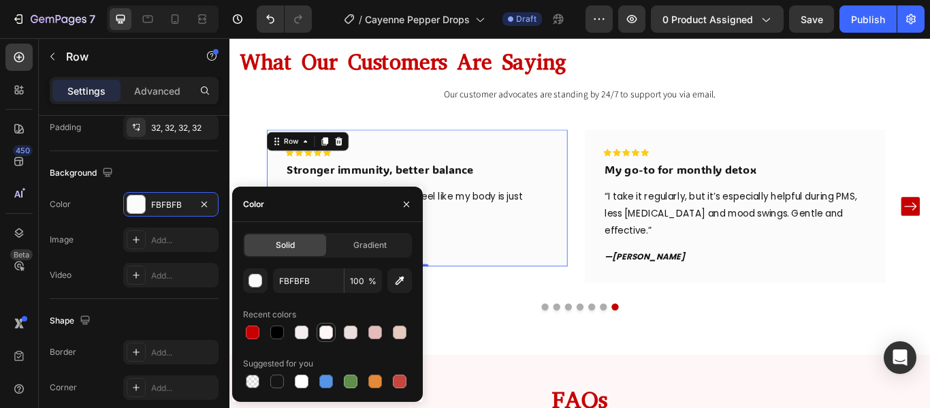
click at [321, 336] on div at bounding box center [326, 332] width 14 height 14
type input "FFF7F7"
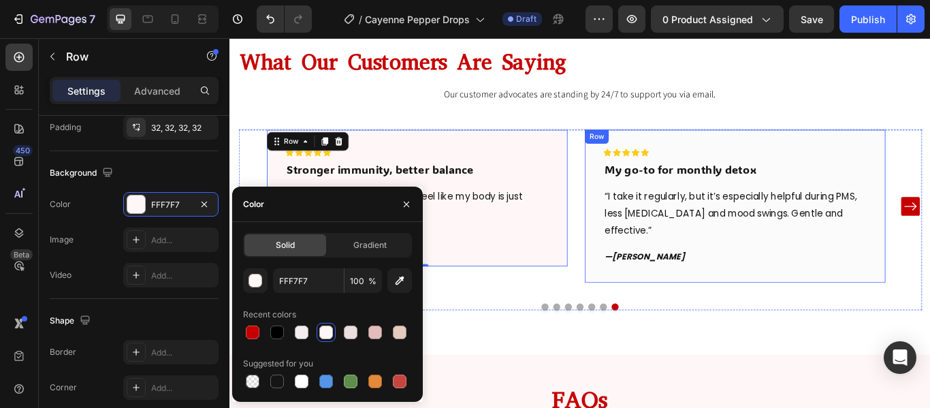
click at [669, 282] on div "Icon Icon Icon Icon Icon Row My go-to for monthly detox Text block “I take it r…" at bounding box center [818, 234] width 350 height 178
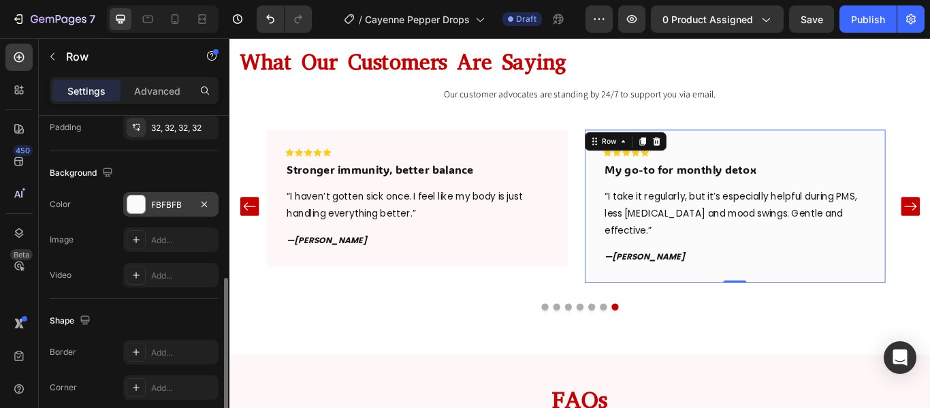
click at [142, 212] on div at bounding box center [136, 204] width 18 height 18
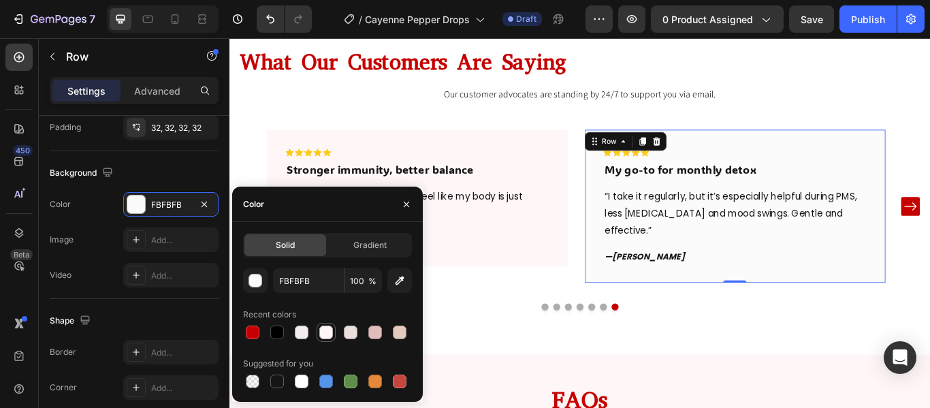
click at [329, 329] on div at bounding box center [326, 332] width 14 height 14
type input "FFF7F7"
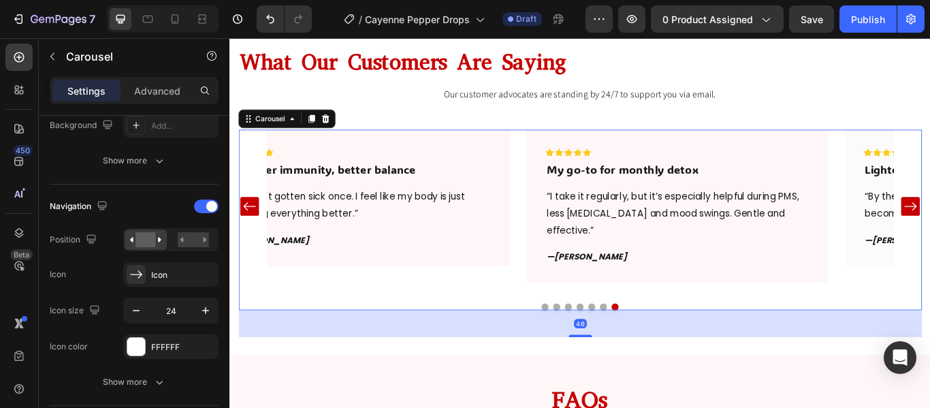
scroll to position [0, 0]
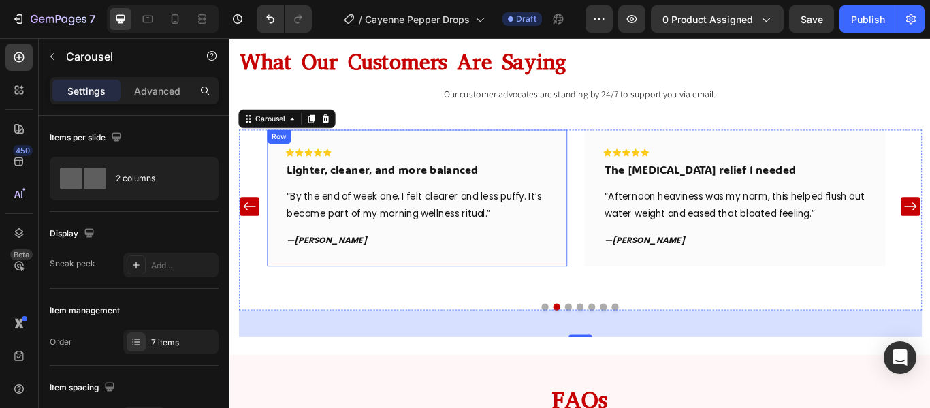
click at [614, 289] on div "Icon Icon Icon Icon Icon Row Lighter, cleaner, and more balanced Text block “By…" at bounding box center [447, 224] width 351 height 159
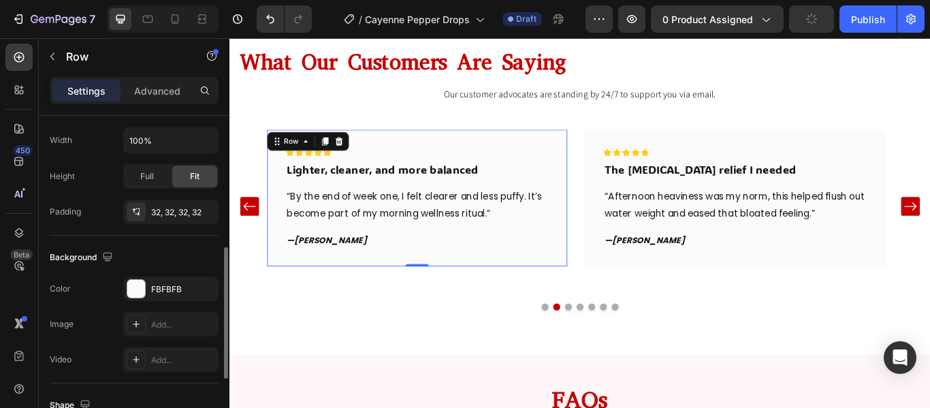
scroll to position [329, 0]
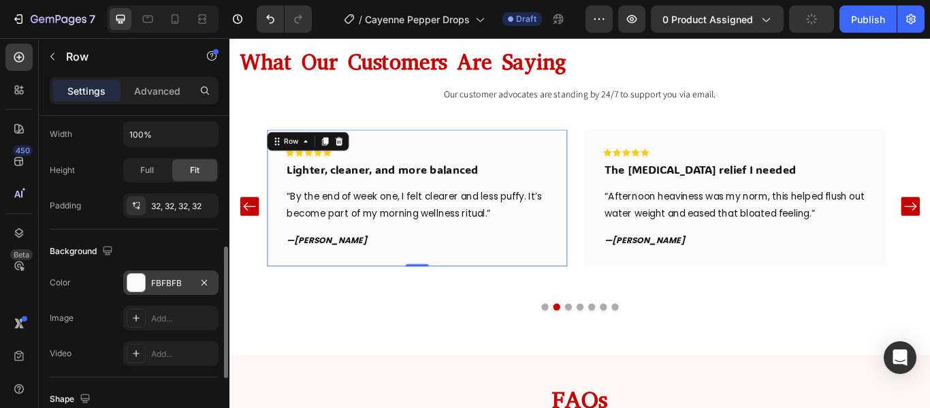
click at [138, 288] on div at bounding box center [136, 283] width 18 height 18
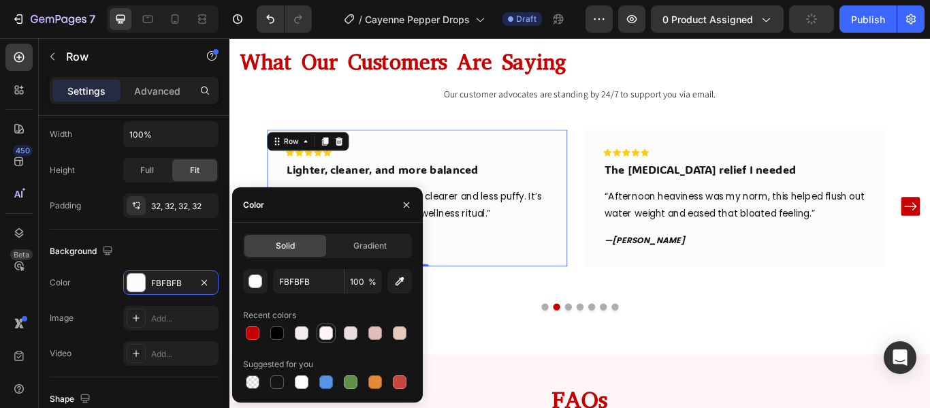
click at [326, 336] on div at bounding box center [326, 333] width 14 height 14
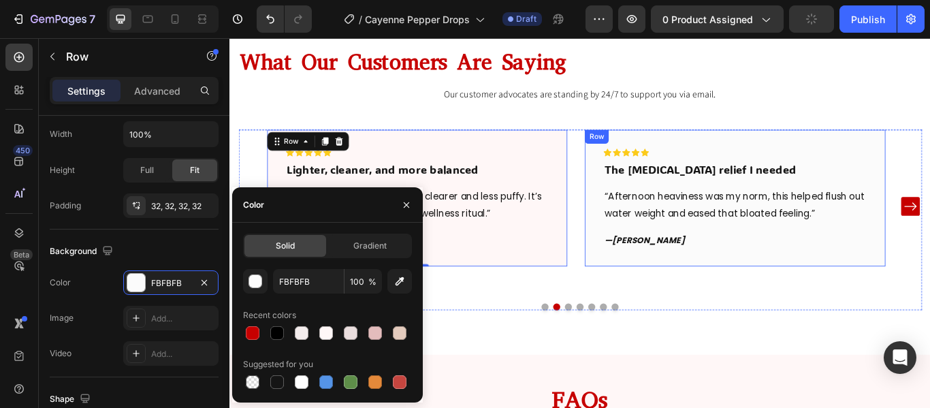
type input "FFF7F7"
click at [744, 290] on div "Icon Icon Icon Icon Icon Row The bloating relief I needed Text block “Afternoon…" at bounding box center [818, 224] width 351 height 159
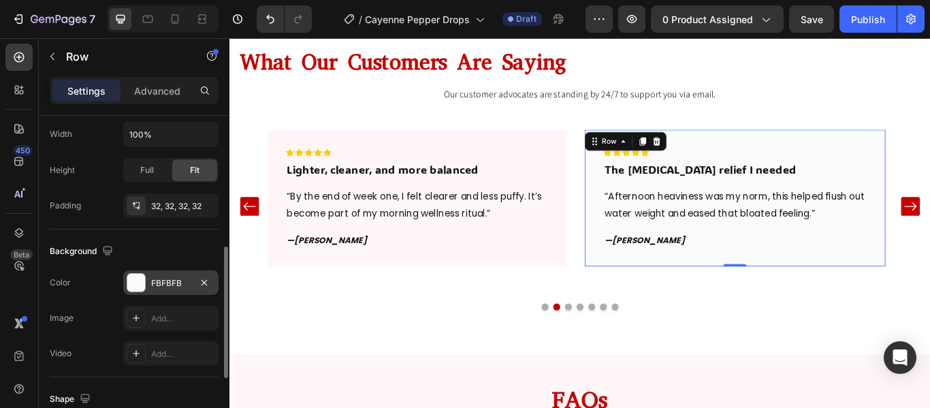
click at [146, 285] on div "FBFBFB" at bounding box center [170, 282] width 95 height 25
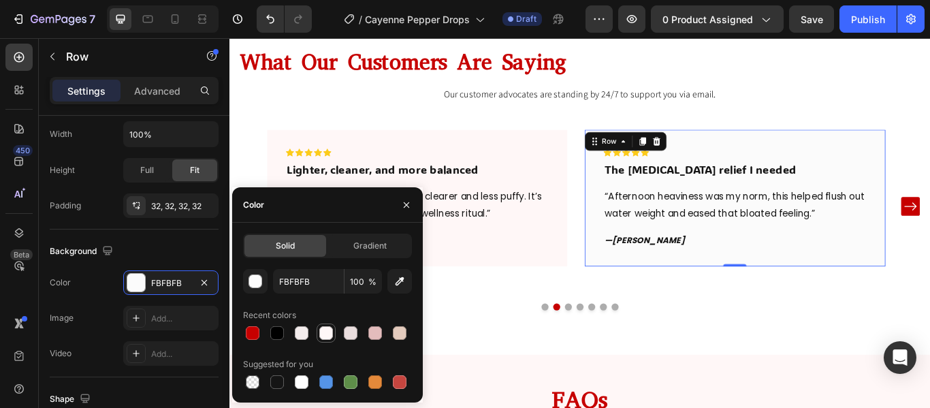
click at [327, 336] on div at bounding box center [326, 333] width 14 height 14
type input "FFF7F7"
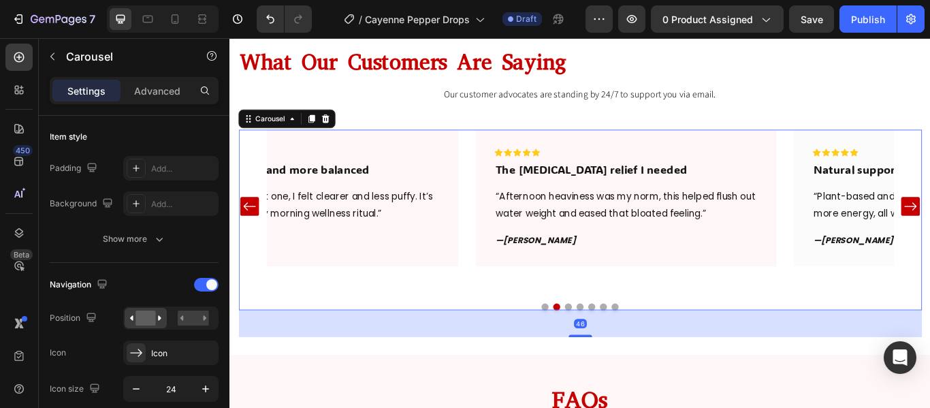
scroll to position [0, 0]
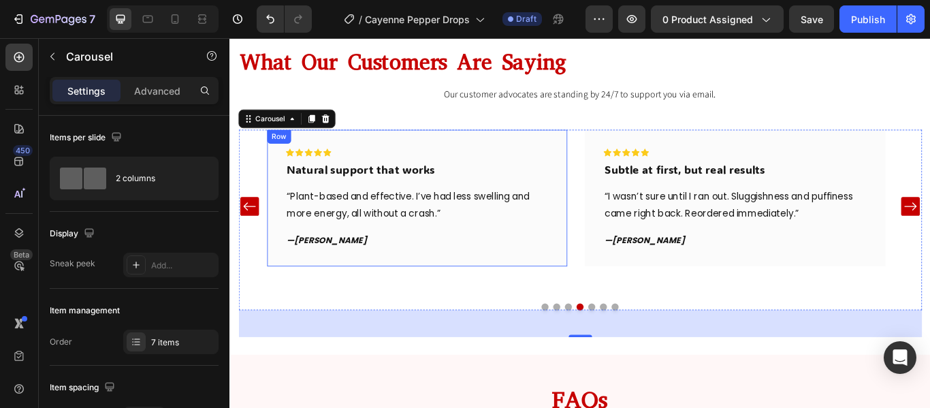
click at [595, 261] on div "Icon Icon Icon Icon Icon Row Natural support that works Text block “Plant-based…" at bounding box center [447, 224] width 307 height 115
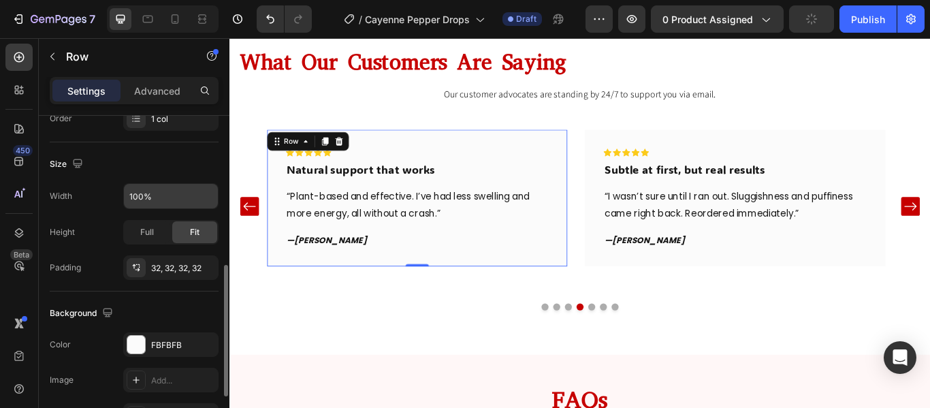
scroll to position [297, 0]
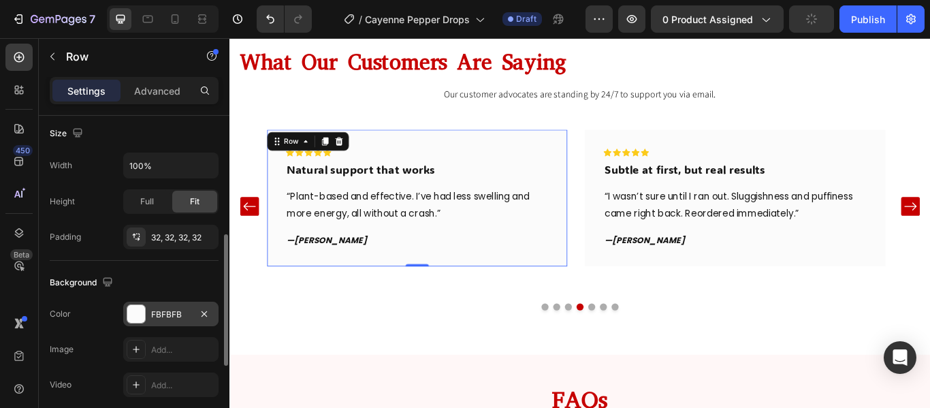
click at [141, 313] on div at bounding box center [136, 314] width 18 height 18
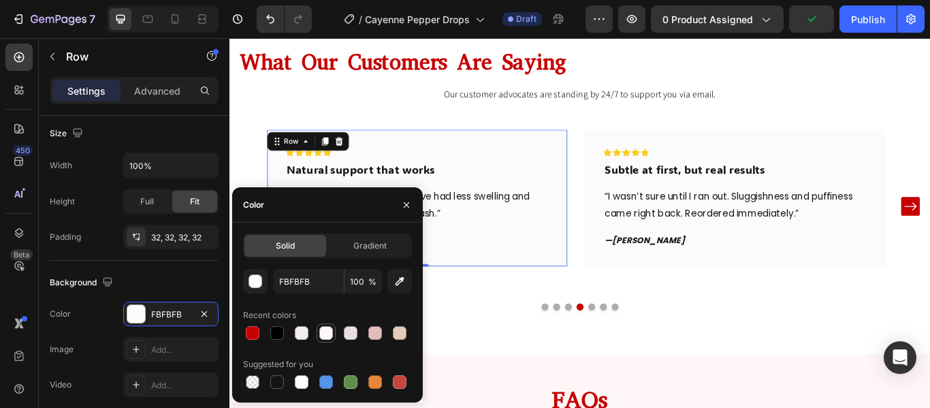
click at [331, 334] on div at bounding box center [326, 333] width 14 height 14
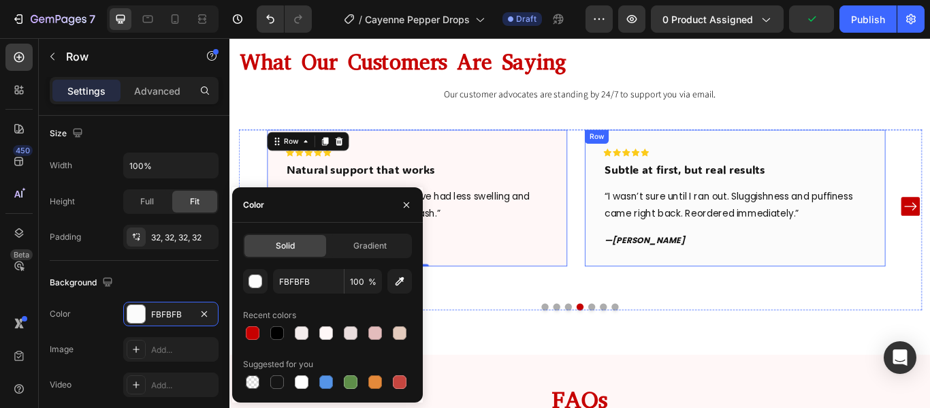
type input "FFF7F7"
click at [843, 289] on div "Icon Icon Icon Icon Icon Row Subtle at first, but real results Text block “I wa…" at bounding box center [818, 224] width 351 height 159
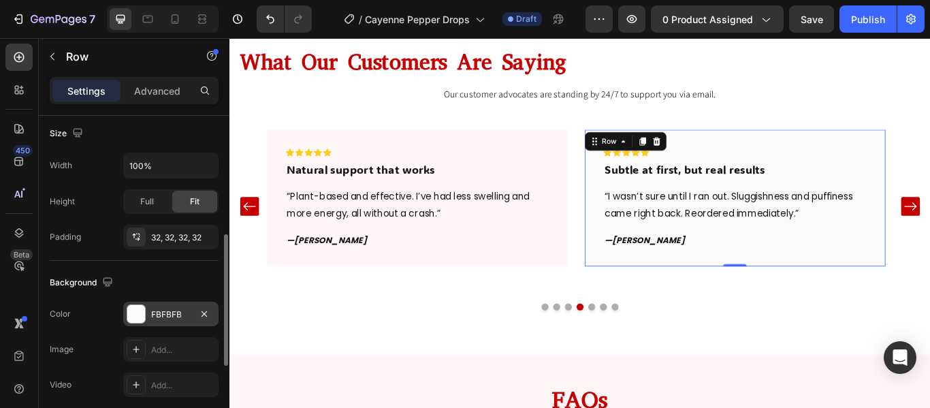
click at [140, 317] on div at bounding box center [136, 314] width 18 height 18
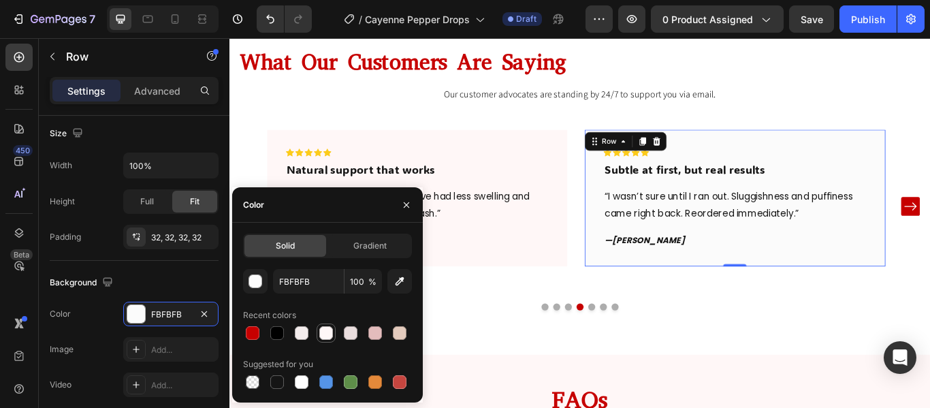
click at [329, 337] on div at bounding box center [326, 333] width 14 height 14
type input "FFF7F7"
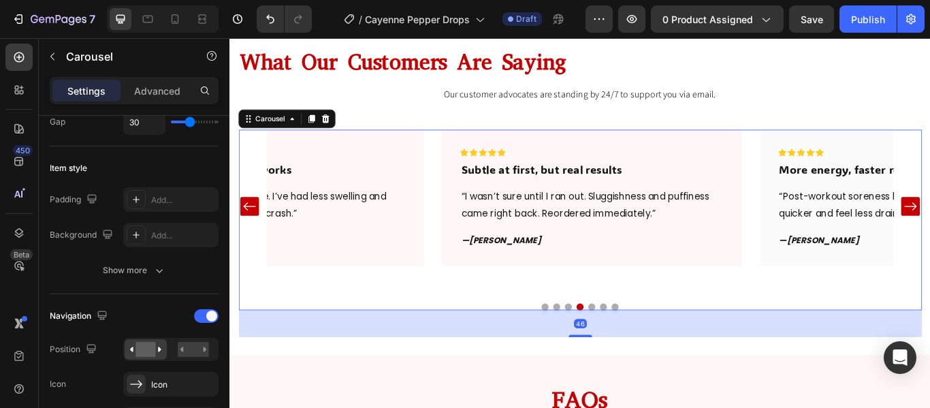
scroll to position [0, 0]
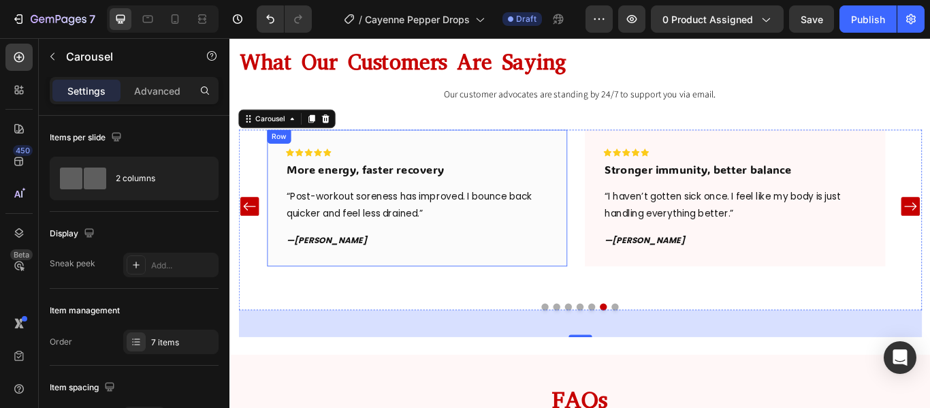
click at [600, 298] on div "Icon Icon Icon Icon Icon Row More energy, faster recovery Text block “Post-work…" at bounding box center [447, 224] width 351 height 159
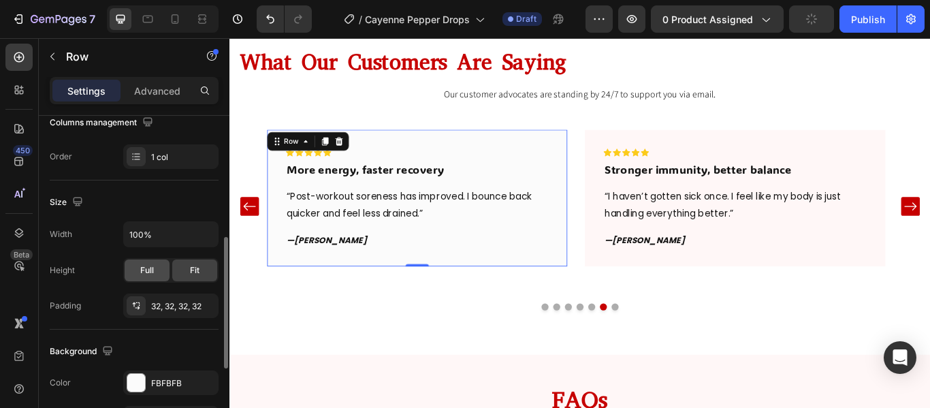
scroll to position [256, 0]
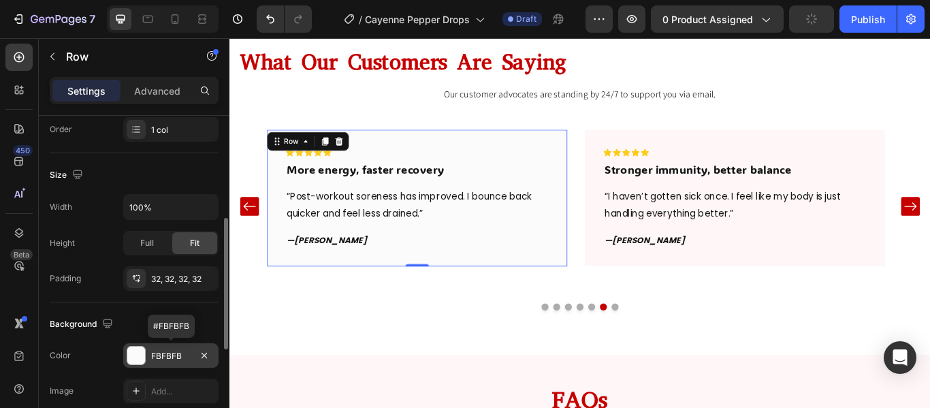
click at [140, 355] on div at bounding box center [136, 355] width 18 height 18
